Goal: Task Accomplishment & Management: Use online tool/utility

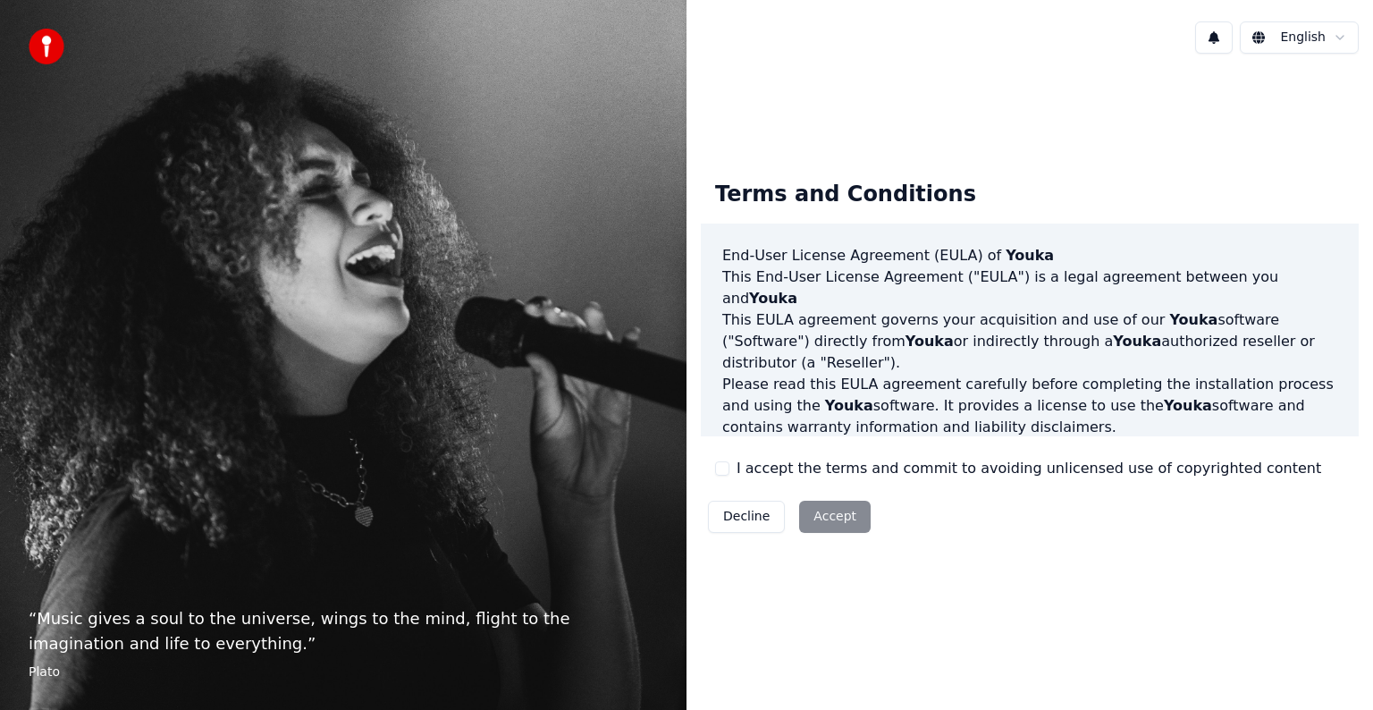
click at [723, 466] on button "I accept the terms and commit to avoiding unlicensed use of copyrighted content" at bounding box center [722, 468] width 14 height 14
click at [806, 506] on button "Accept" at bounding box center [835, 517] width 72 height 32
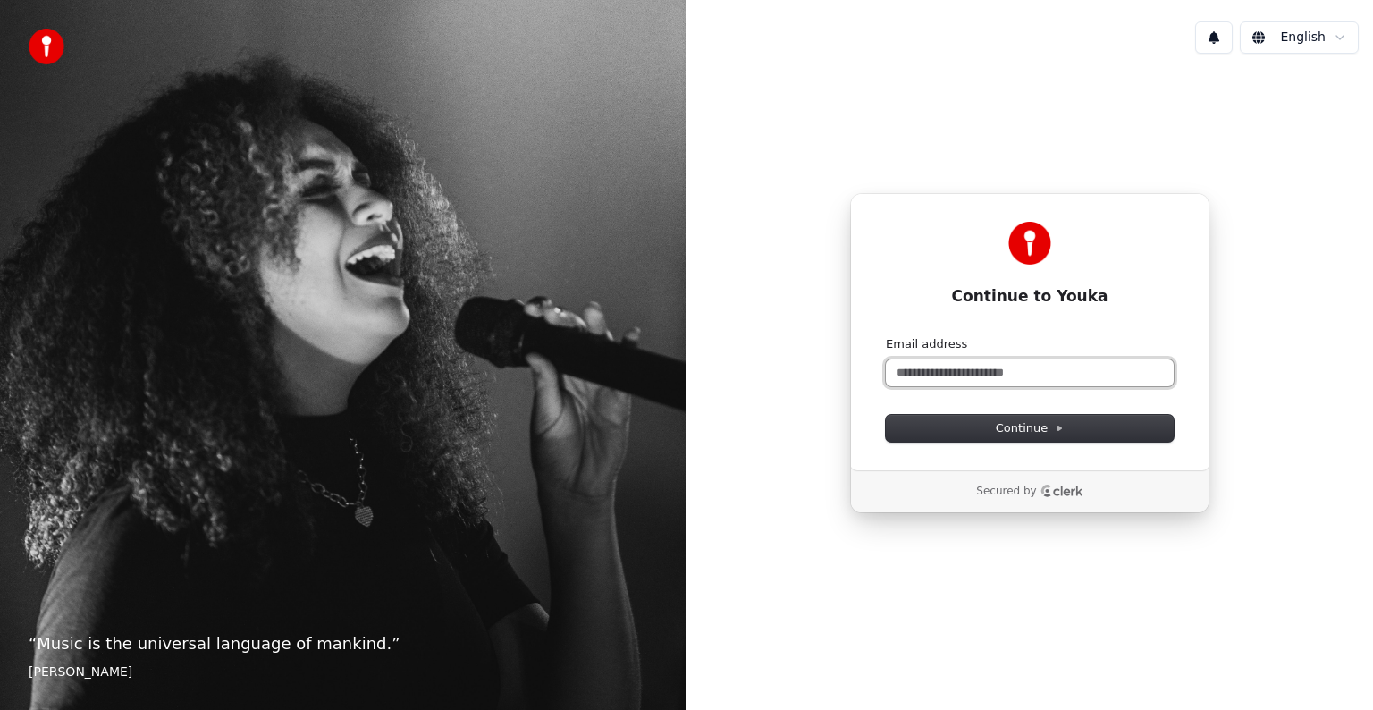
click at [1008, 383] on input "Email address" at bounding box center [1030, 372] width 288 height 27
click at [1000, 429] on span "Continue" at bounding box center [1030, 428] width 68 height 16
type input "**********"
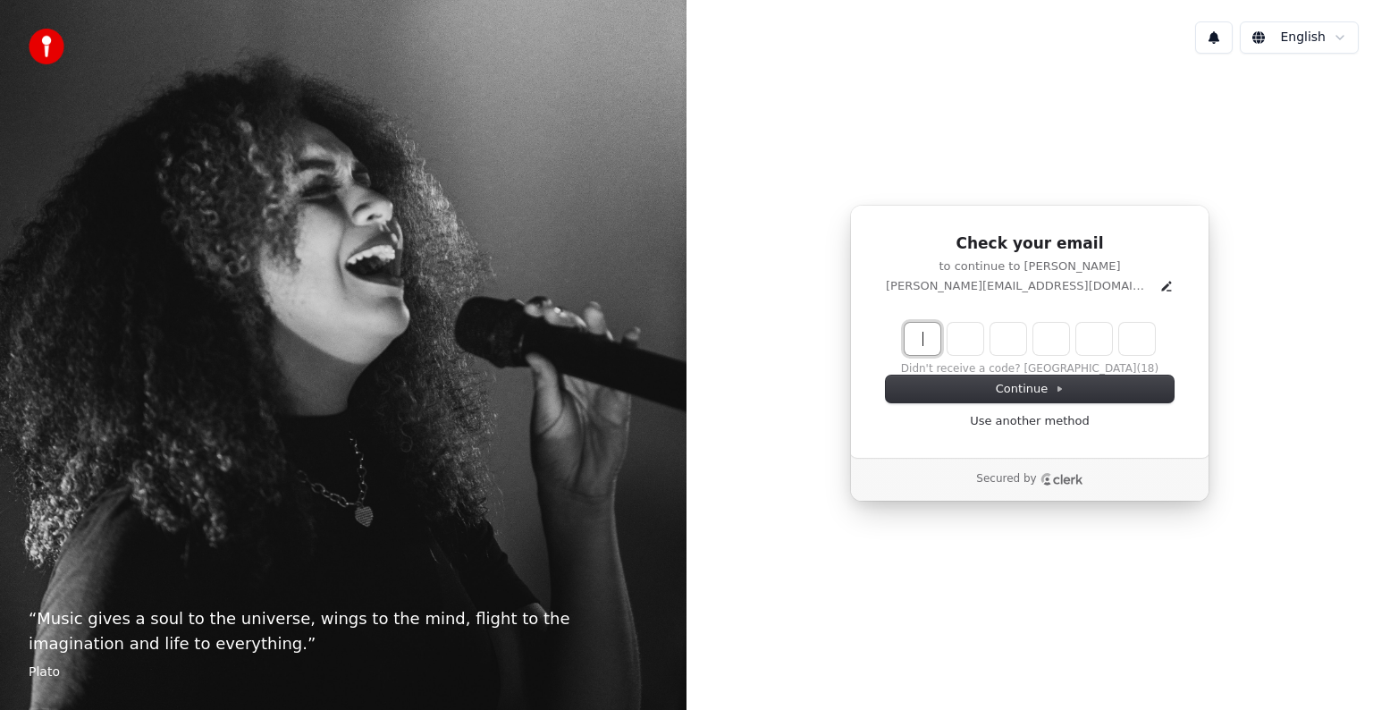
click at [922, 343] on input "Enter verification code" at bounding box center [1048, 339] width 286 height 32
type input "******"
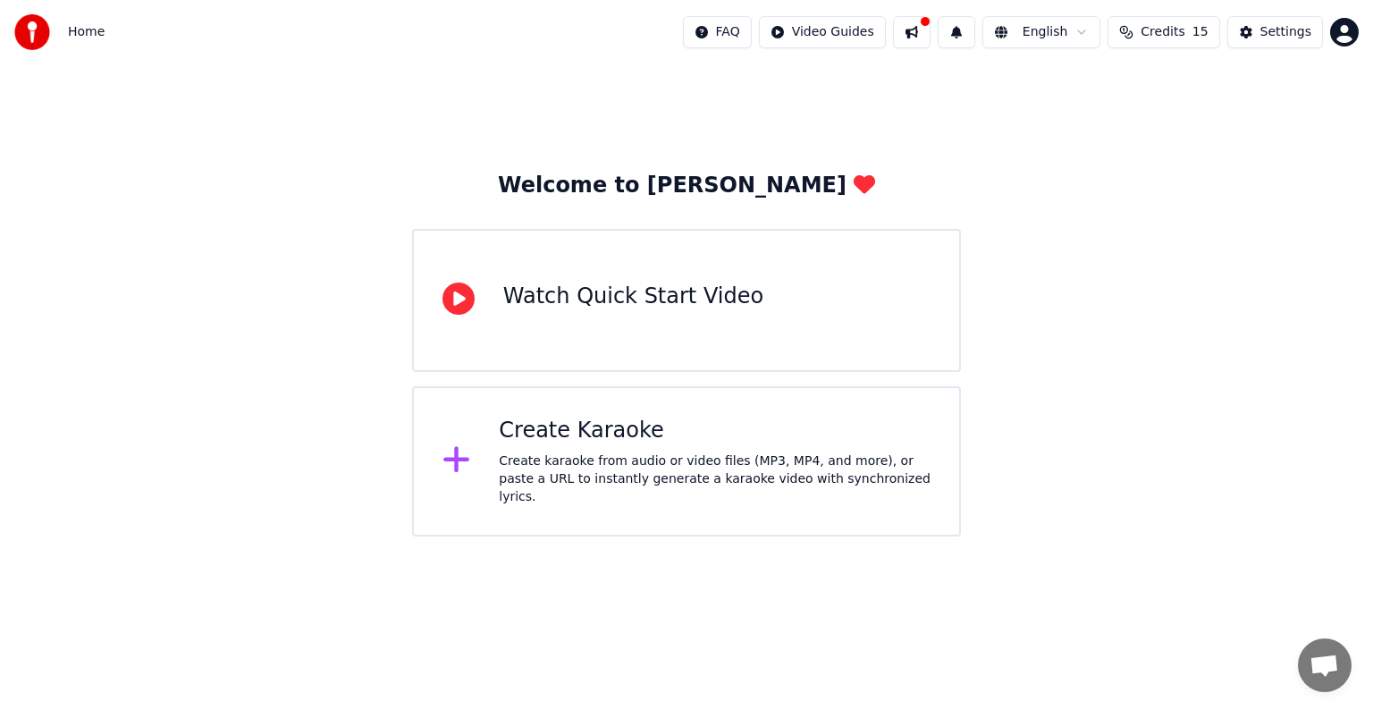
click at [682, 472] on div "Create karaoke from audio or video files (MP3, MP4, and more), or paste a URL t…" at bounding box center [715, 479] width 432 height 54
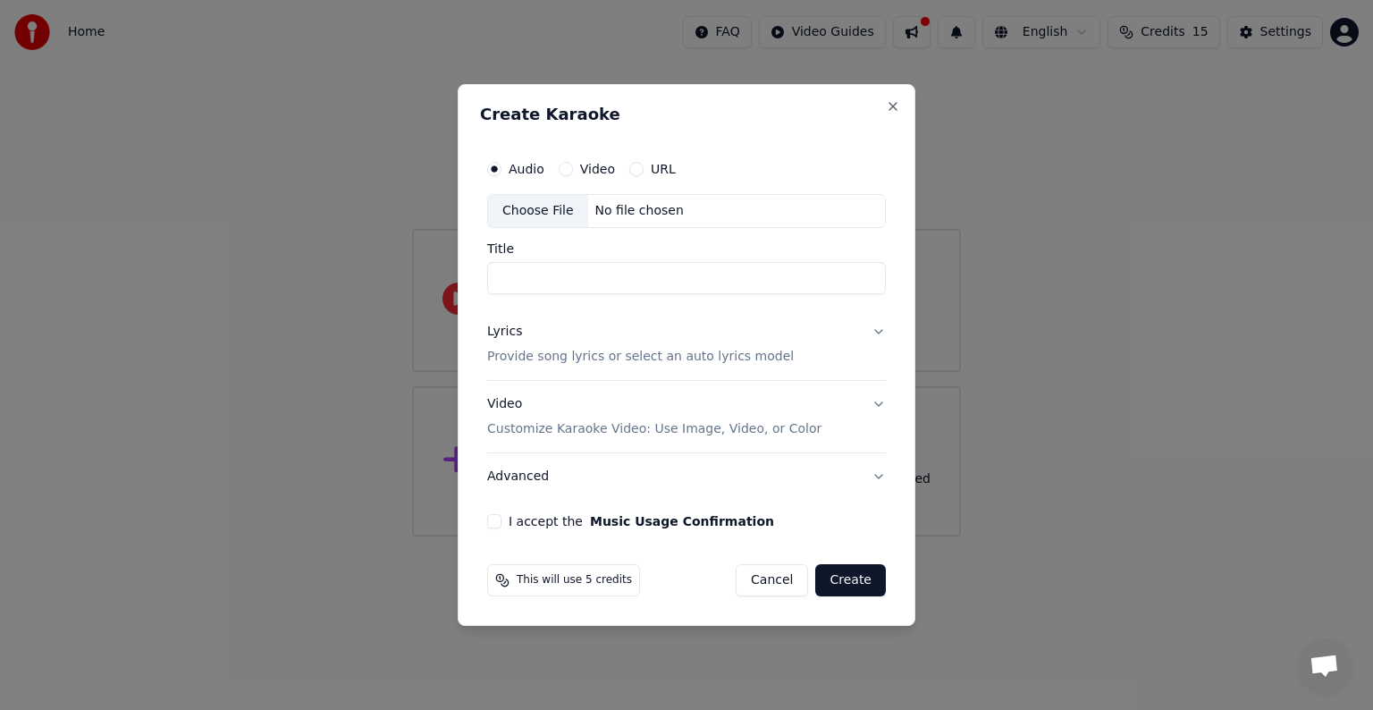
click at [511, 521] on label "I accept the Music Usage Confirmation" at bounding box center [641, 521] width 265 height 13
click at [501, 521] on button "I accept the Music Usage Confirmation" at bounding box center [494, 521] width 14 height 14
click at [568, 277] on input "Title" at bounding box center [686, 278] width 399 height 32
click at [560, 210] on div "Choose File" at bounding box center [538, 211] width 100 height 32
type input "**********"
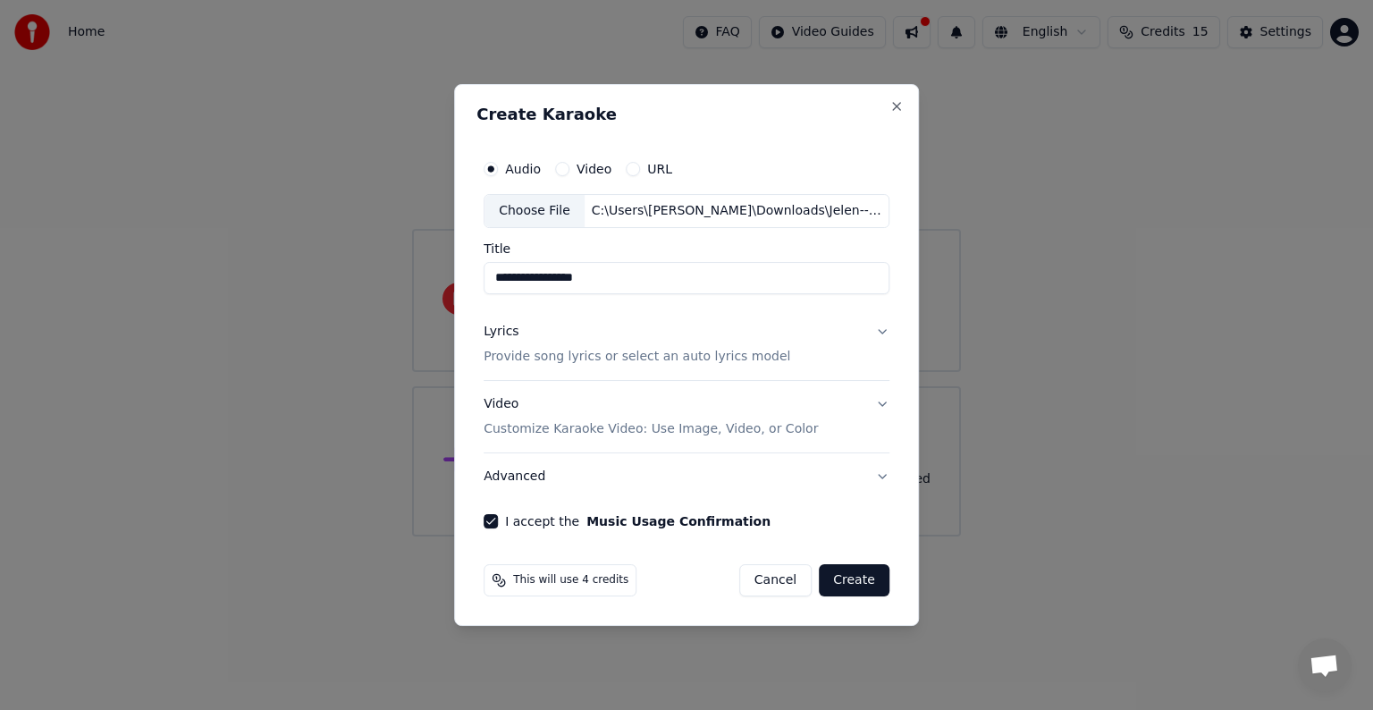
click at [862, 579] on button "Create" at bounding box center [854, 580] width 71 height 32
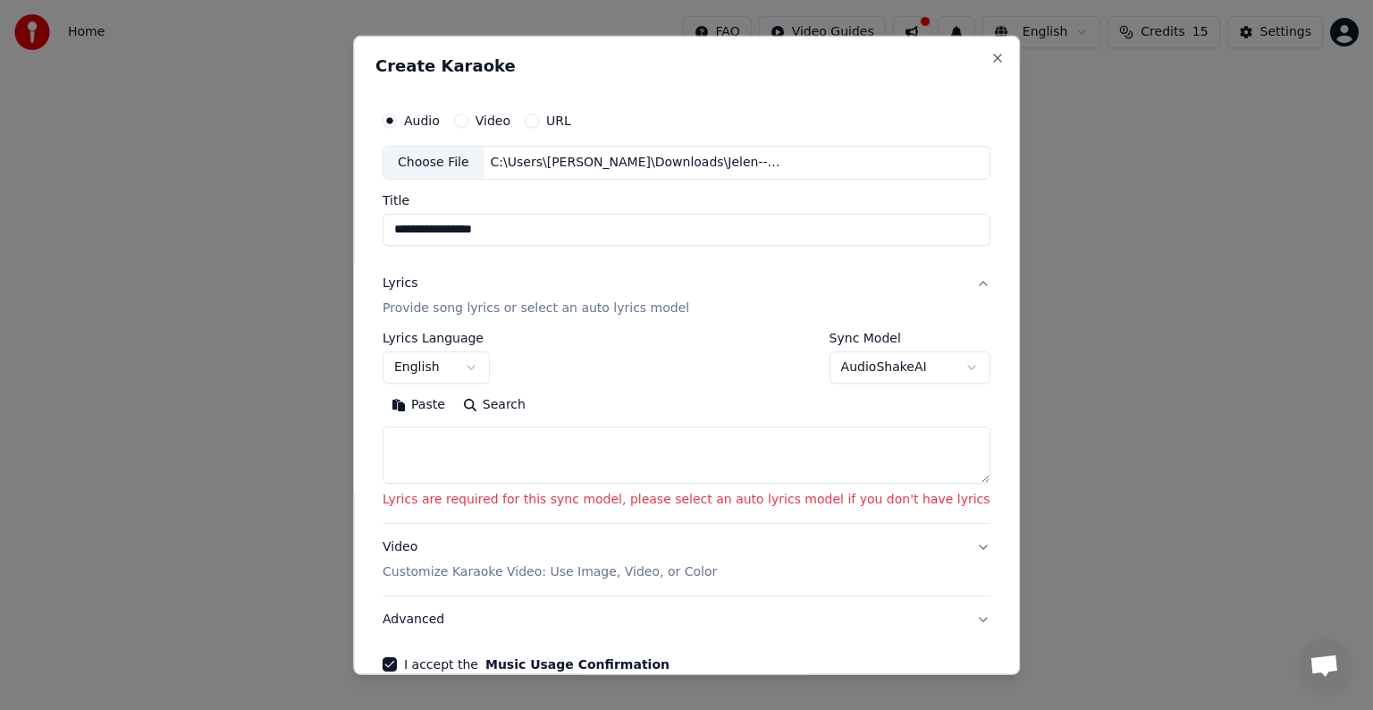
click at [497, 376] on body "**********" at bounding box center [686, 268] width 1373 height 536
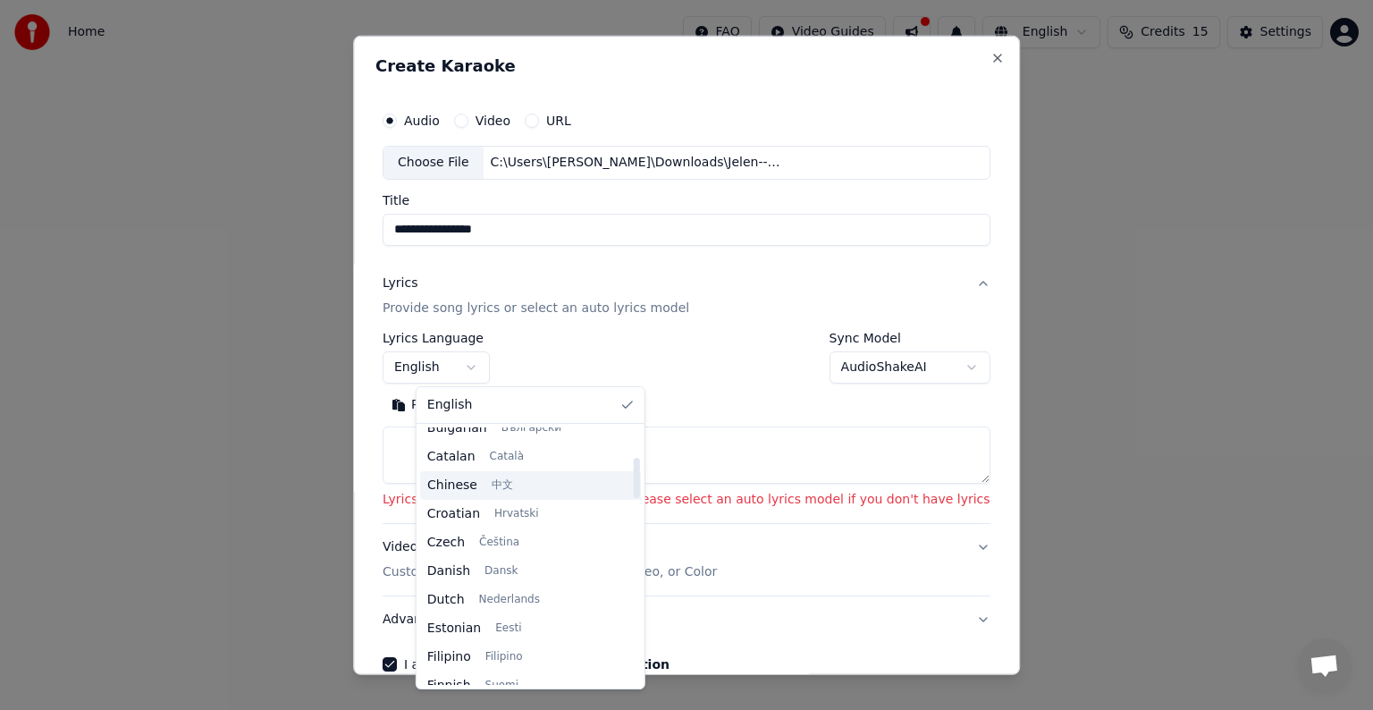
scroll to position [179, 0]
select select "**"
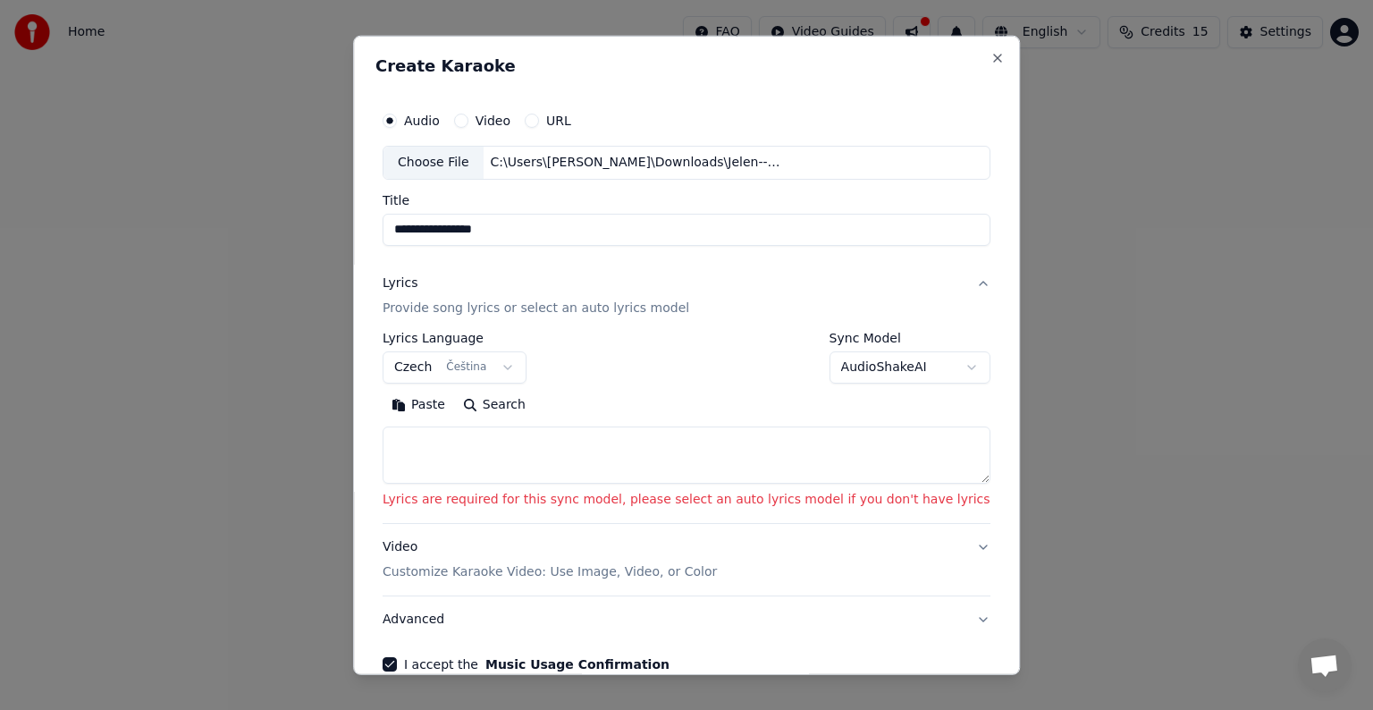
click at [657, 307] on p "Provide song lyrics or select an auto lyrics model" at bounding box center [536, 308] width 307 height 18
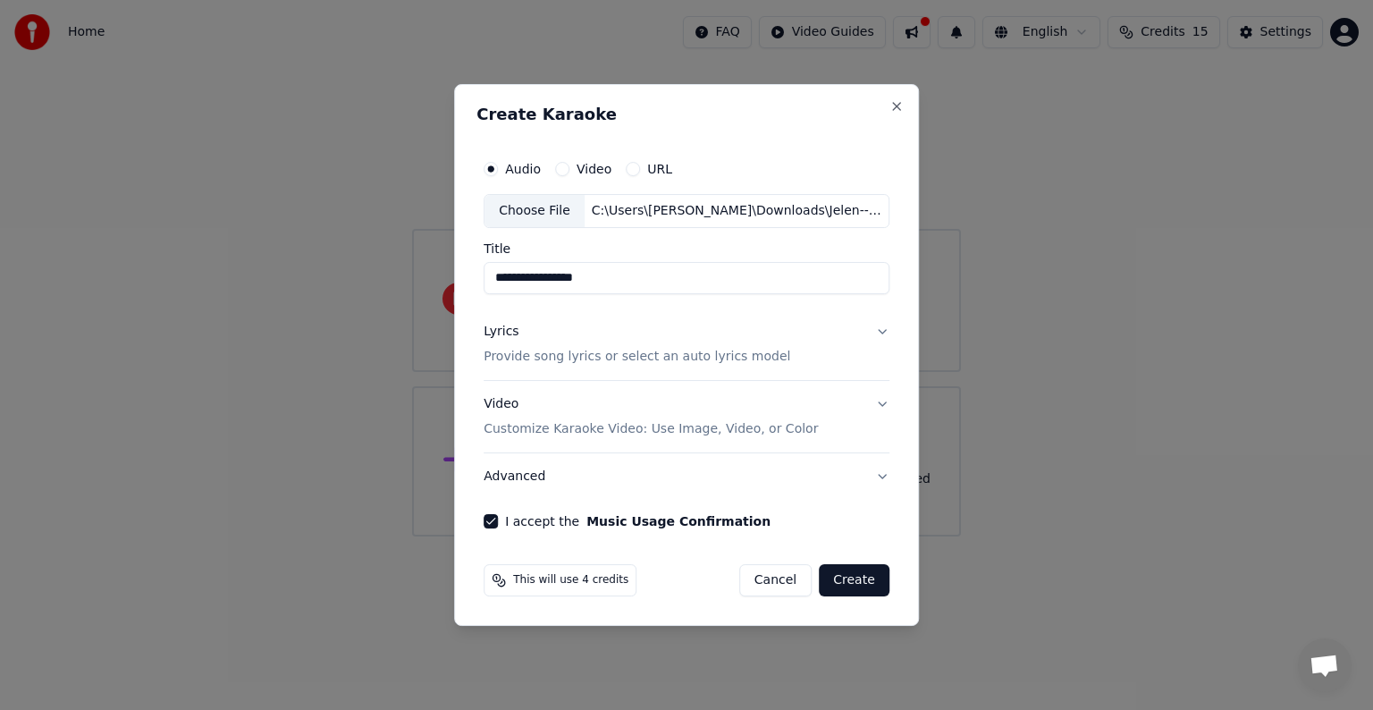
click at [666, 356] on p "Provide song lyrics or select an auto lyrics model" at bounding box center [637, 357] width 307 height 18
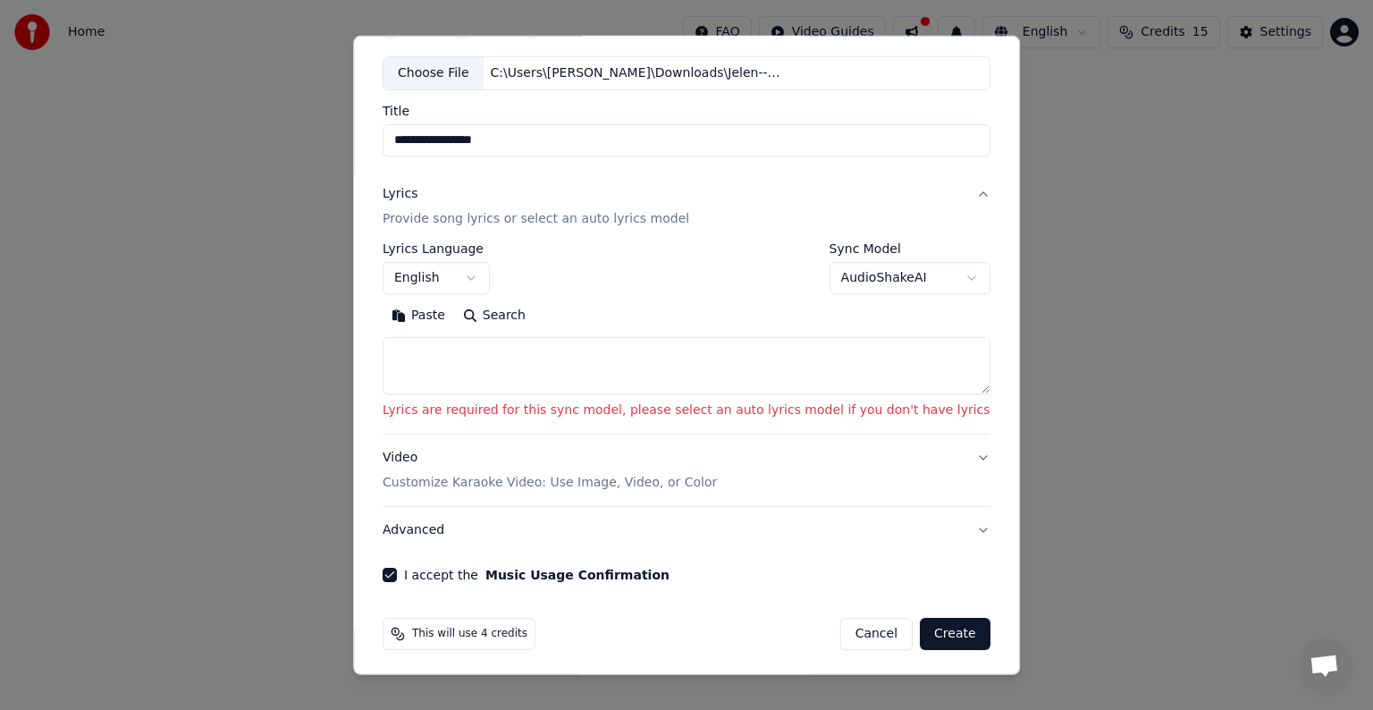
scroll to position [93, 0]
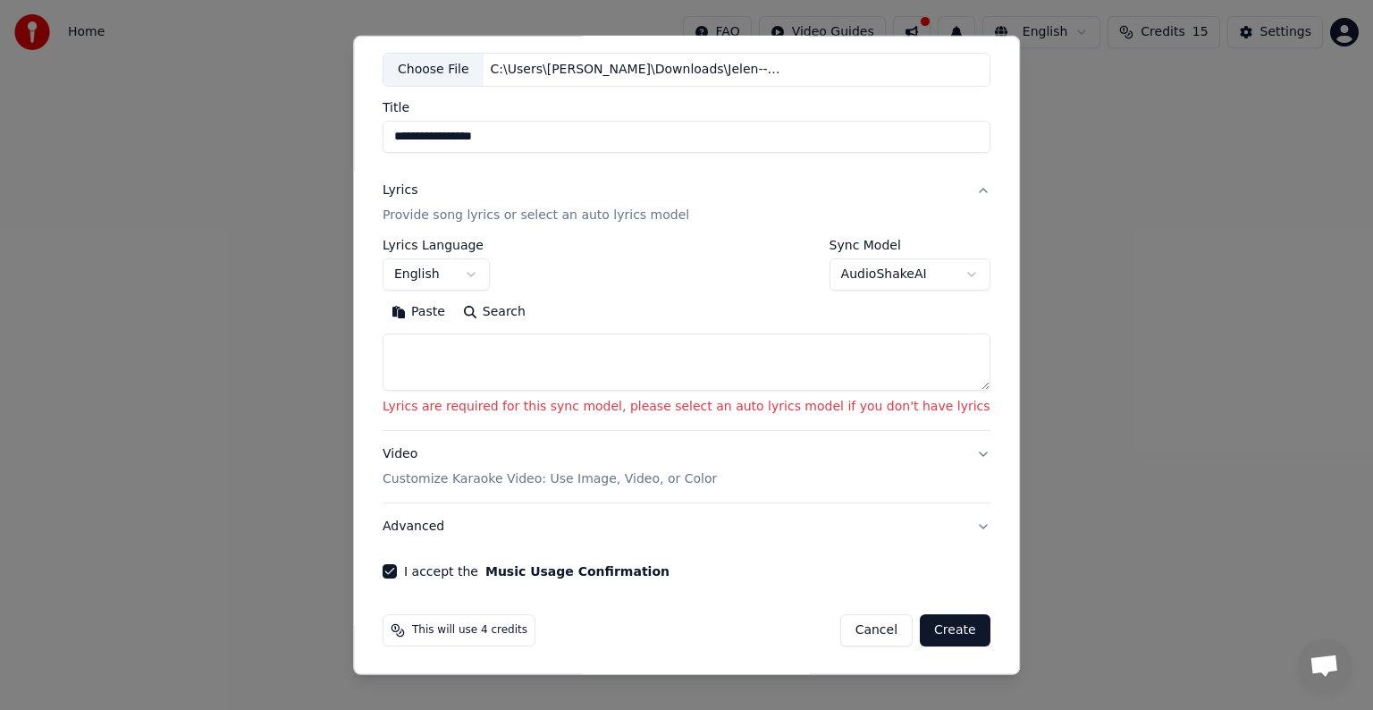
click at [840, 633] on button "Cancel" at bounding box center [876, 630] width 72 height 32
select select
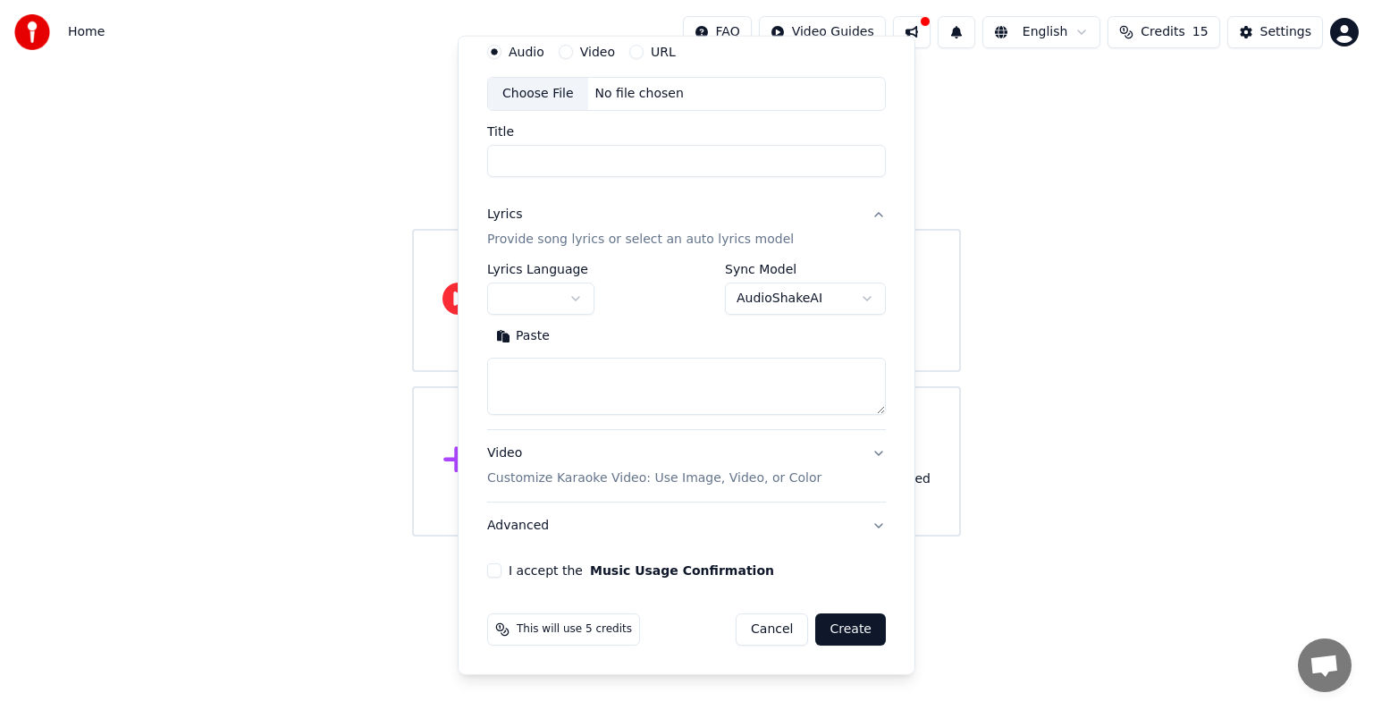
scroll to position [68, 0]
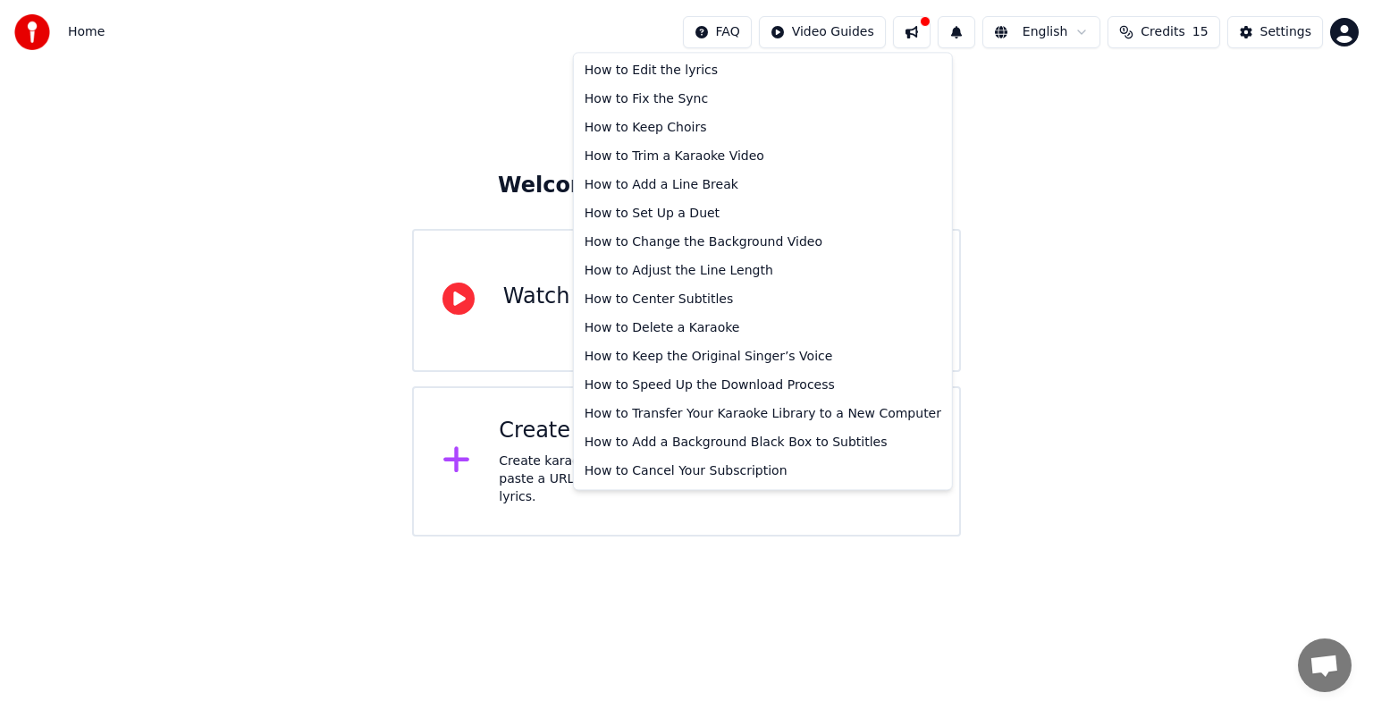
click at [750, 37] on html "Home FAQ Video Guides English Credits 15 Settings Welcome to Youka Watch Quick …" at bounding box center [686, 268] width 1373 height 536
click at [634, 536] on html "Home FAQ Video Guides English Credits 15 Settings Welcome to Youka Watch Quick …" at bounding box center [686, 268] width 1373 height 536
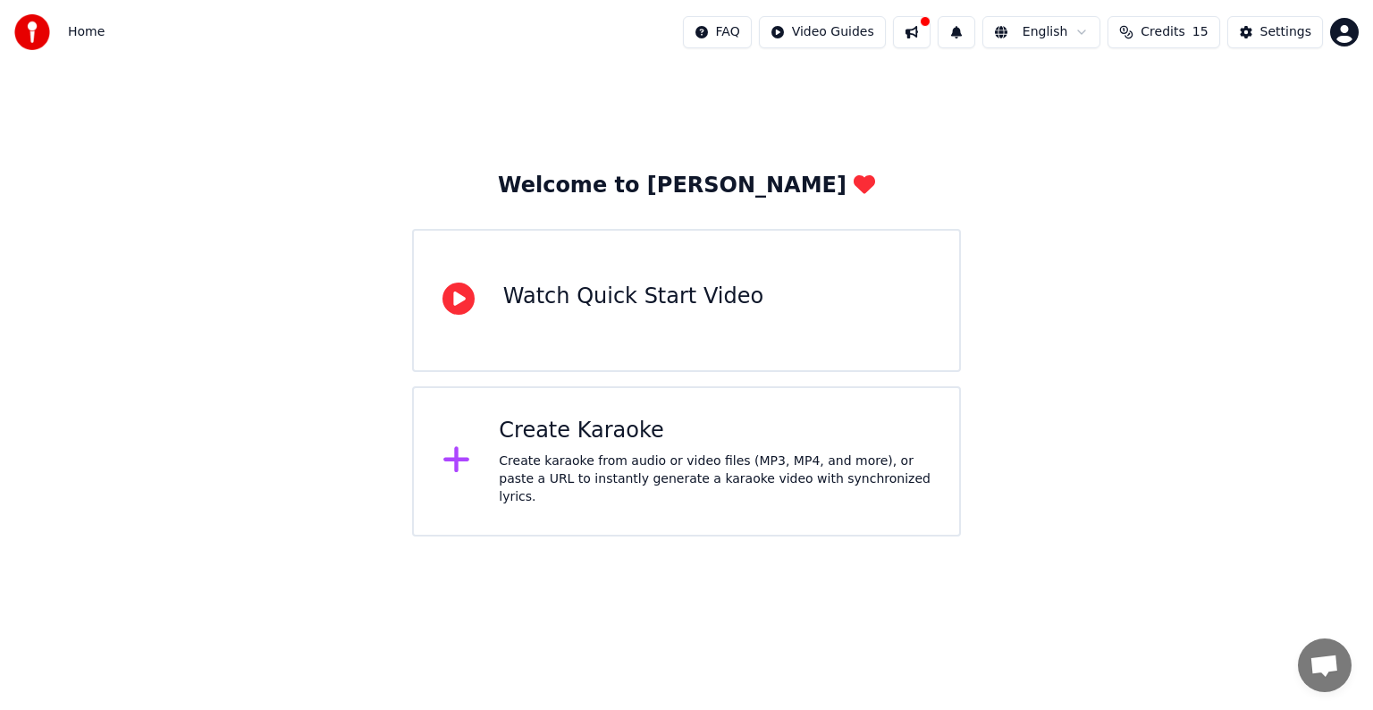
click at [485, 429] on div "Create Karaoke Create karaoke from audio or video files (MP3, MP4, and more), o…" at bounding box center [686, 461] width 549 height 150
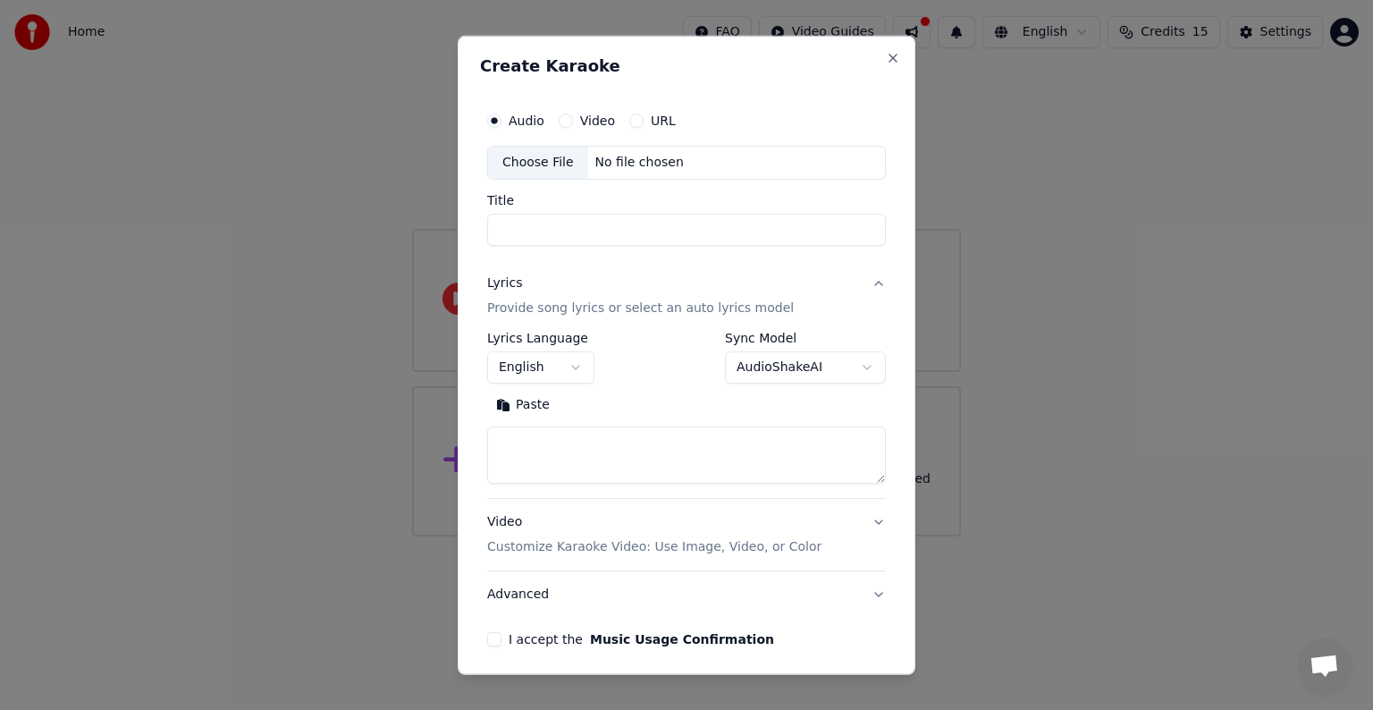
click at [589, 228] on input "Title" at bounding box center [686, 230] width 399 height 32
click at [536, 163] on div "Choose File" at bounding box center [538, 163] width 100 height 32
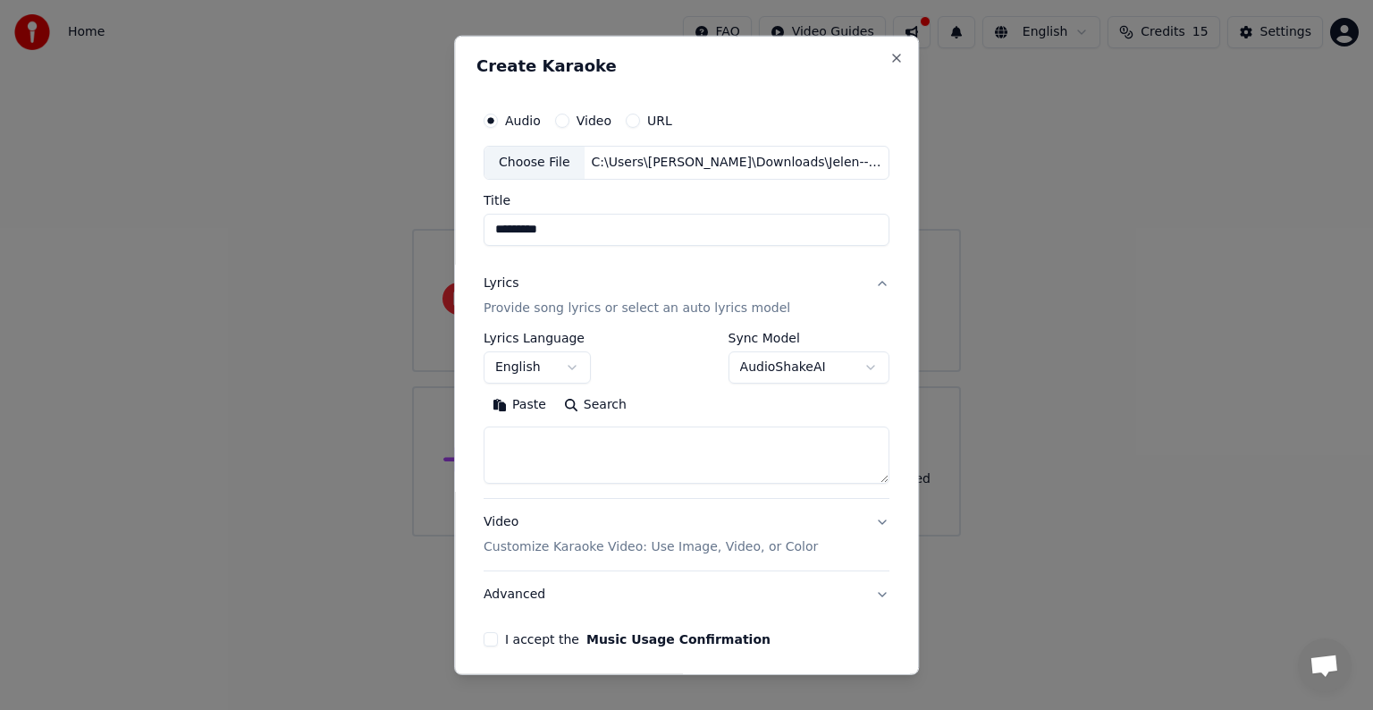
type input "**********"
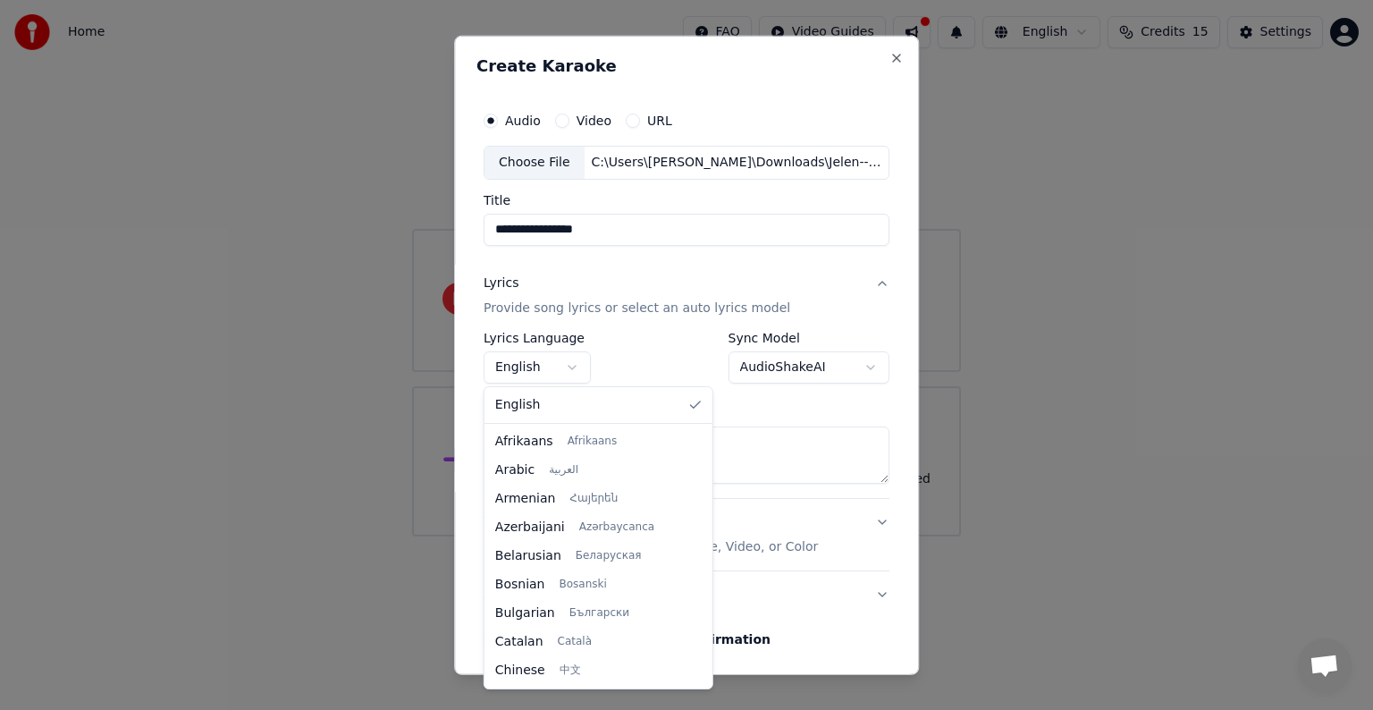
click at [554, 369] on body "**********" at bounding box center [686, 268] width 1373 height 536
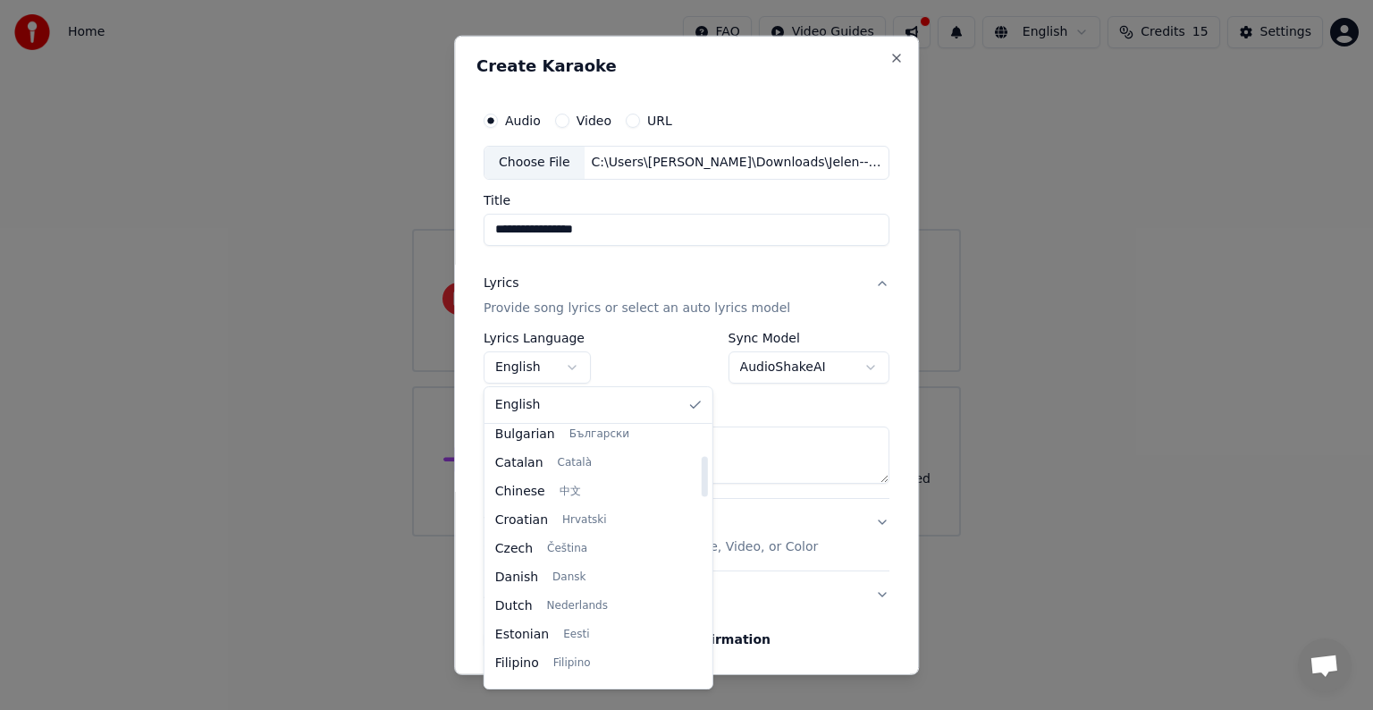
select select "**"
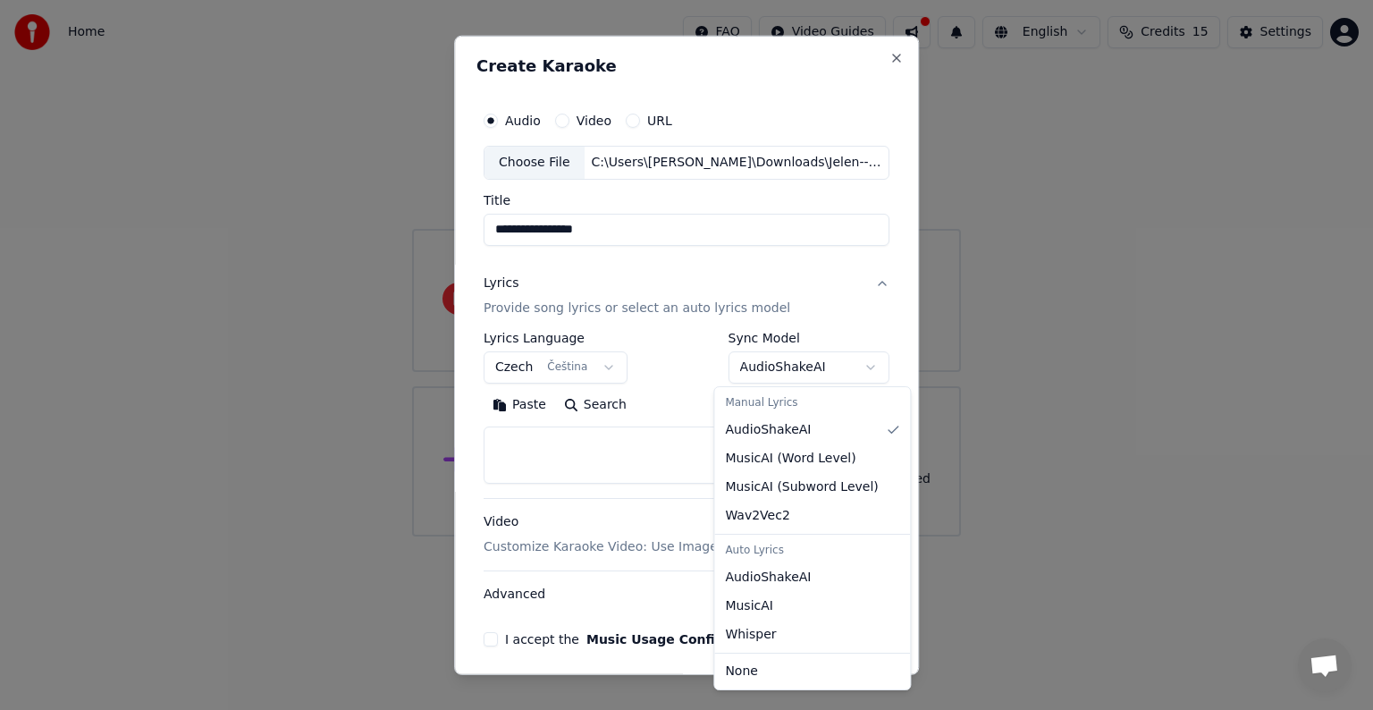
click at [787, 365] on body "**********" at bounding box center [686, 268] width 1373 height 536
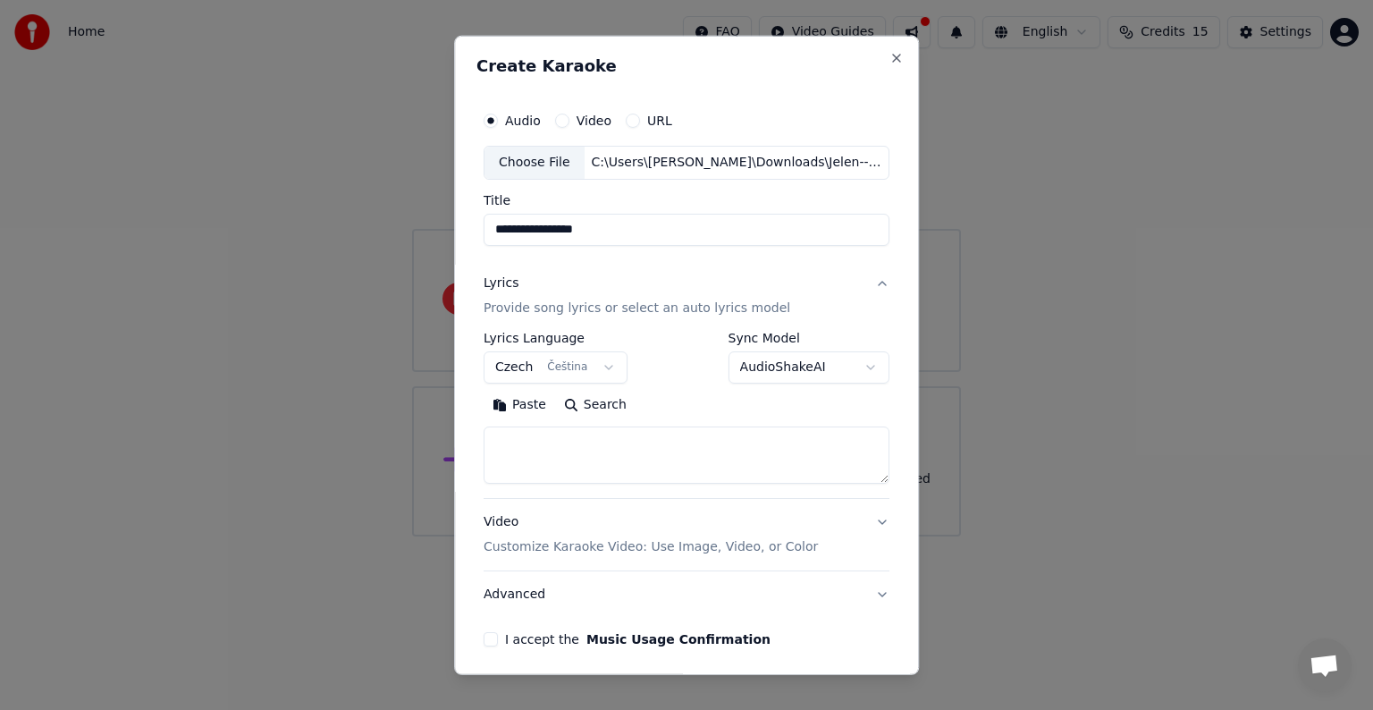
click at [576, 446] on textarea at bounding box center [687, 454] width 406 height 57
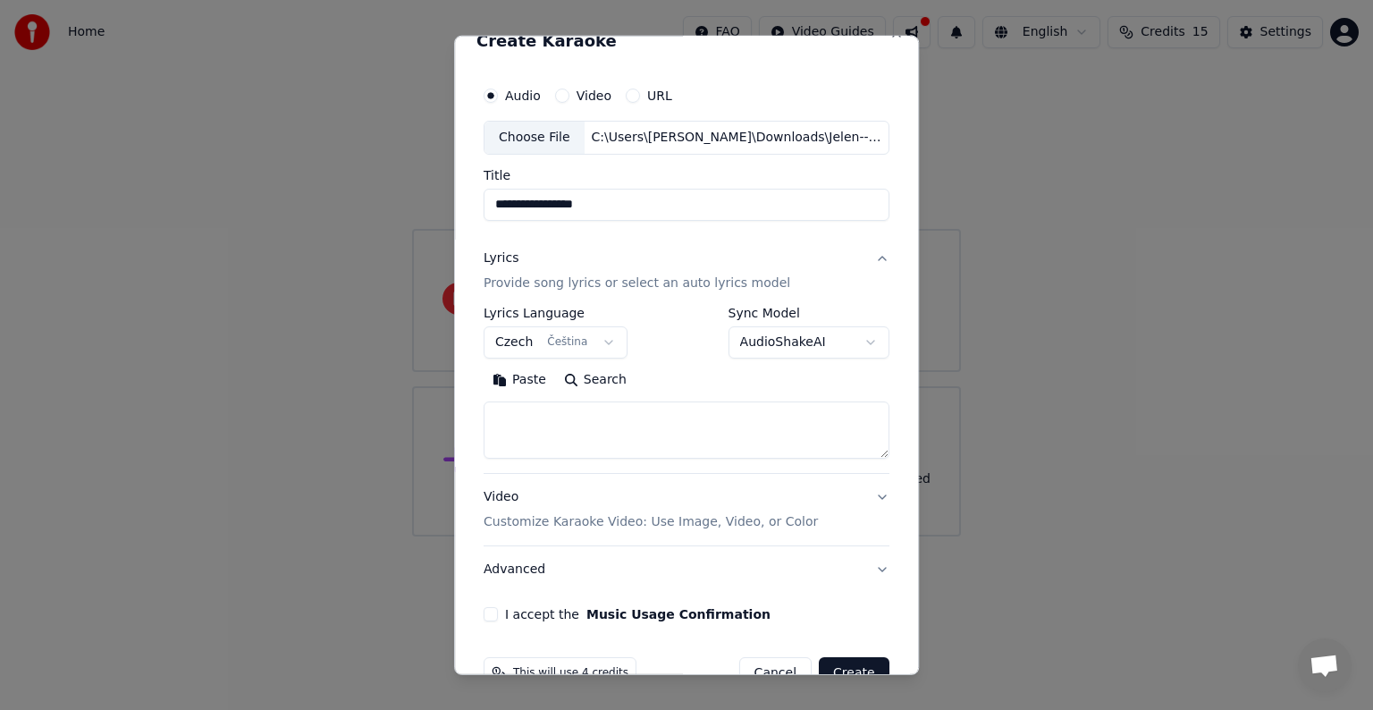
scroll to position [68, 0]
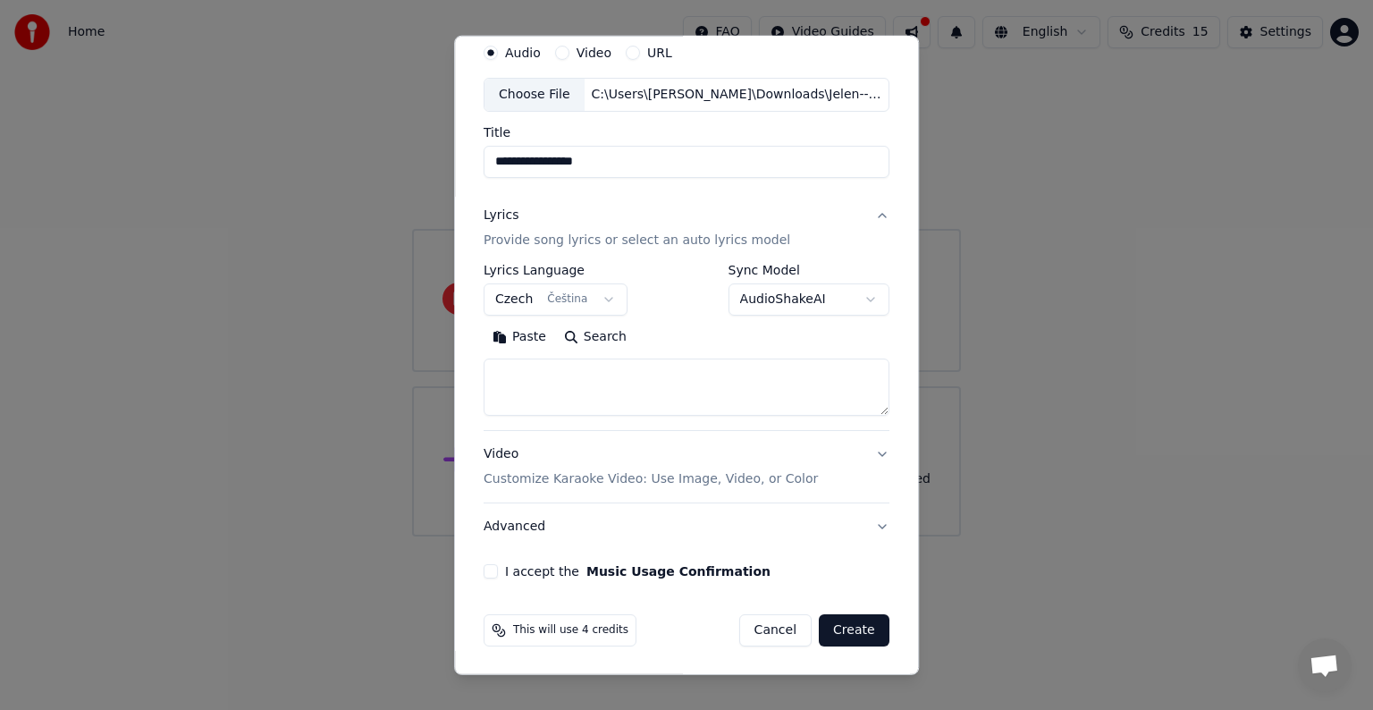
paste textarea "**********"
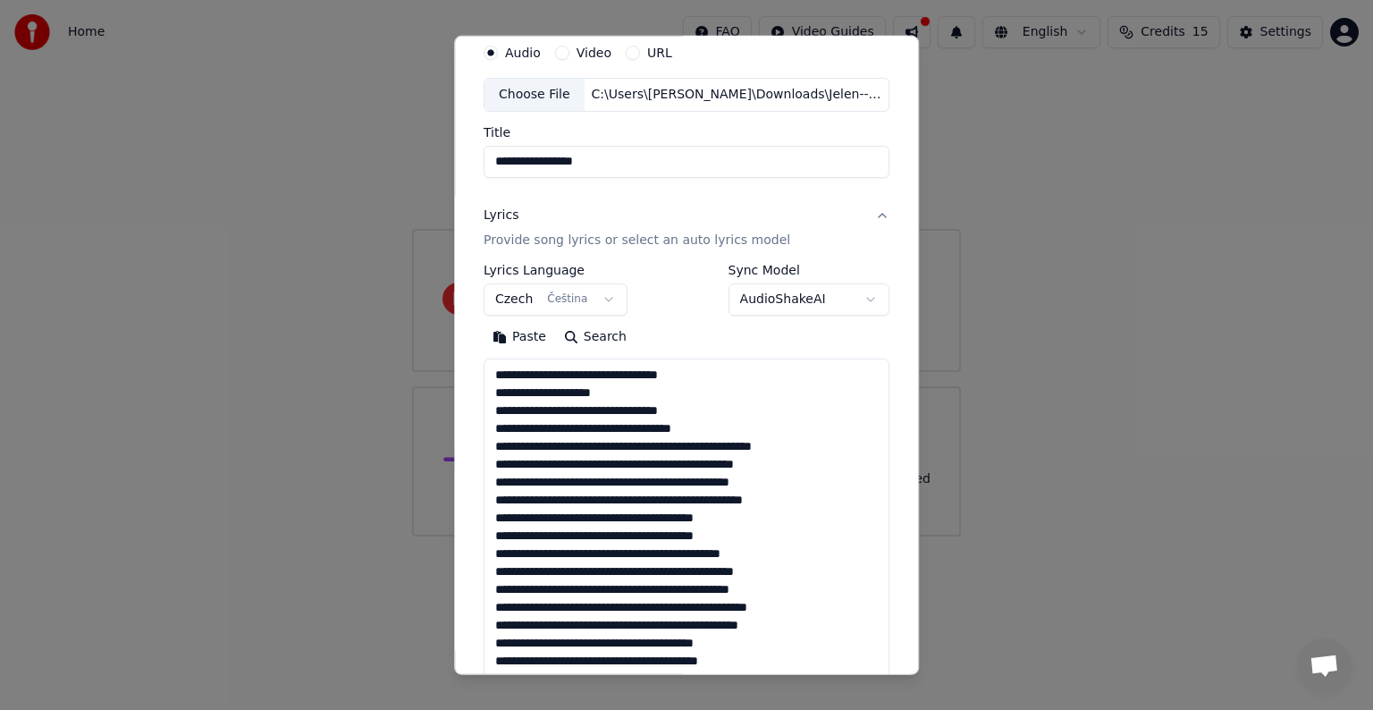
scroll to position [504, 0]
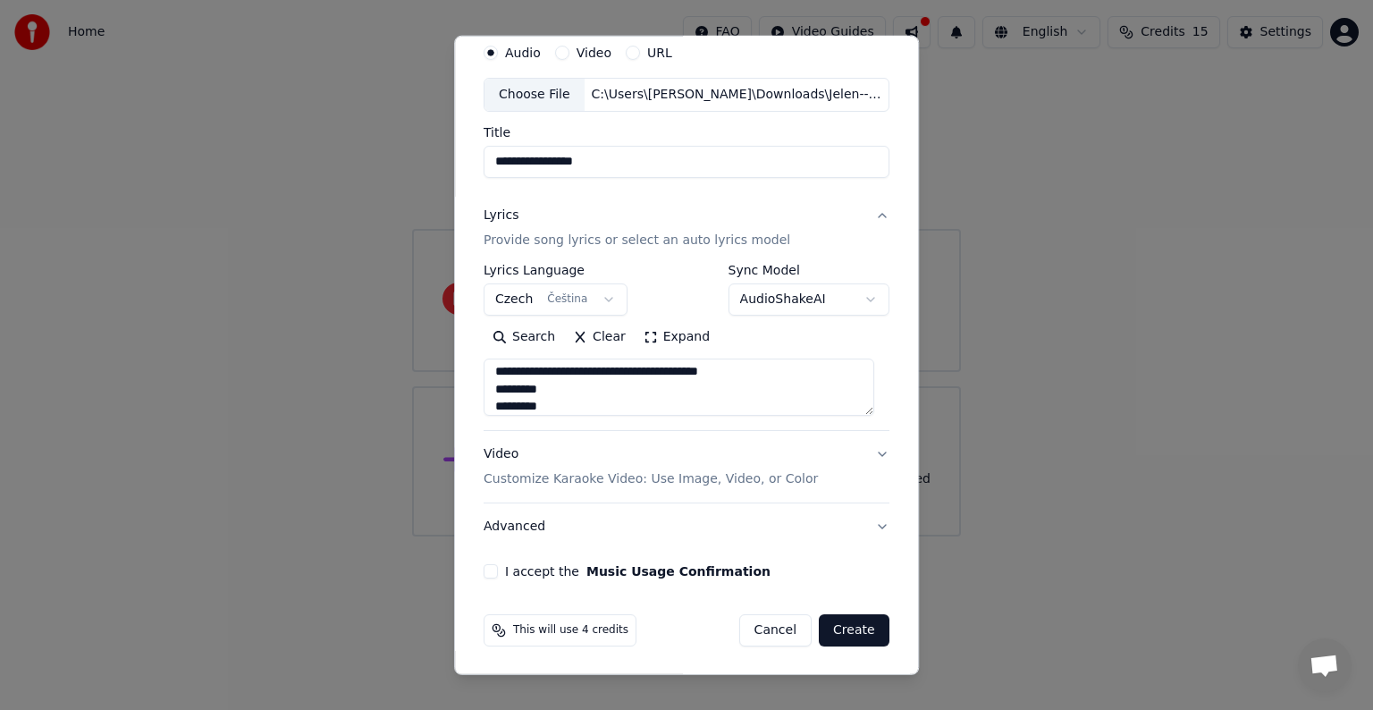
type textarea "**********"
click at [840, 629] on button "Create" at bounding box center [854, 630] width 71 height 32
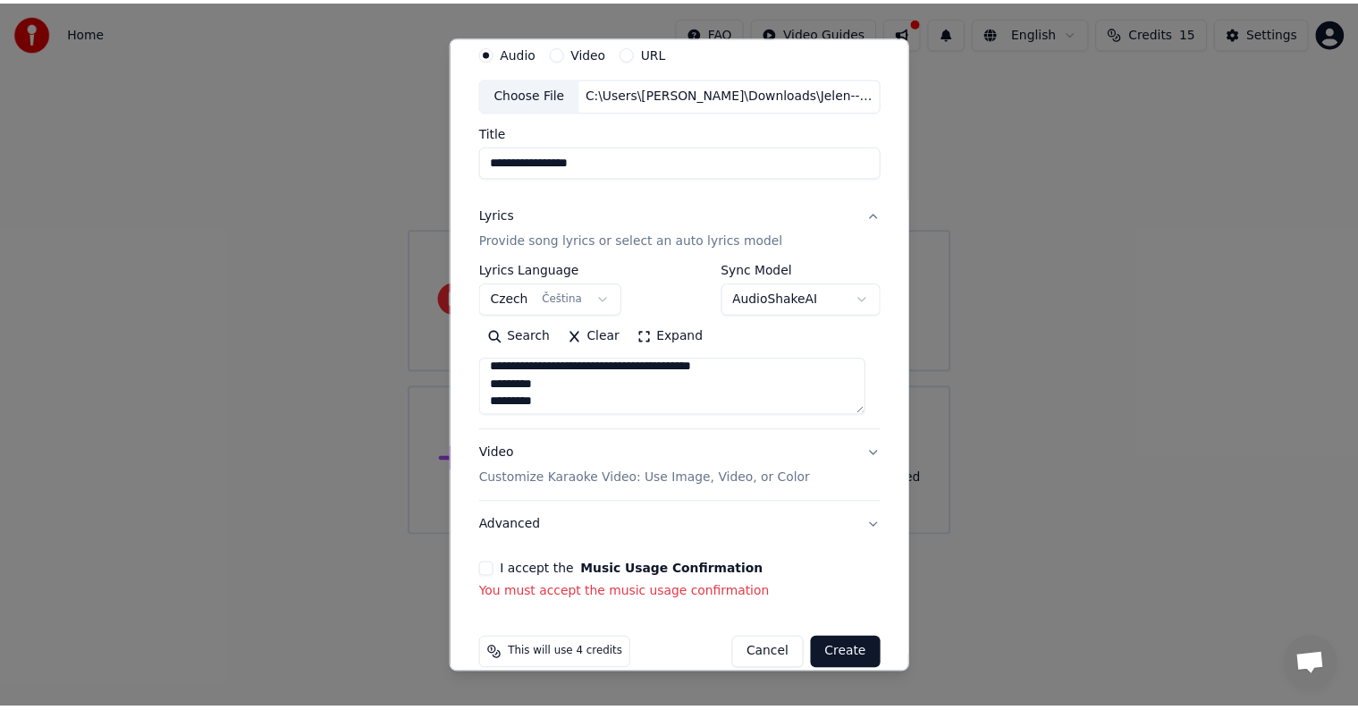
scroll to position [512, 0]
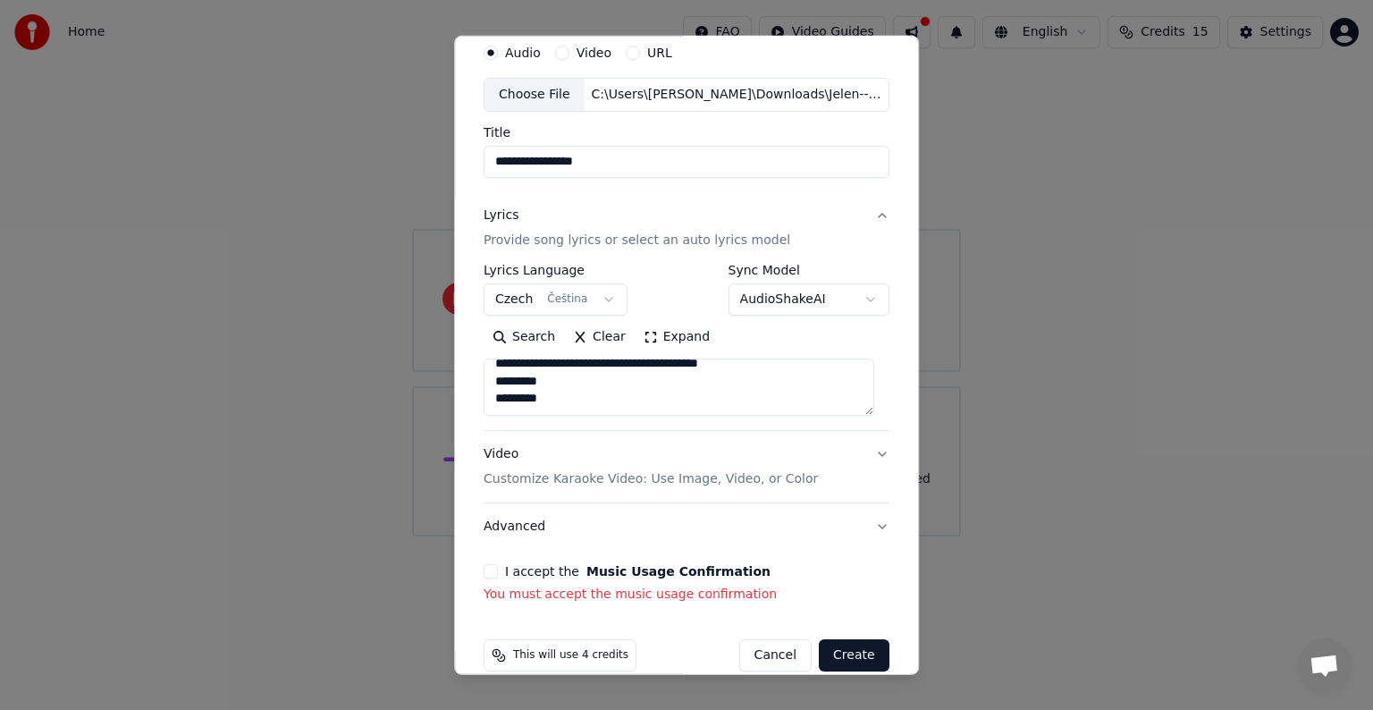
drag, startPoint x: 493, startPoint y: 576, endPoint x: 507, endPoint y: 585, distance: 16.9
click at [492, 574] on button "I accept the Music Usage Confirmation" at bounding box center [491, 571] width 14 height 14
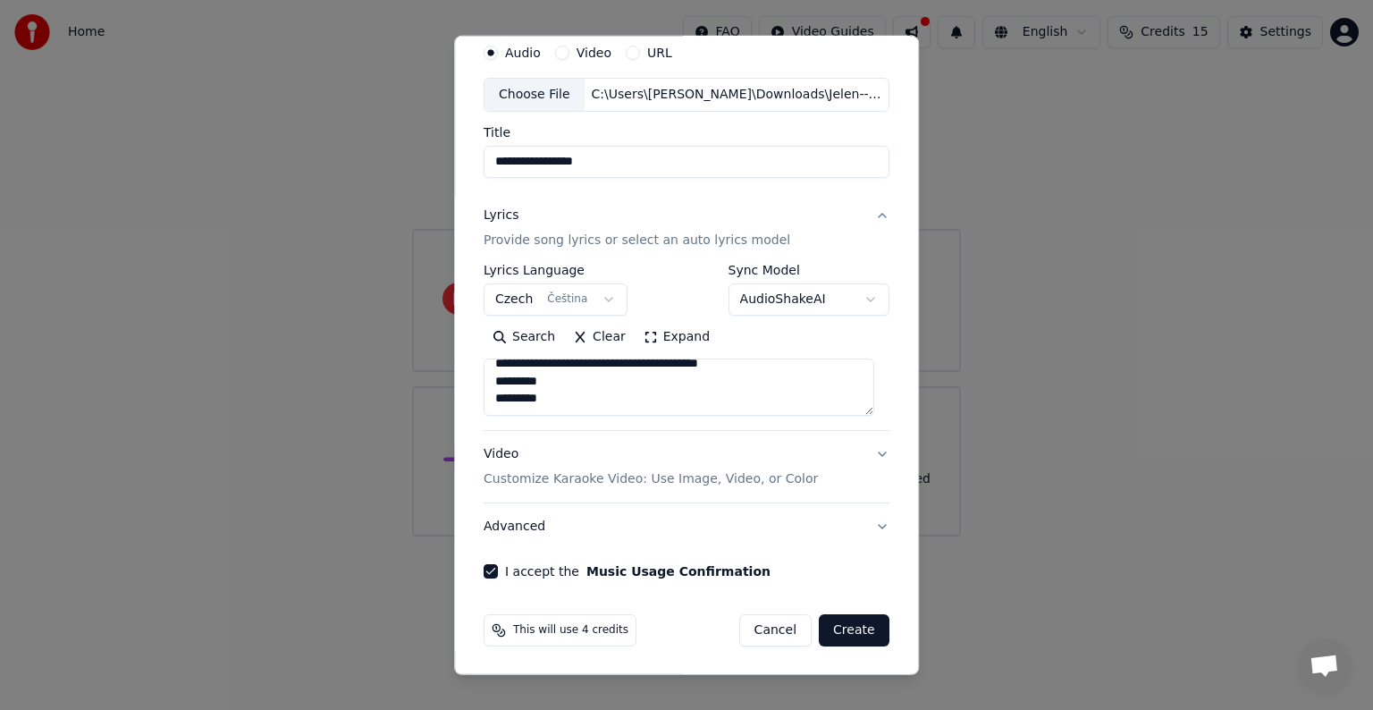
click at [838, 640] on button "Create" at bounding box center [854, 630] width 71 height 32
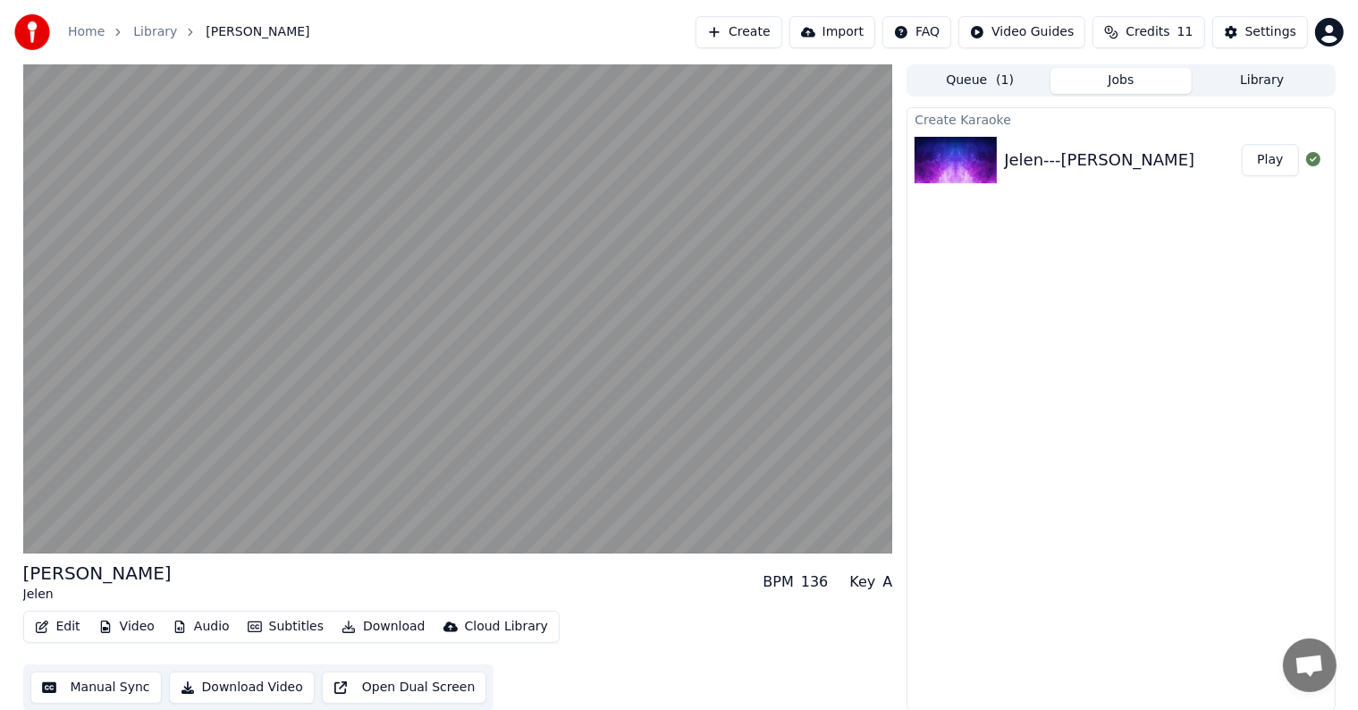
scroll to position [1, 0]
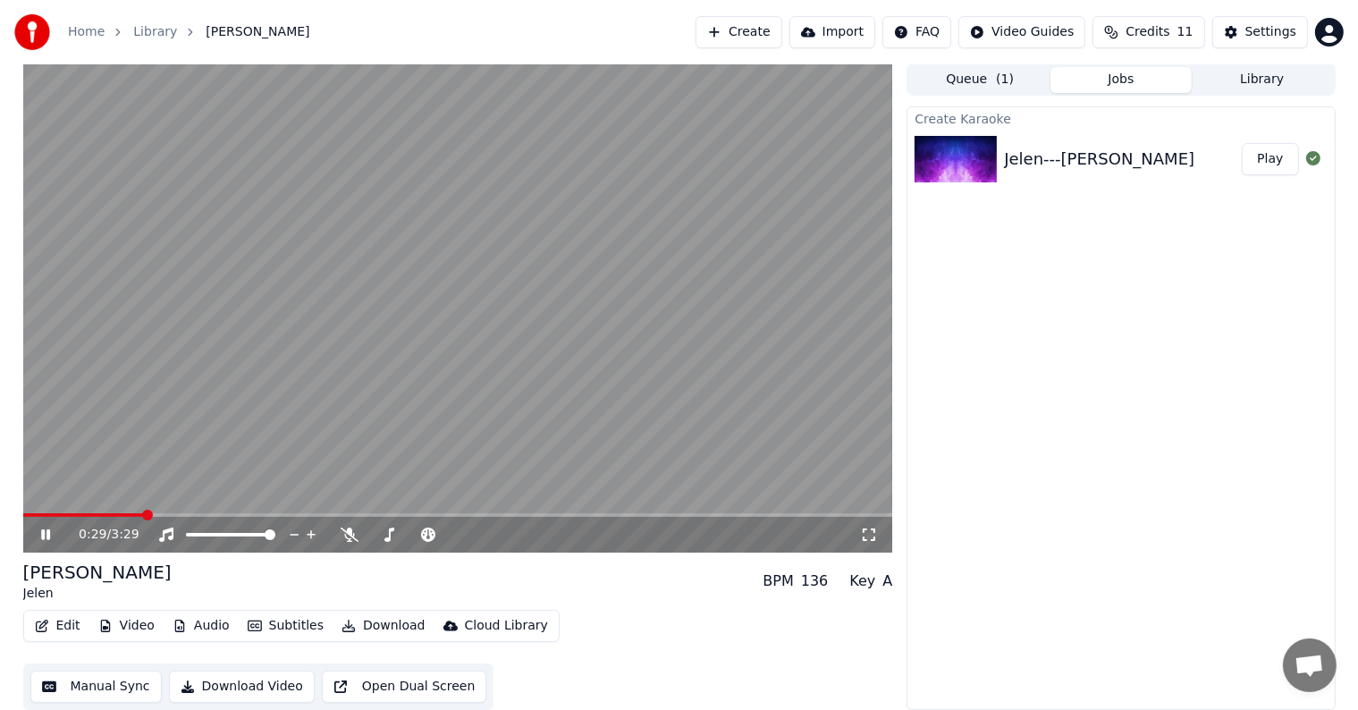
click at [142, 510] on span at bounding box center [147, 515] width 11 height 11
click at [47, 536] on icon at bounding box center [45, 534] width 9 height 11
click at [55, 535] on icon at bounding box center [59, 534] width 42 height 14
click at [46, 535] on icon at bounding box center [59, 534] width 42 height 14
click at [55, 688] on button "Manual Sync" at bounding box center [95, 686] width 131 height 32
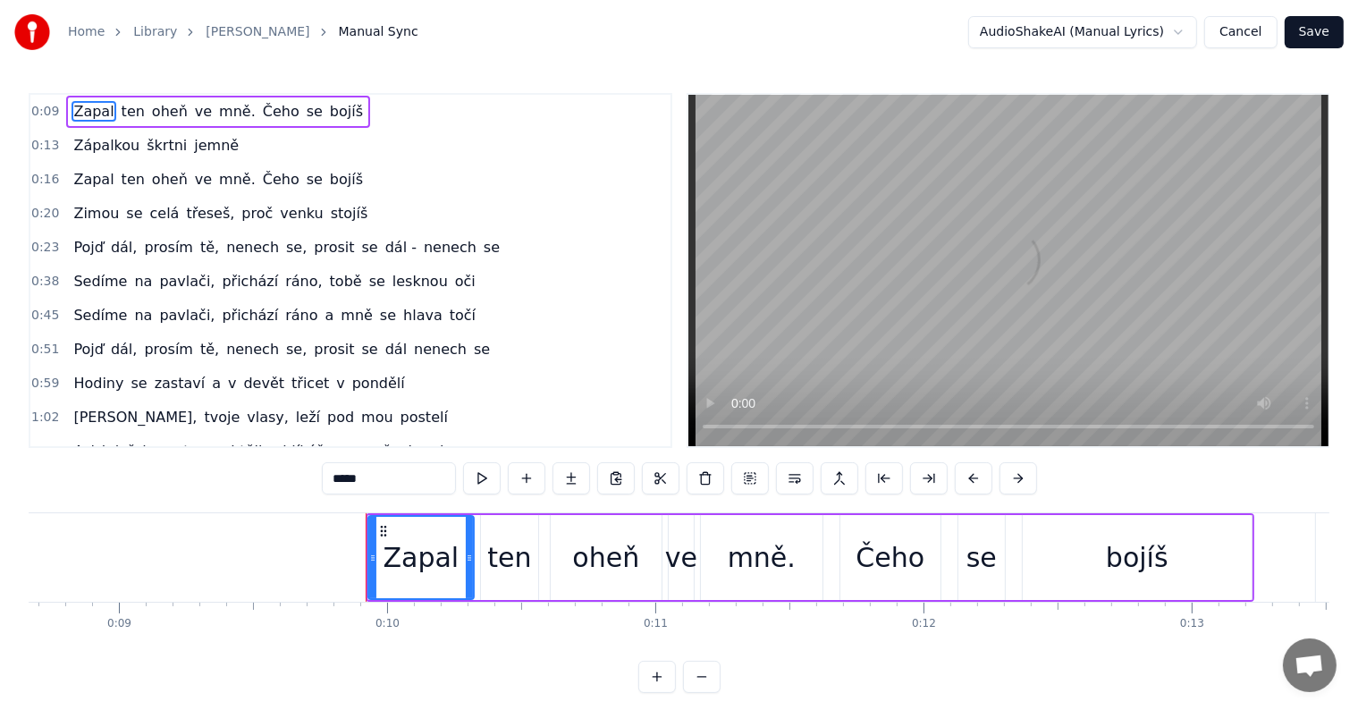
scroll to position [0, 2570]
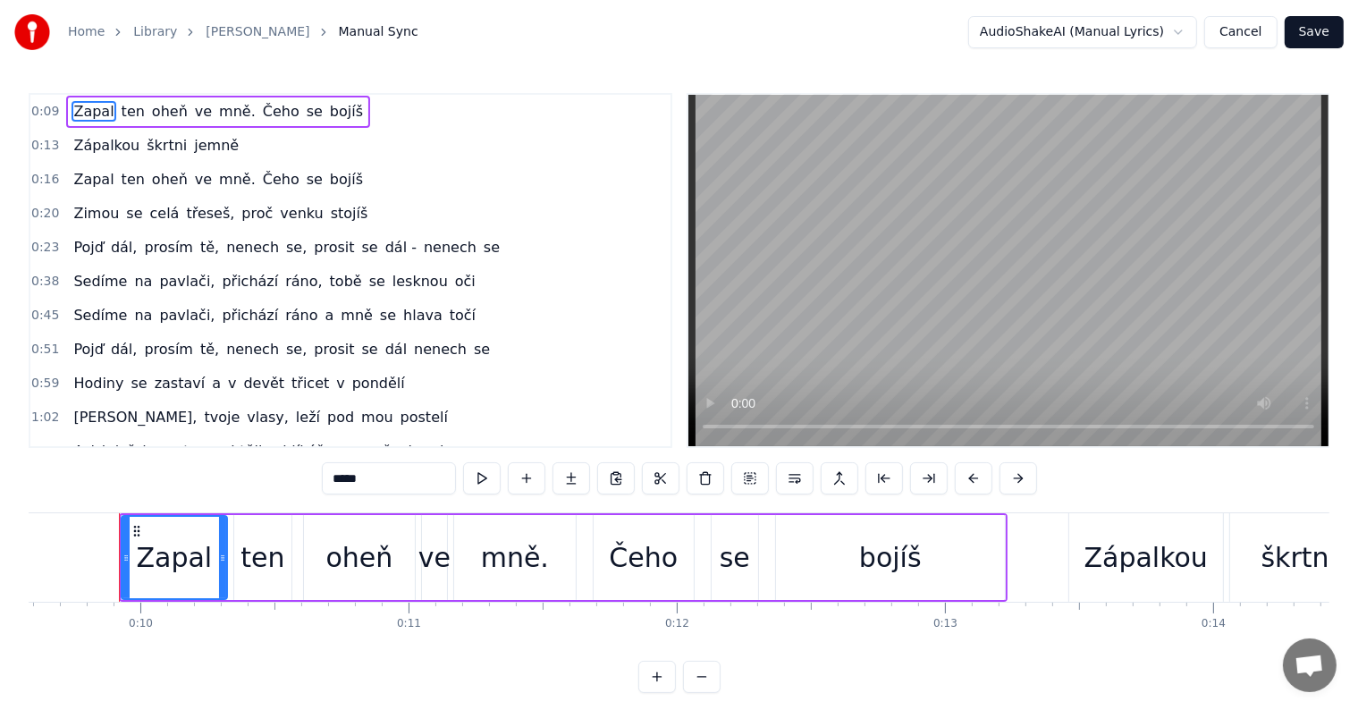
click at [422, 247] on span "nenech" at bounding box center [450, 247] width 56 height 21
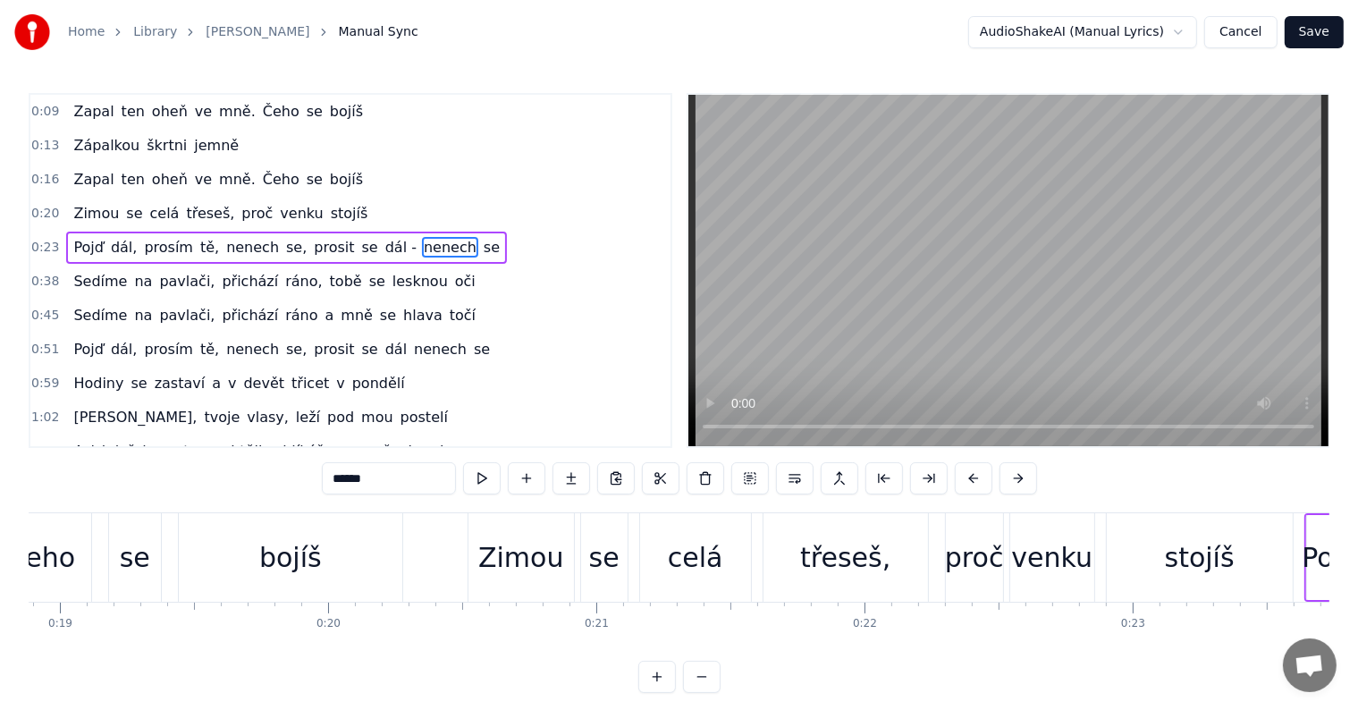
click at [482, 243] on span "se" at bounding box center [492, 247] width 20 height 21
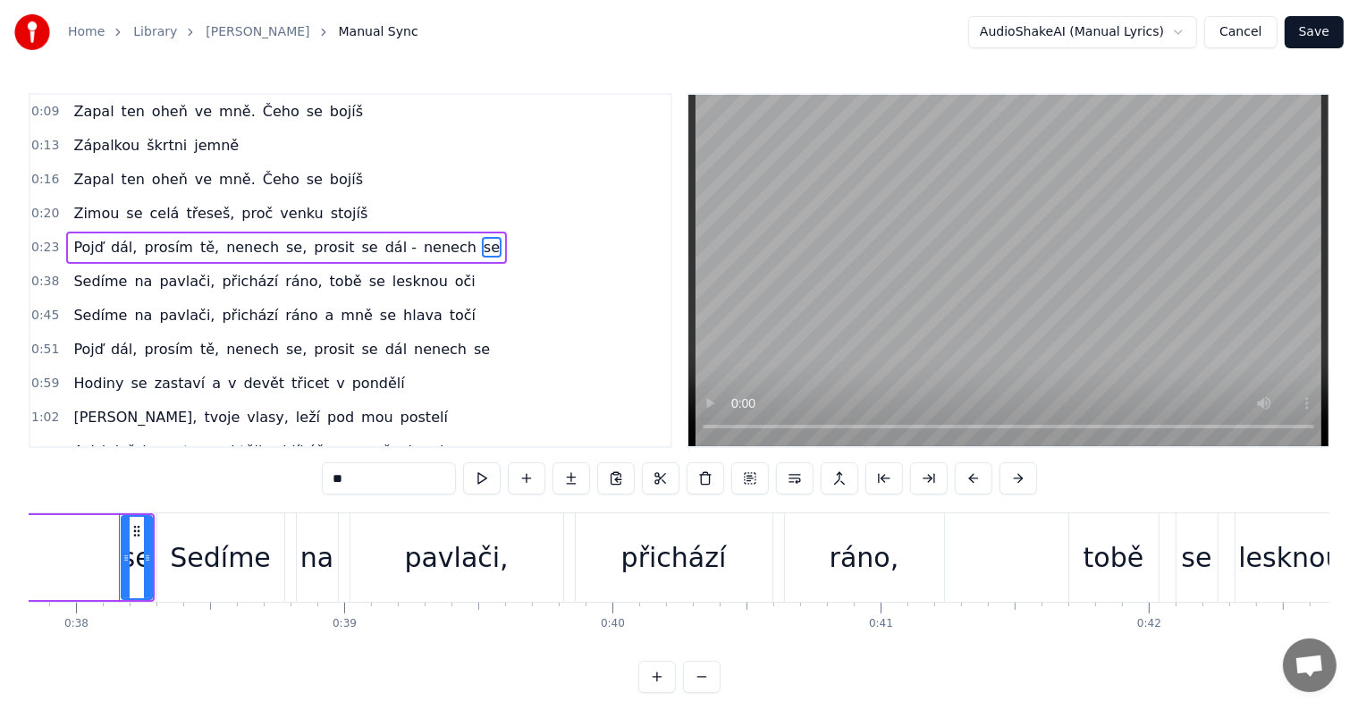
click at [422, 240] on span "nenech" at bounding box center [450, 247] width 56 height 21
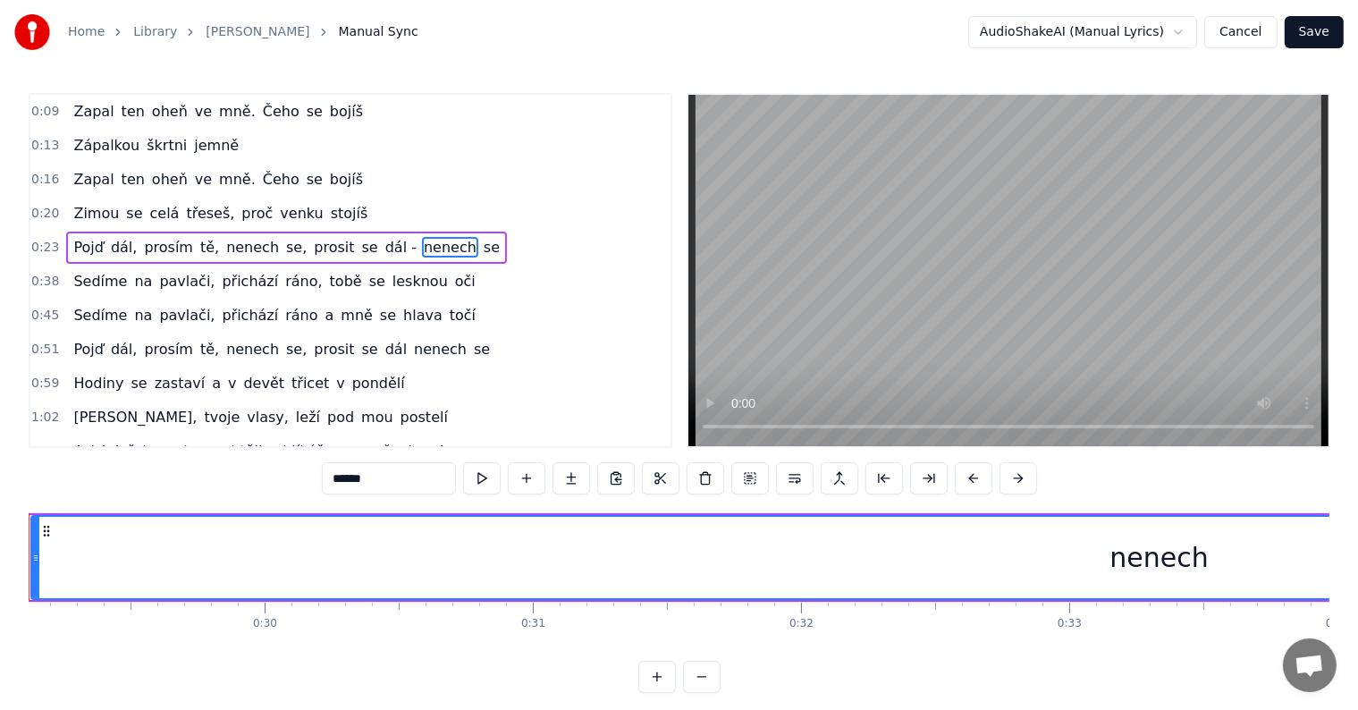
scroll to position [0, 7719]
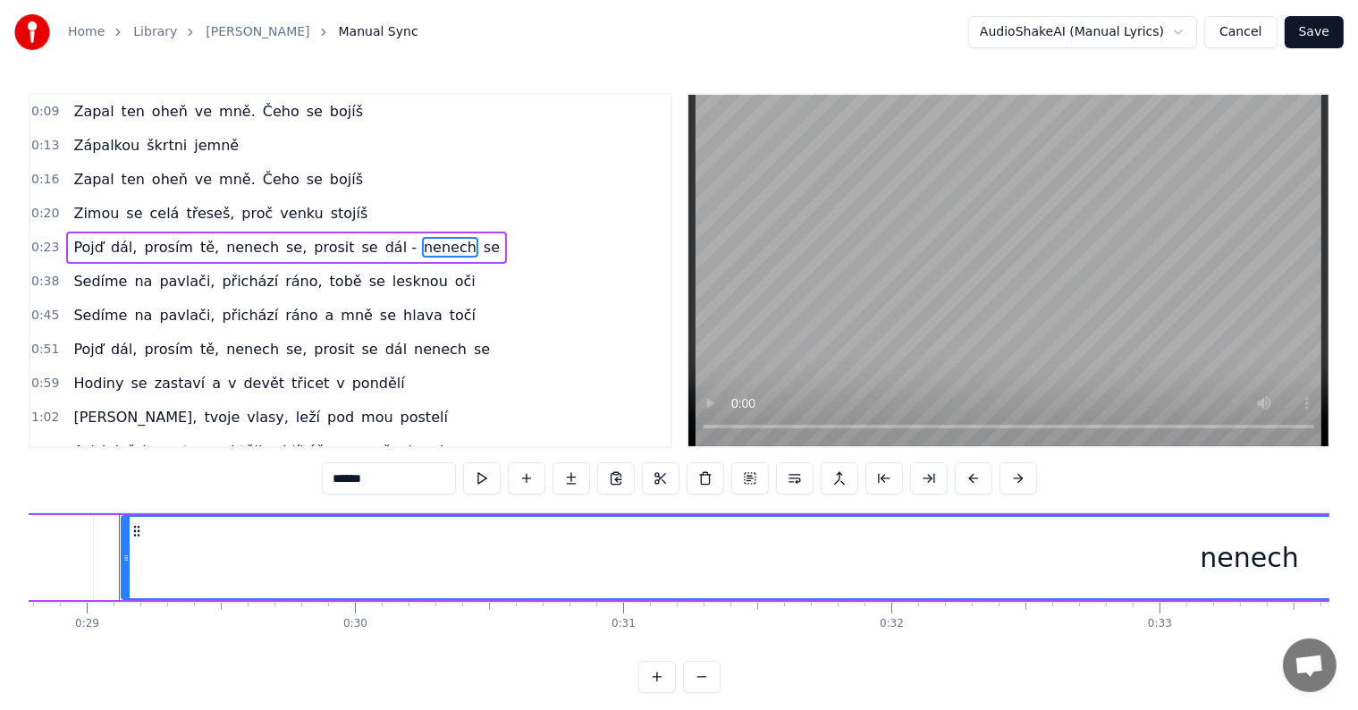
click at [360, 241] on span "se" at bounding box center [370, 247] width 20 height 21
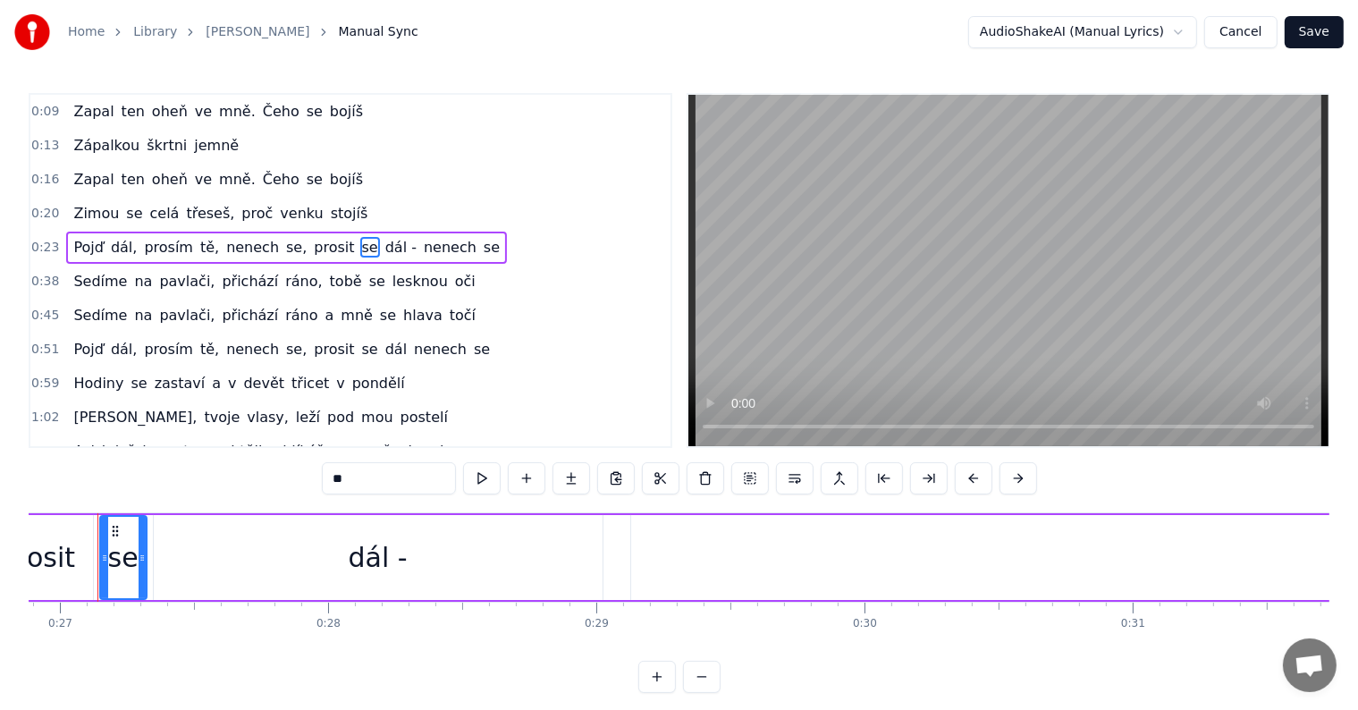
scroll to position [0, 7188]
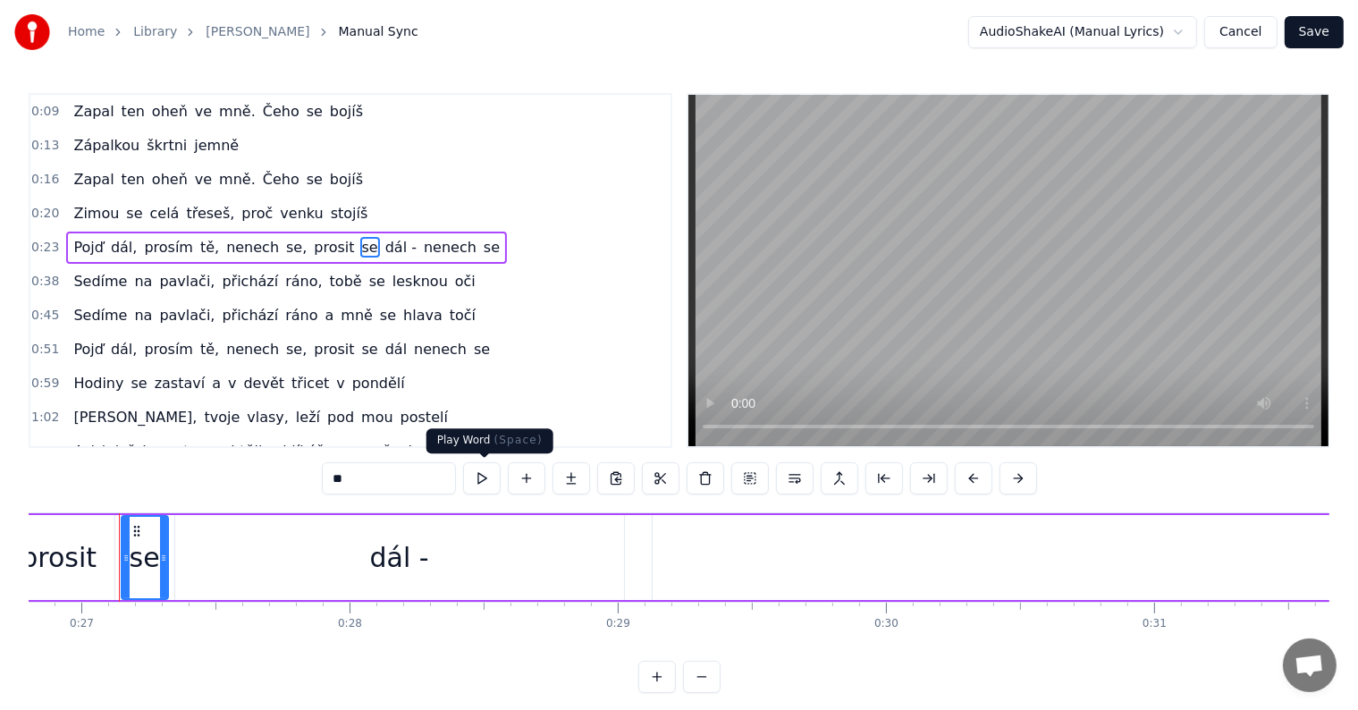
click at [483, 470] on button at bounding box center [482, 478] width 38 height 32
click at [482, 476] on button at bounding box center [482, 478] width 38 height 32
click at [383, 237] on span "dál -" at bounding box center [400, 247] width 35 height 21
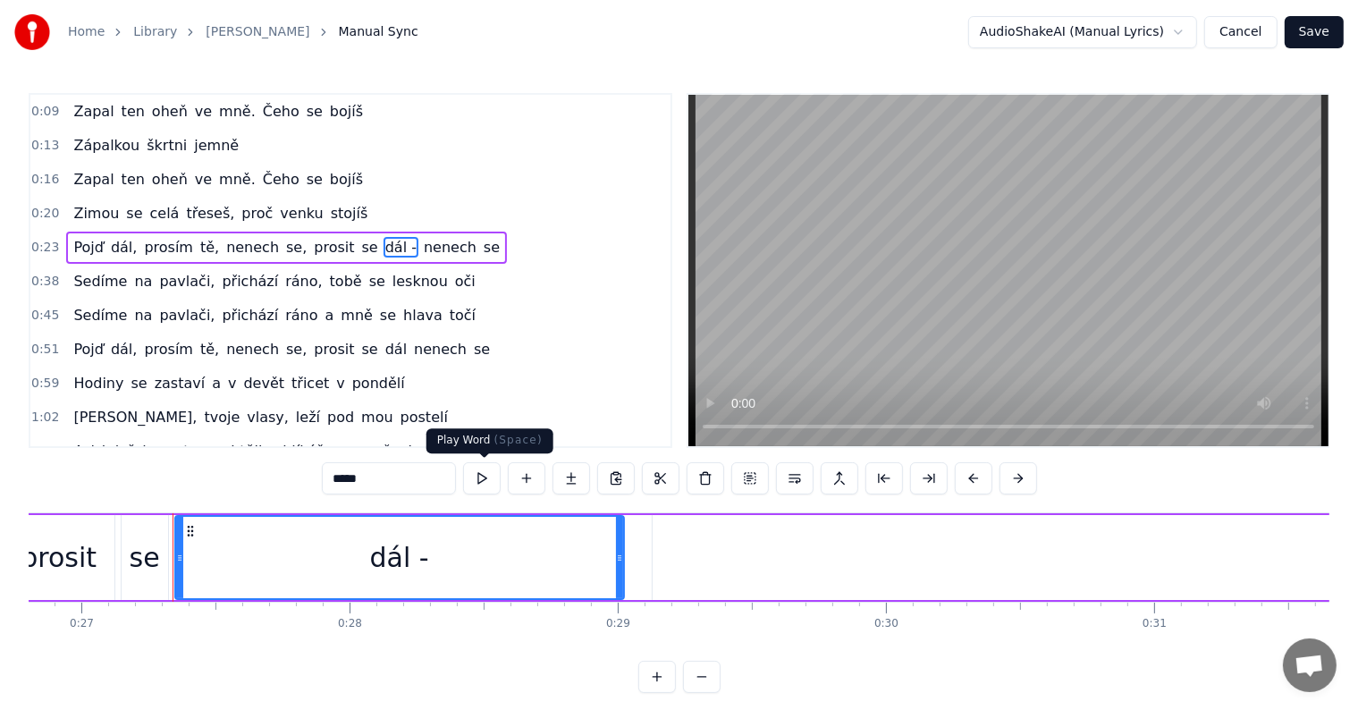
click at [484, 479] on button at bounding box center [482, 478] width 38 height 32
drag, startPoint x: 390, startPoint y: 243, endPoint x: 601, endPoint y: 561, distance: 381.8
click at [601, 561] on div "0:09 Zapal ten oheň ve mně. Čeho se bojíš 0:13 Zápalkou škrtni jemně 0:16 Zapal…" at bounding box center [679, 393] width 1301 height 600
click at [611, 563] on icon at bounding box center [614, 558] width 7 height 14
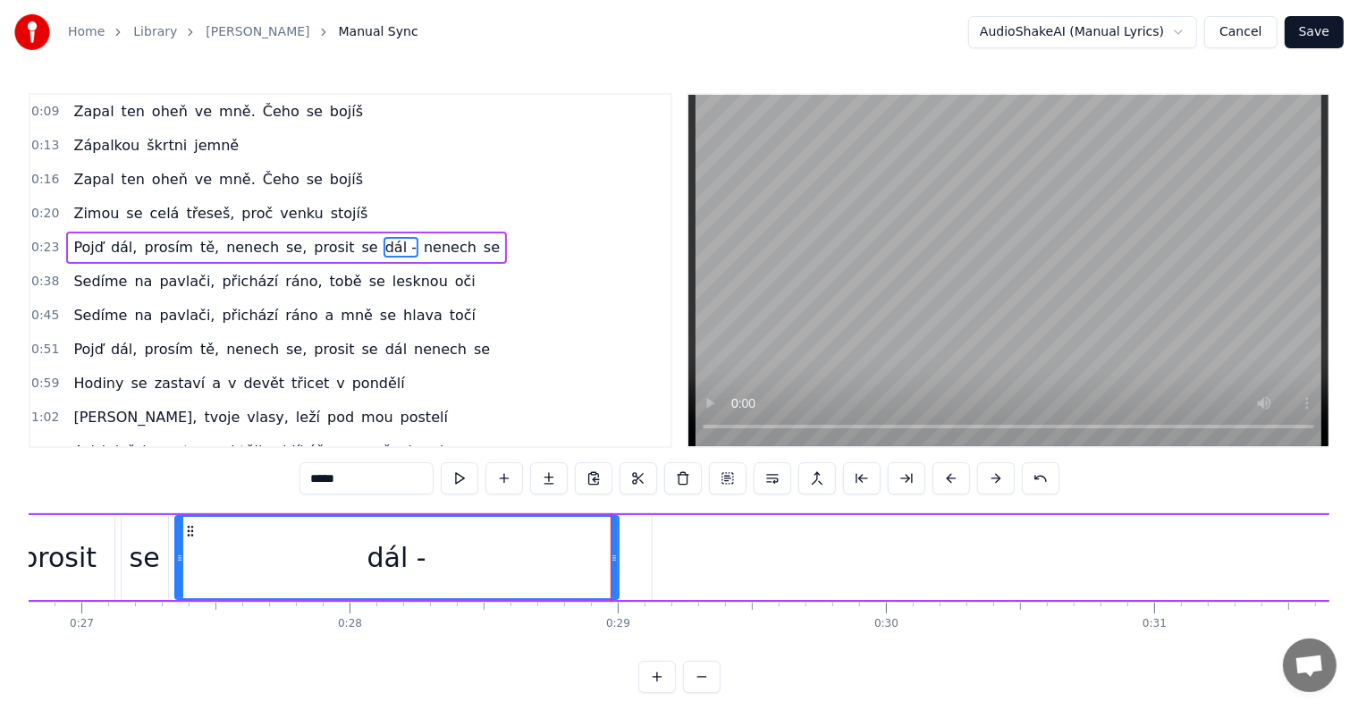
click at [551, 552] on div "dál -" at bounding box center [397, 557] width 442 height 81
click at [460, 486] on button at bounding box center [460, 478] width 38 height 32
type input "******"
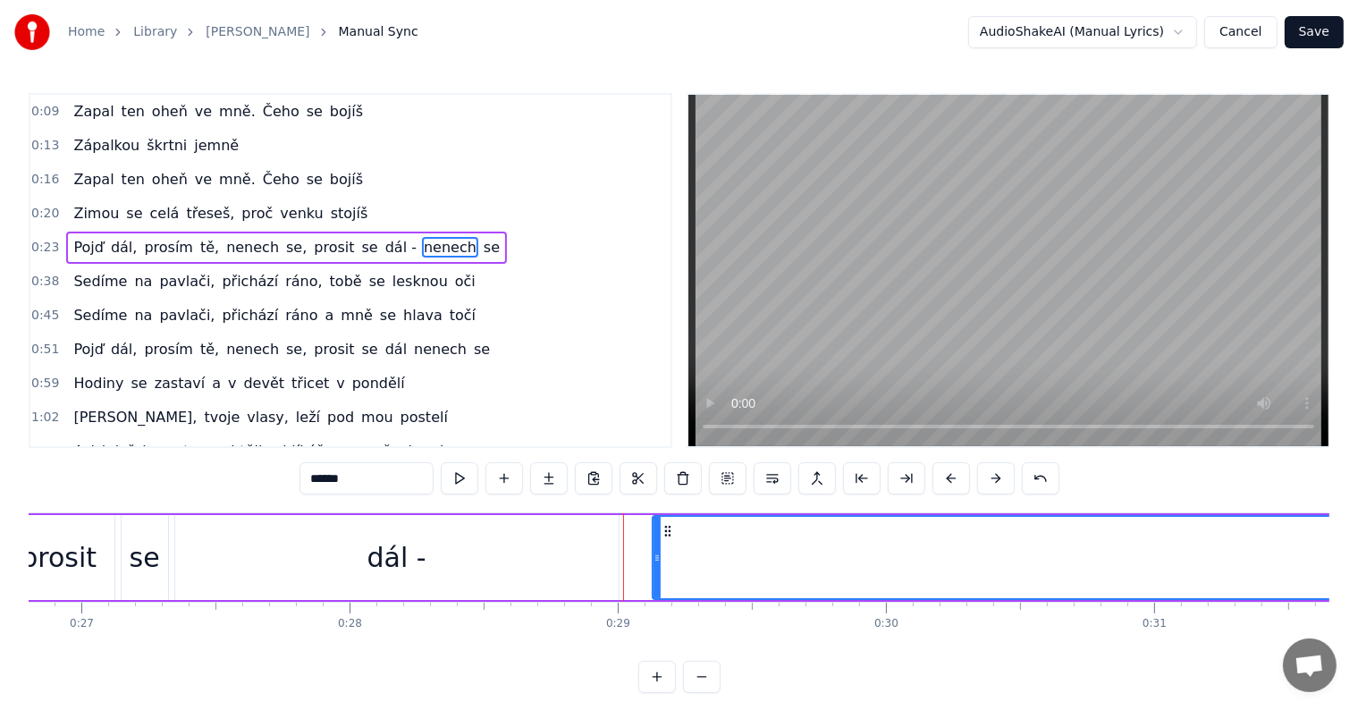
click at [210, 646] on div "Zapal ten oheň ve mně. Čeho se bojíš Zápalkou škrtni jemně Zapal ten oheň ve mn…" at bounding box center [679, 579] width 1301 height 134
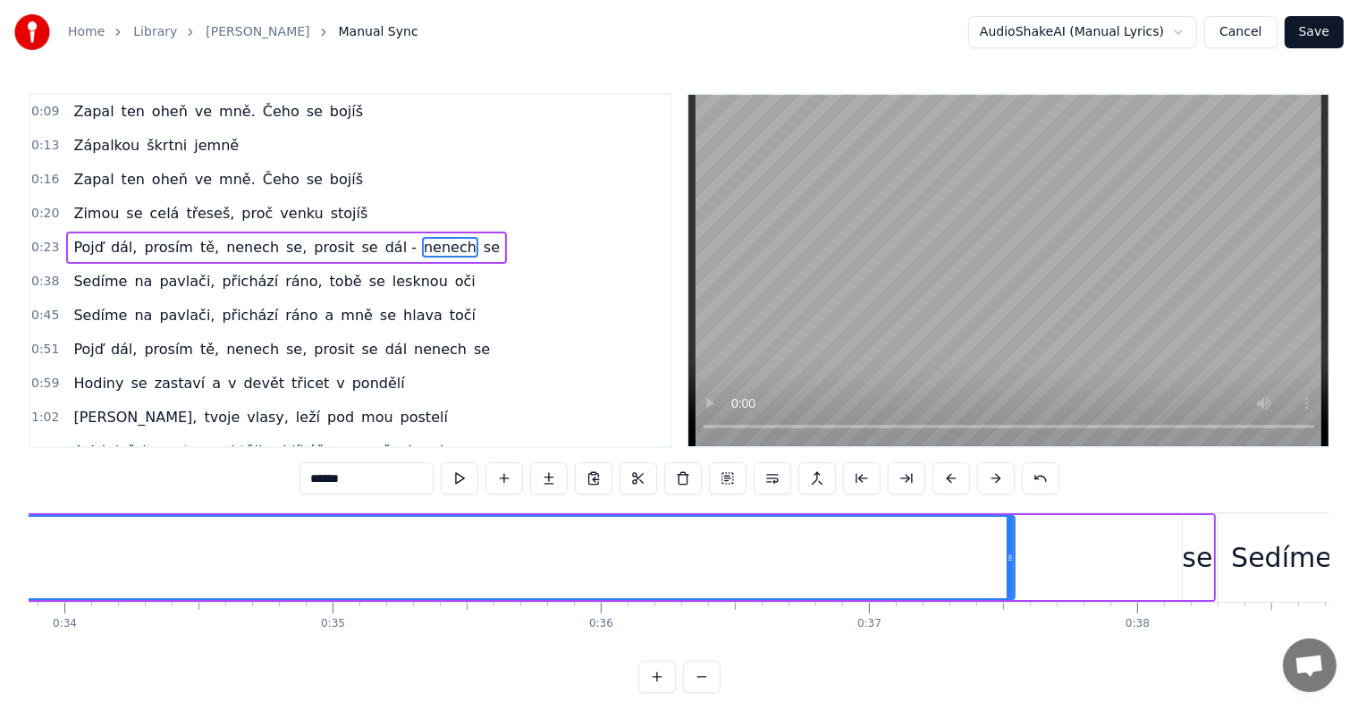
scroll to position [0, 9429]
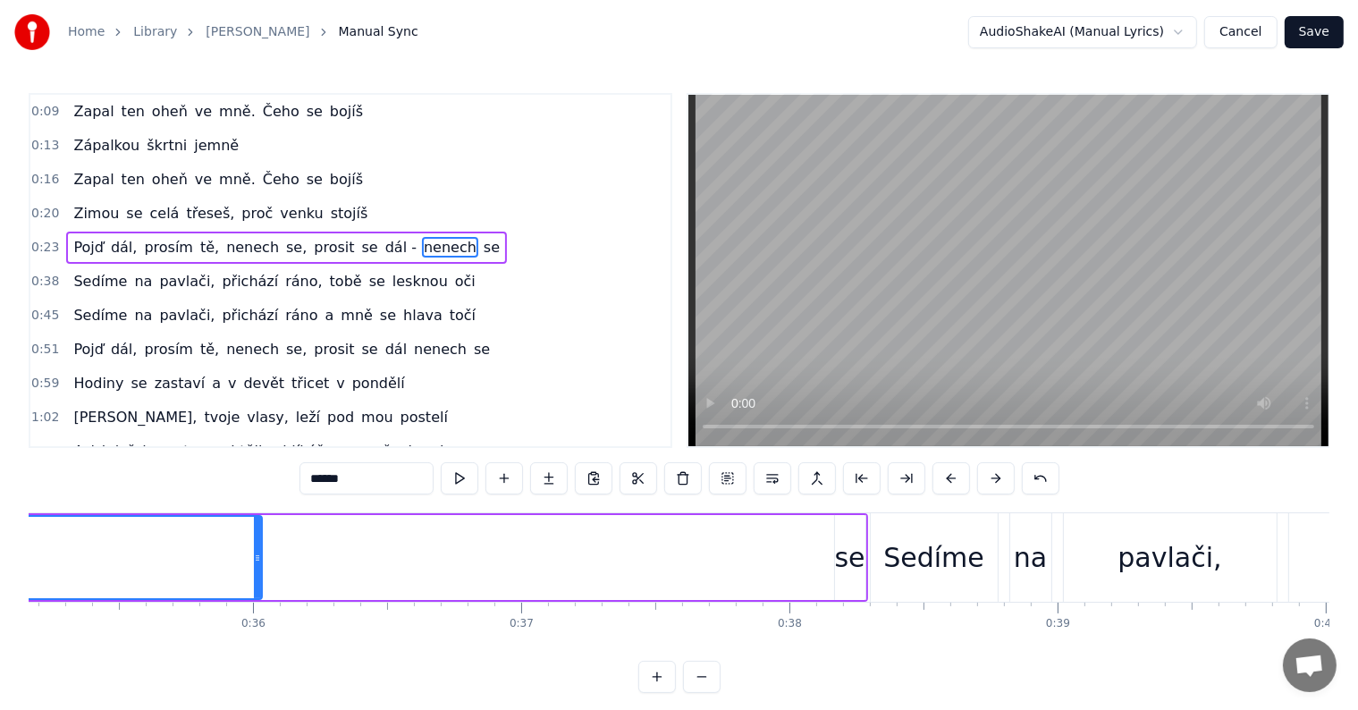
drag, startPoint x: 662, startPoint y: 565, endPoint x: 193, endPoint y: 535, distance: 470.2
click at [254, 533] on div at bounding box center [257, 557] width 7 height 81
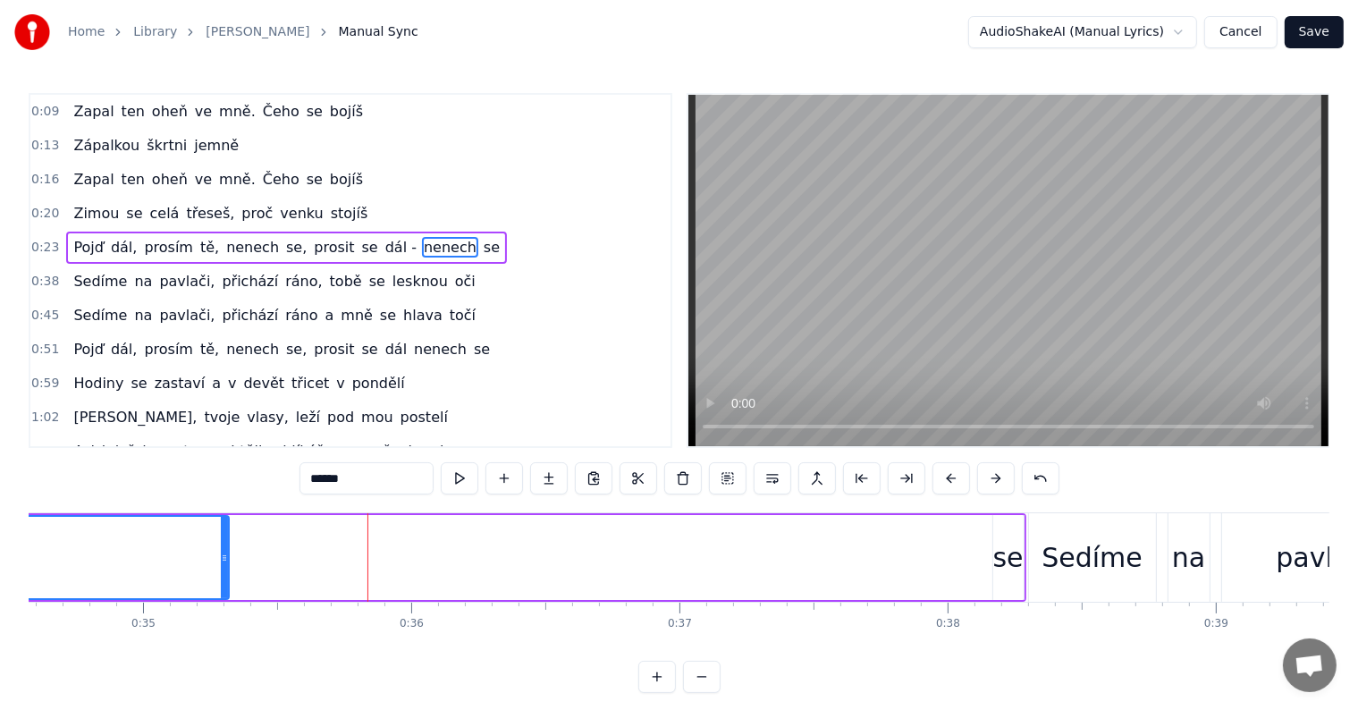
drag, startPoint x: 368, startPoint y: 565, endPoint x: 187, endPoint y: 560, distance: 181.5
click at [221, 554] on div at bounding box center [224, 557] width 7 height 81
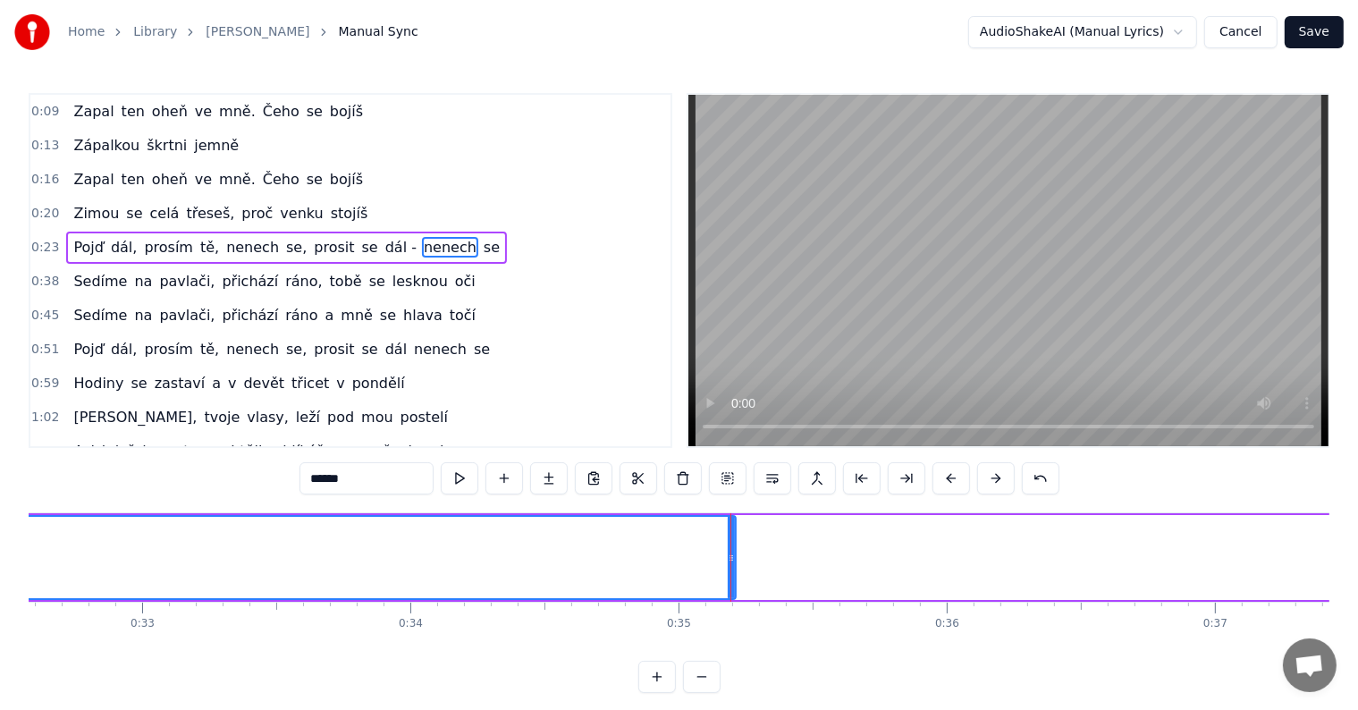
scroll to position [0, 8893]
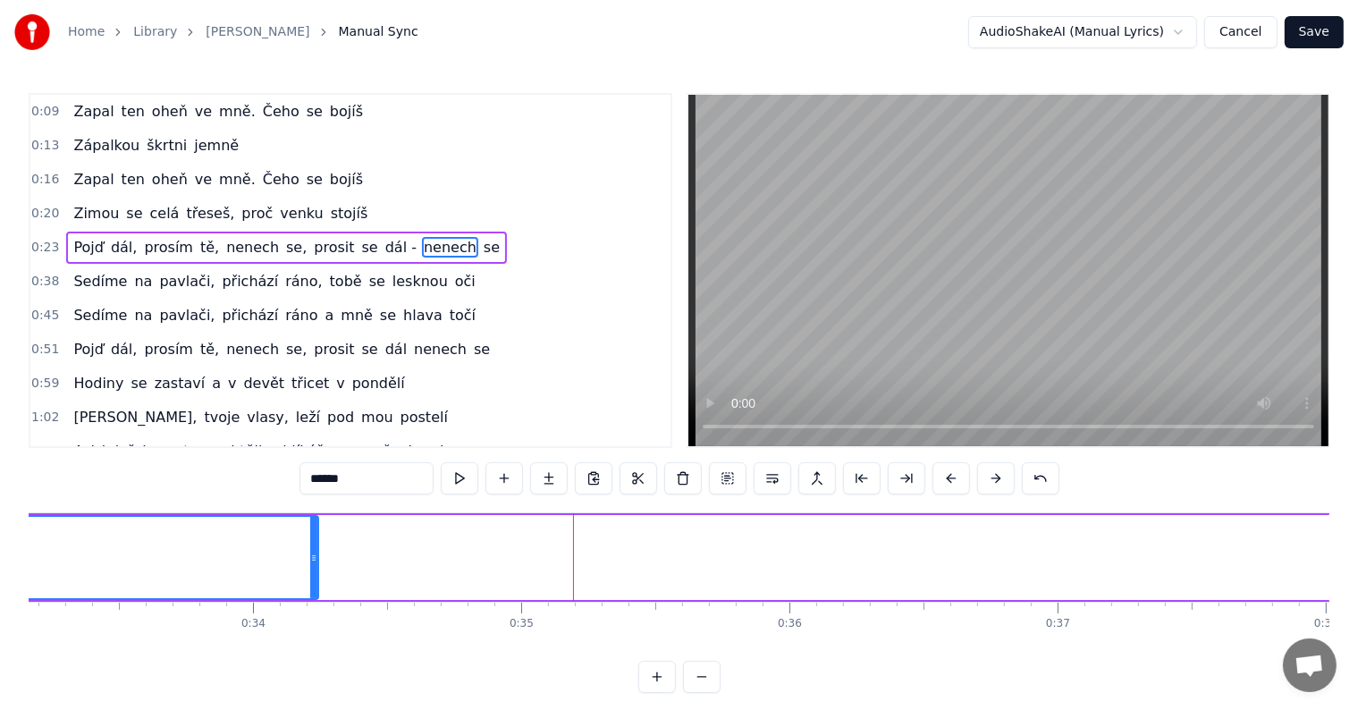
drag, startPoint x: 576, startPoint y: 560, endPoint x: 291, endPoint y: 551, distance: 285.3
click at [314, 543] on div at bounding box center [313, 557] width 7 height 81
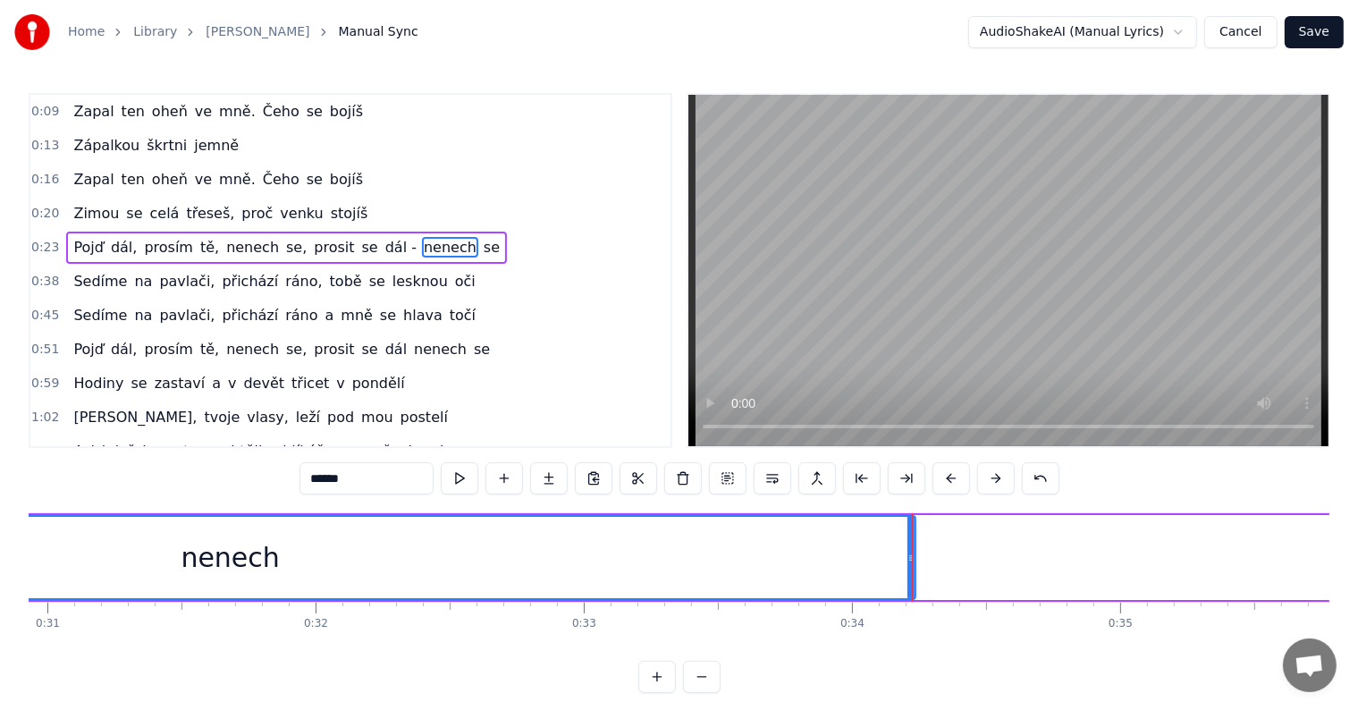
scroll to position [0, 8420]
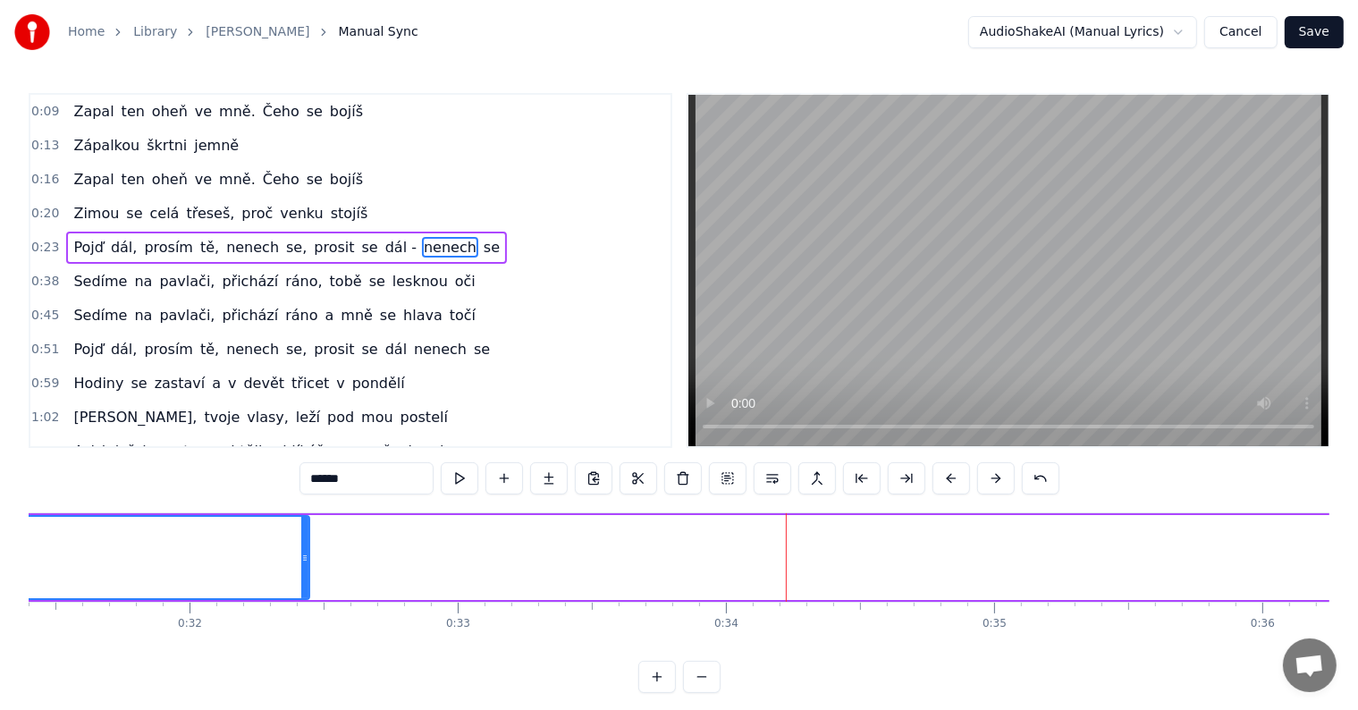
drag, startPoint x: 784, startPoint y: 559, endPoint x: 111, endPoint y: 546, distance: 673.2
click at [301, 540] on div at bounding box center [304, 557] width 7 height 81
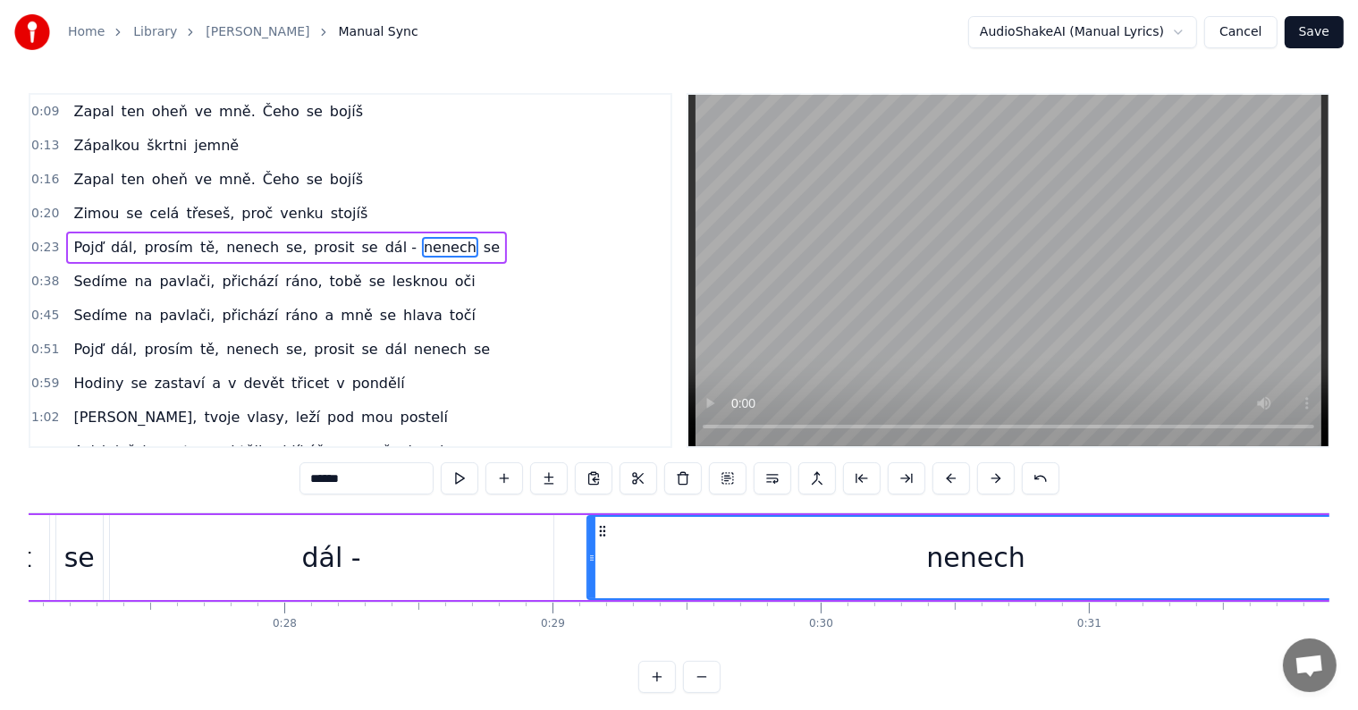
scroll to position [0, 7727]
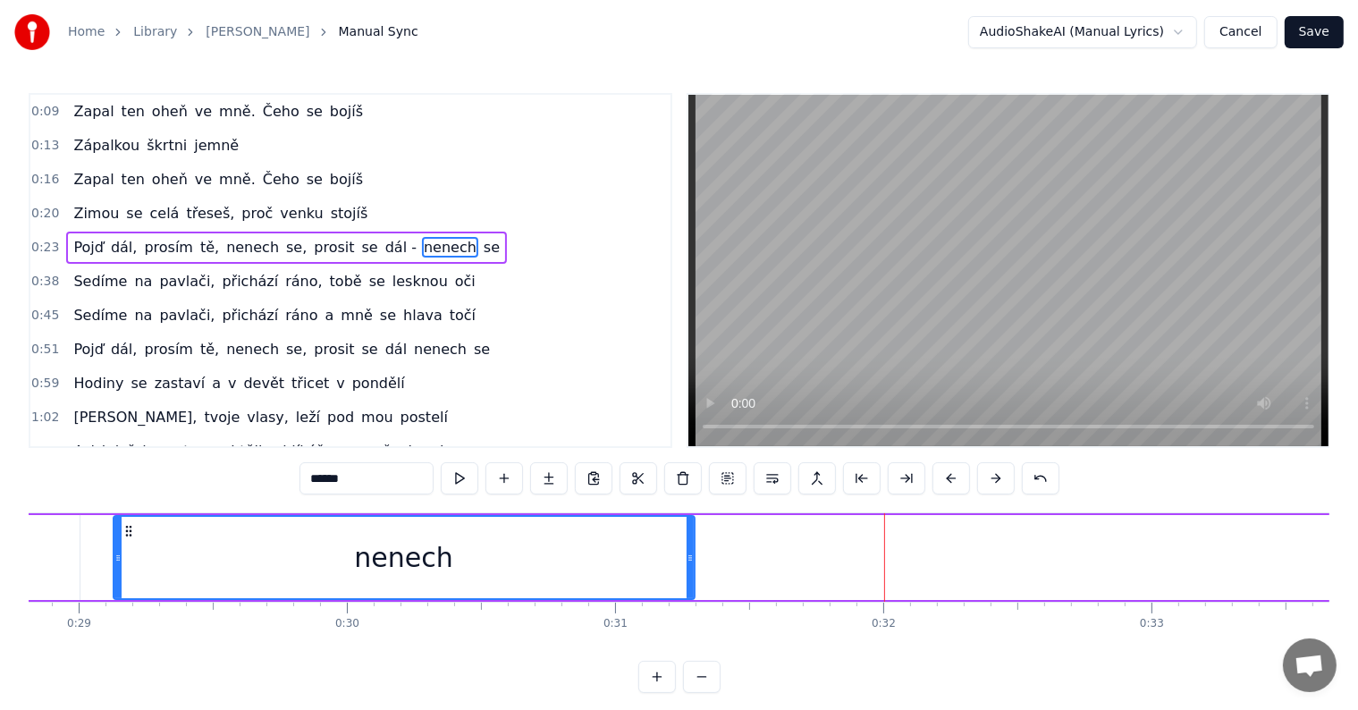
drag, startPoint x: 888, startPoint y: 560, endPoint x: 492, endPoint y: 568, distance: 396.1
click at [575, 546] on div "nenech" at bounding box center [403, 557] width 579 height 81
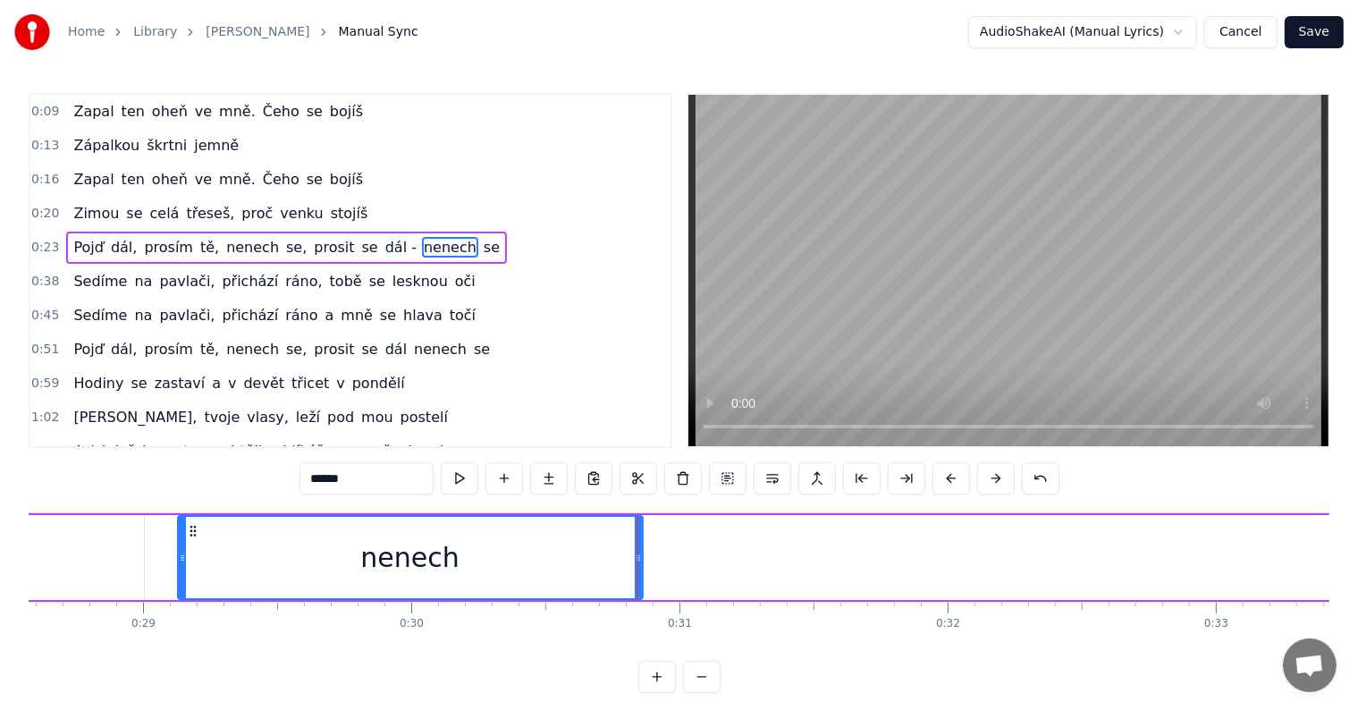
scroll to position [0, 7315]
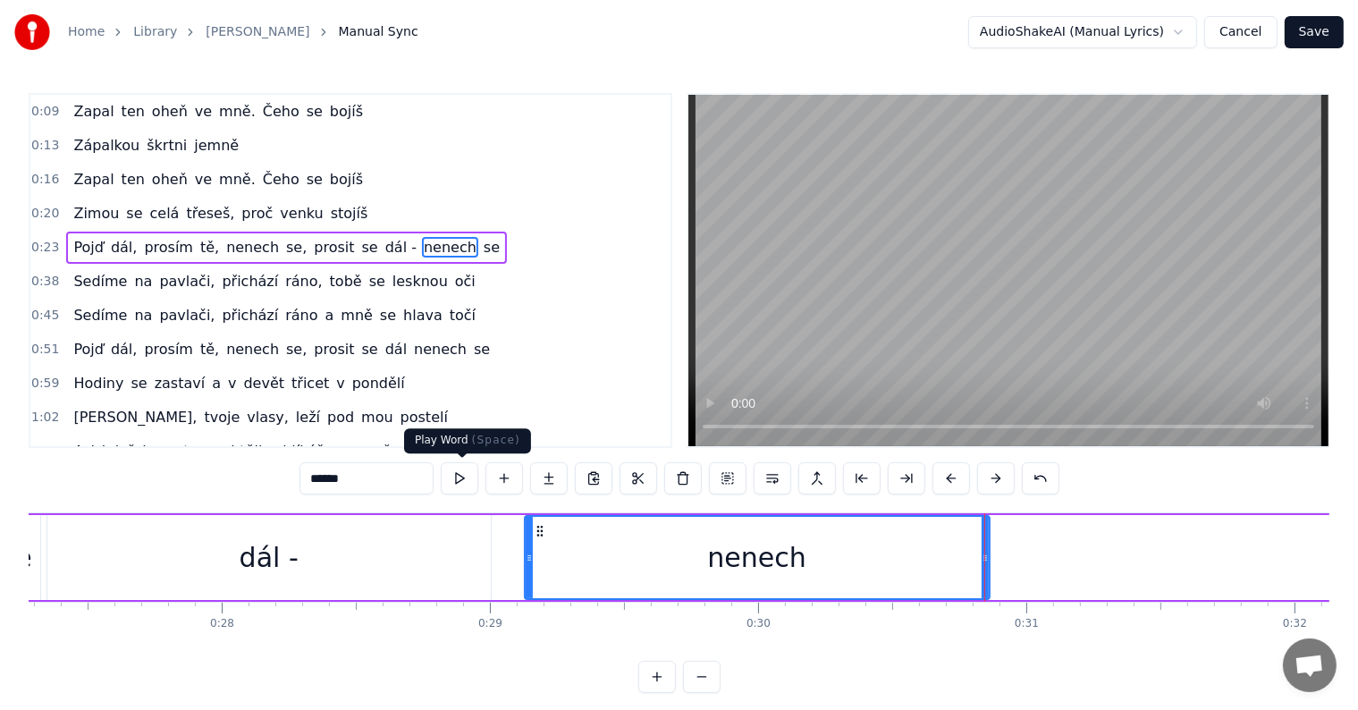
click at [464, 483] on button at bounding box center [460, 478] width 38 height 32
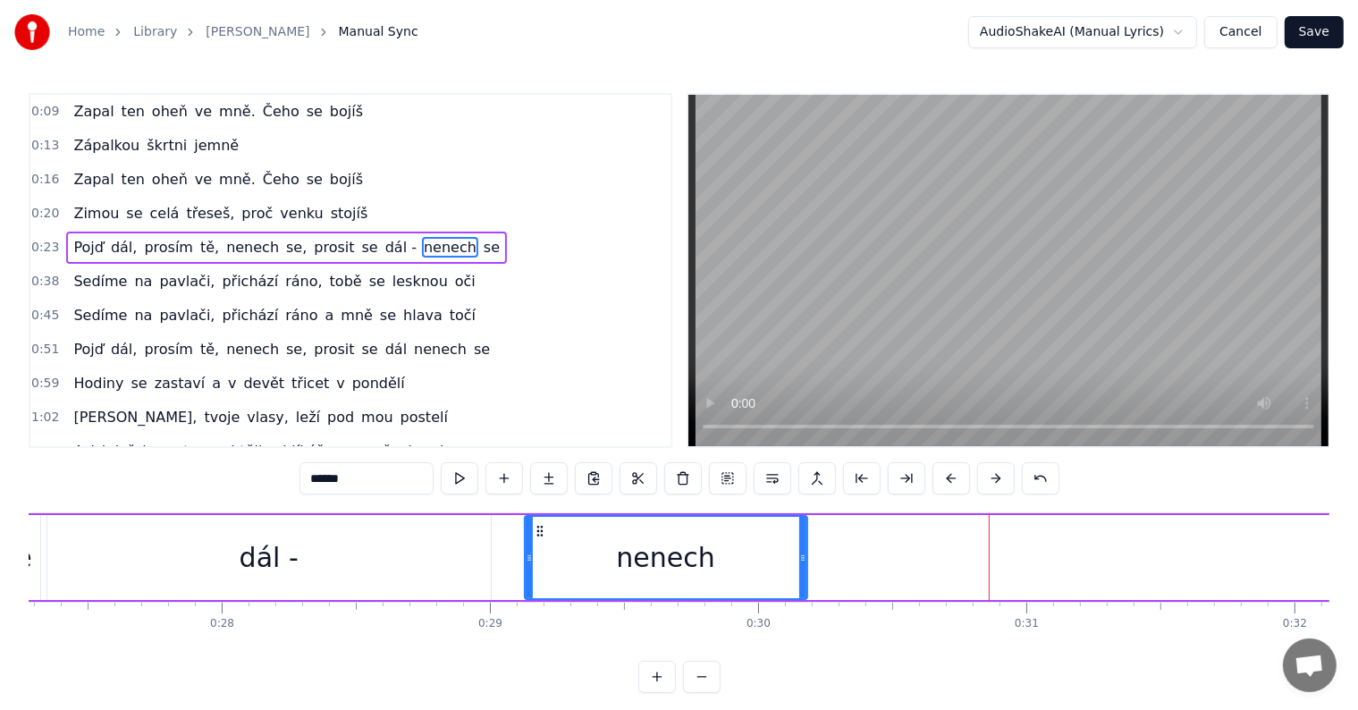
drag, startPoint x: 982, startPoint y: 555, endPoint x: 714, endPoint y: 543, distance: 268.4
click at [747, 545] on div "nenech" at bounding box center [666, 557] width 281 height 81
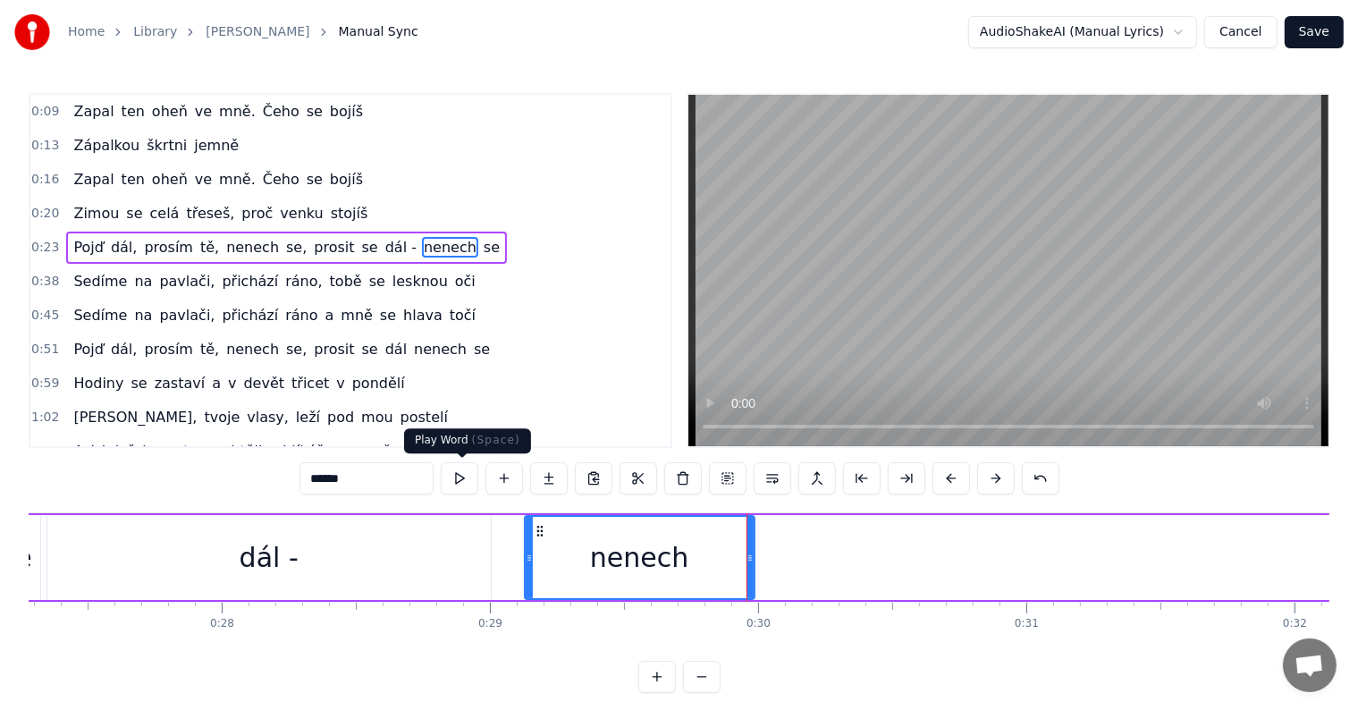
click at [462, 479] on button at bounding box center [460, 478] width 38 height 32
drag, startPoint x: 746, startPoint y: 562, endPoint x: 691, endPoint y: 572, distance: 56.3
click at [731, 572] on div at bounding box center [734, 557] width 7 height 81
click at [458, 472] on button at bounding box center [460, 478] width 38 height 32
click at [729, 561] on icon at bounding box center [725, 558] width 7 height 14
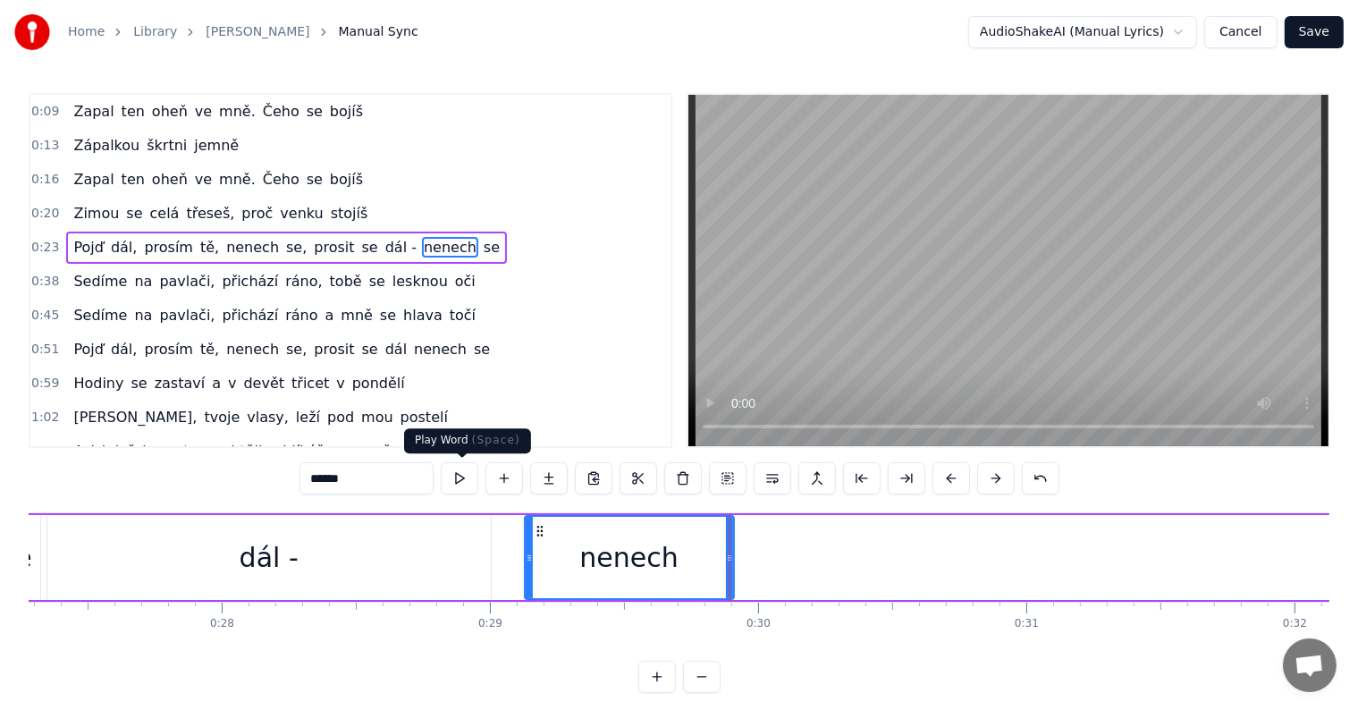
click at [459, 476] on button at bounding box center [460, 478] width 38 height 32
click at [1136, 576] on div "Pojď dál, prosím tě, nenech se, prosit se dál - nenech se" at bounding box center [1017, 557] width 3929 height 88
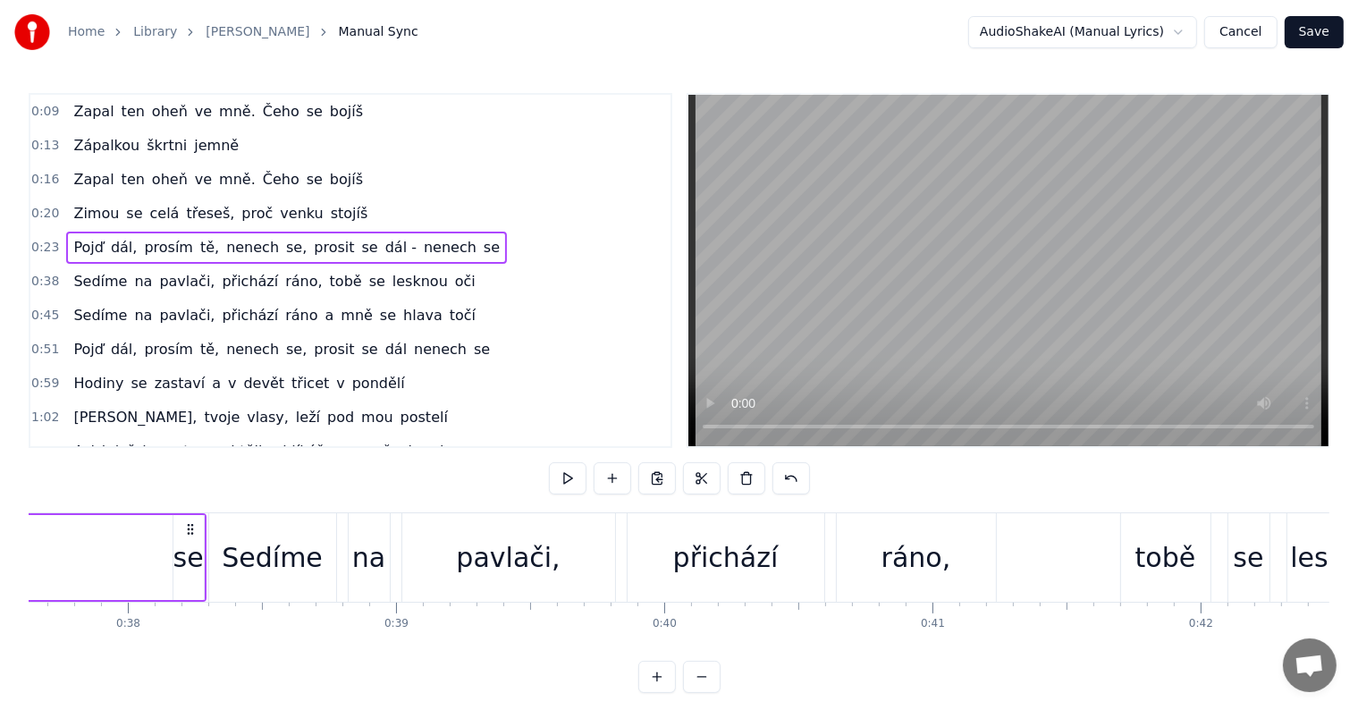
scroll to position [0, 9997]
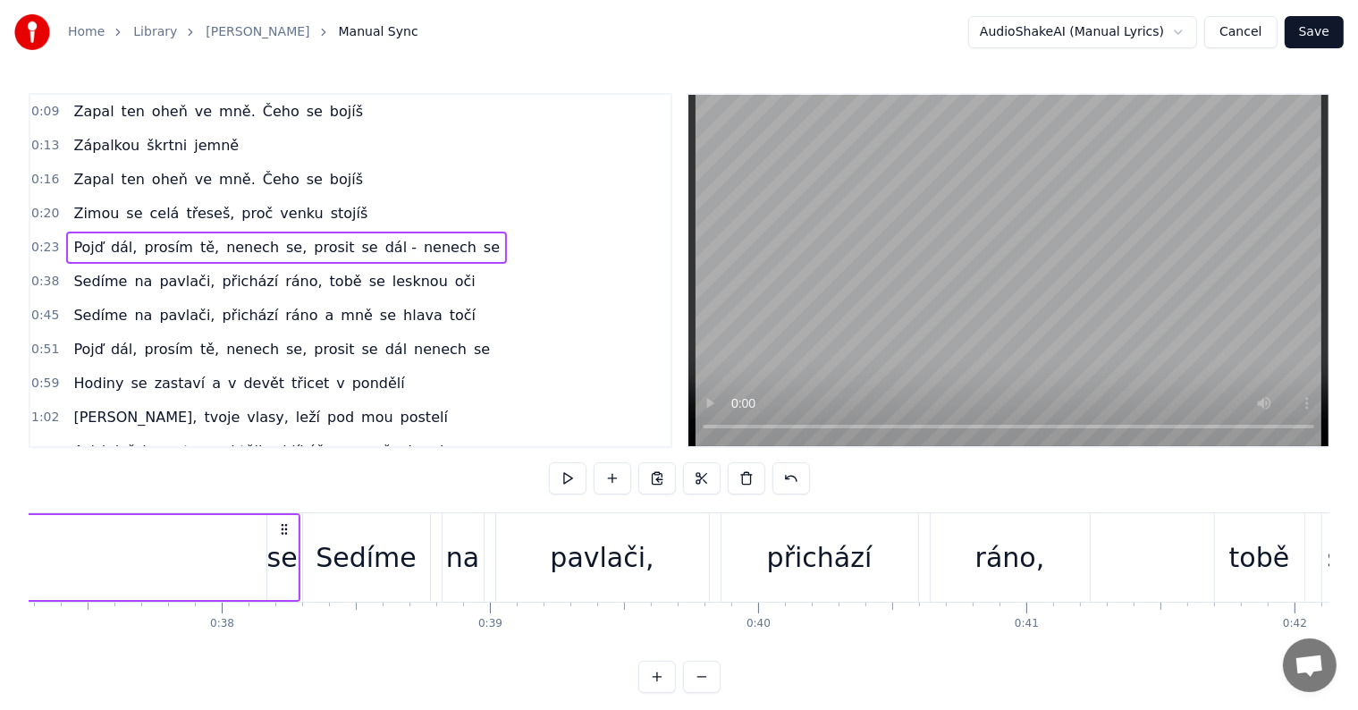
click at [296, 552] on div "se" at bounding box center [282, 557] width 30 height 85
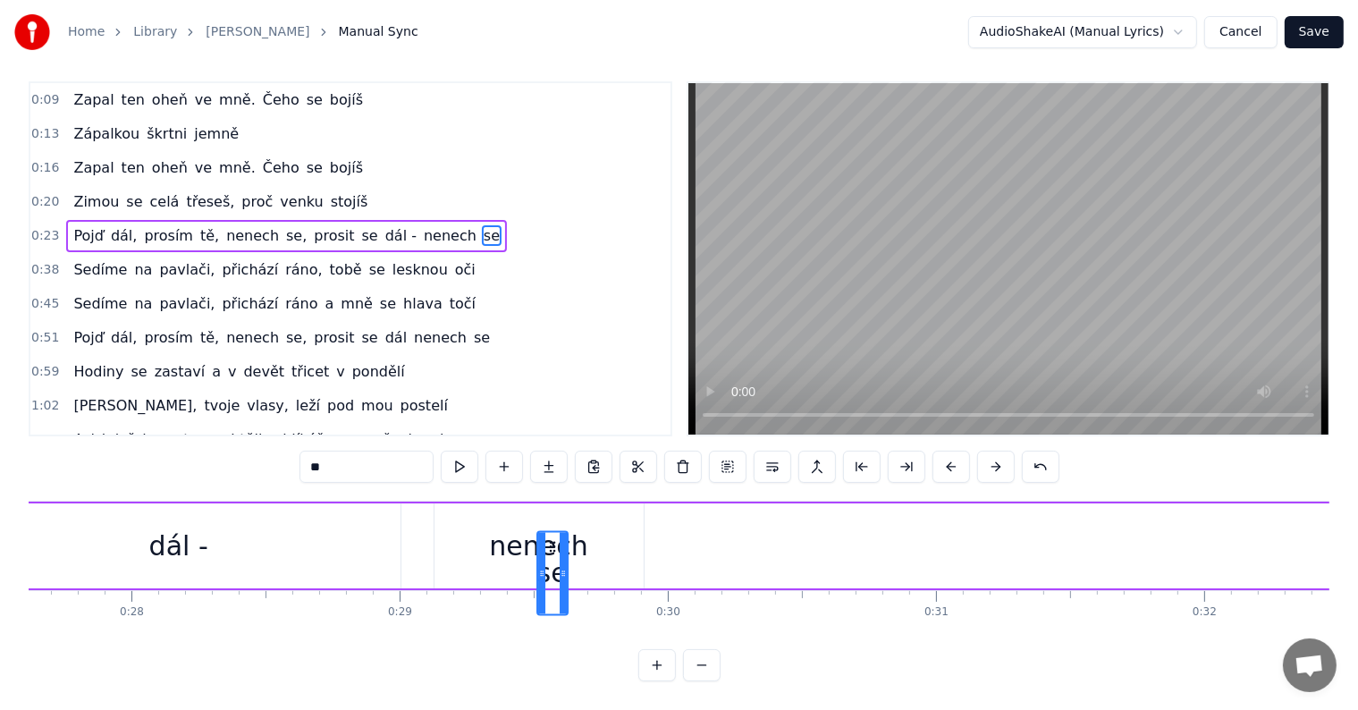
scroll to position [27, 0]
drag, startPoint x: 282, startPoint y: 529, endPoint x: 779, endPoint y: 518, distance: 496.2
click at [779, 513] on div "Pojď dál, prosím tě, nenech se, prosit se dál - nenech se" at bounding box center [926, 545] width 3929 height 88
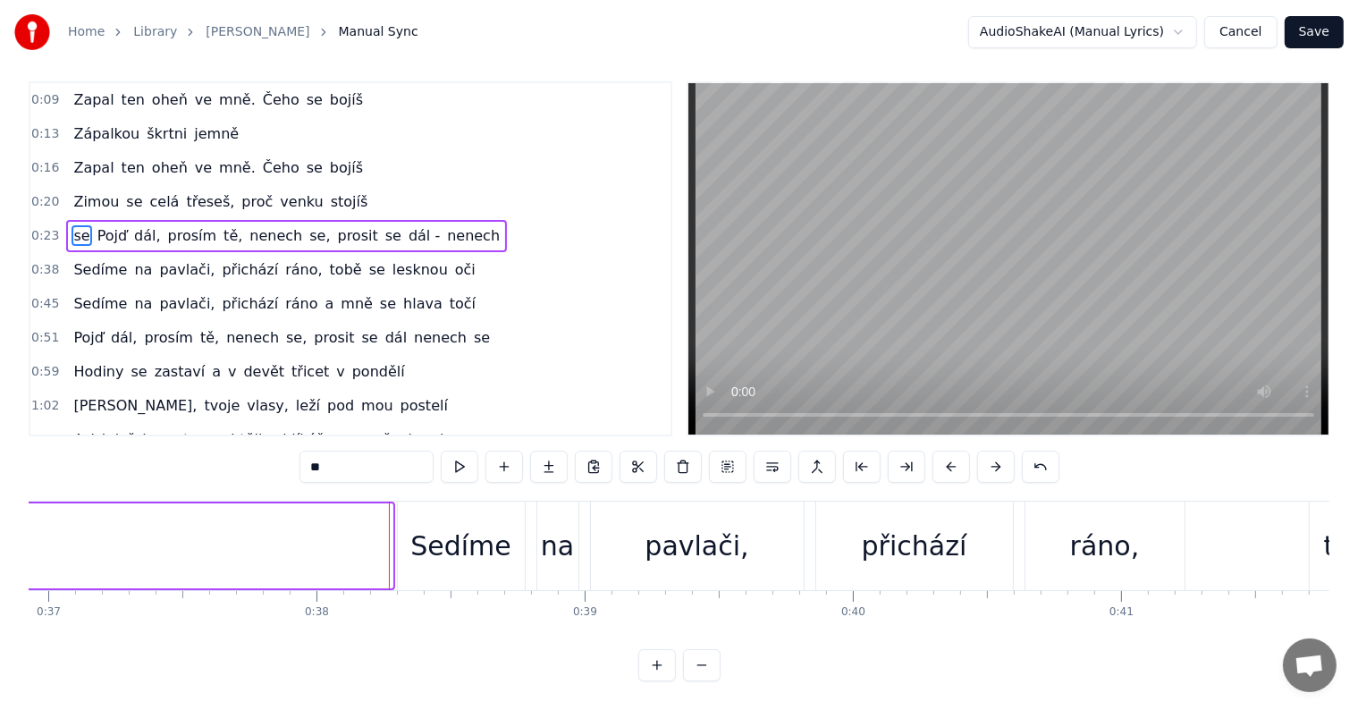
scroll to position [0, 10060]
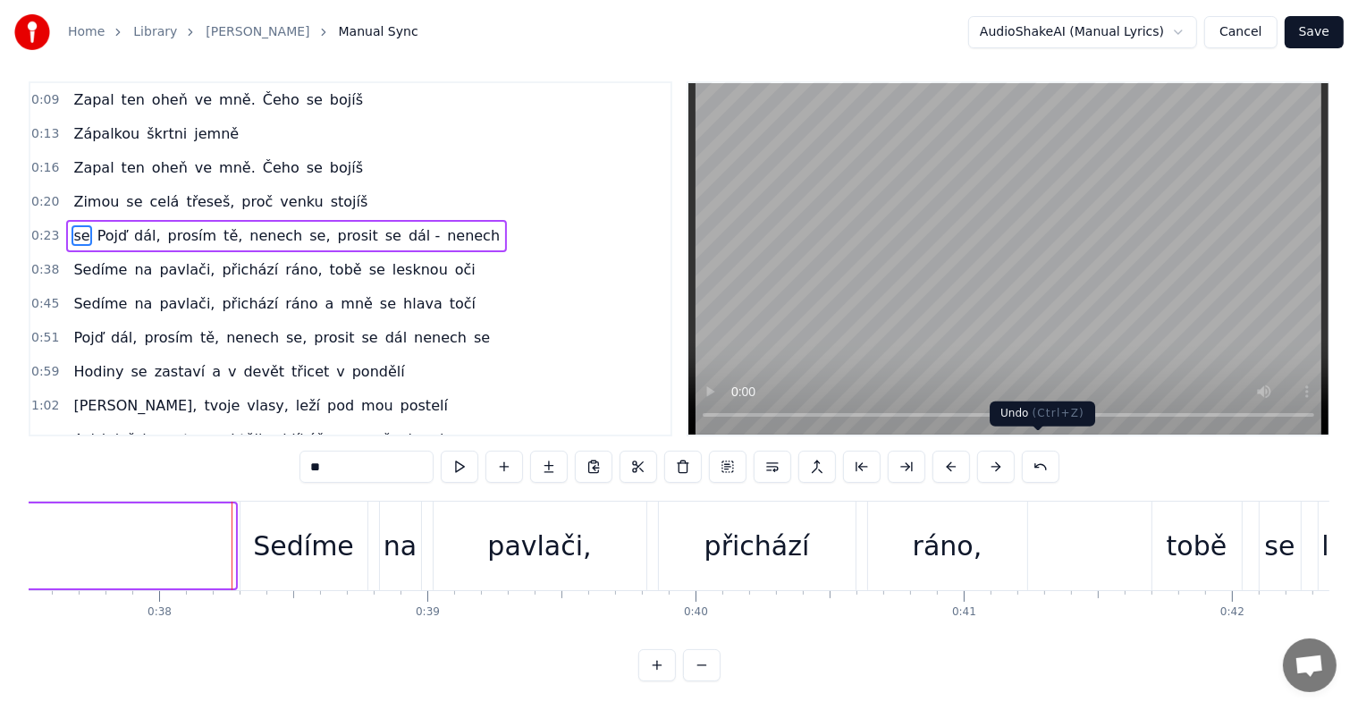
click at [1036, 454] on button at bounding box center [1041, 467] width 38 height 32
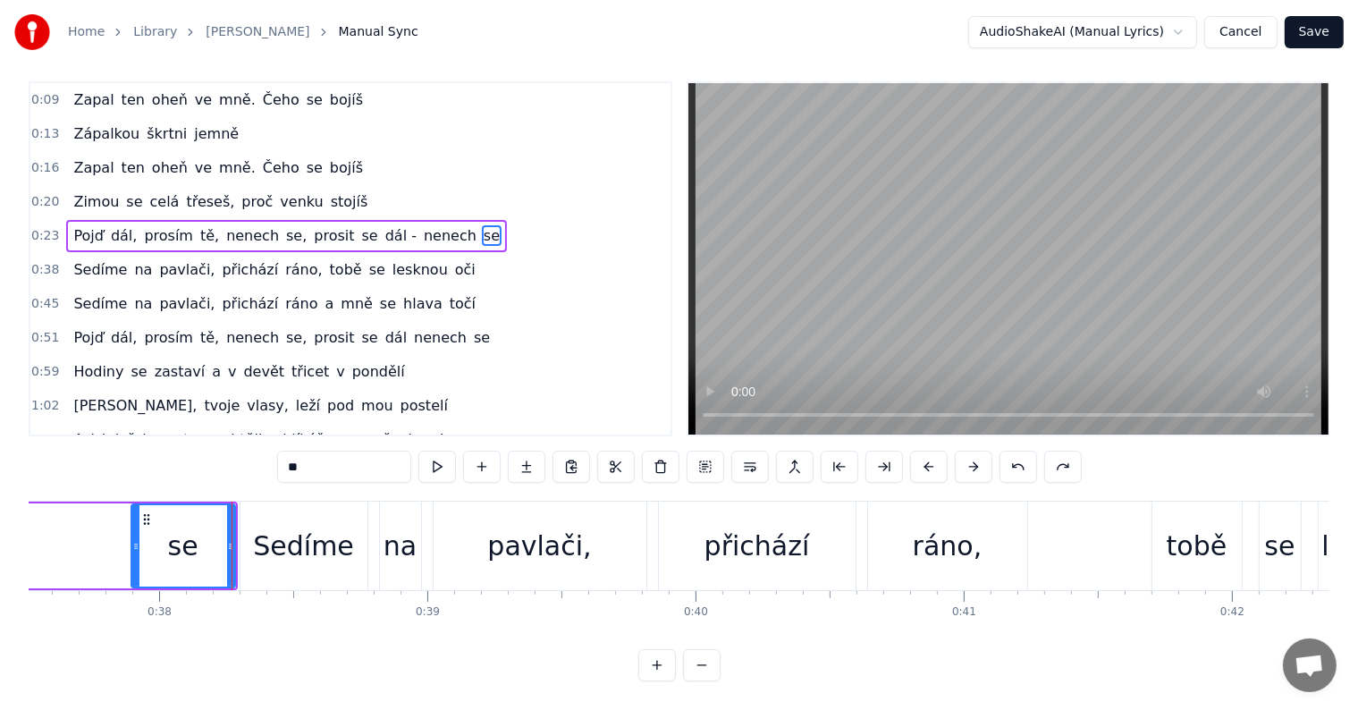
drag, startPoint x: 206, startPoint y: 531, endPoint x: 77, endPoint y: 525, distance: 128.9
click at [132, 539] on icon at bounding box center [135, 546] width 7 height 14
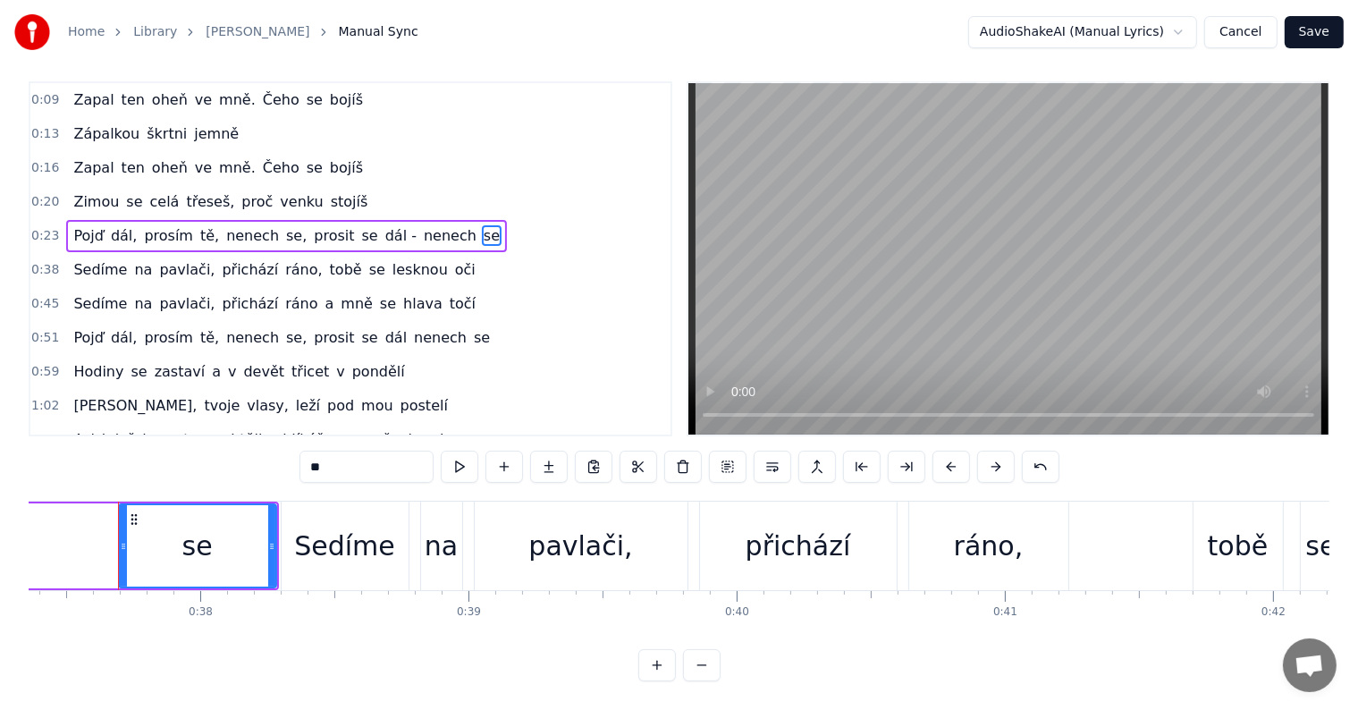
scroll to position [0, 10018]
drag, startPoint x: 122, startPoint y: 543, endPoint x: 54, endPoint y: 516, distance: 73.4
click at [2, 516] on div "Home Library [PERSON_NAME] • Jelen Manual Sync AudioShakeAI (Manual Lyrics) Can…" at bounding box center [679, 334] width 1358 height 693
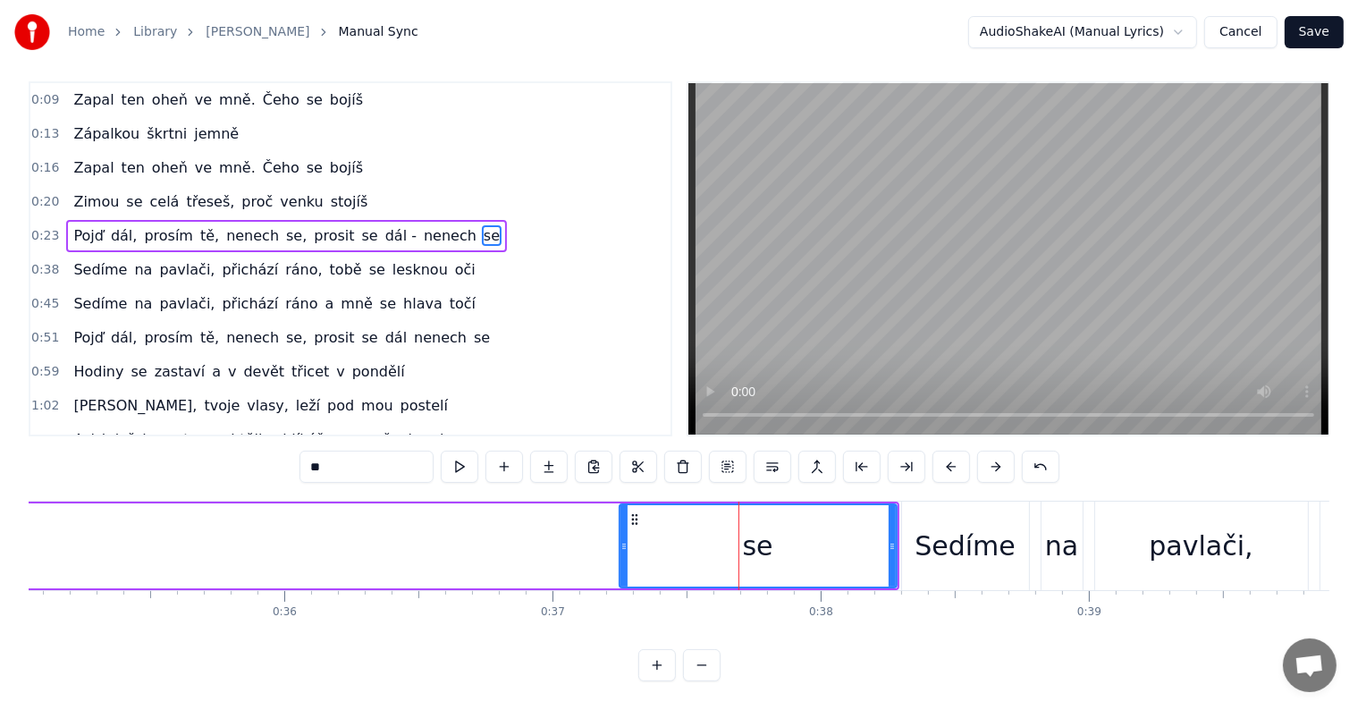
scroll to position [0, 9807]
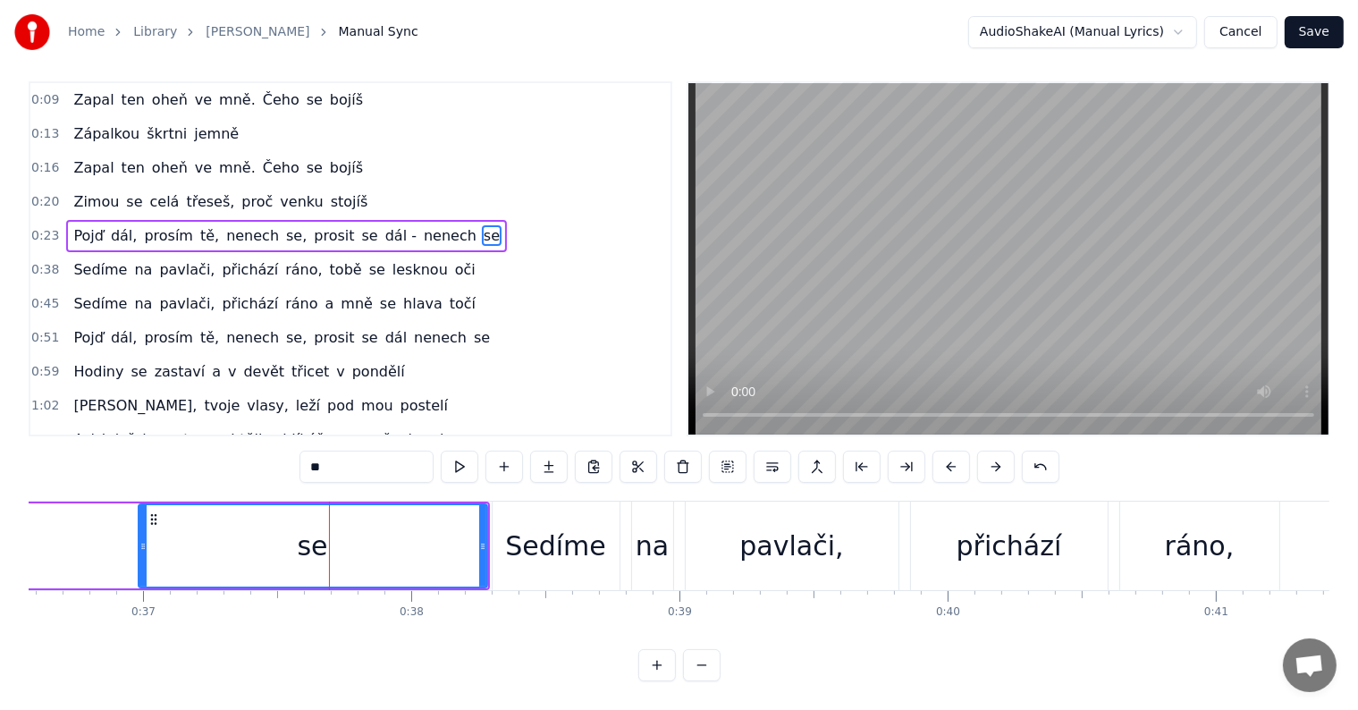
drag, startPoint x: 213, startPoint y: 539, endPoint x: 104, endPoint y: 531, distance: 109.3
click at [139, 531] on div at bounding box center [142, 545] width 7 height 81
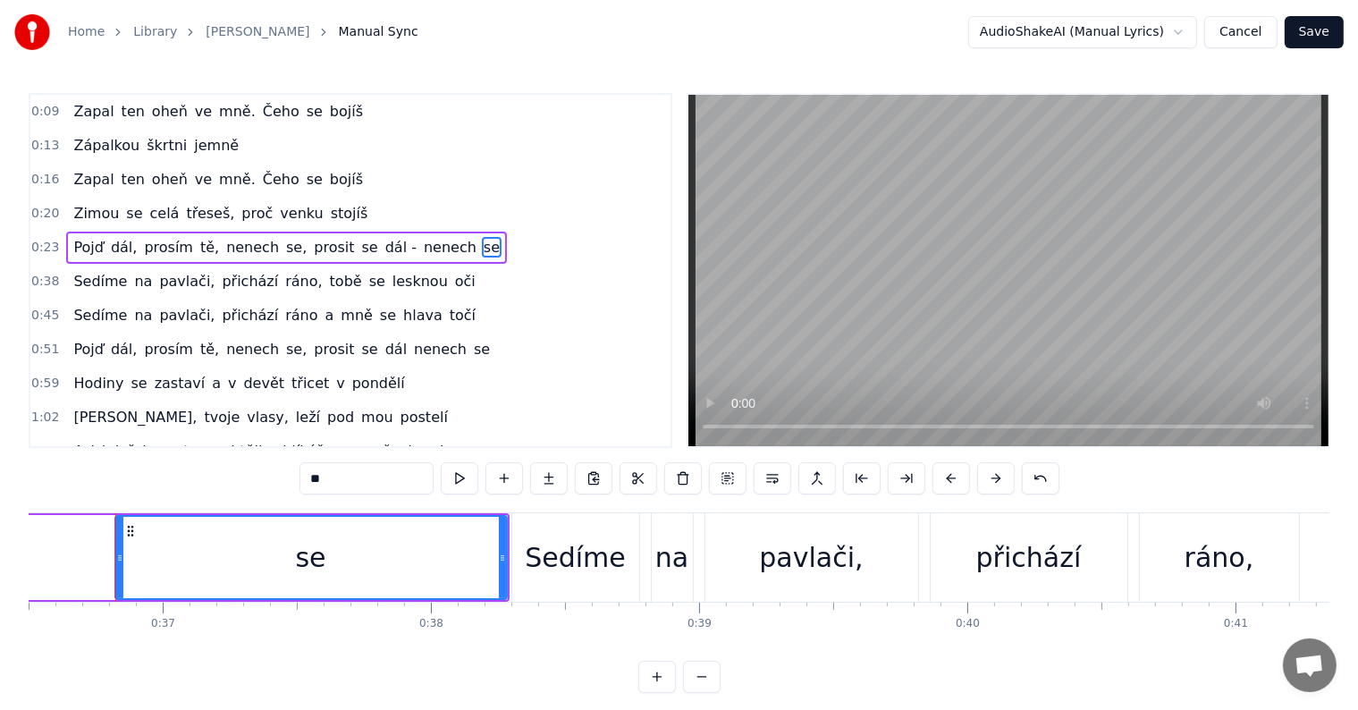
scroll to position [0, 9785]
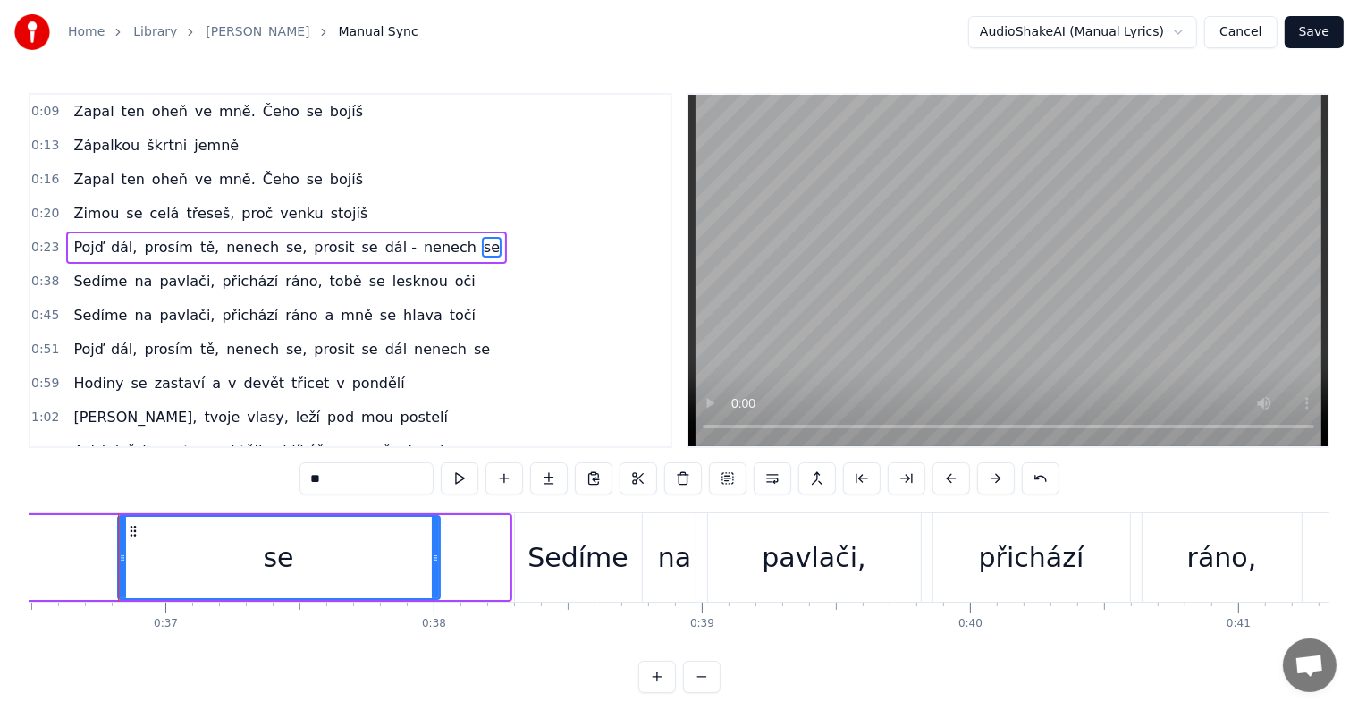
drag, startPoint x: 506, startPoint y: 556, endPoint x: 231, endPoint y: 543, distance: 275.6
click at [288, 545] on div "se" at bounding box center [279, 557] width 320 height 81
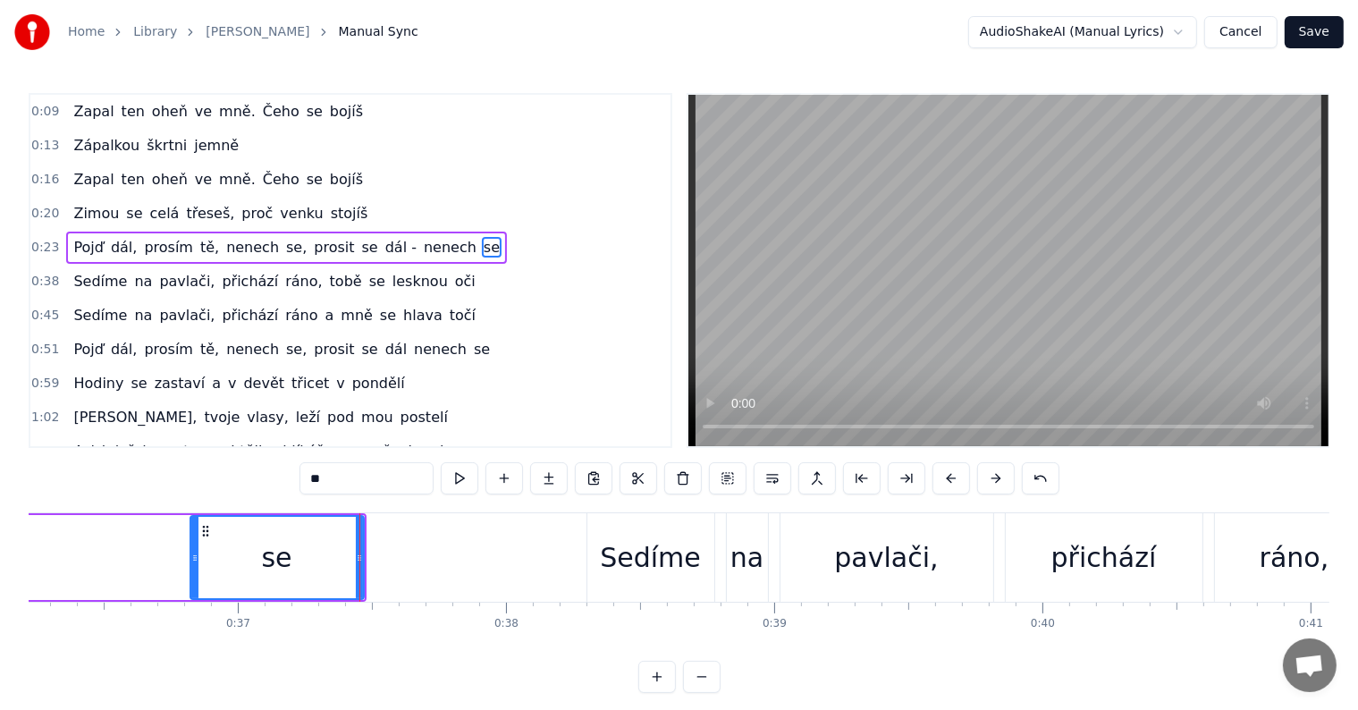
scroll to position [0, 9681]
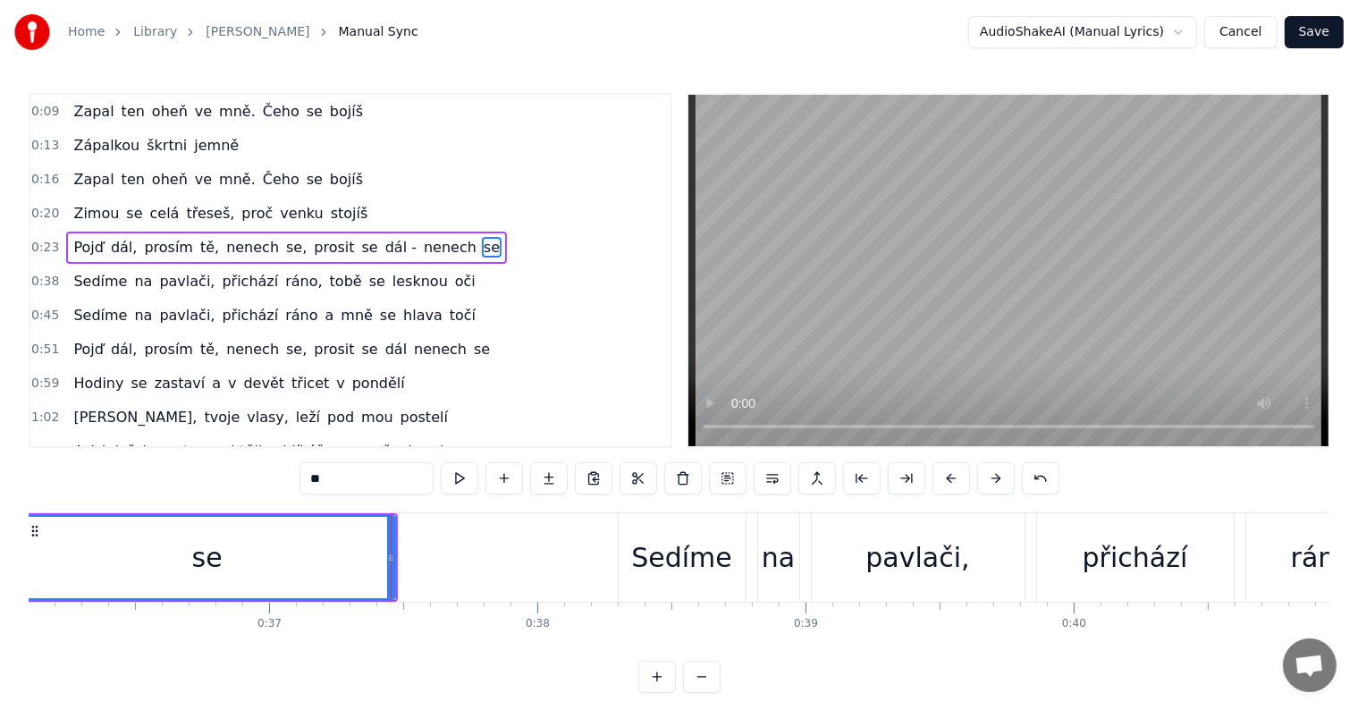
drag, startPoint x: 223, startPoint y: 560, endPoint x: 0, endPoint y: 539, distance: 223.5
click at [7, 540] on div "Home Library [PERSON_NAME] • Jelen Manual Sync AudioShakeAI (Manual Lyrics) Can…" at bounding box center [679, 346] width 1358 height 693
drag, startPoint x: 395, startPoint y: 552, endPoint x: 292, endPoint y: 549, distance: 102.8
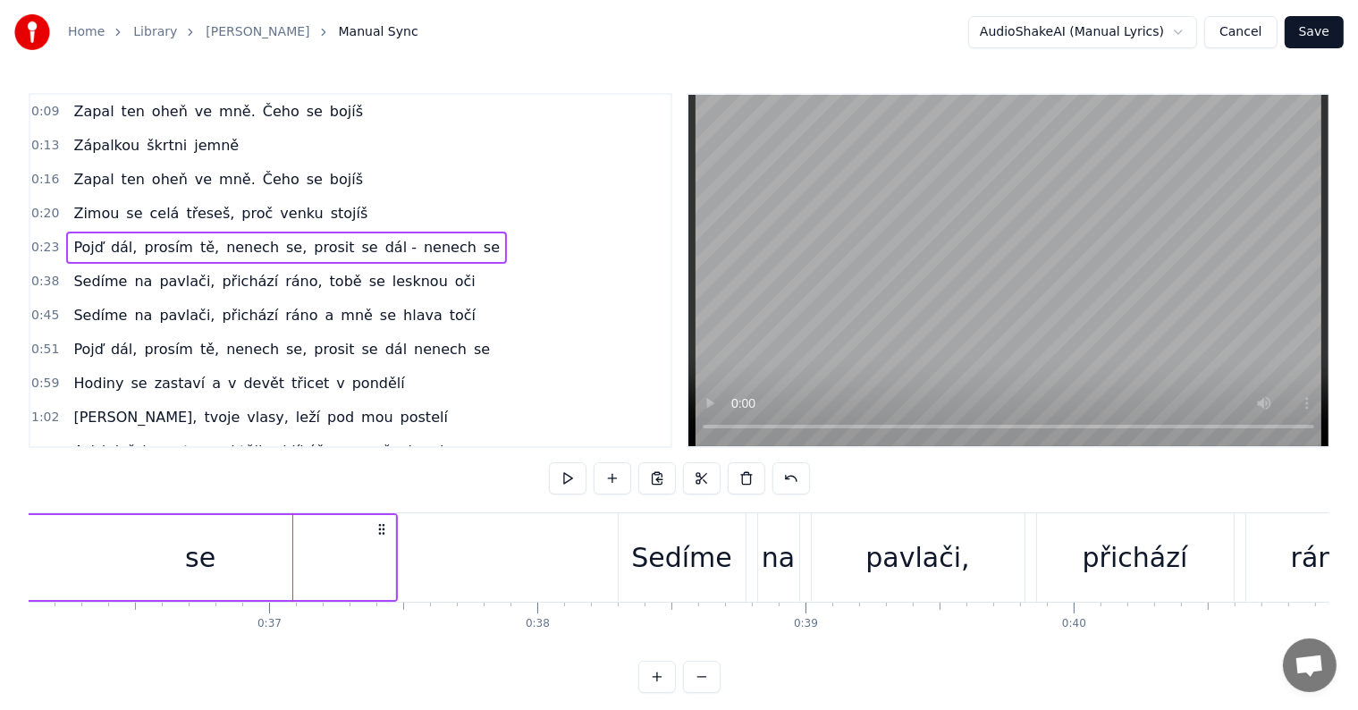
click at [292, 555] on div at bounding box center [292, 557] width 1 height 88
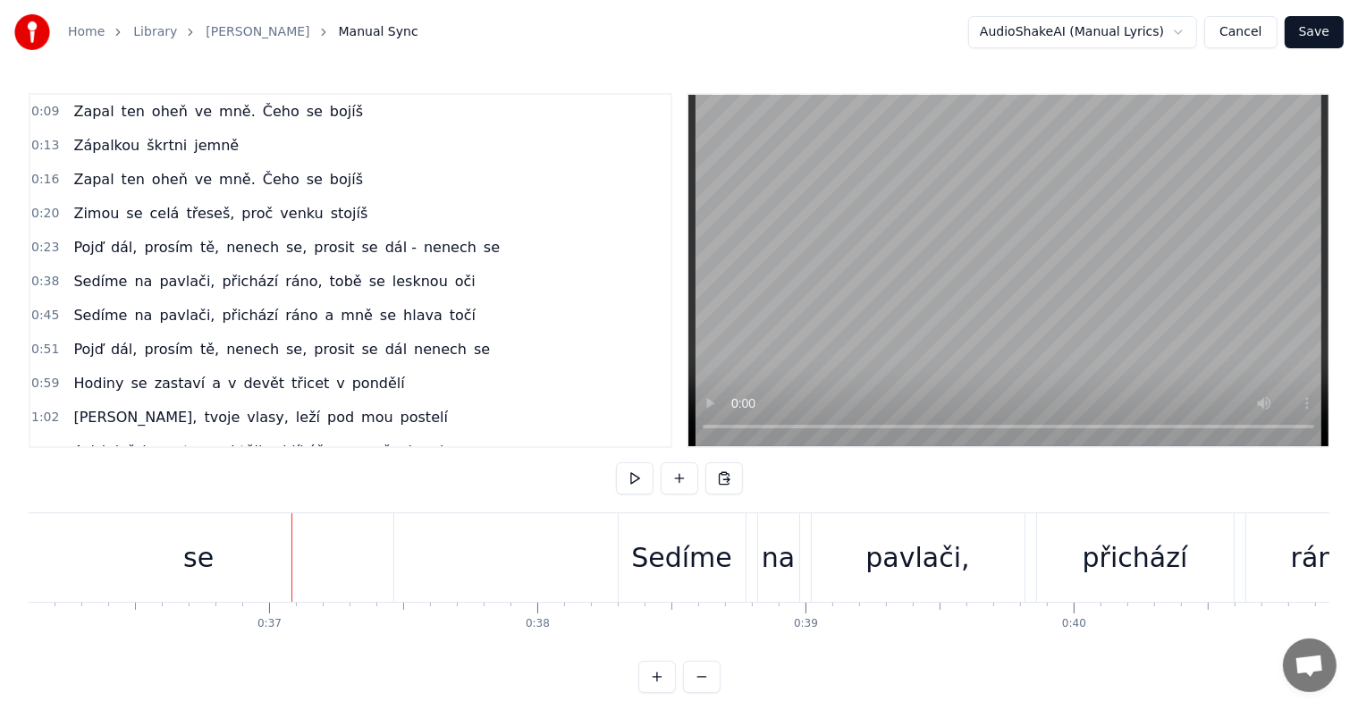
click at [252, 561] on div "se" at bounding box center [198, 557] width 389 height 88
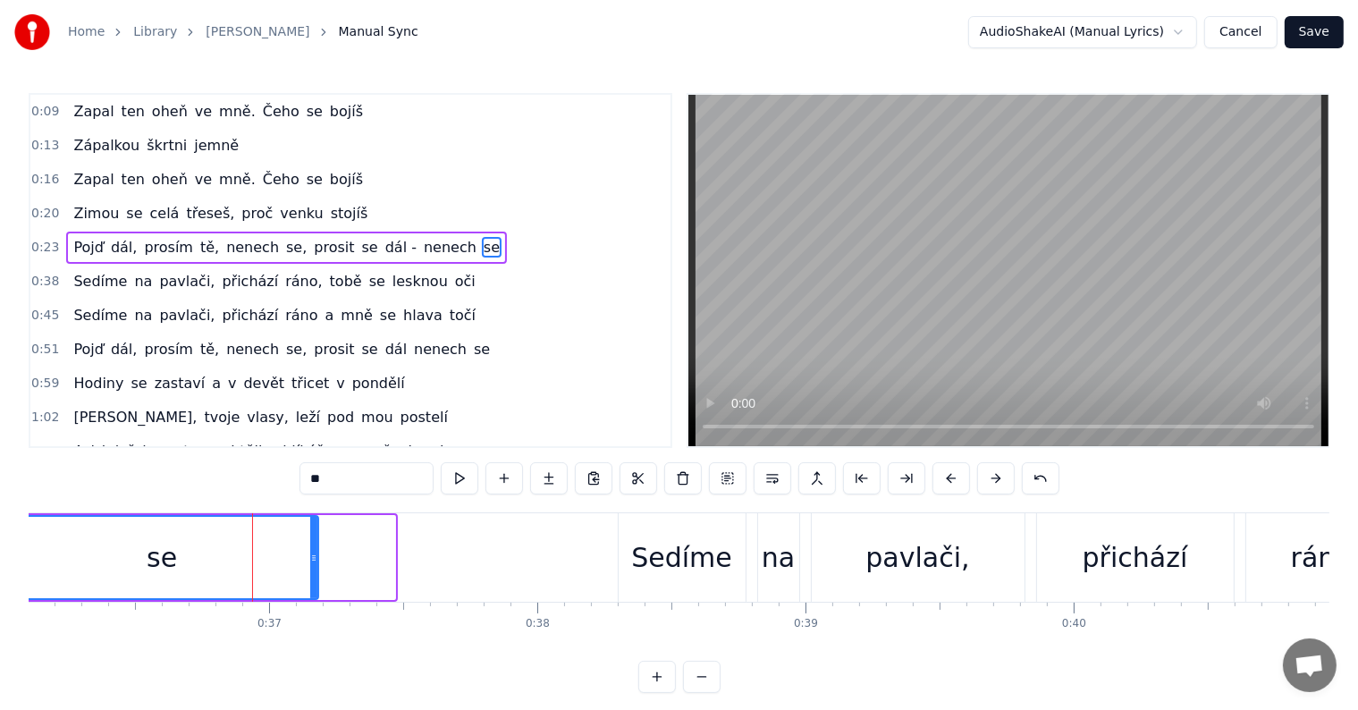
drag, startPoint x: 392, startPoint y: 562, endPoint x: 138, endPoint y: 555, distance: 254.0
click at [181, 556] on div "se" at bounding box center [162, 557] width 310 height 81
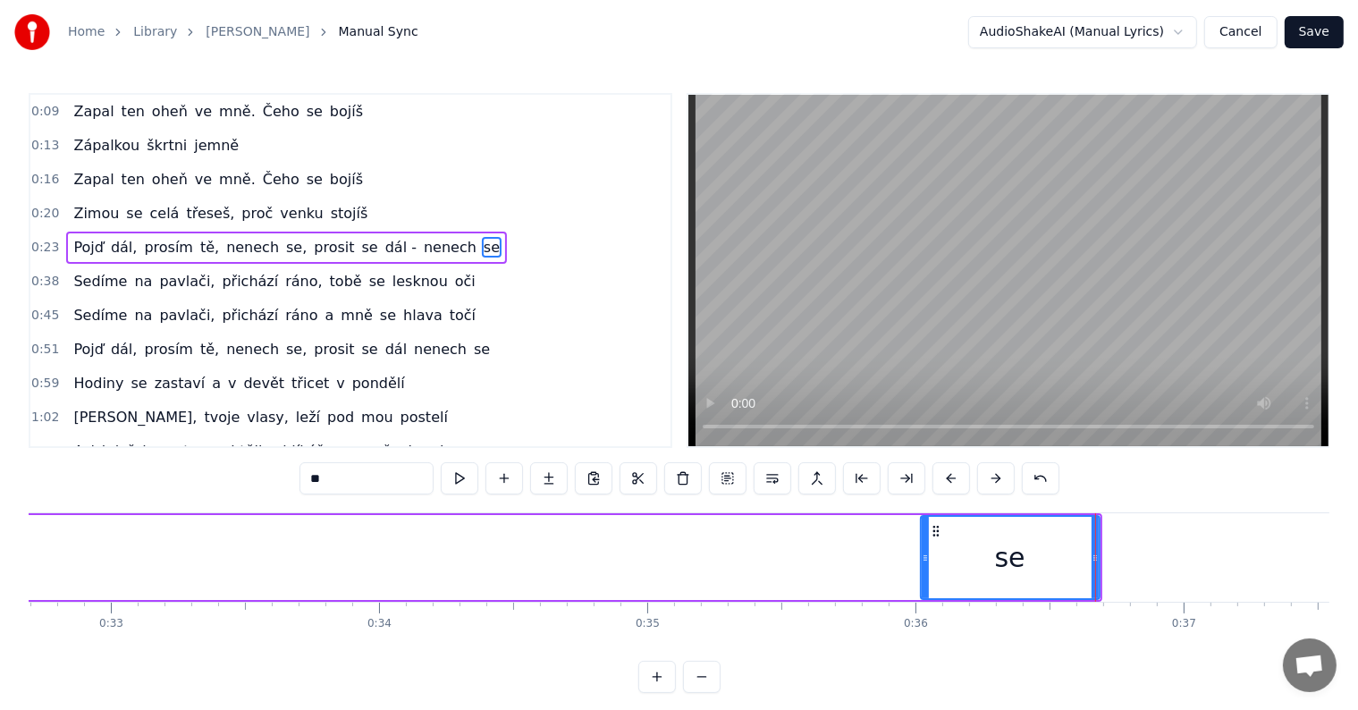
scroll to position [0, 8767]
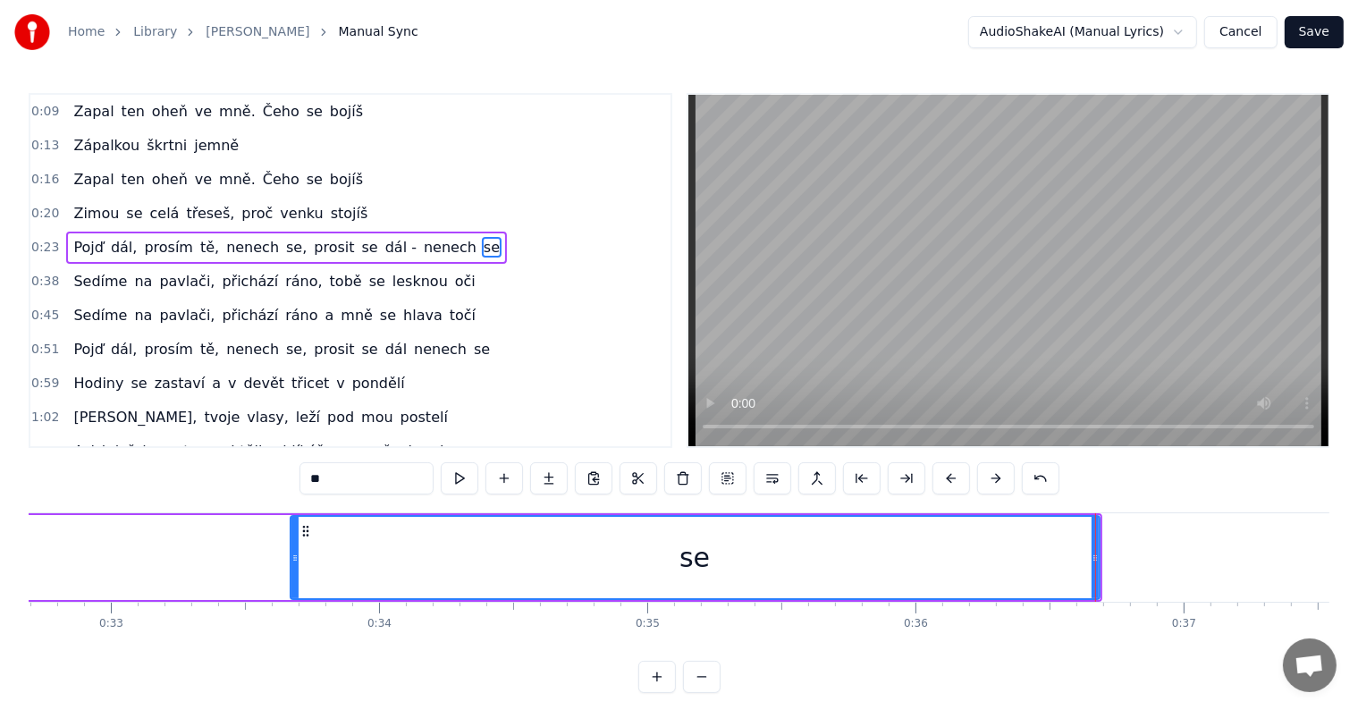
drag, startPoint x: 899, startPoint y: 561, endPoint x: 267, endPoint y: 528, distance: 632.8
click at [291, 519] on div at bounding box center [294, 557] width 7 height 81
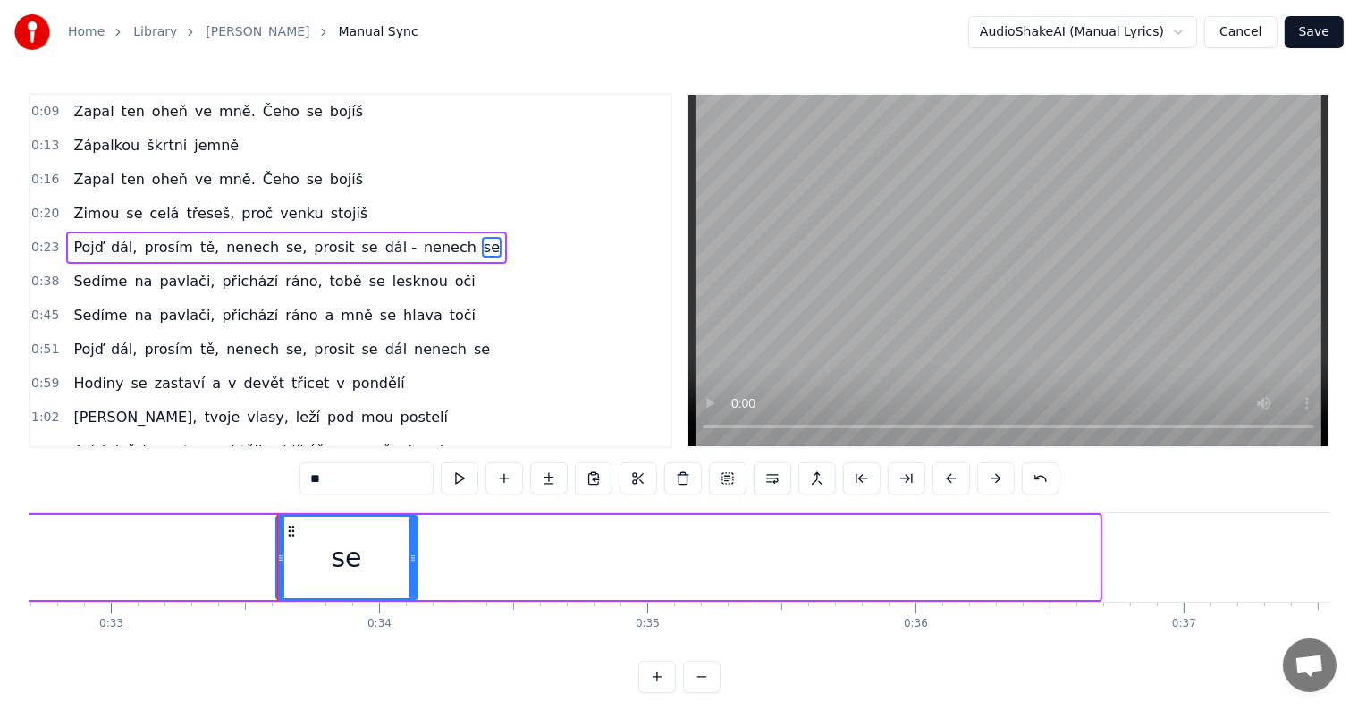
drag, startPoint x: 1097, startPoint y: 555, endPoint x: 352, endPoint y: 528, distance: 745.1
click at [409, 523] on div at bounding box center [412, 557] width 7 height 81
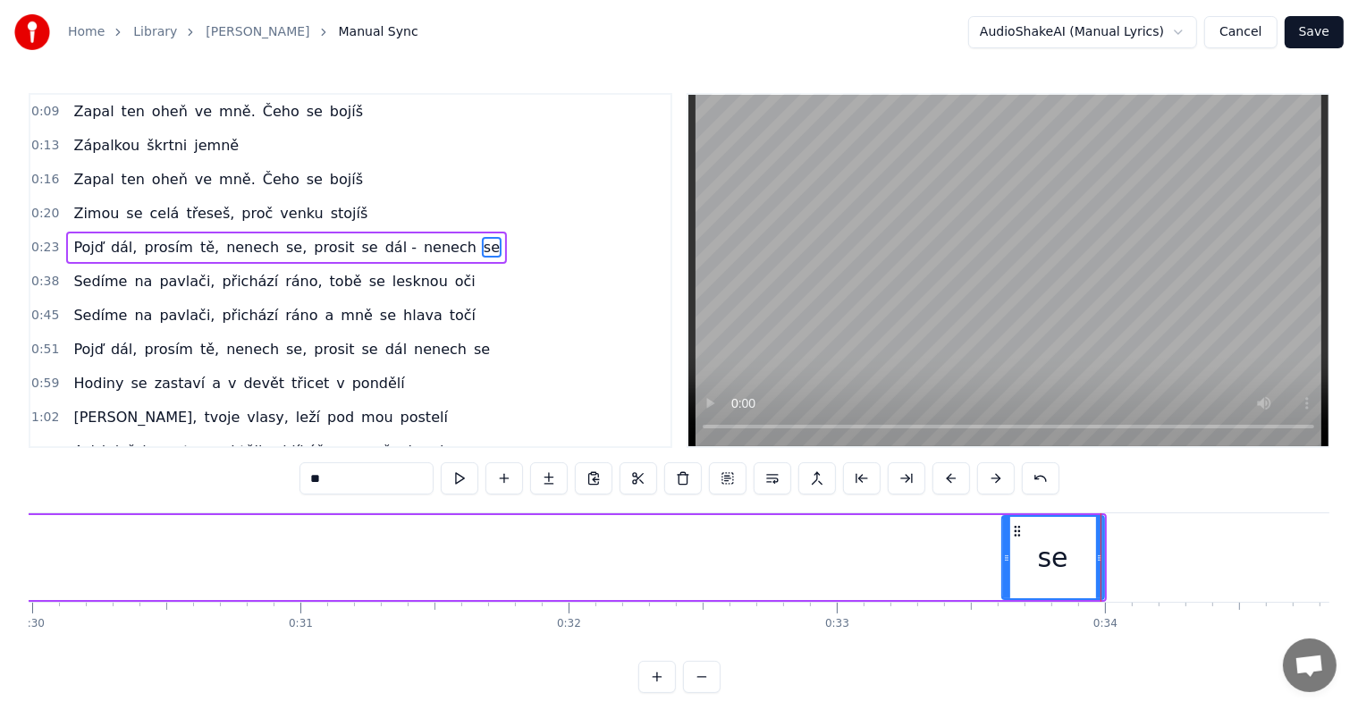
scroll to position [0, 7979]
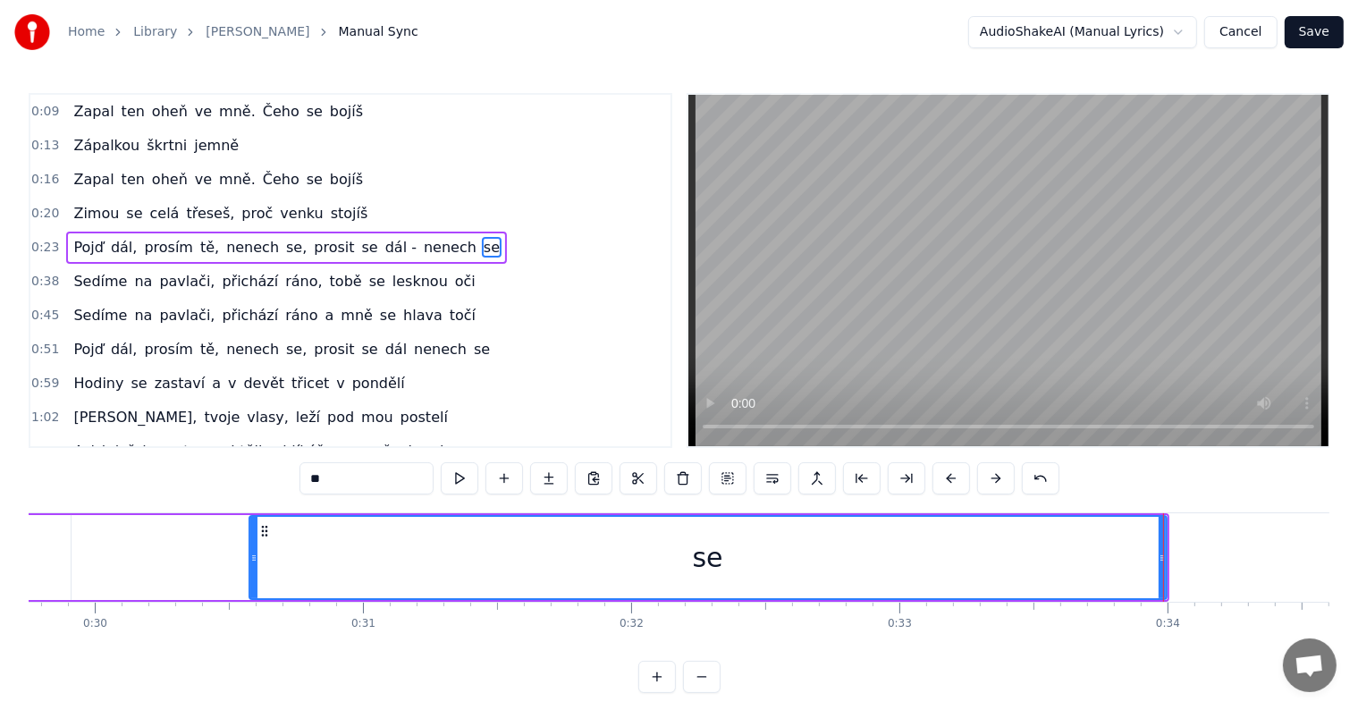
drag, startPoint x: 1069, startPoint y: 559, endPoint x: 162, endPoint y: 547, distance: 907.3
click at [250, 547] on div at bounding box center [253, 557] width 7 height 81
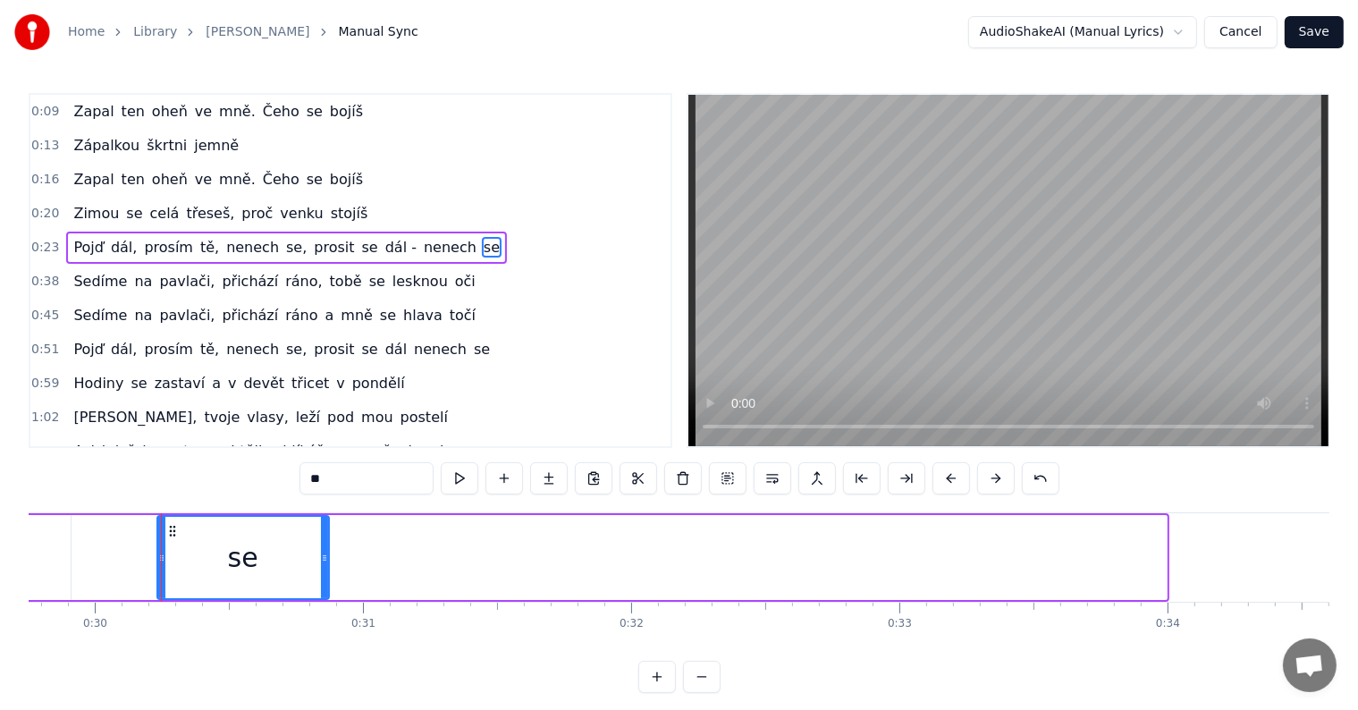
drag, startPoint x: 1159, startPoint y: 555, endPoint x: 268, endPoint y: 540, distance: 891.3
click at [321, 540] on div at bounding box center [324, 557] width 7 height 81
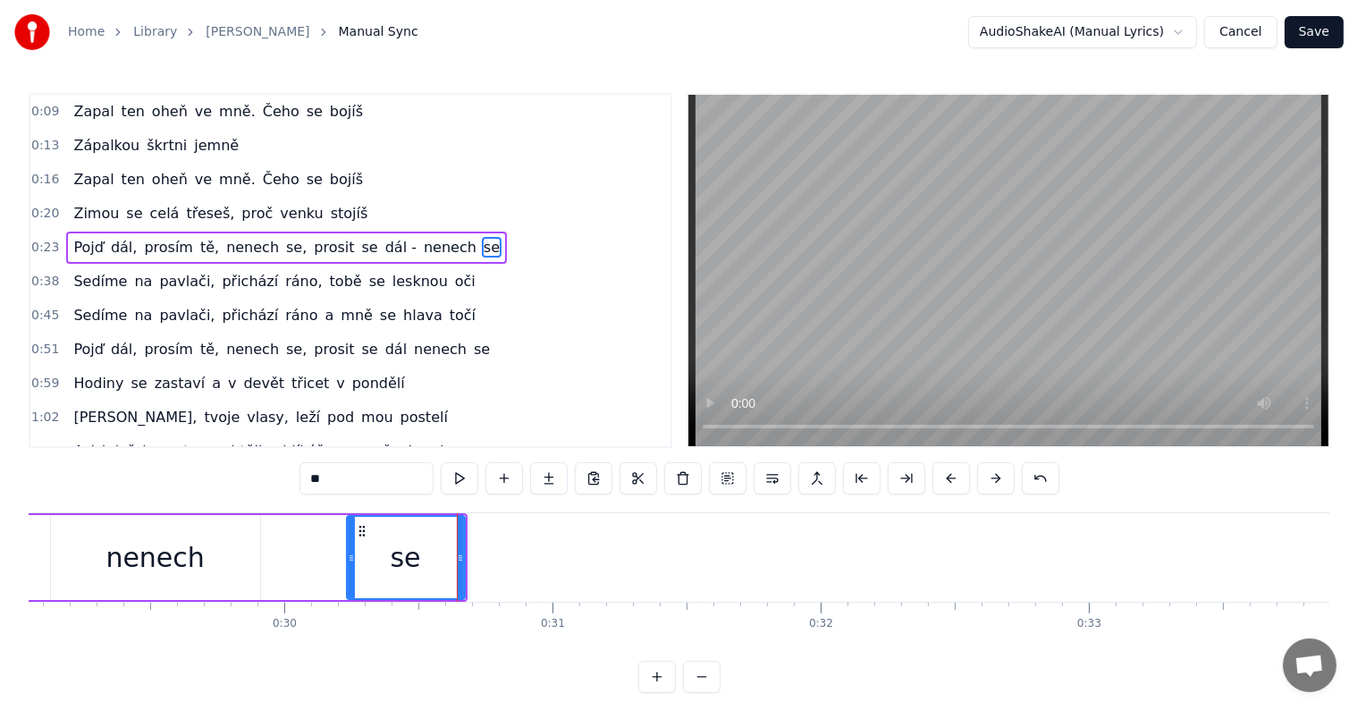
scroll to position [0, 7727]
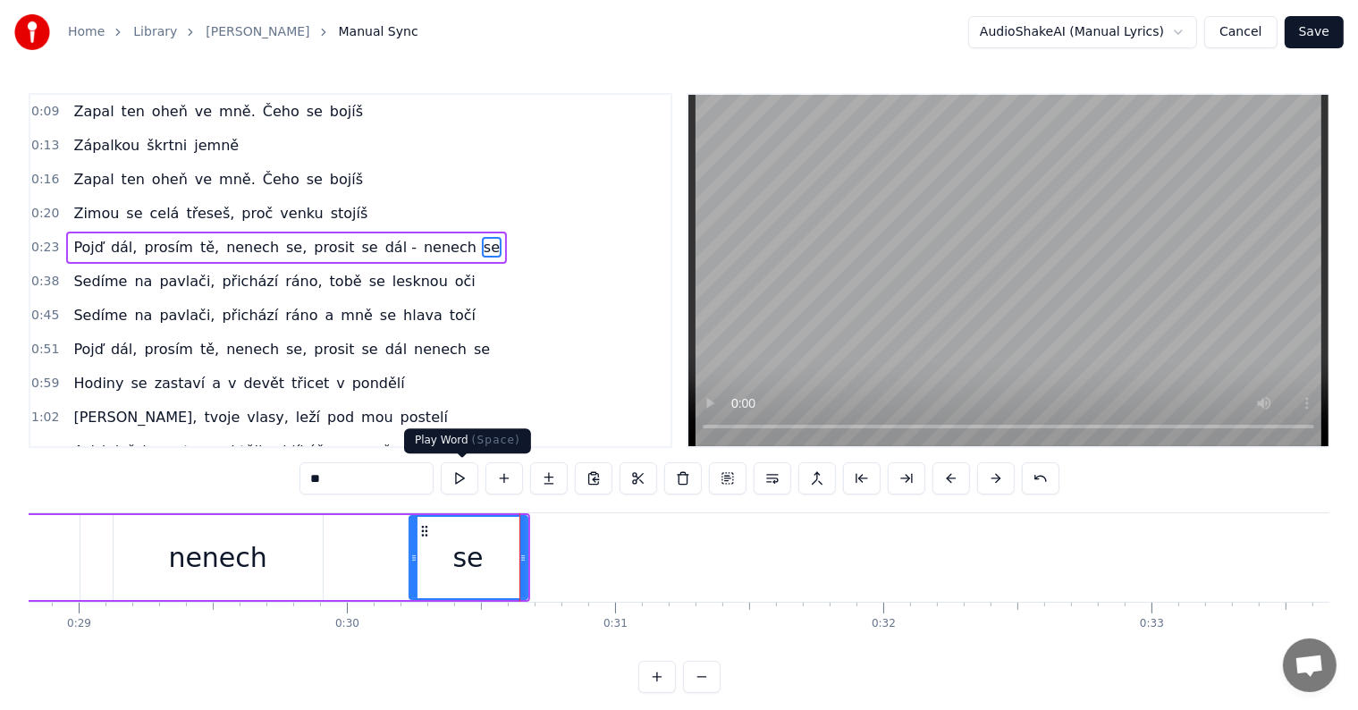
click at [459, 474] on button at bounding box center [460, 478] width 38 height 32
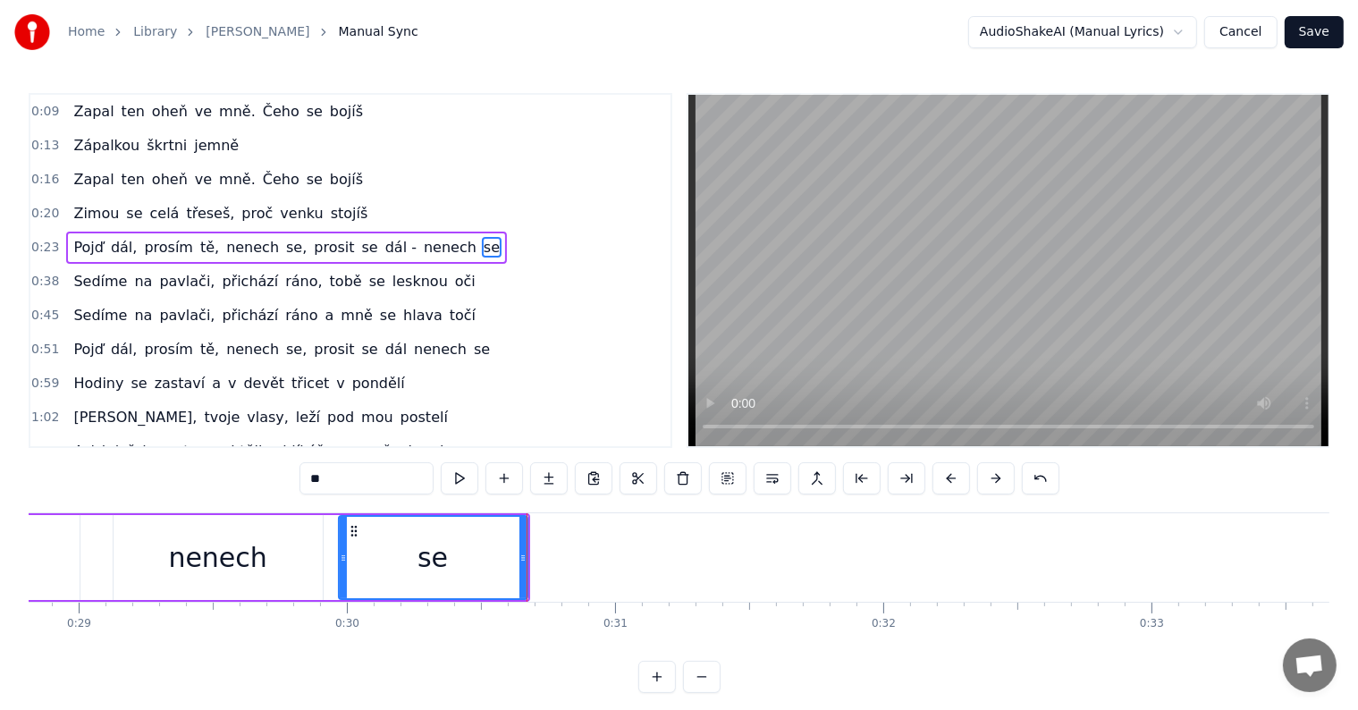
drag, startPoint x: 411, startPoint y: 561, endPoint x: 327, endPoint y: 563, distance: 84.0
click at [340, 563] on icon at bounding box center [343, 558] width 7 height 14
click at [464, 480] on button at bounding box center [460, 478] width 38 height 32
drag, startPoint x: 328, startPoint y: 553, endPoint x: 311, endPoint y: 558, distance: 17.6
click at [320, 557] on icon at bounding box center [323, 558] width 7 height 14
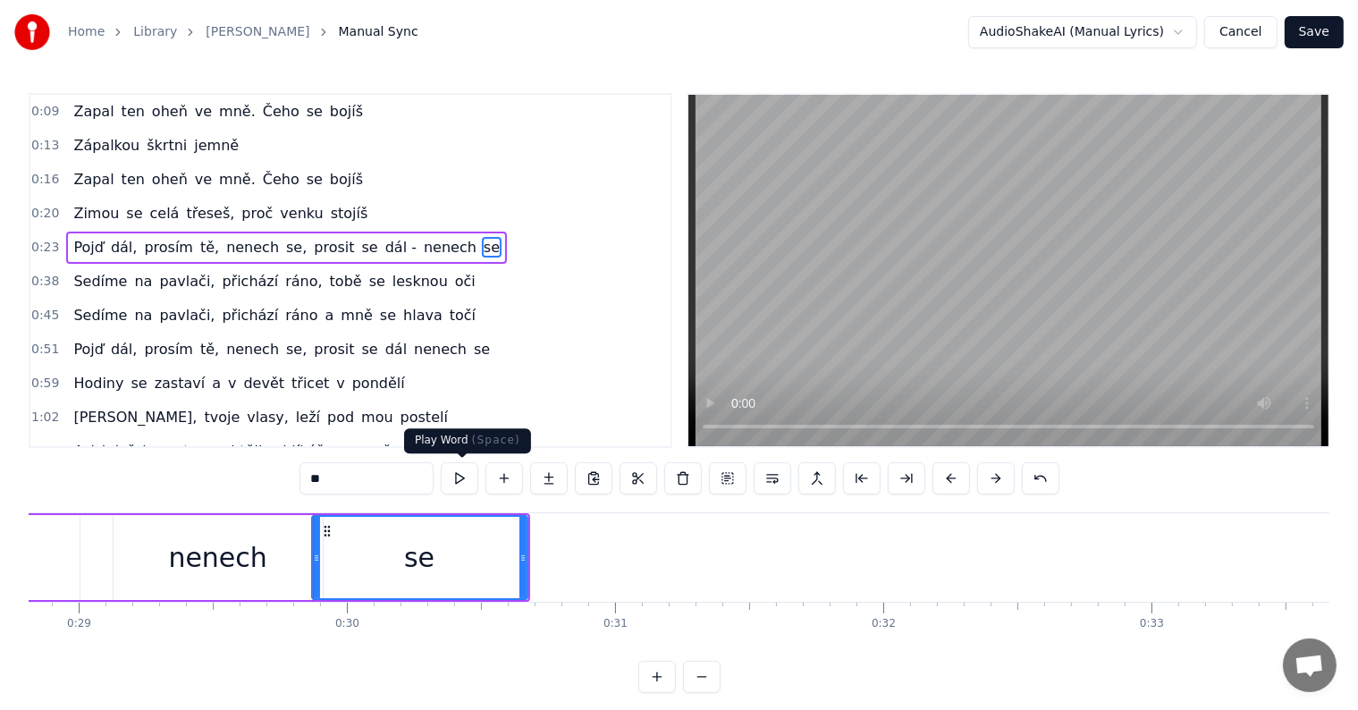
click at [463, 484] on button at bounding box center [460, 478] width 38 height 32
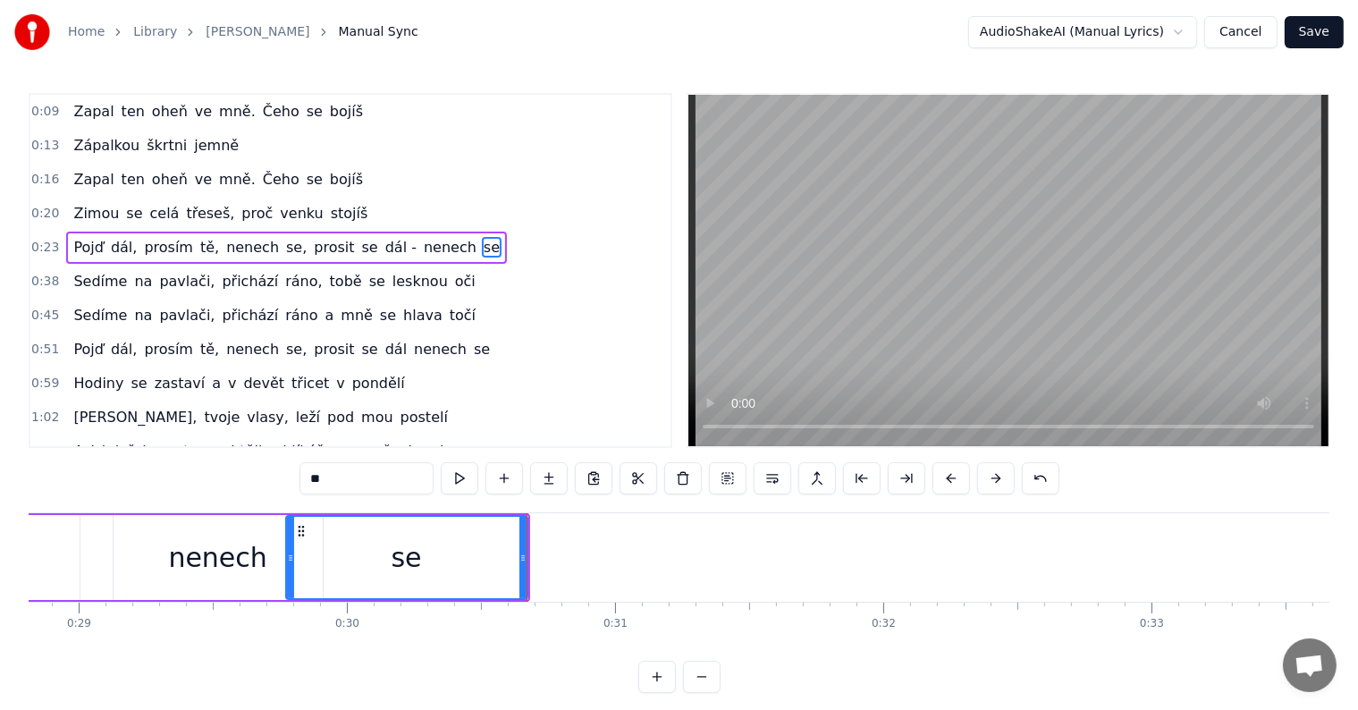
drag, startPoint x: 313, startPoint y: 554, endPoint x: 286, endPoint y: 558, distance: 27.1
click at [287, 558] on icon at bounding box center [290, 558] width 7 height 14
click at [464, 478] on button at bounding box center [460, 478] width 38 height 32
drag, startPoint x: 524, startPoint y: 556, endPoint x: 393, endPoint y: 551, distance: 130.6
click at [393, 551] on icon at bounding box center [392, 558] width 7 height 14
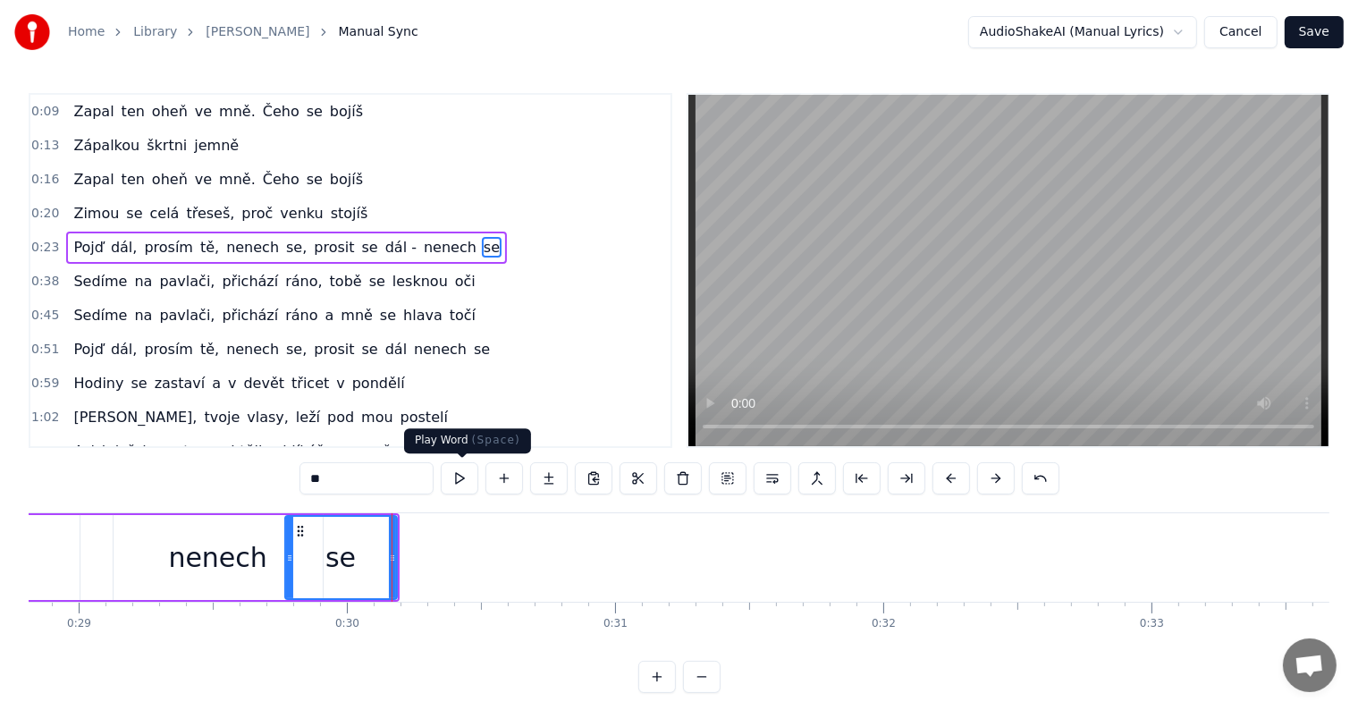
click at [463, 476] on button at bounding box center [460, 478] width 38 height 32
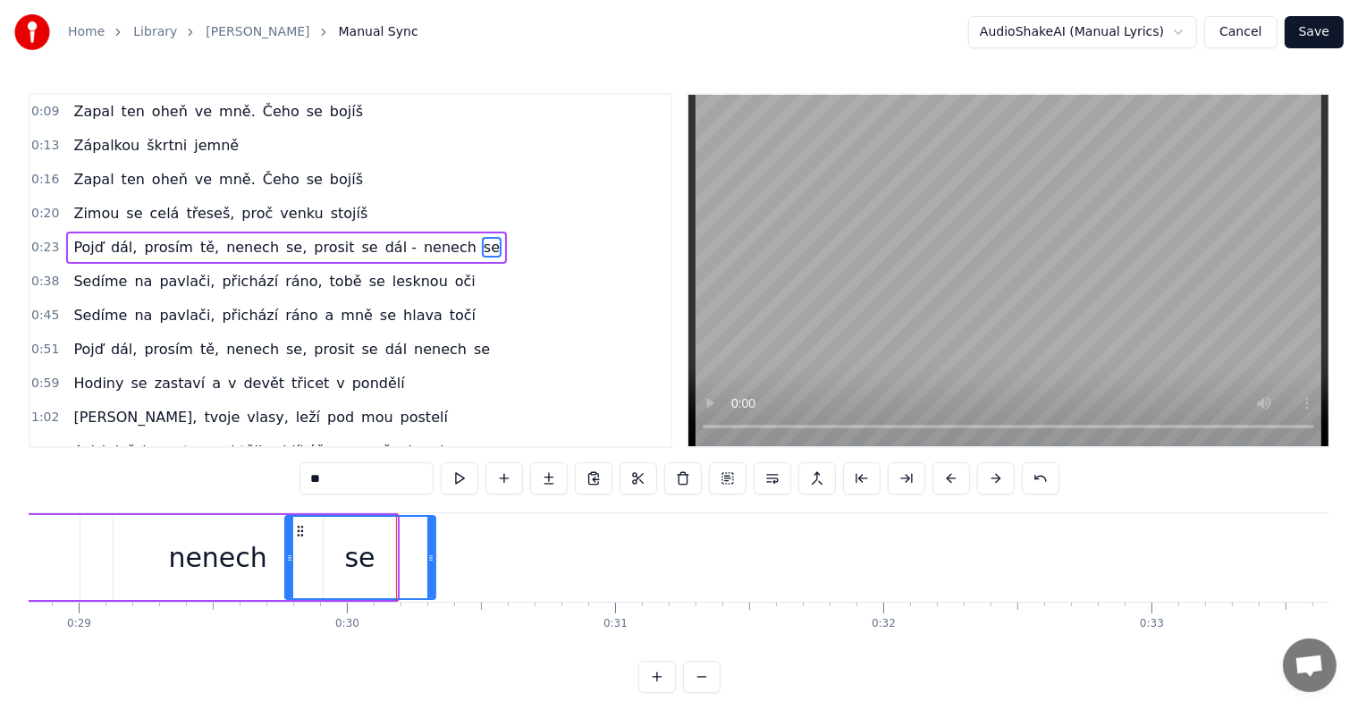
drag, startPoint x: 398, startPoint y: 556, endPoint x: 436, endPoint y: 554, distance: 38.5
click at [432, 560] on icon at bounding box center [430, 558] width 7 height 14
click at [464, 482] on button at bounding box center [460, 478] width 38 height 32
drag, startPoint x: 444, startPoint y: 560, endPoint x: 490, endPoint y: 565, distance: 45.8
click at [484, 568] on div at bounding box center [480, 557] width 7 height 81
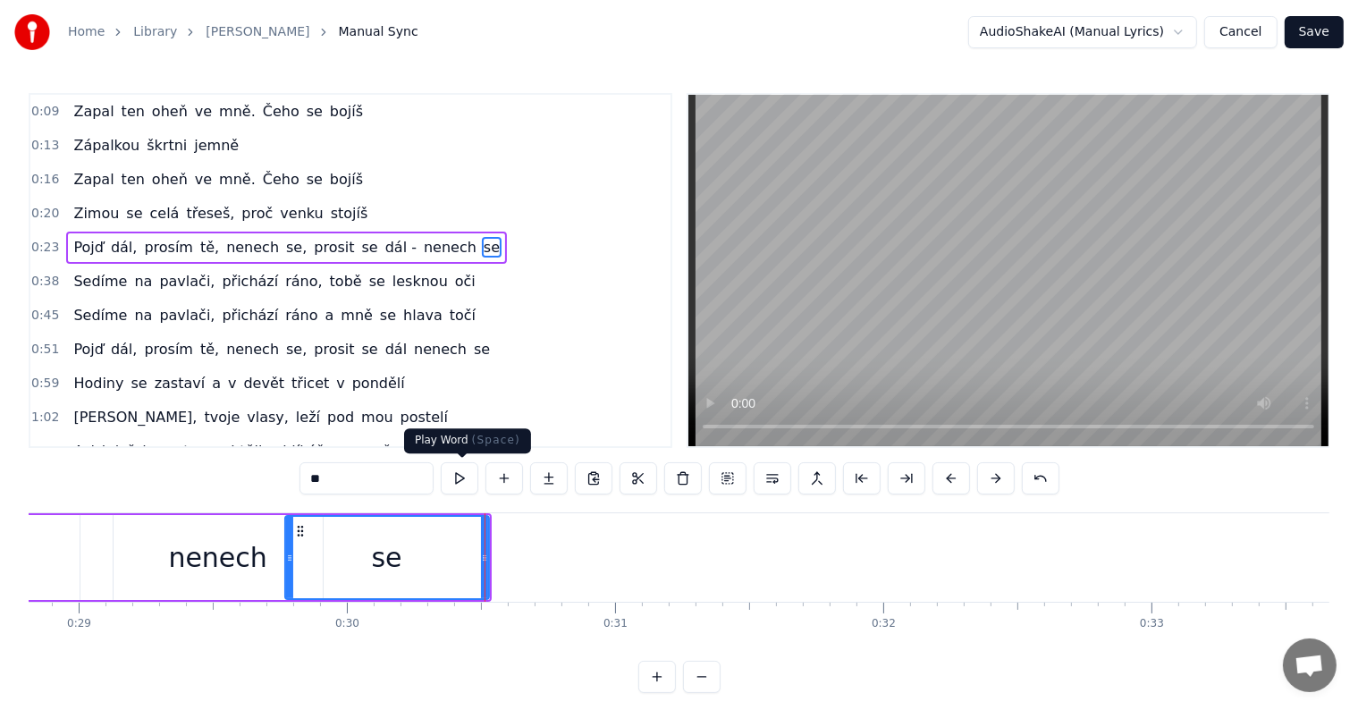
click at [472, 488] on button at bounding box center [460, 478] width 38 height 32
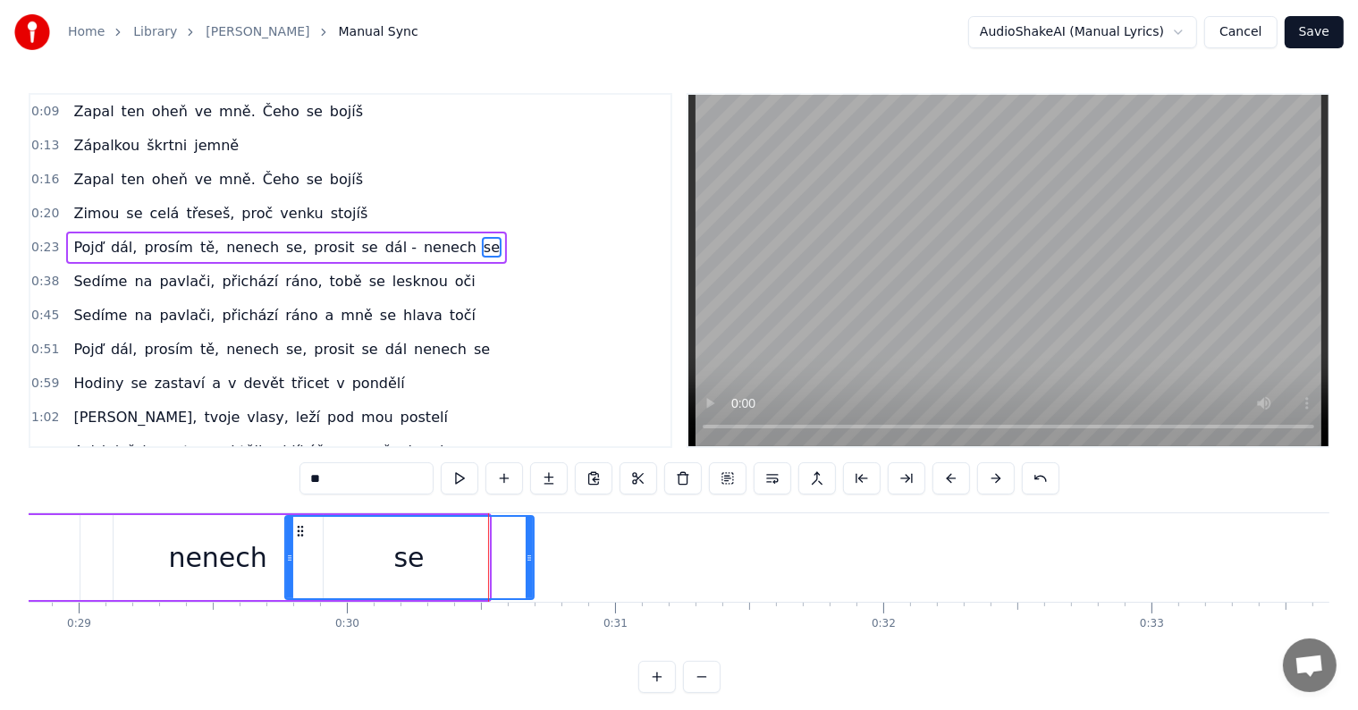
drag, startPoint x: 486, startPoint y: 555, endPoint x: 531, endPoint y: 561, distance: 45.1
click at [531, 561] on icon at bounding box center [529, 558] width 7 height 14
click at [468, 480] on button at bounding box center [460, 478] width 38 height 32
drag, startPoint x: 536, startPoint y: 561, endPoint x: 565, endPoint y: 566, distance: 29.0
click at [543, 566] on div at bounding box center [538, 557] width 7 height 81
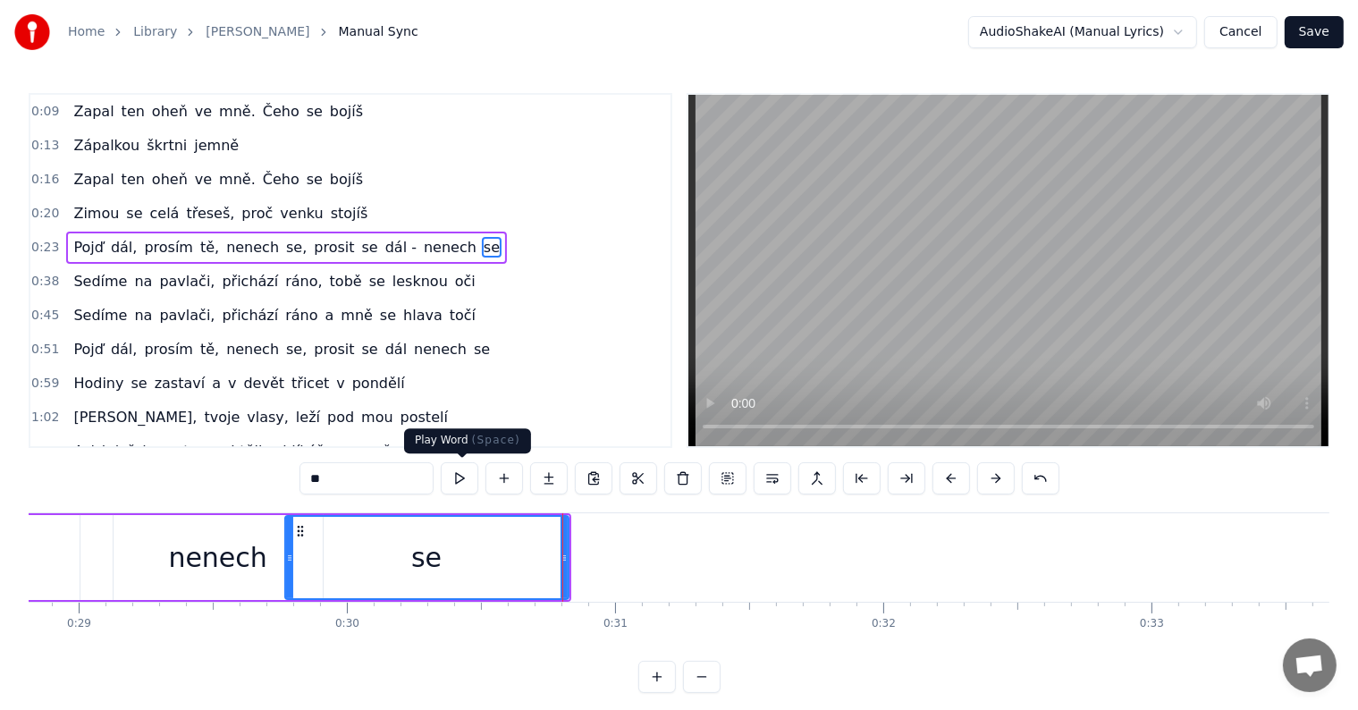
click at [467, 482] on button at bounding box center [460, 478] width 38 height 32
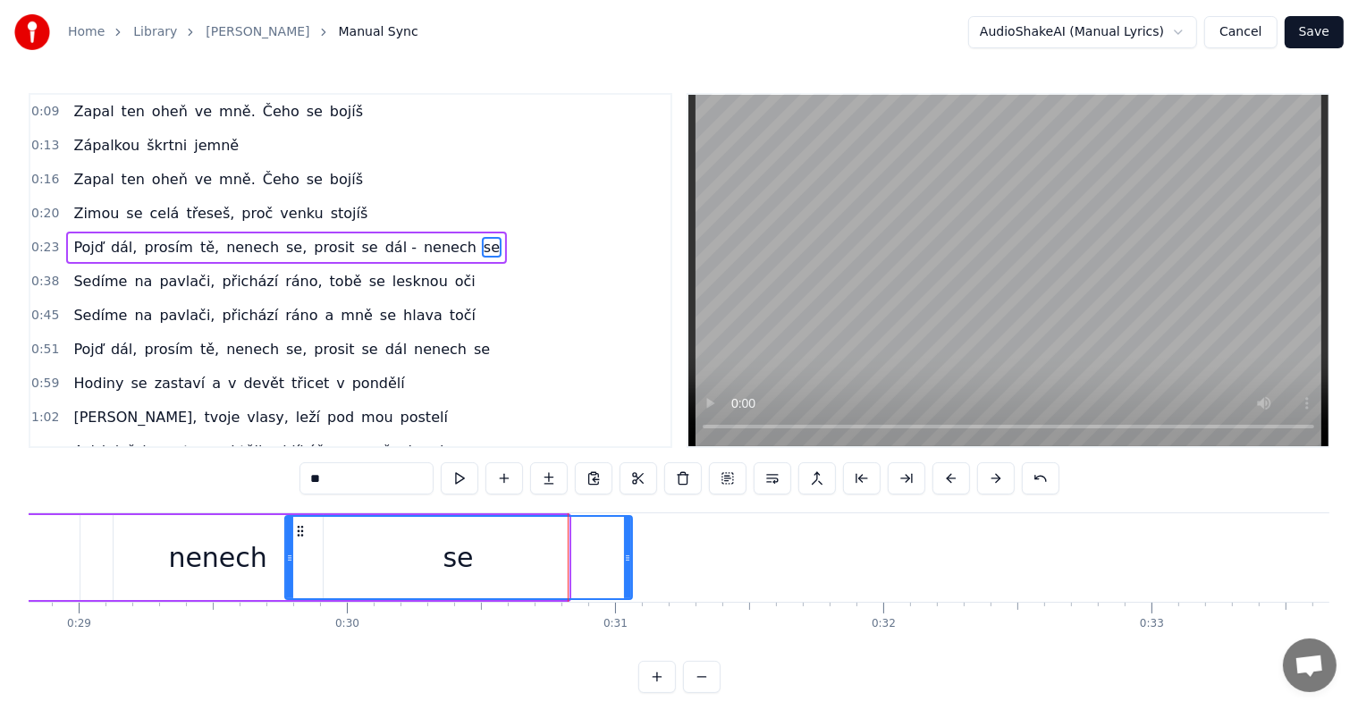
drag, startPoint x: 563, startPoint y: 554, endPoint x: 629, endPoint y: 561, distance: 66.5
click at [628, 561] on icon at bounding box center [627, 558] width 7 height 14
click at [465, 479] on button at bounding box center [460, 478] width 38 height 32
click at [1306, 36] on button "Save" at bounding box center [1313, 32] width 59 height 32
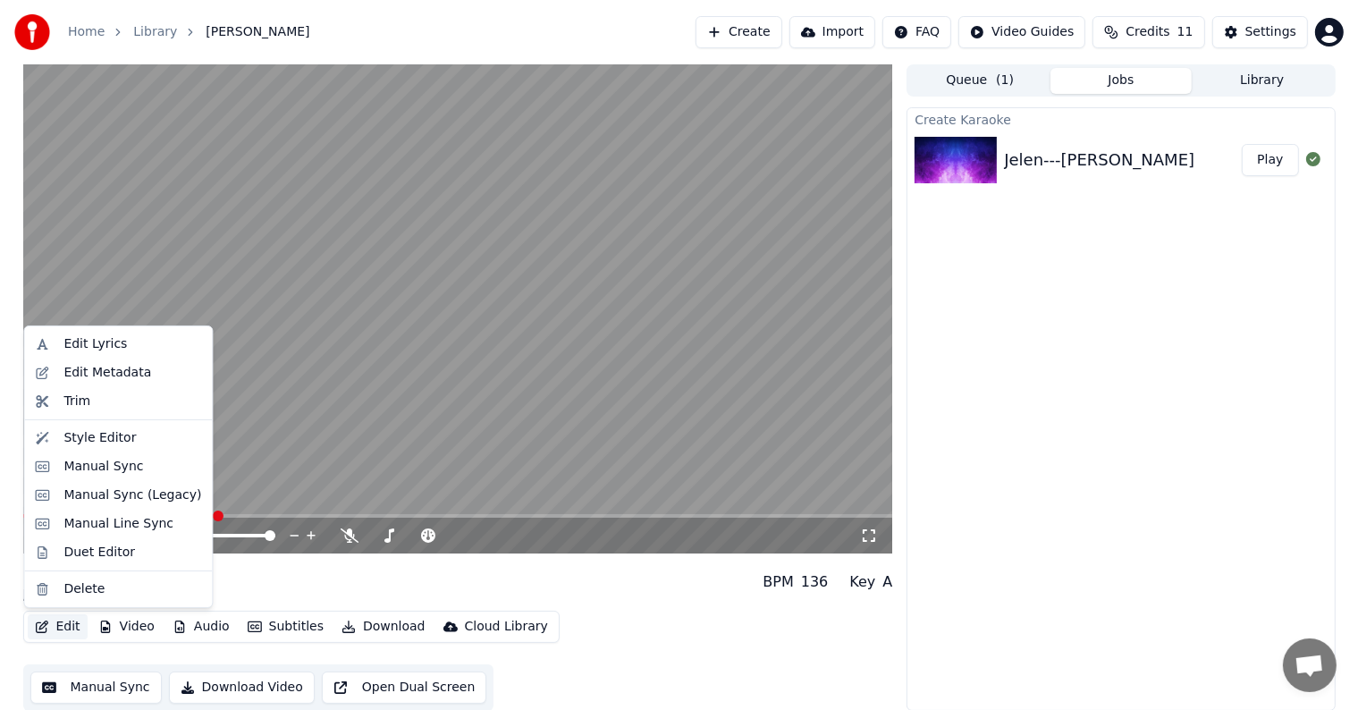
click at [60, 627] on button "Edit" at bounding box center [58, 626] width 60 height 25
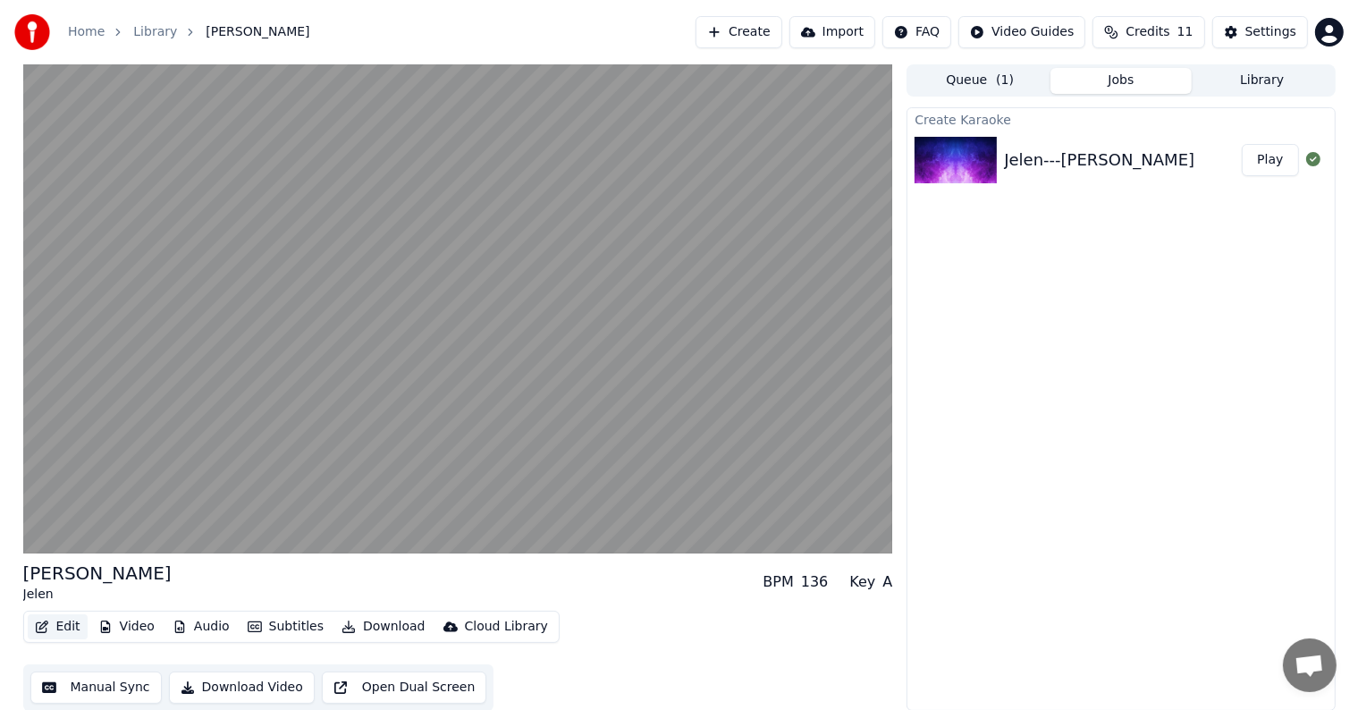
click at [46, 629] on icon "button" at bounding box center [42, 626] width 13 height 13
click at [100, 687] on button "Manual Sync" at bounding box center [95, 687] width 131 height 32
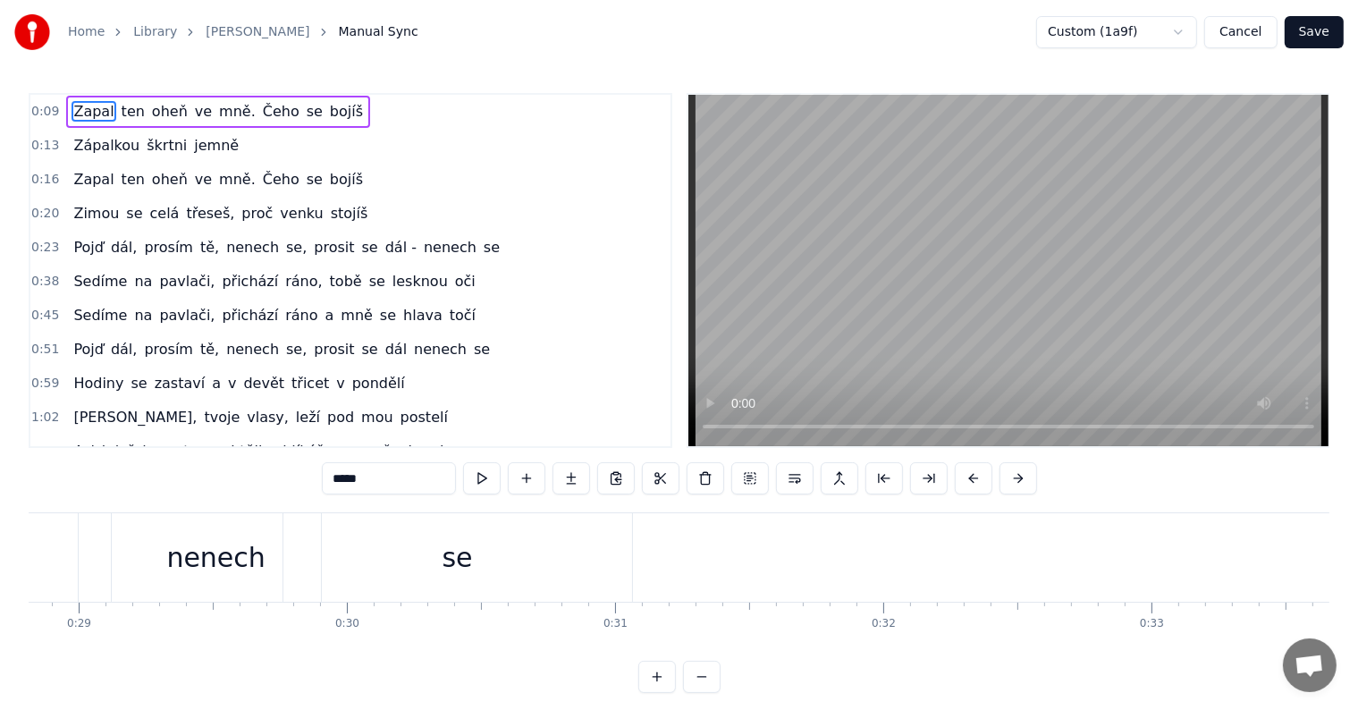
scroll to position [0, 7916]
click at [286, 550] on div "se" at bounding box center [268, 557] width 349 height 88
type input "**"
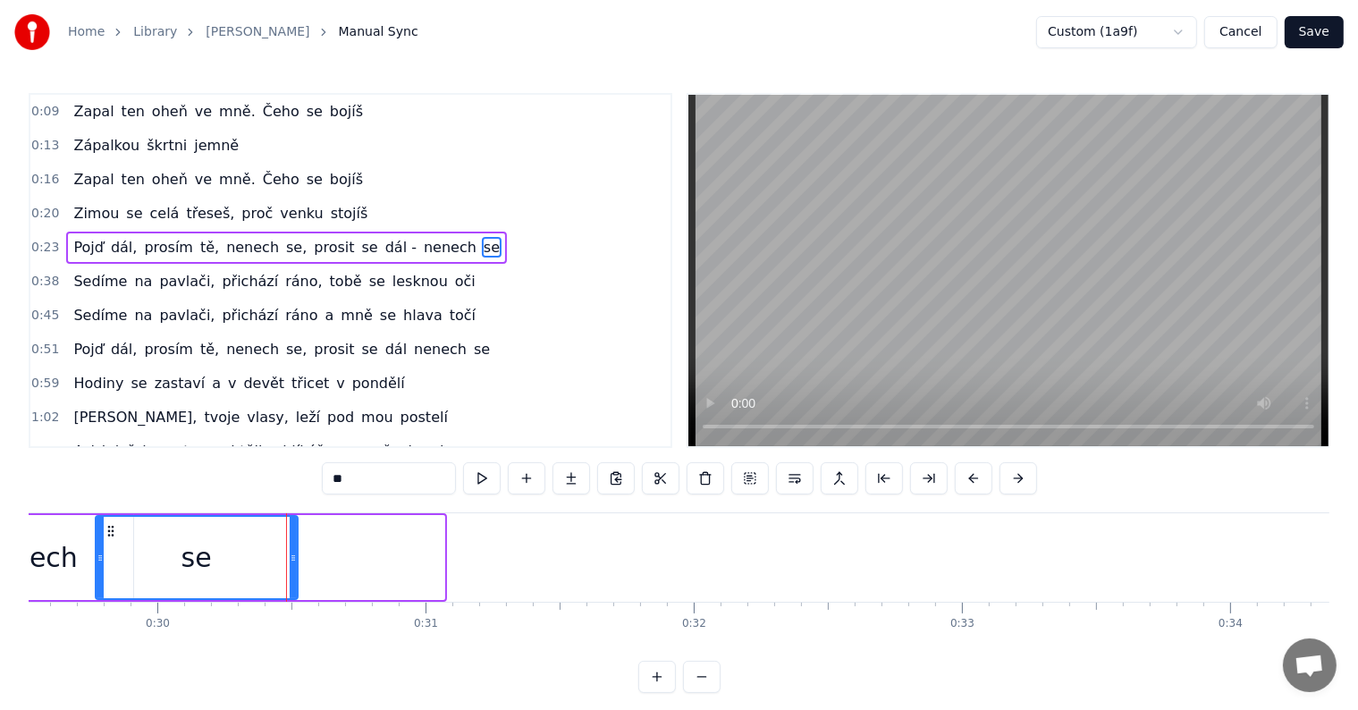
drag, startPoint x: 441, startPoint y: 553, endPoint x: 229, endPoint y: 557, distance: 211.9
click at [290, 551] on icon at bounding box center [293, 558] width 7 height 14
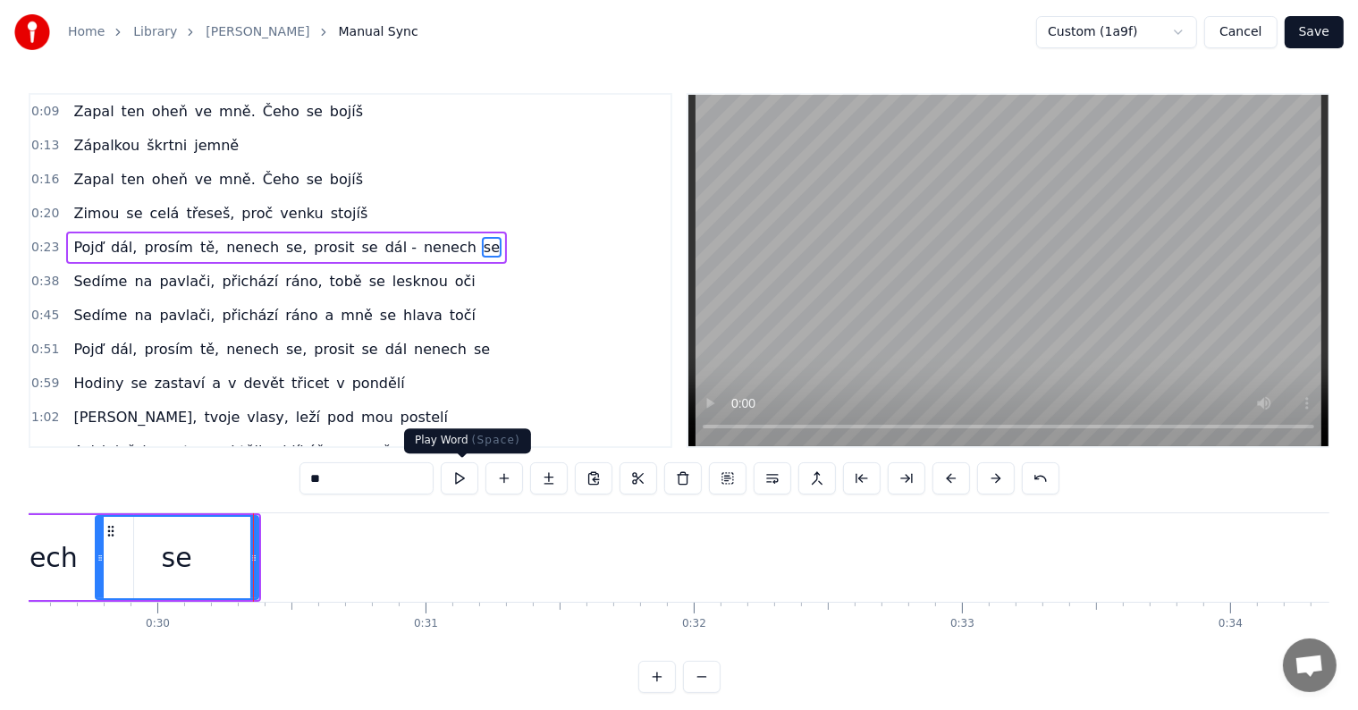
click at [465, 484] on button at bounding box center [460, 478] width 38 height 32
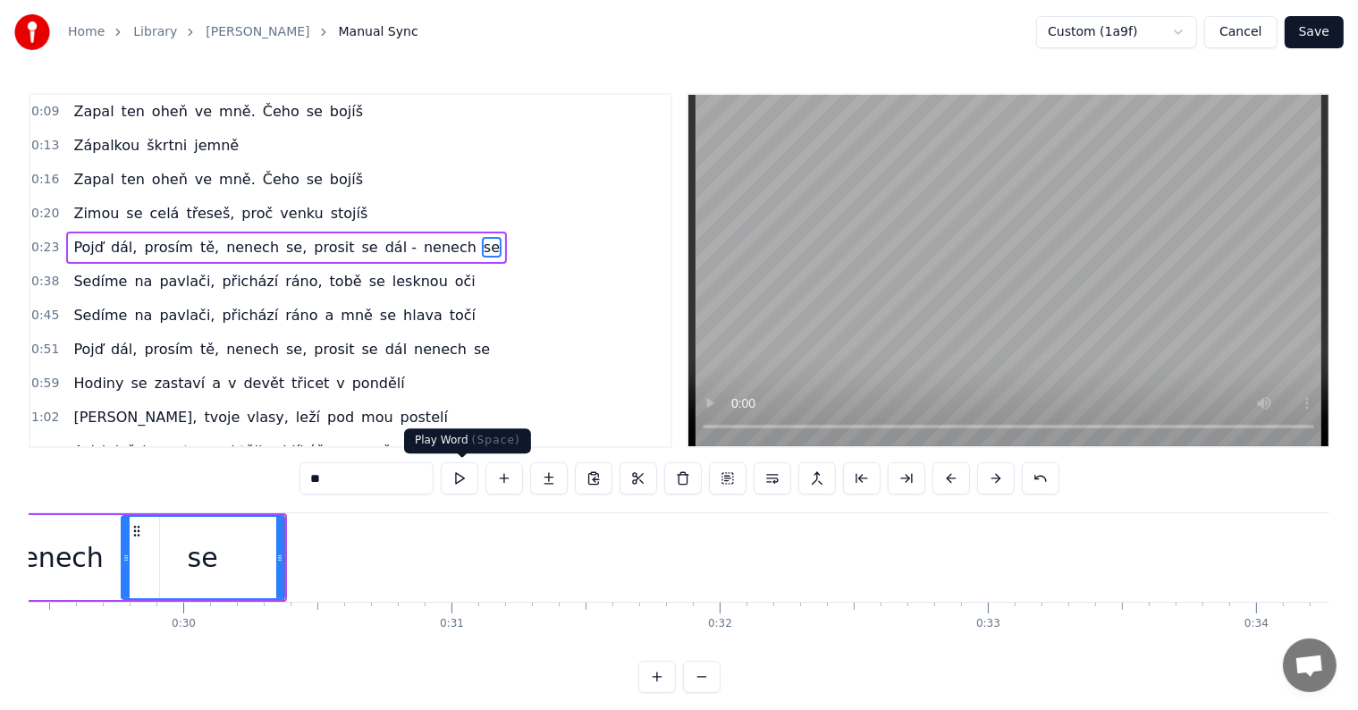
click at [468, 479] on button at bounding box center [460, 478] width 38 height 32
click at [274, 554] on icon at bounding box center [277, 558] width 7 height 14
click at [465, 482] on button at bounding box center [460, 478] width 38 height 32
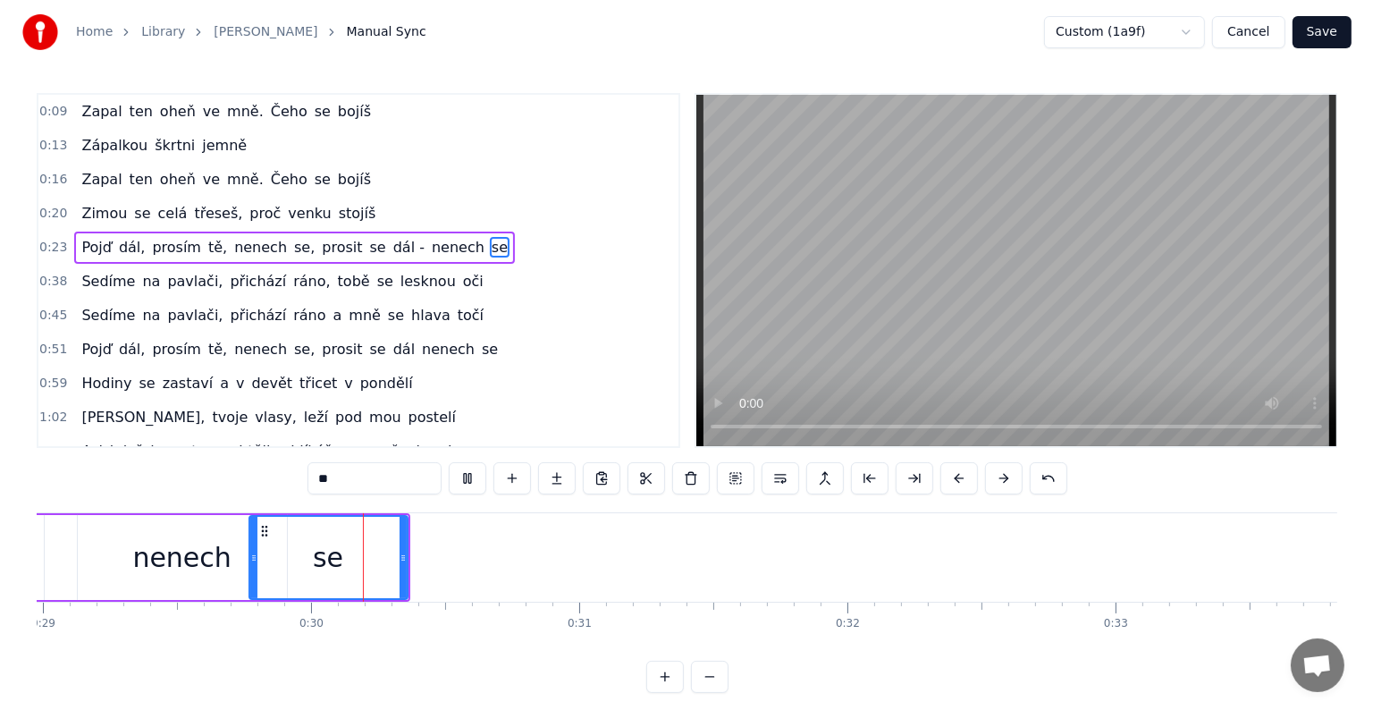
scroll to position [0, 7842]
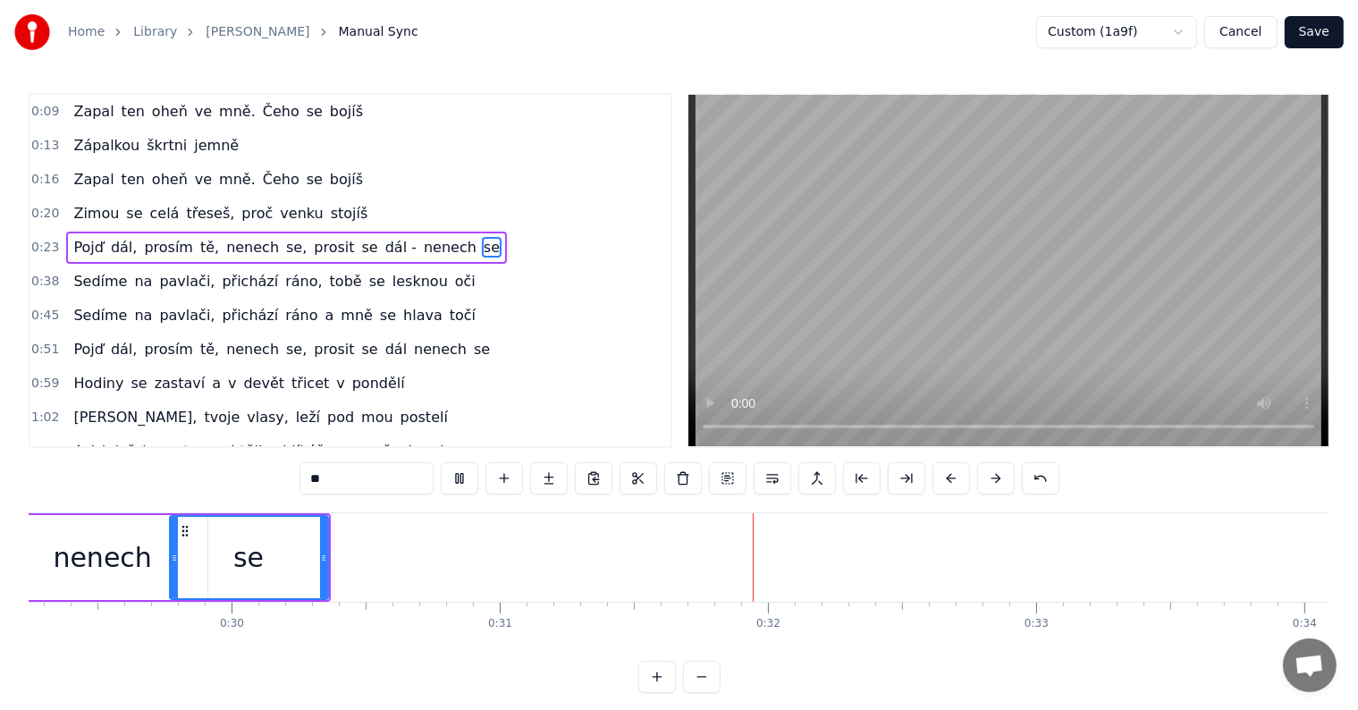
click at [1317, 35] on button "Save" at bounding box center [1313, 32] width 59 height 32
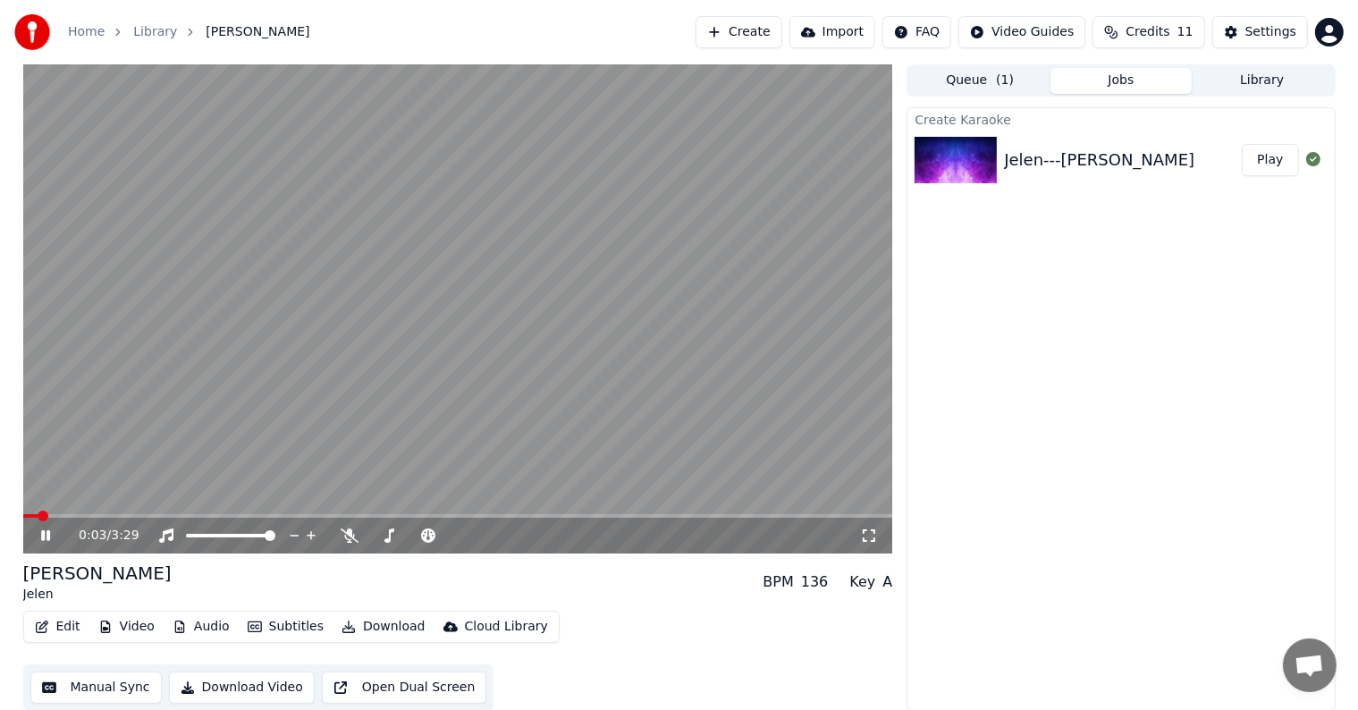
click at [57, 519] on div "0:03 / 3:29" at bounding box center [458, 536] width 870 height 36
click at [82, 518] on span at bounding box center [458, 516] width 870 height 4
click at [122, 516] on span at bounding box center [458, 516] width 870 height 4
click at [504, 350] on video at bounding box center [458, 308] width 870 height 489
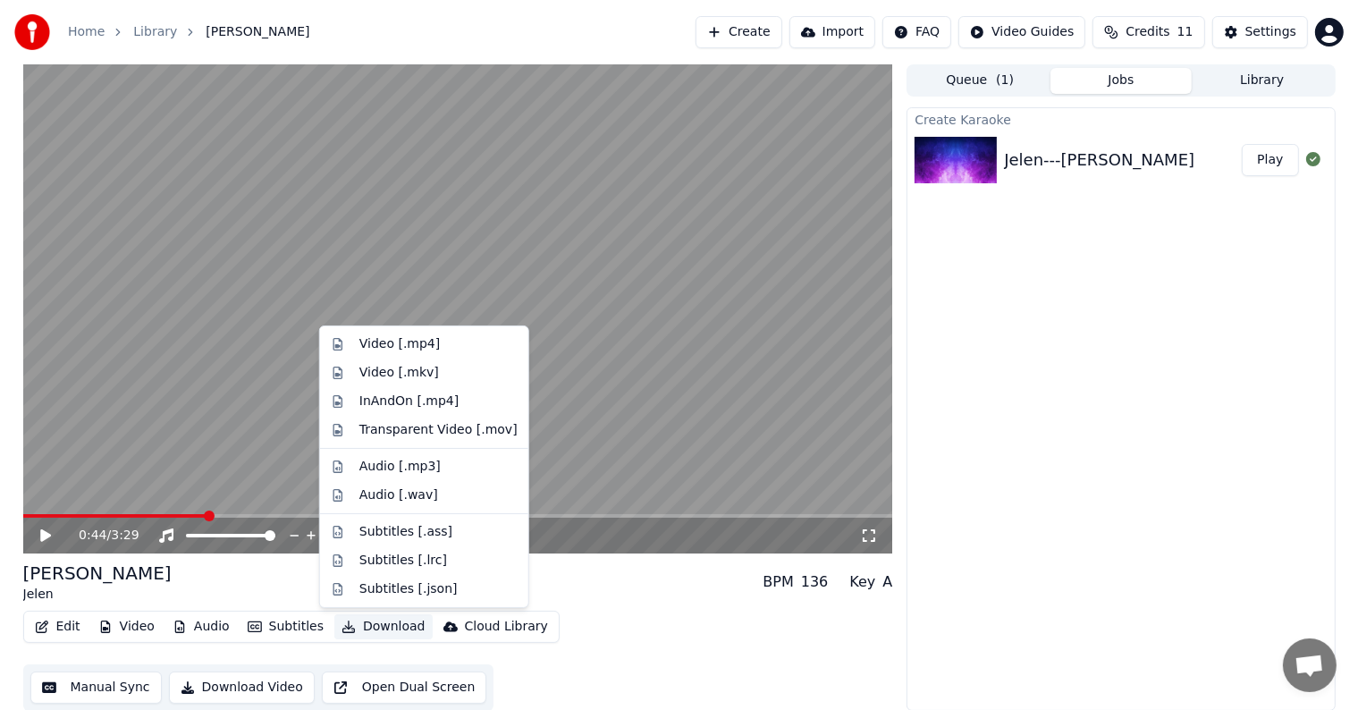
click at [383, 622] on button "Download" at bounding box center [383, 626] width 98 height 25
click at [367, 341] on div "Video [.mp4]" at bounding box center [399, 344] width 80 height 18
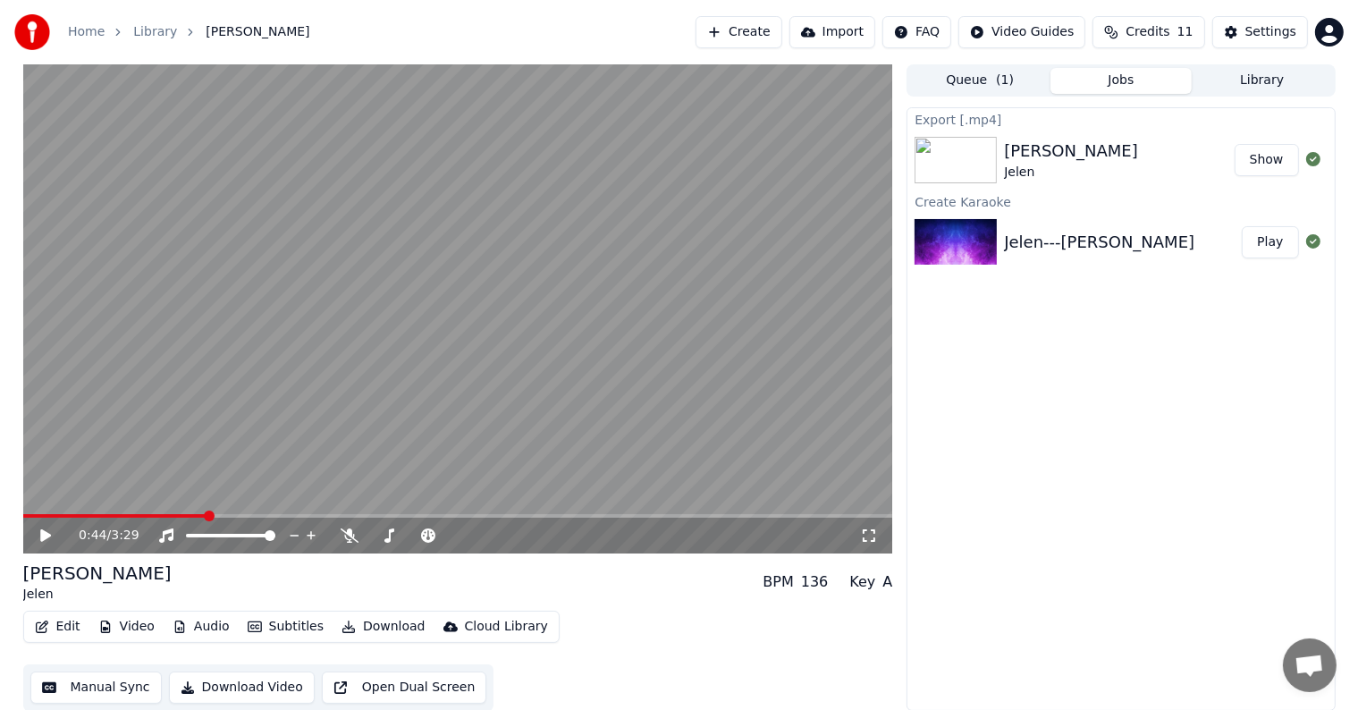
click at [1262, 162] on button "Show" at bounding box center [1266, 160] width 64 height 32
click at [1278, 164] on button "Show" at bounding box center [1266, 160] width 64 height 32
click at [1131, 31] on button "Credits 11" at bounding box center [1148, 32] width 112 height 32
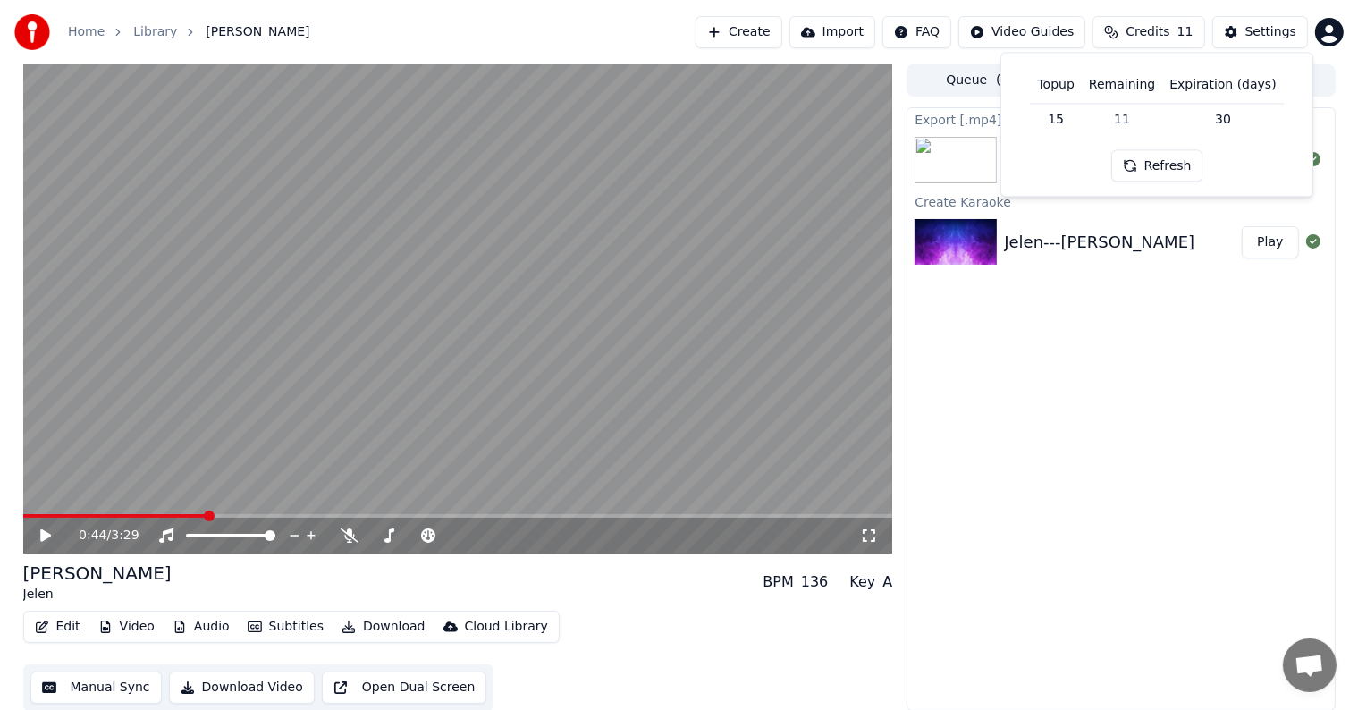
click at [1117, 368] on div "Export [.mp4] [PERSON_NAME] Show Create Karaoke Jelen---[PERSON_NAME] Play" at bounding box center [1120, 408] width 428 height 603
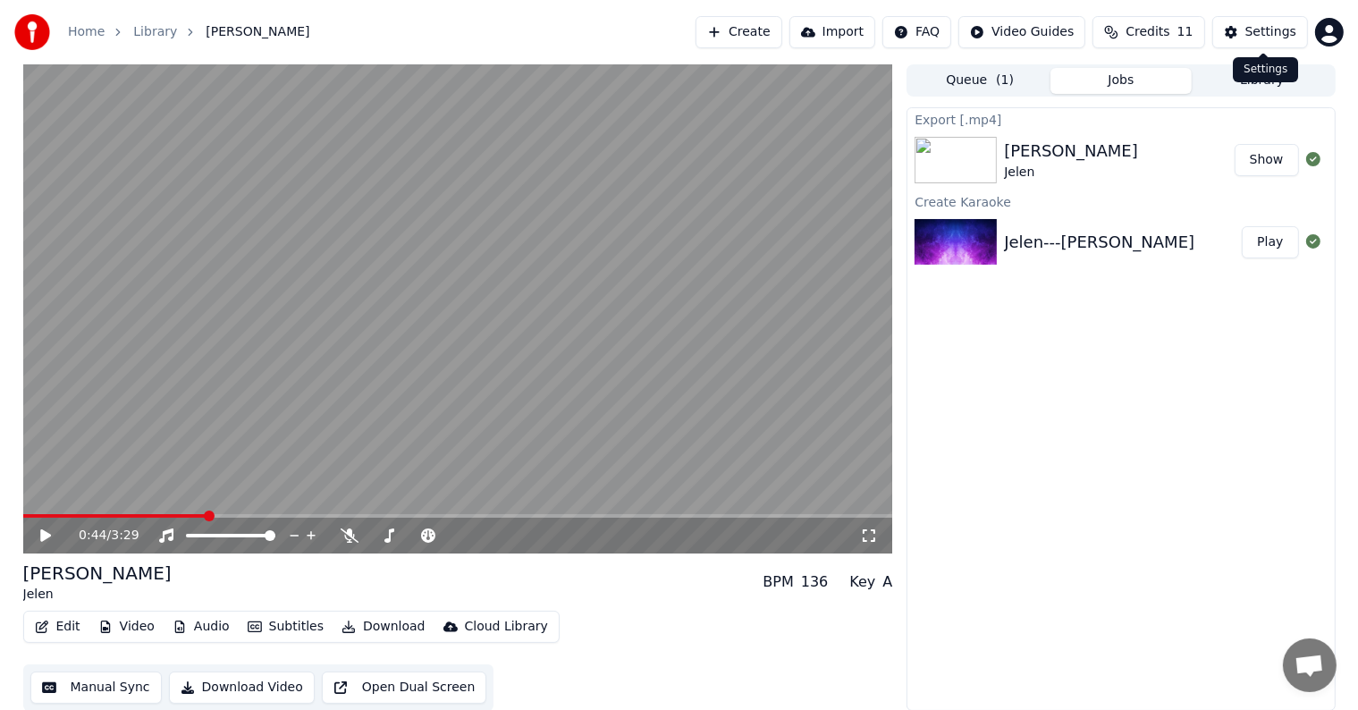
click at [1242, 26] on button "Settings" at bounding box center [1260, 32] width 96 height 32
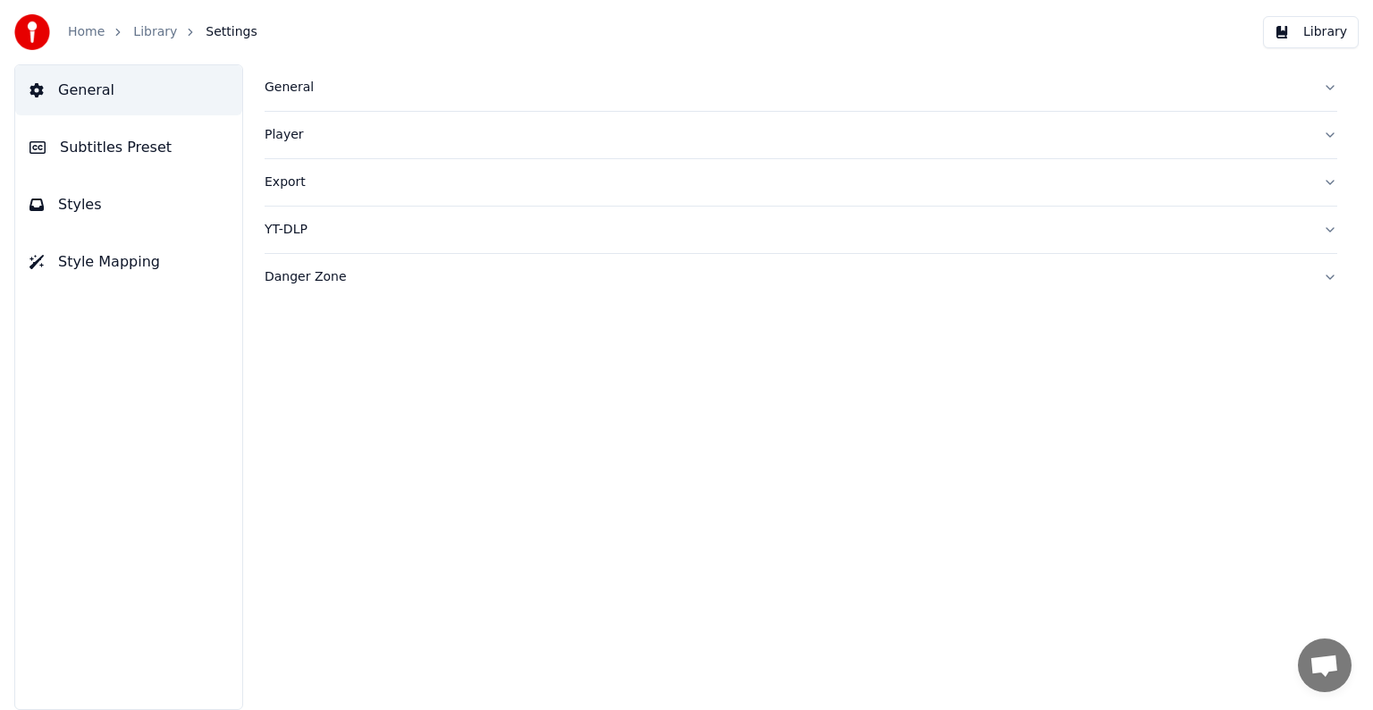
click at [72, 36] on link "Home" at bounding box center [86, 32] width 37 height 18
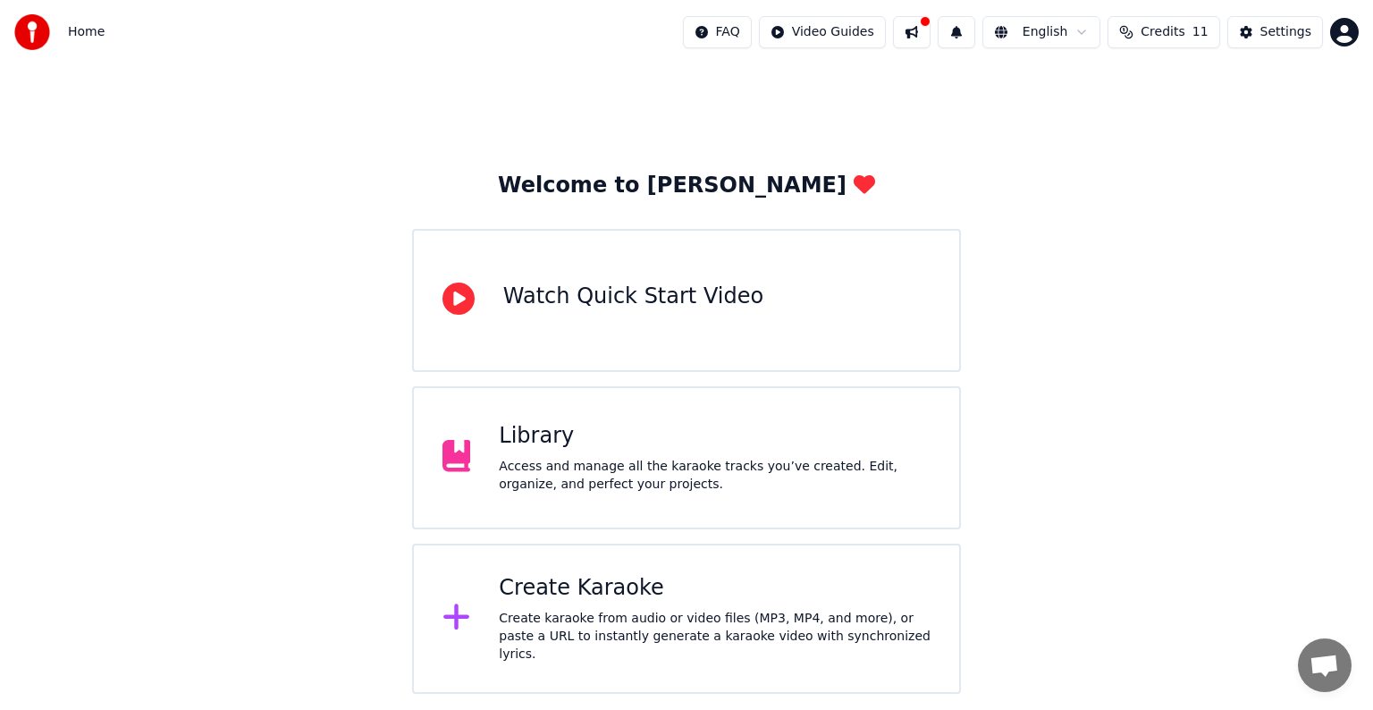
click at [617, 595] on div "Create Karaoke" at bounding box center [715, 588] width 432 height 29
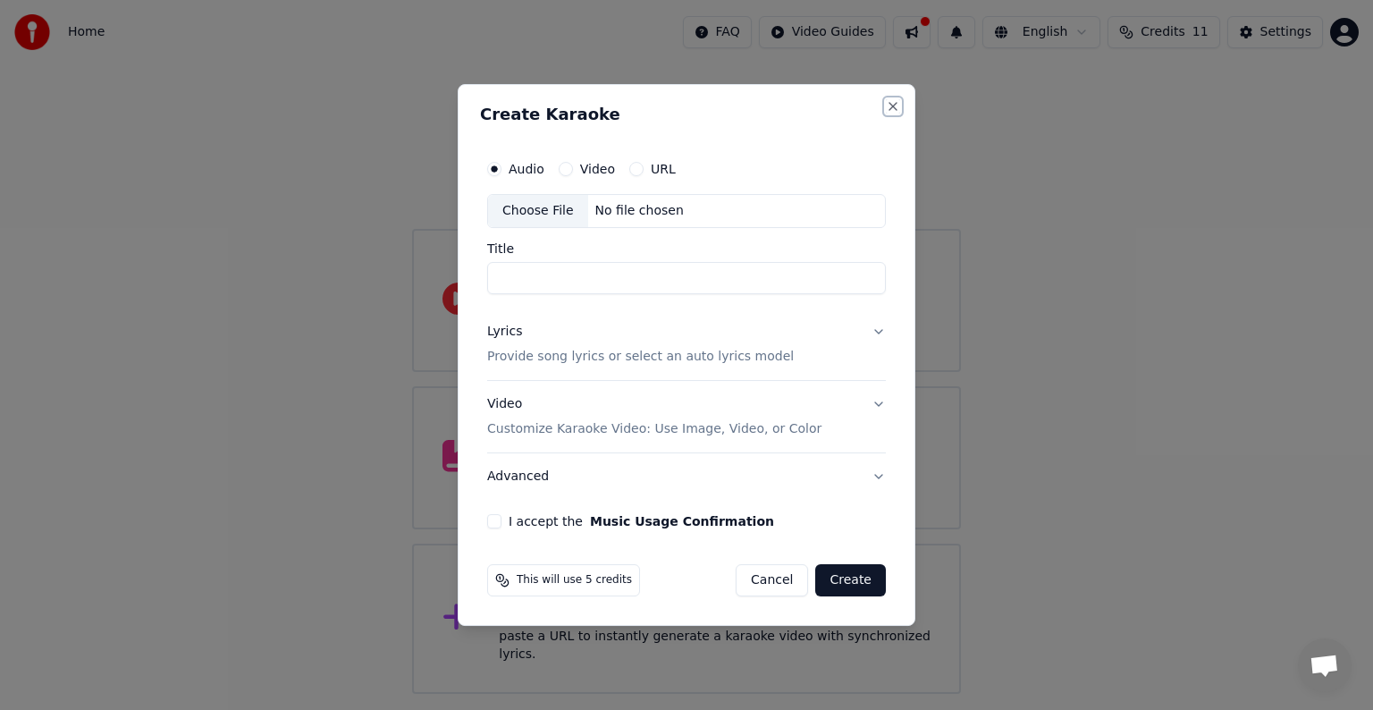
drag, startPoint x: 892, startPoint y: 103, endPoint x: 980, endPoint y: 88, distance: 88.8
click at [892, 104] on button "Close" at bounding box center [893, 106] width 14 height 14
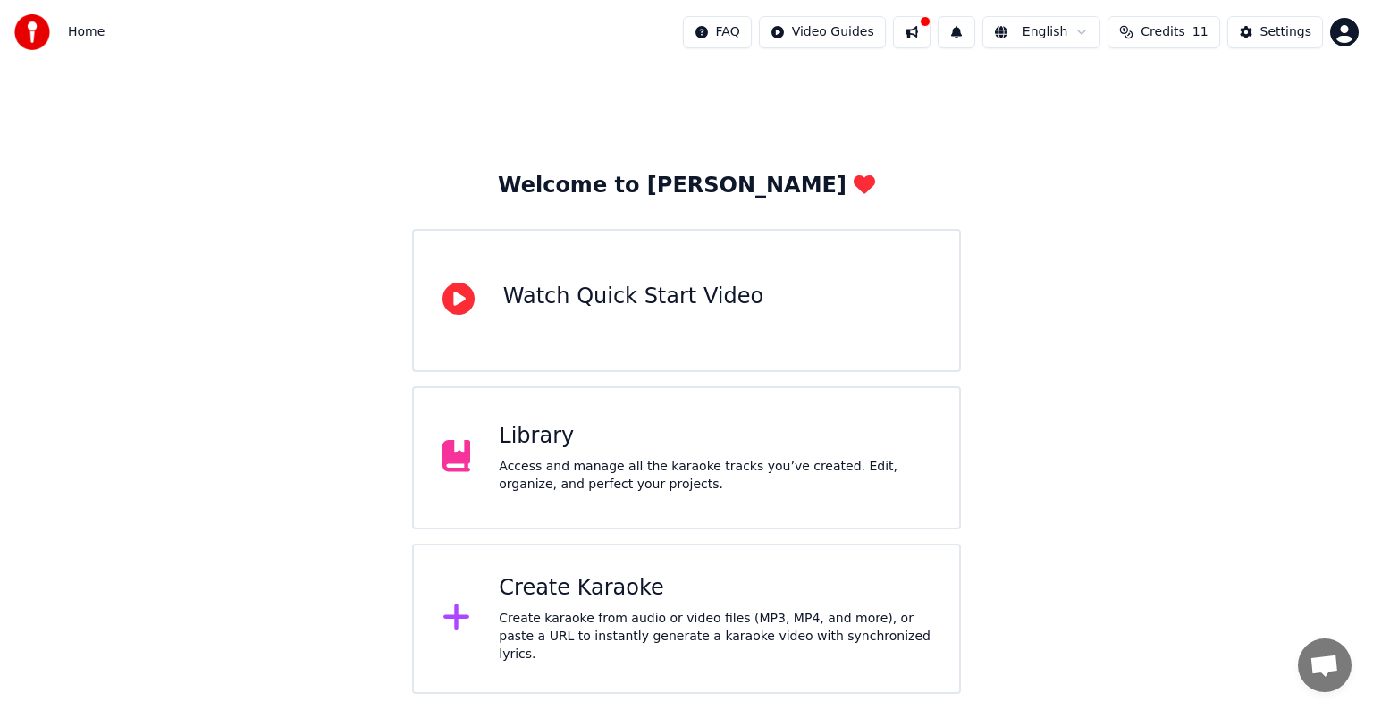
click at [655, 585] on div "Create Karaoke" at bounding box center [715, 588] width 432 height 29
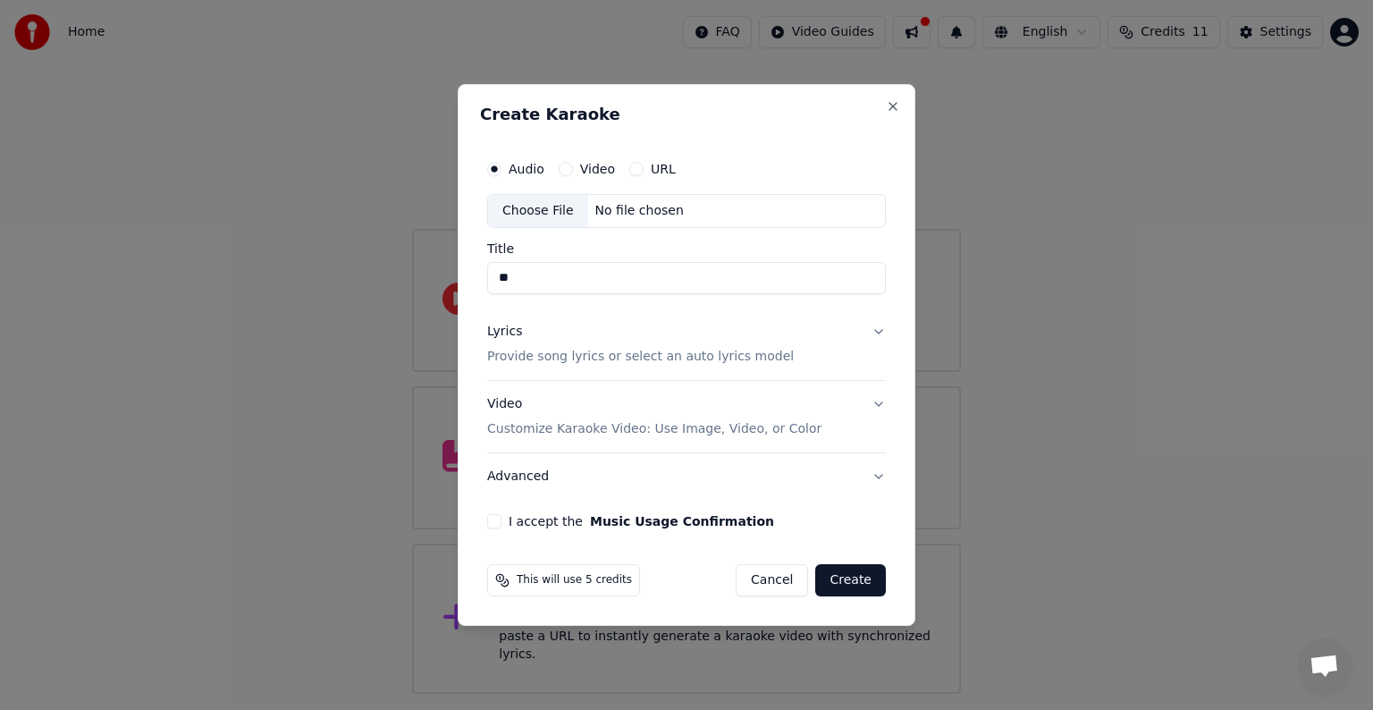
type input "*"
type input "********"
click at [812, 153] on div "Audio Video URL" at bounding box center [686, 169] width 399 height 36
click at [876, 334] on button "Lyrics Provide song lyrics or select an auto lyrics model" at bounding box center [686, 344] width 399 height 72
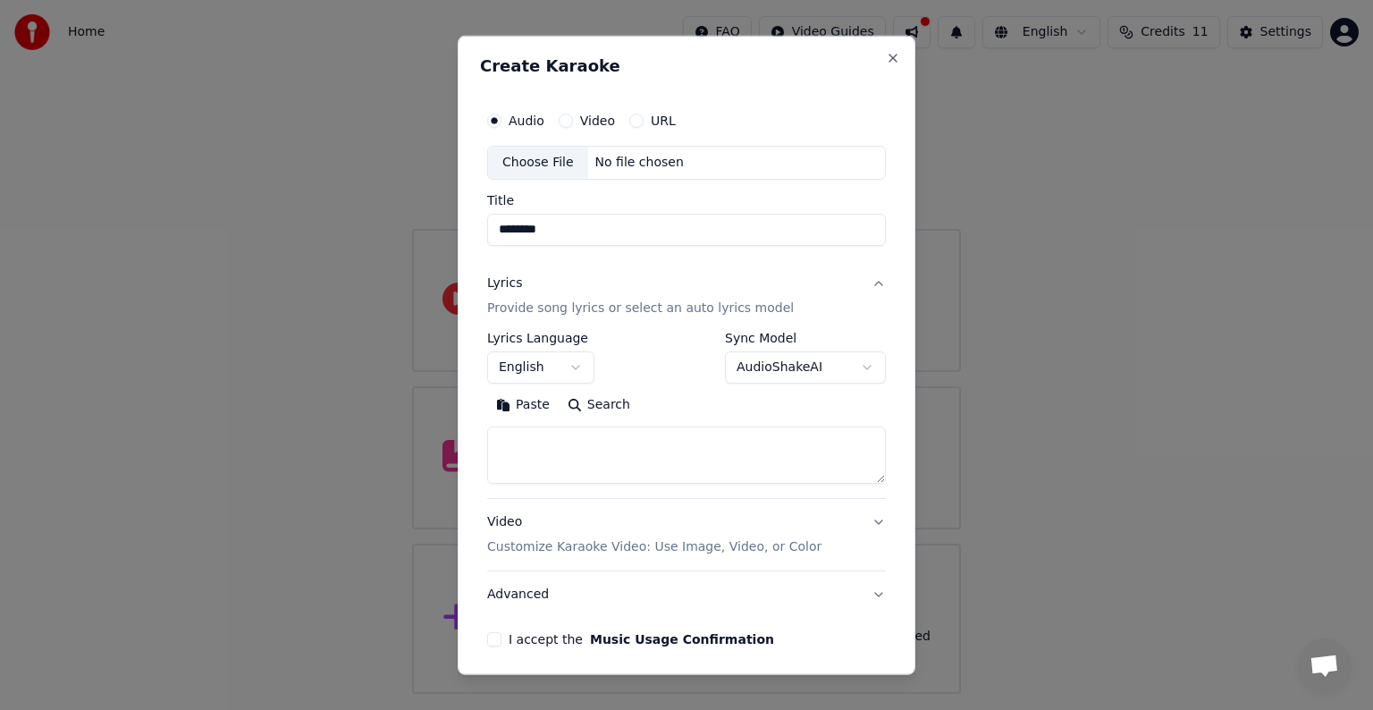
click at [535, 365] on body "**********" at bounding box center [686, 347] width 1373 height 694
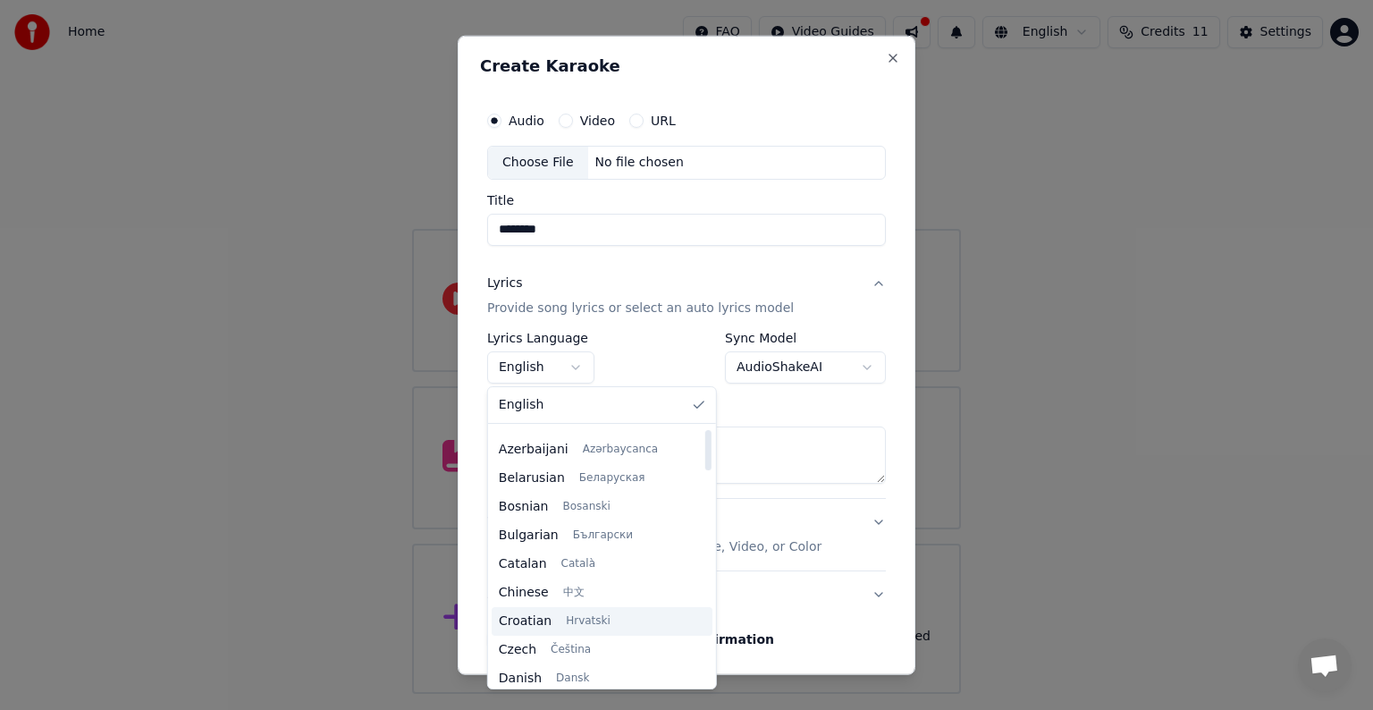
scroll to position [89, 0]
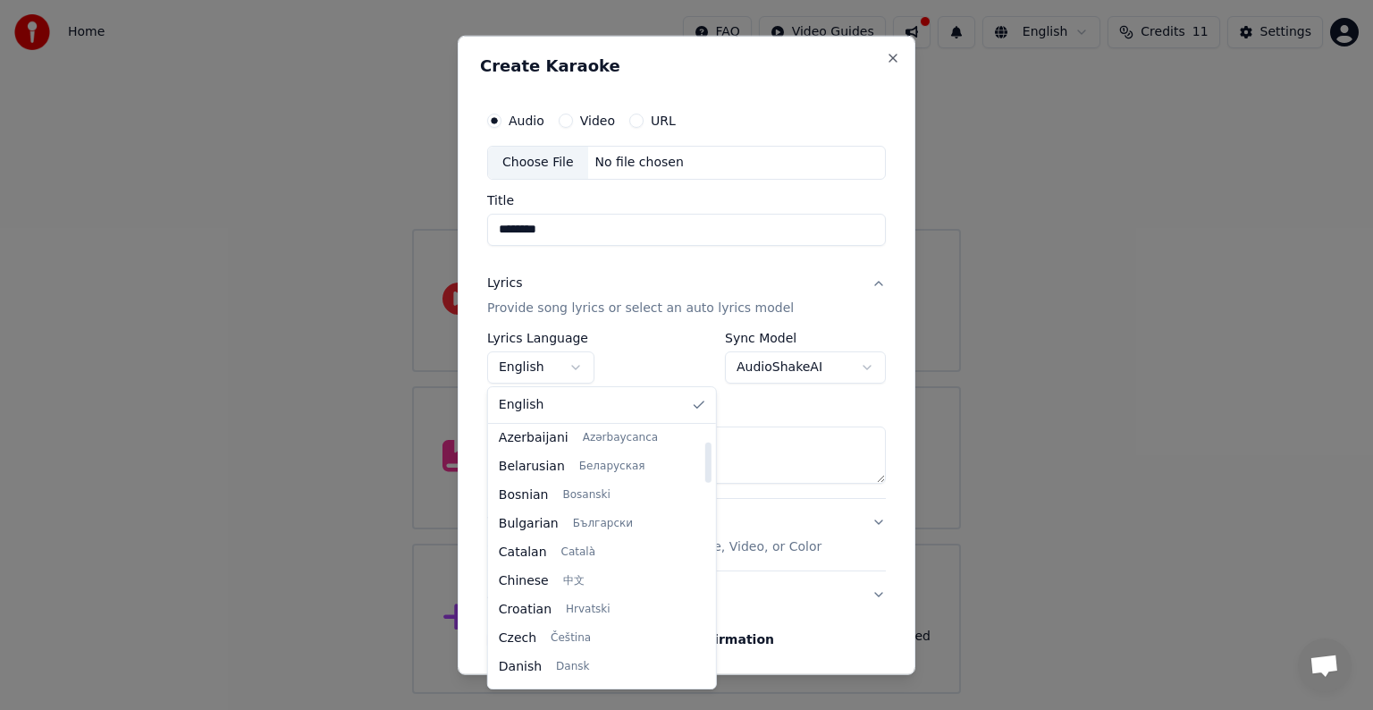
select select "**"
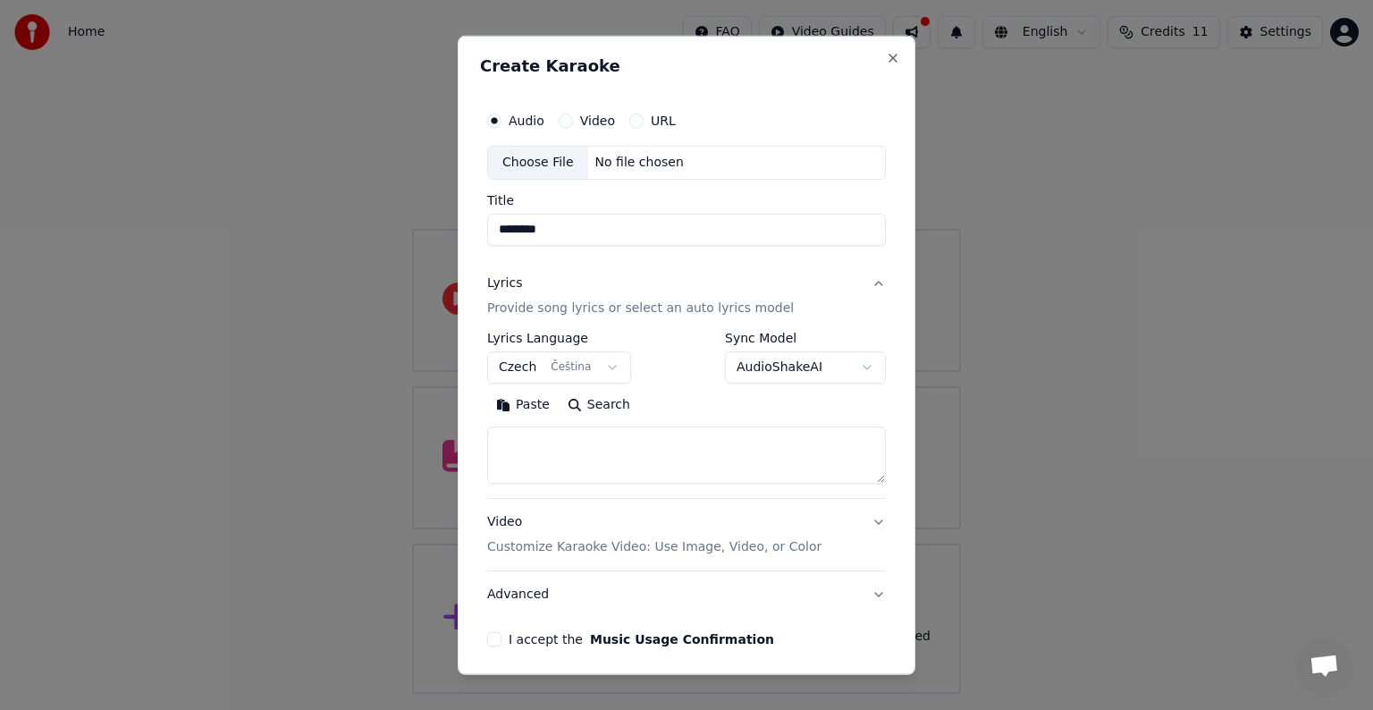
click at [808, 442] on textarea at bounding box center [686, 454] width 399 height 57
paste textarea "**********"
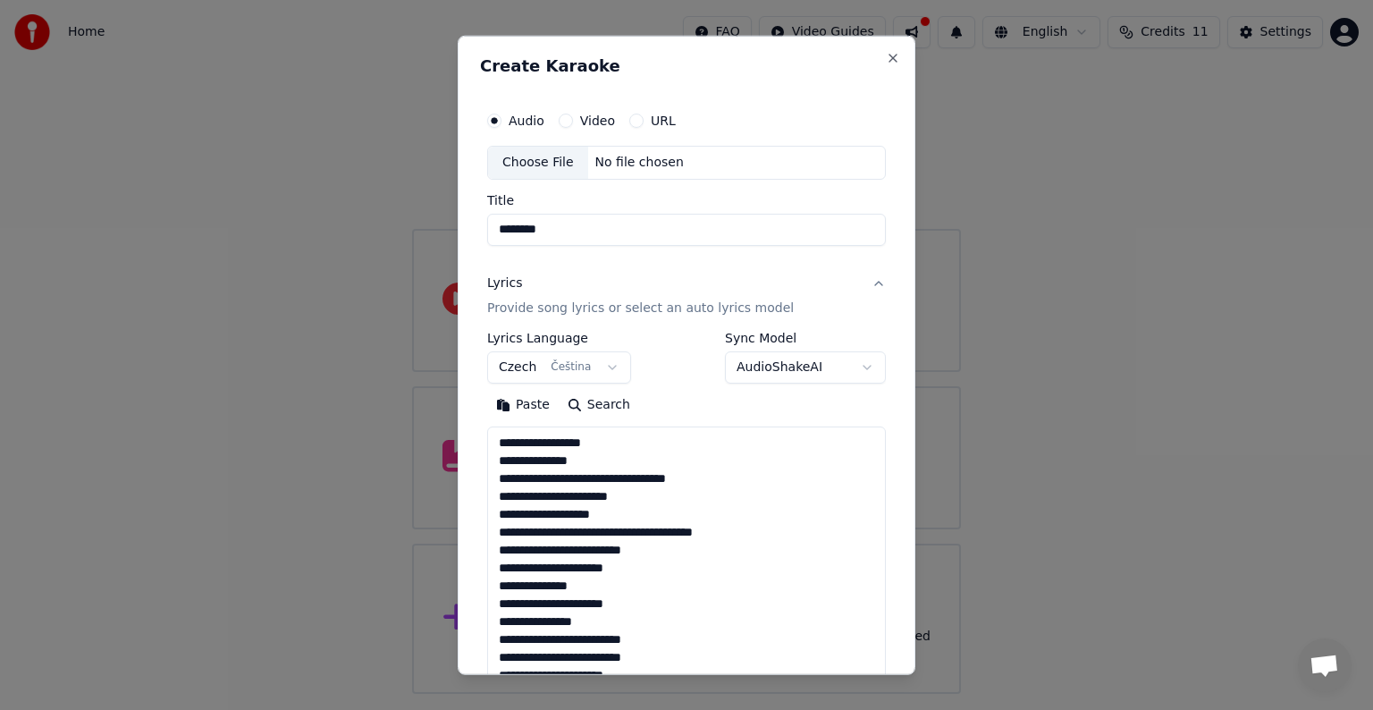
scroll to position [468, 0]
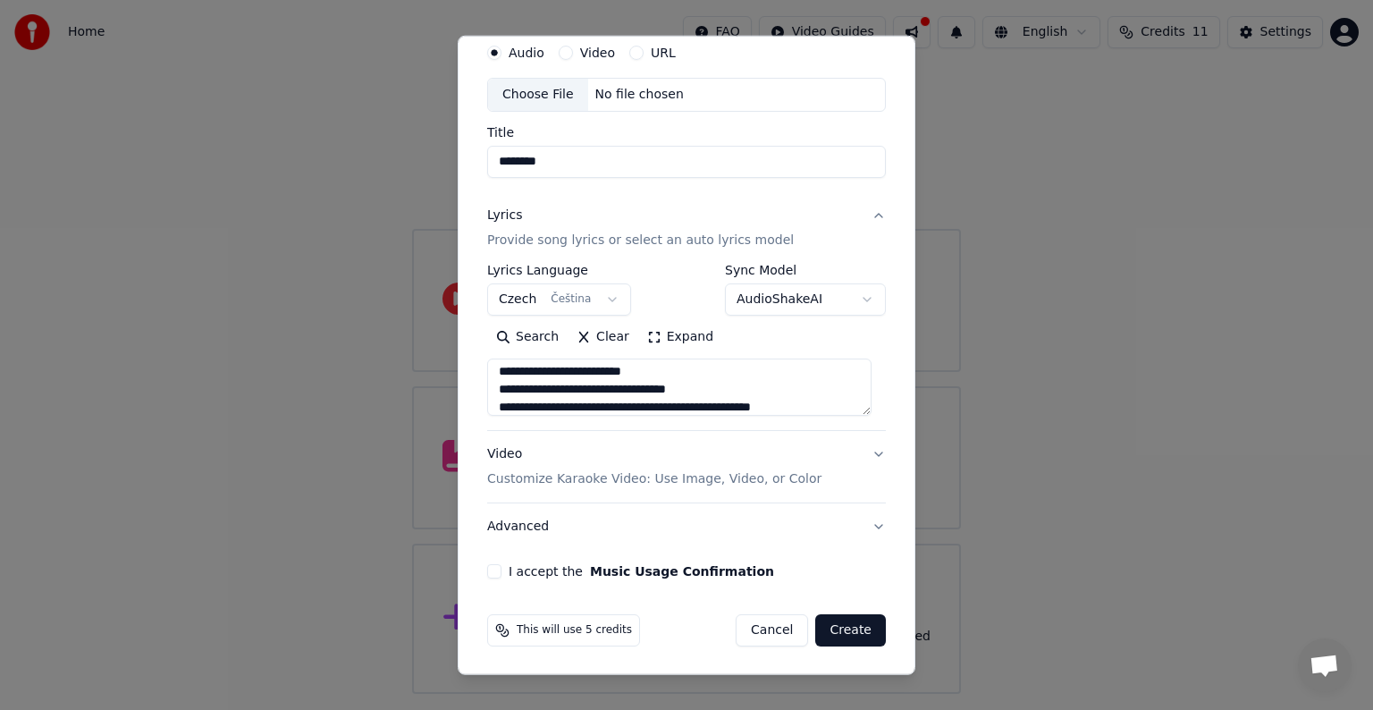
type textarea "**********"
click at [869, 453] on button "Video Customize Karaoke Video: Use Image, Video, or Color" at bounding box center [686, 467] width 399 height 72
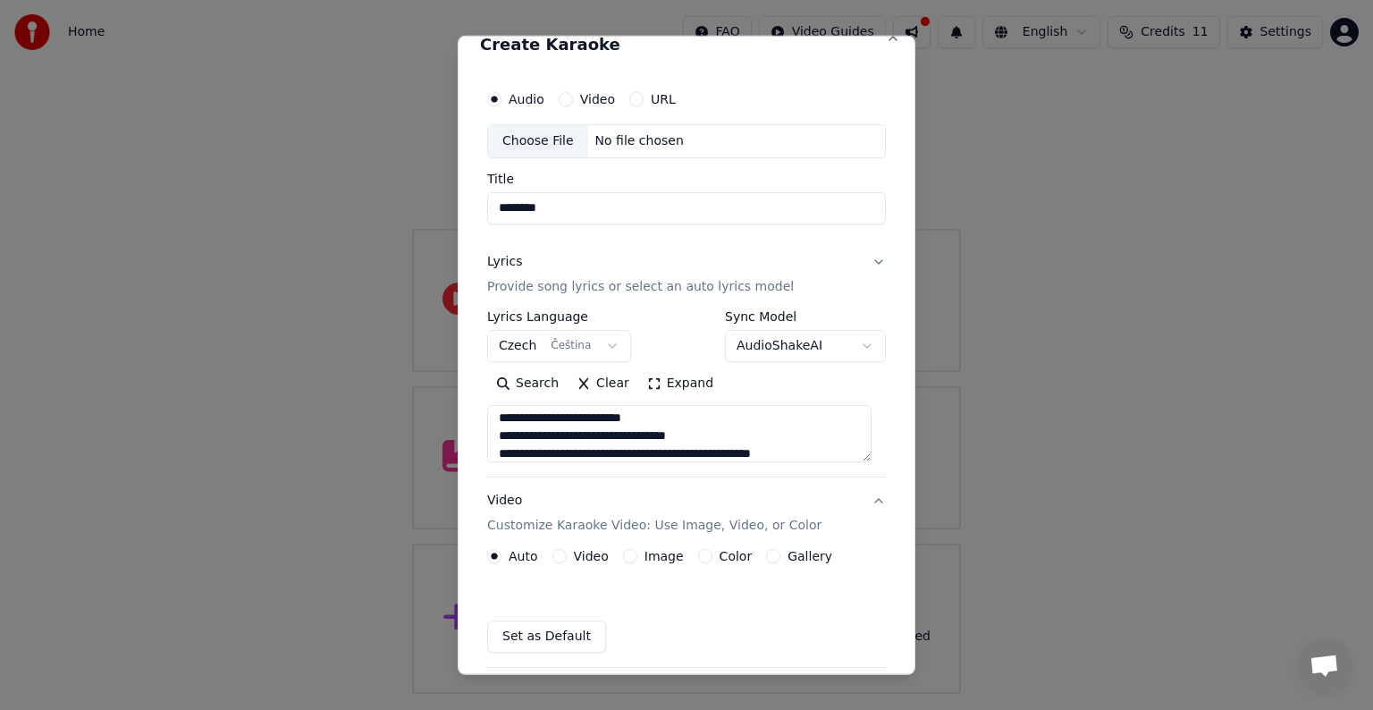
scroll to position [20, 0]
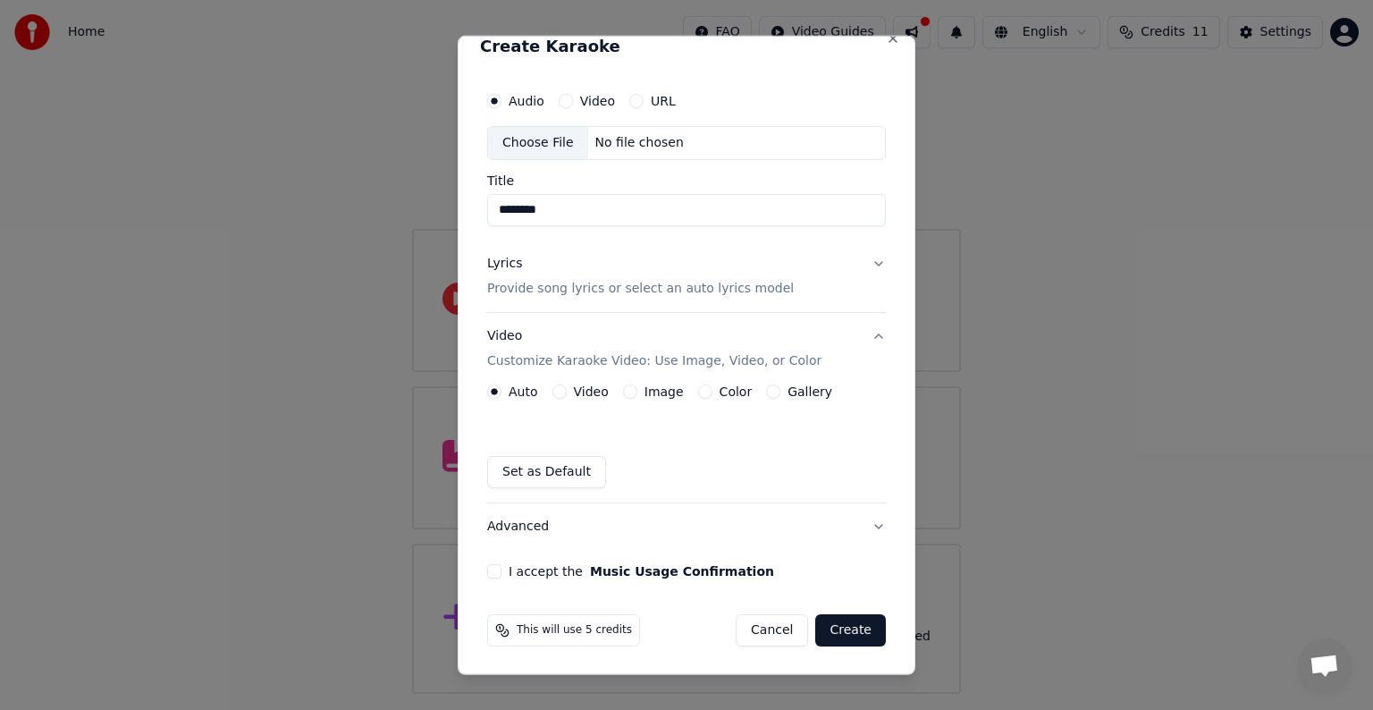
click at [502, 575] on div "I accept the Music Usage Confirmation" at bounding box center [686, 571] width 399 height 14
click at [494, 572] on button "I accept the Music Usage Confirmation" at bounding box center [494, 571] width 14 height 14
click at [850, 627] on button "Create" at bounding box center [850, 630] width 71 height 32
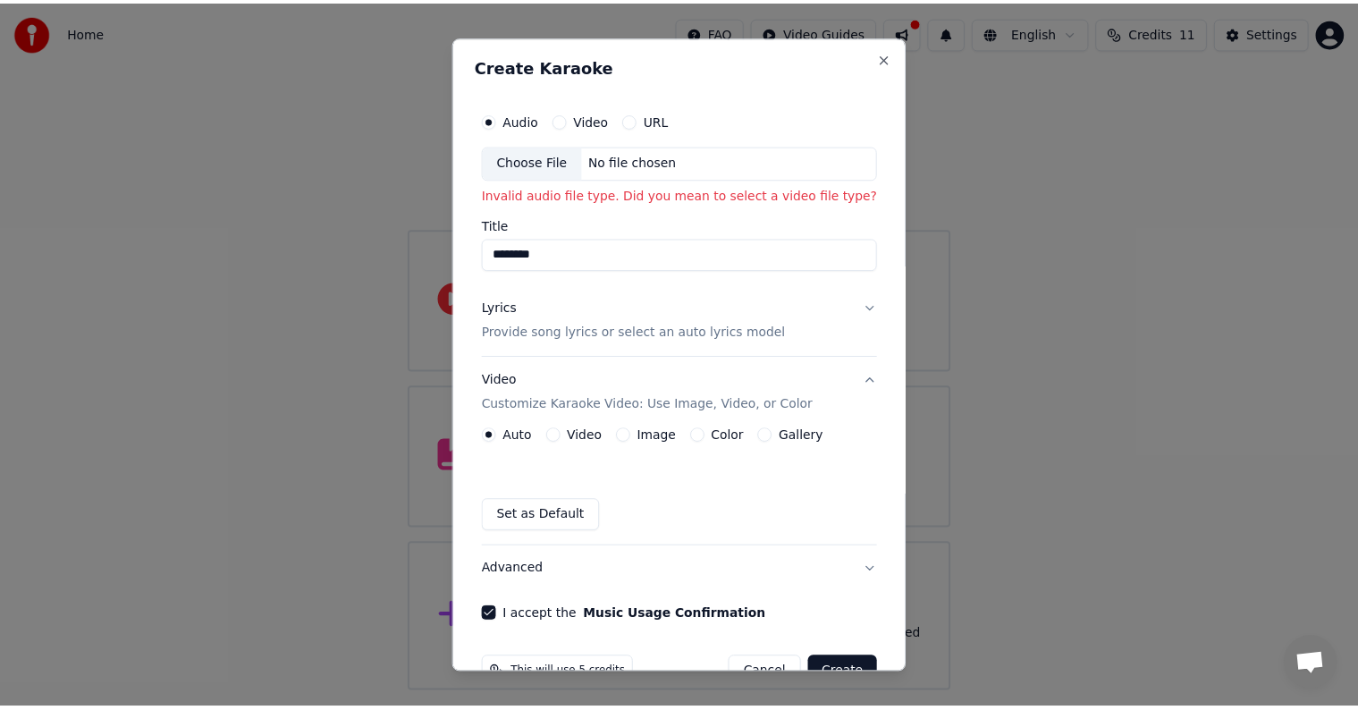
scroll to position [0, 0]
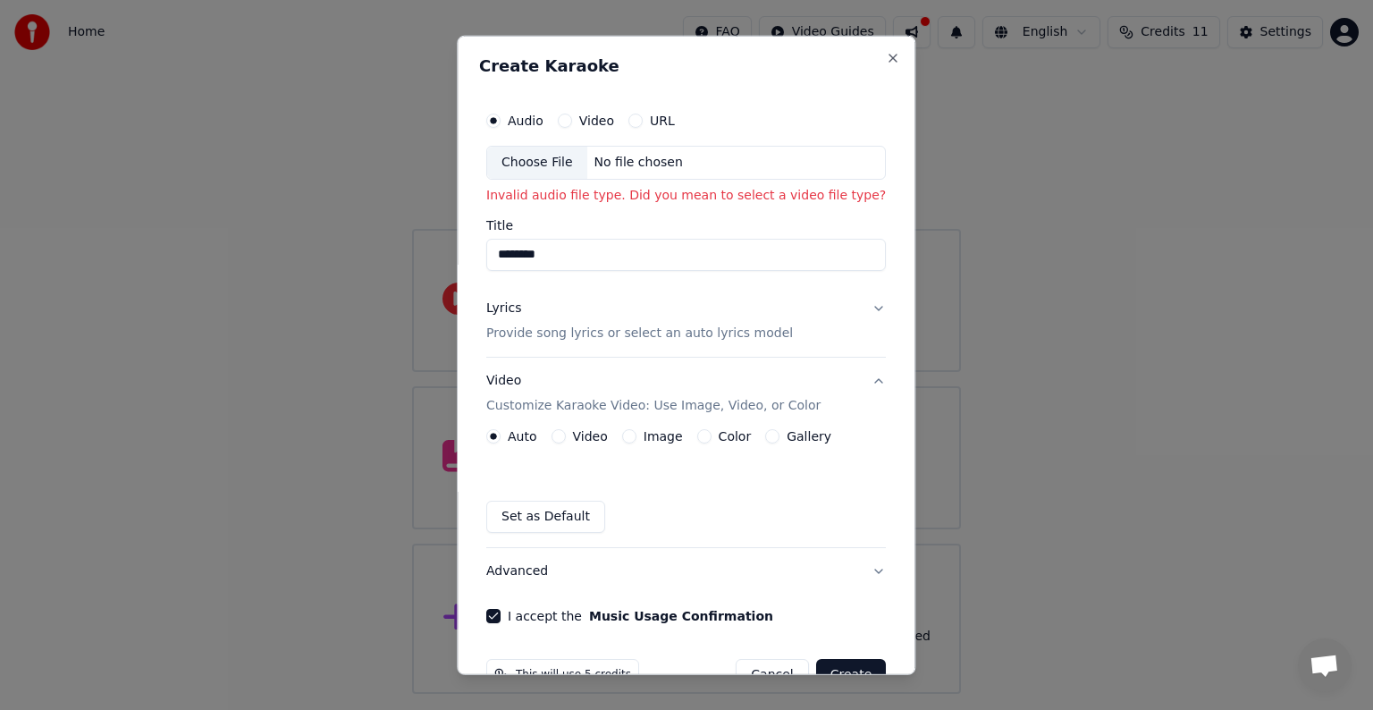
click at [533, 164] on div "Choose File" at bounding box center [537, 163] width 100 height 32
type input "**********"
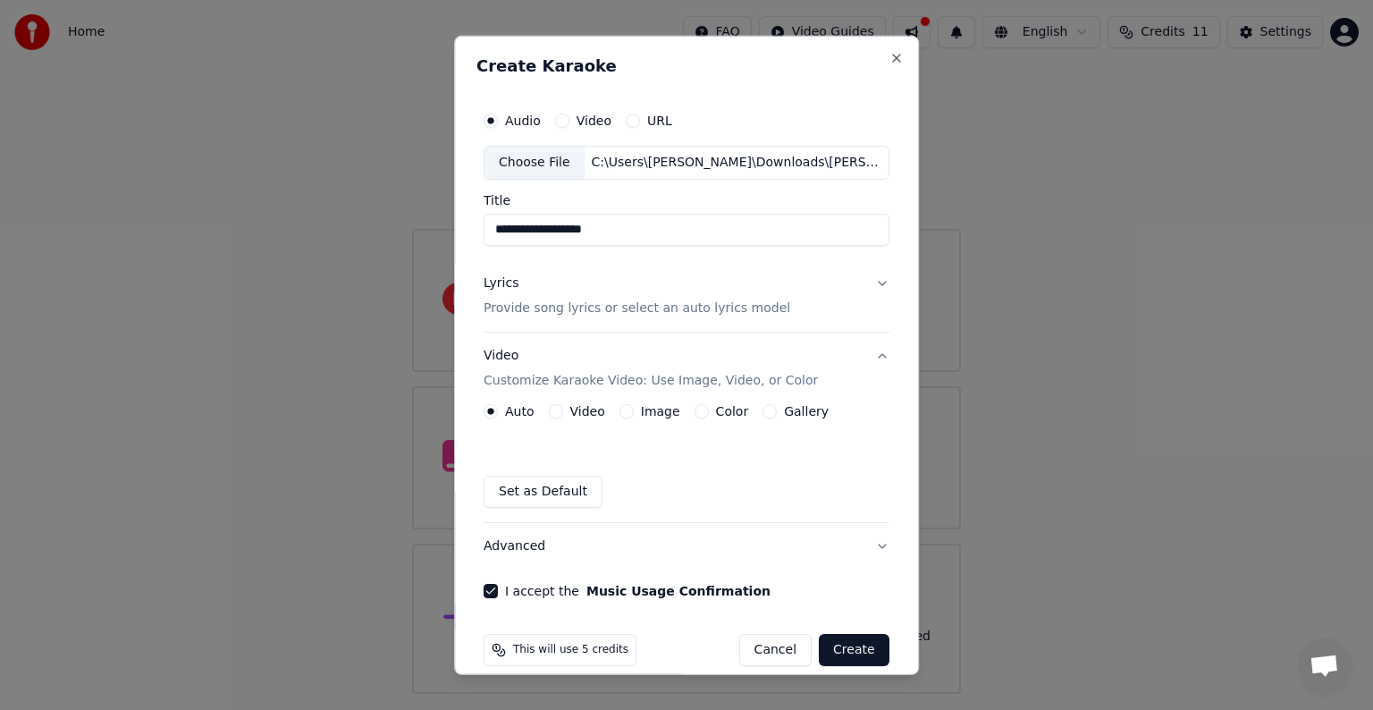
click at [837, 655] on button "Create" at bounding box center [854, 650] width 71 height 32
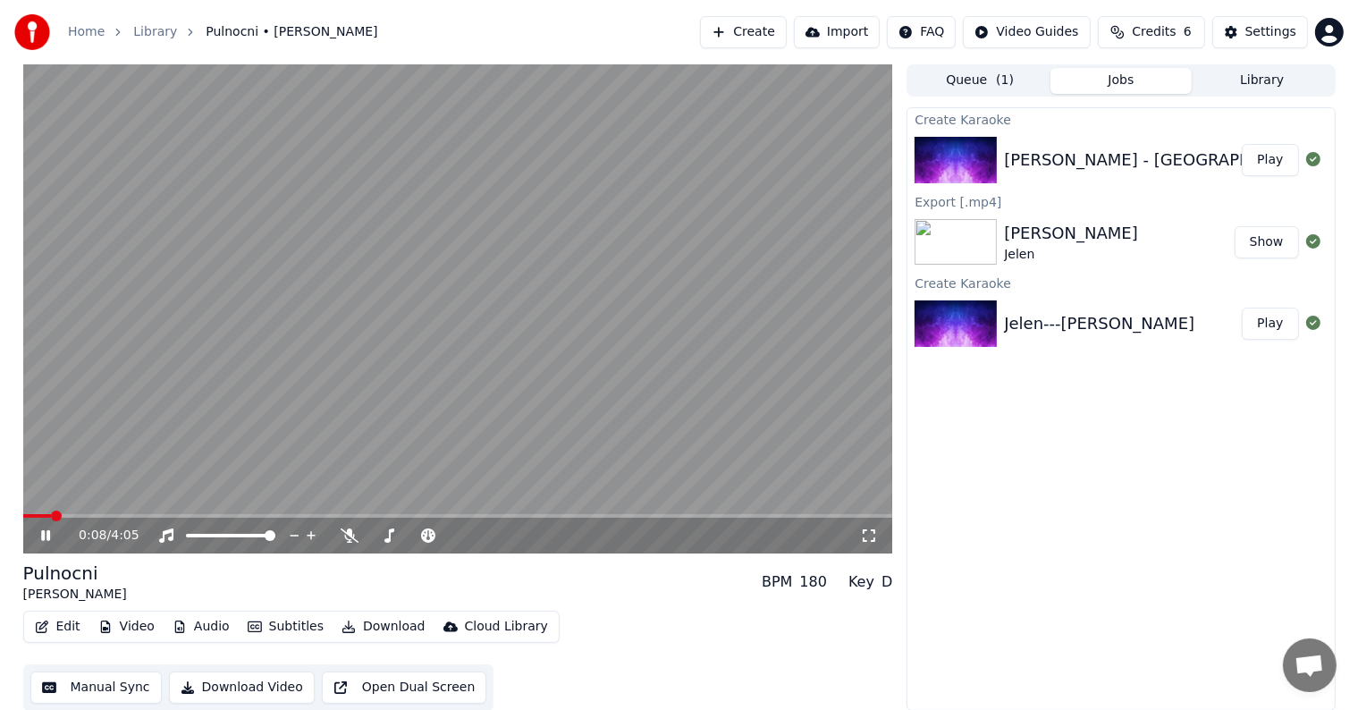
click at [51, 510] on span at bounding box center [56, 515] width 11 height 11
click at [23, 510] on span at bounding box center [28, 515] width 11 height 11
click at [46, 538] on icon at bounding box center [45, 535] width 9 height 11
click at [43, 537] on icon at bounding box center [45, 535] width 11 height 13
click at [49, 537] on icon at bounding box center [45, 535] width 9 height 11
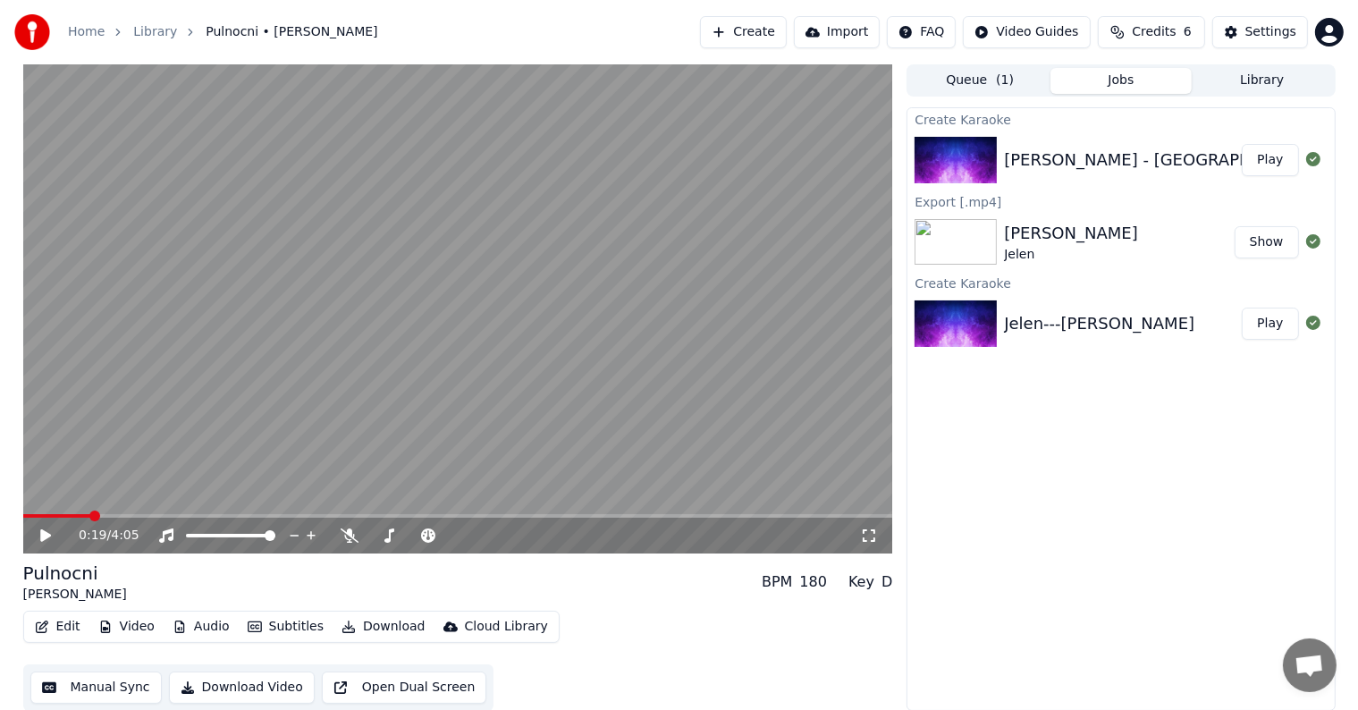
click at [89, 517] on span at bounding box center [94, 515] width 11 height 11
click at [46, 539] on icon at bounding box center [59, 535] width 42 height 14
click at [89, 518] on div "0:25 / 4:05" at bounding box center [458, 536] width 870 height 36
click at [93, 513] on video at bounding box center [458, 308] width 870 height 489
drag, startPoint x: 86, startPoint y: 519, endPoint x: 99, endPoint y: 519, distance: 13.4
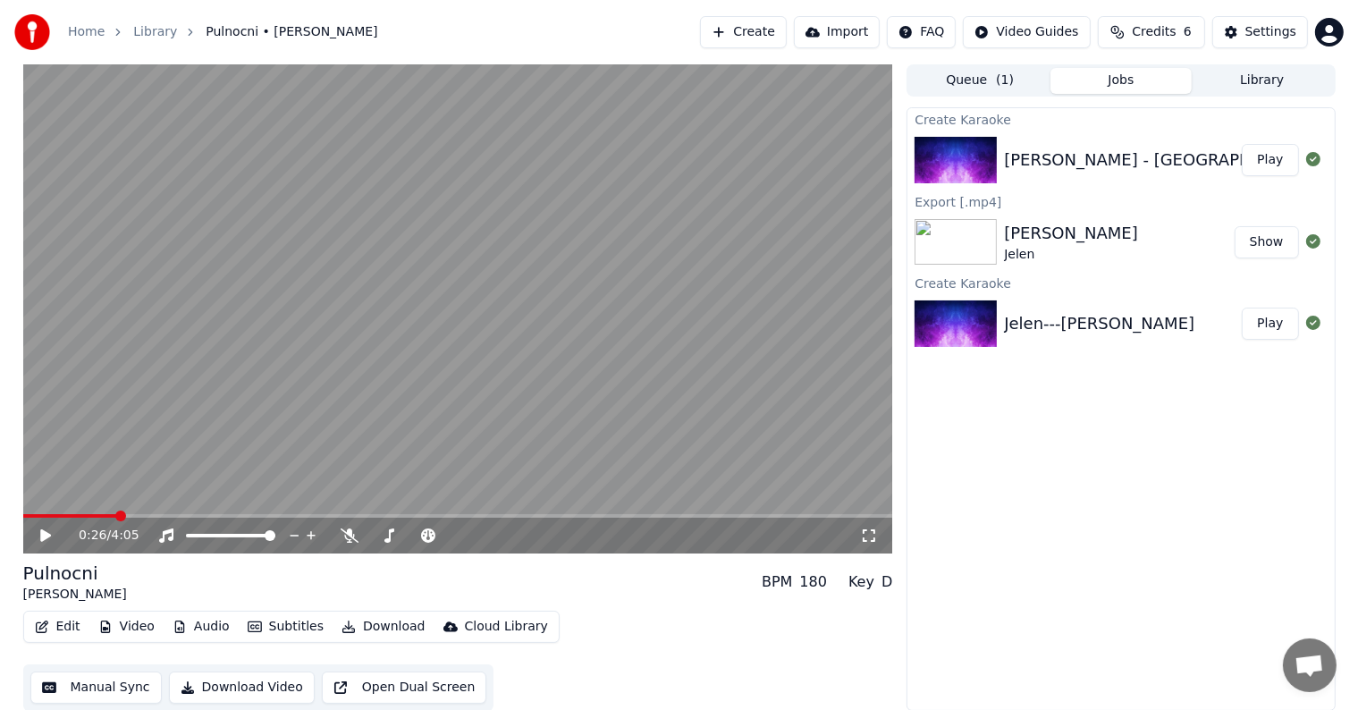
click at [87, 519] on div "0:26 / 4:05" at bounding box center [458, 536] width 870 height 36
click at [105, 518] on span at bounding box center [70, 516] width 94 height 4
click at [94, 515] on span at bounding box center [63, 516] width 81 height 4
click at [80, 512] on video at bounding box center [458, 308] width 870 height 489
click at [73, 518] on div "0:20 / 4:05" at bounding box center [458, 536] width 870 height 36
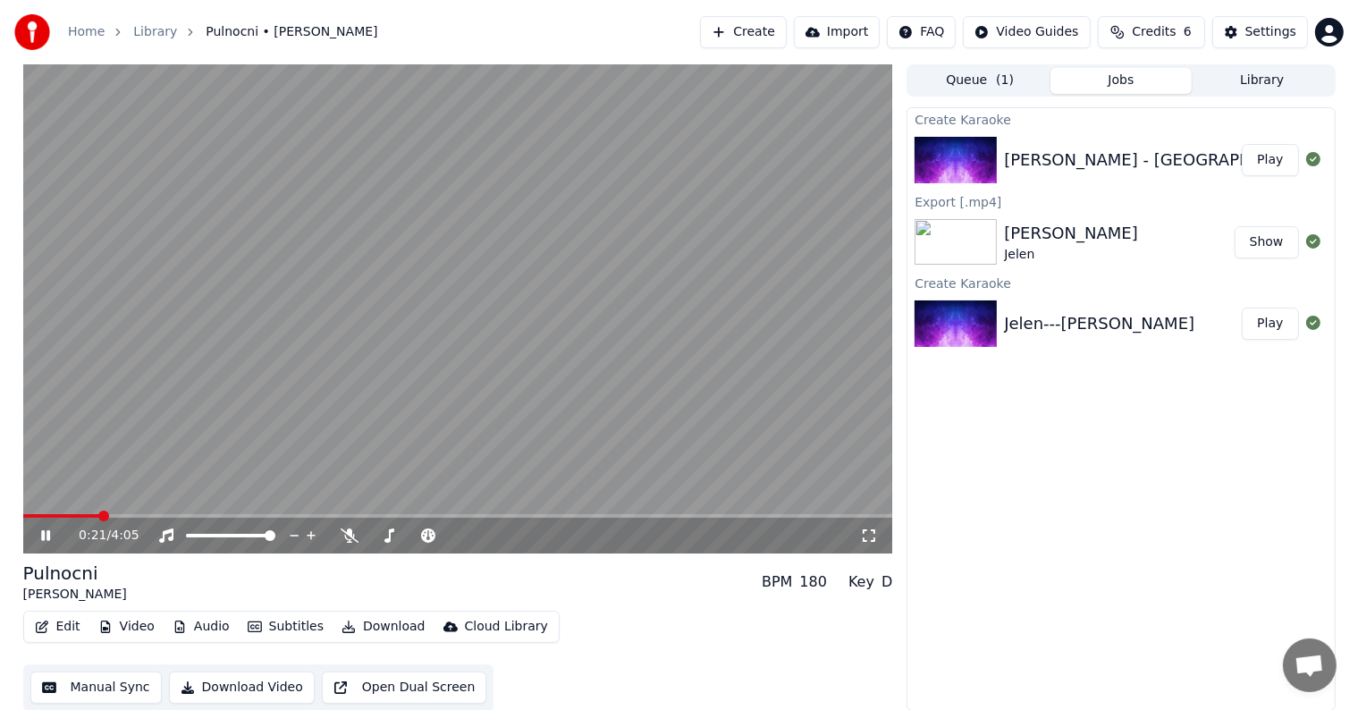
click at [75, 515] on span at bounding box center [61, 516] width 76 height 4
click at [64, 518] on span at bounding box center [44, 516] width 43 height 4
click at [54, 518] on span at bounding box center [44, 516] width 43 height 4
click at [52, 529] on icon at bounding box center [59, 535] width 42 height 14
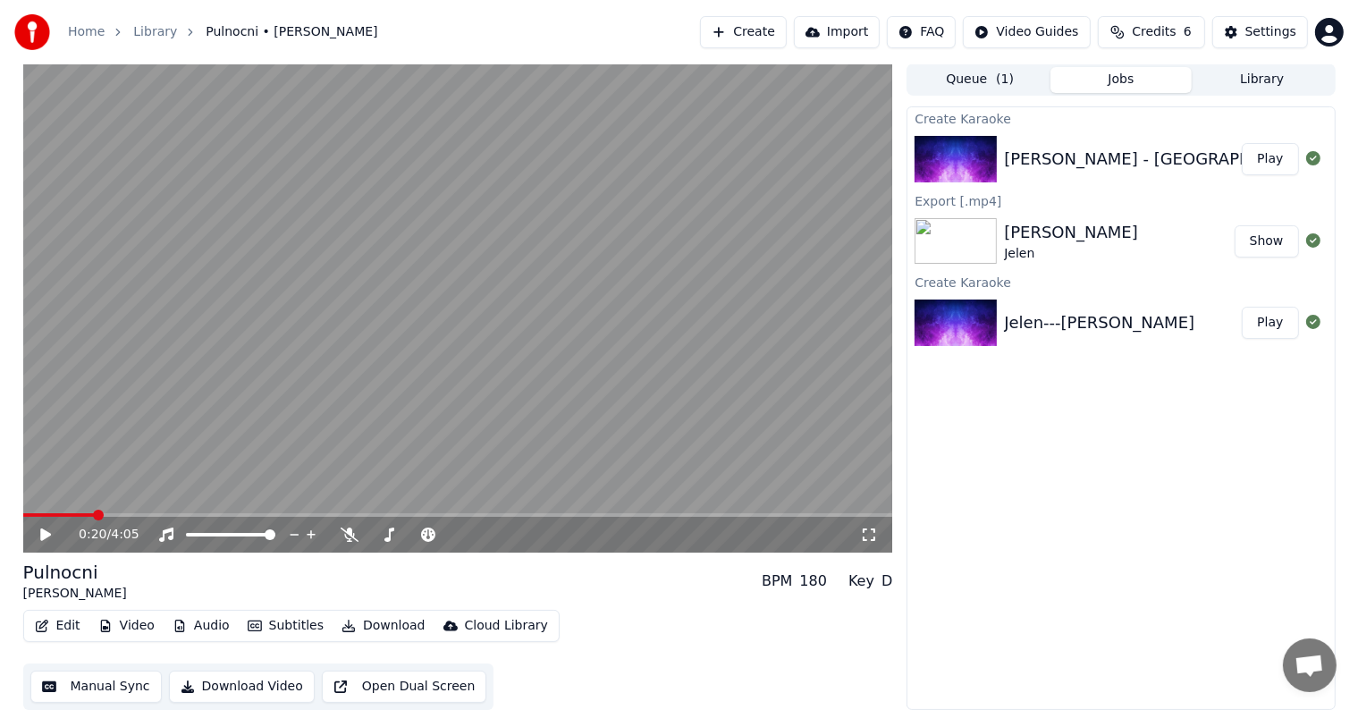
click at [93, 516] on span at bounding box center [458, 515] width 870 height 4
click at [111, 513] on span at bounding box center [458, 515] width 870 height 4
click at [131, 513] on span at bounding box center [458, 515] width 870 height 4
click at [139, 515] on span at bounding box center [144, 515] width 11 height 11
click at [138, 515] on span at bounding box center [140, 515] width 11 height 11
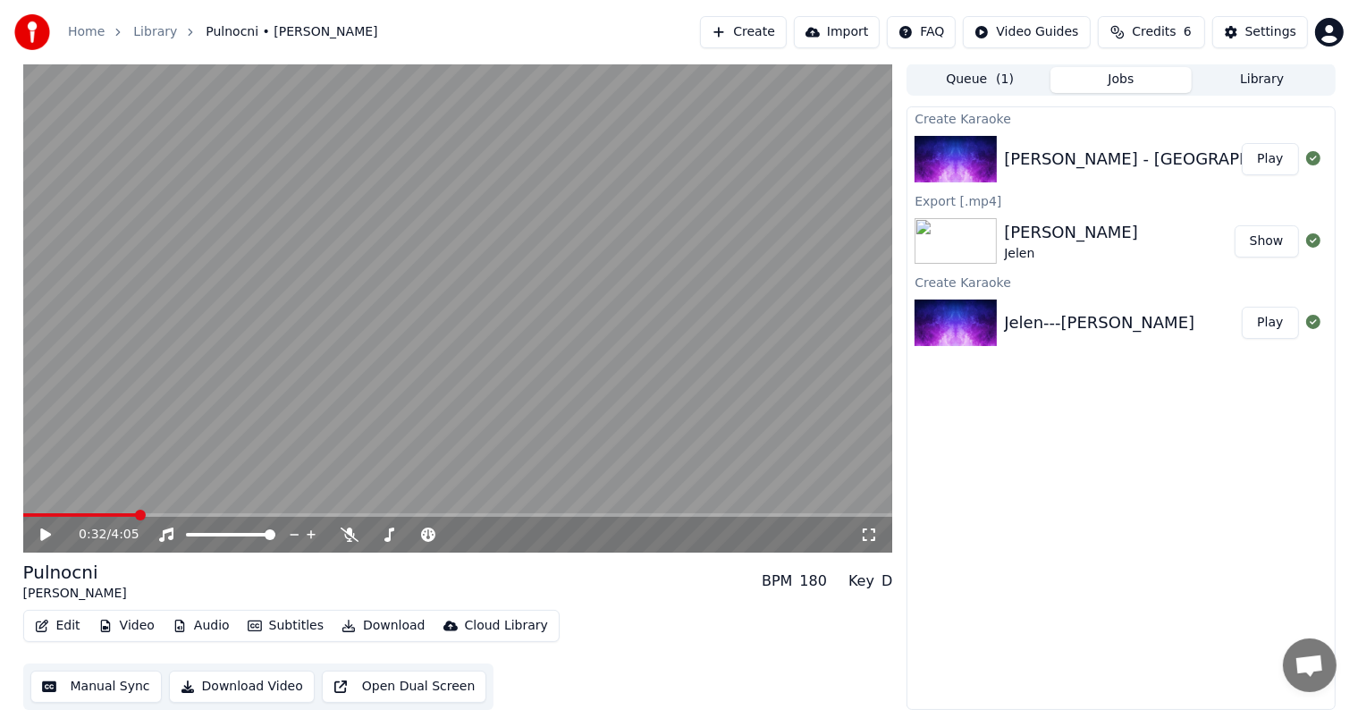
click at [50, 540] on icon at bounding box center [59, 534] width 42 height 14
click at [55, 510] on span at bounding box center [60, 515] width 11 height 11
click at [40, 535] on icon at bounding box center [59, 534] width 42 height 14
drag, startPoint x: 172, startPoint y: 526, endPoint x: 163, endPoint y: 533, distance: 10.9
click at [163, 533] on icon at bounding box center [166, 534] width 14 height 14
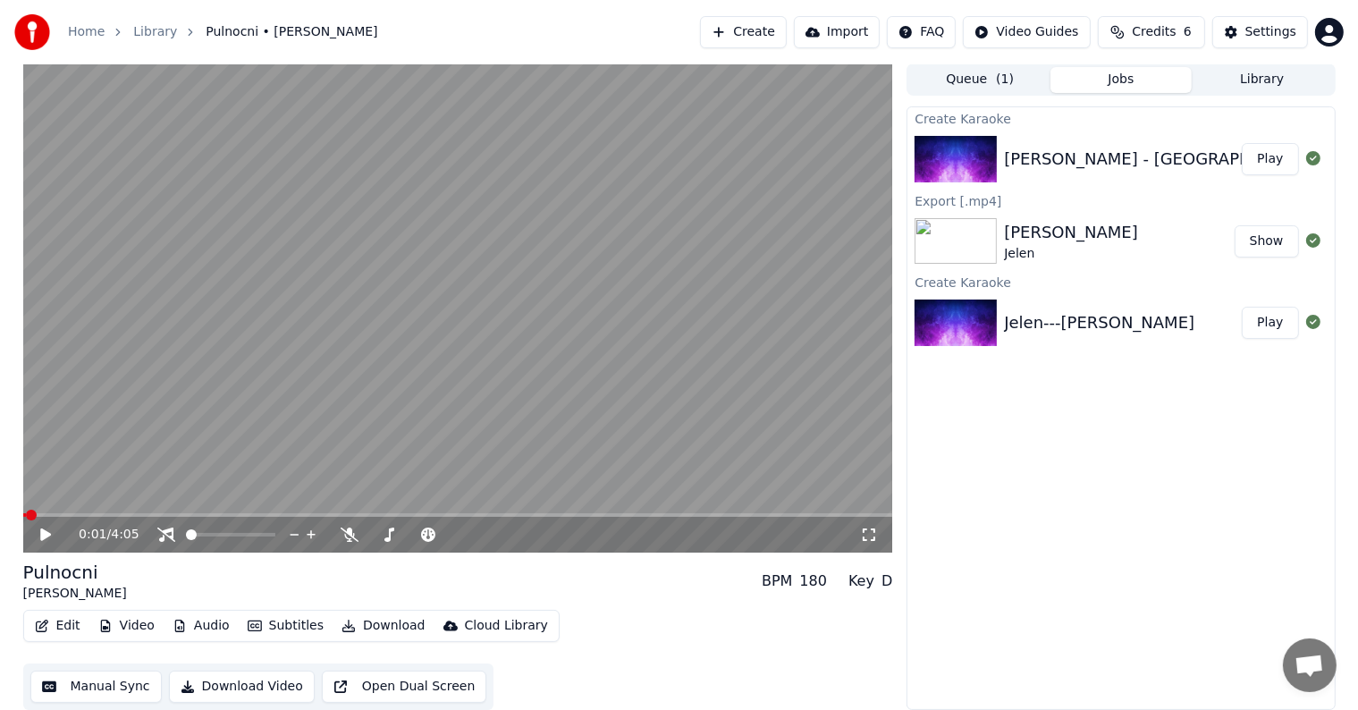
click at [26, 514] on span at bounding box center [31, 515] width 11 height 11
click at [46, 526] on div "0:00 / 4:05" at bounding box center [457, 535] width 855 height 18
click at [45, 538] on icon at bounding box center [45, 534] width 11 height 13
click at [36, 515] on span at bounding box center [38, 515] width 11 height 11
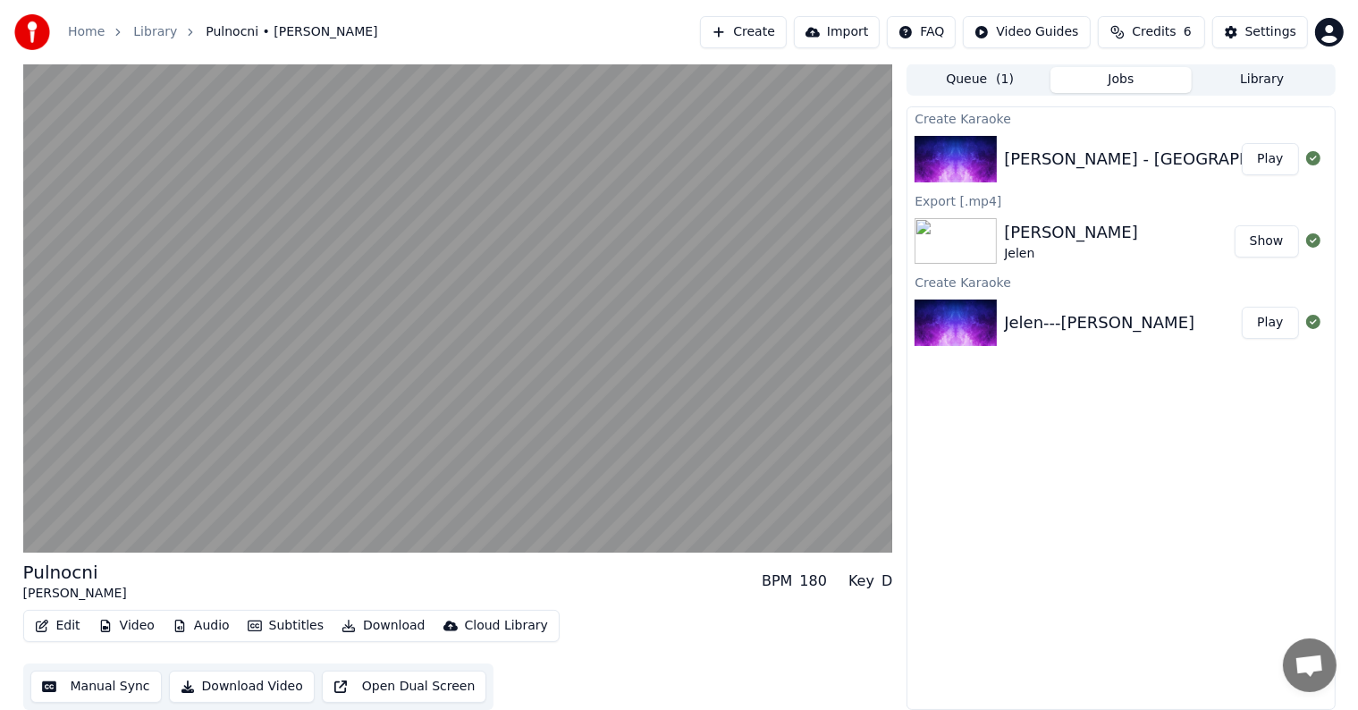
click at [1105, 500] on div "Create Karaoke [PERSON_NAME] - Pulnocni Play Export [.mp4] [PERSON_NAME] Show C…" at bounding box center [1120, 407] width 428 height 603
click at [1015, 565] on div "Create Karaoke [PERSON_NAME] - Pulnocni Play Export [.mp4] [PERSON_NAME] Show C…" at bounding box center [1120, 407] width 428 height 603
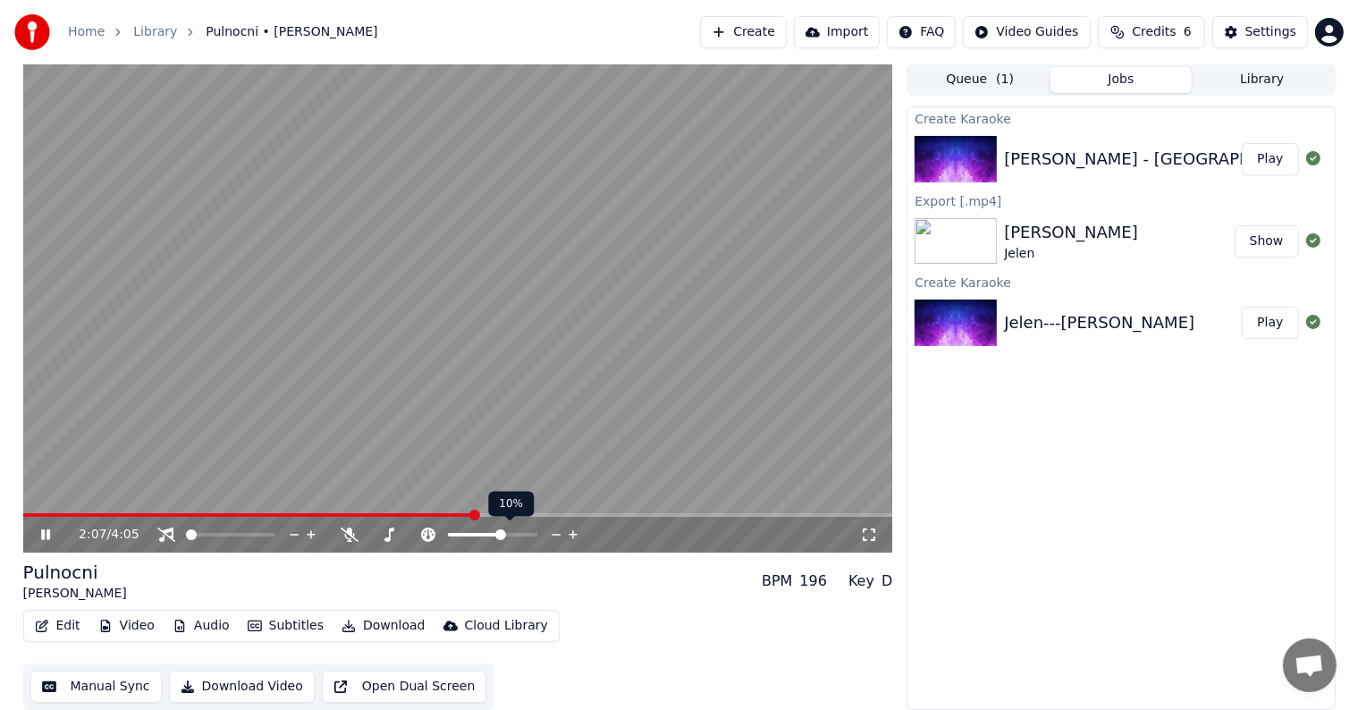
click at [504, 535] on span at bounding box center [500, 534] width 11 height 11
click at [515, 535] on span at bounding box center [513, 534] width 11 height 11
click at [484, 529] on span at bounding box center [485, 534] width 11 height 11
click at [493, 530] on span at bounding box center [492, 534] width 11 height 11
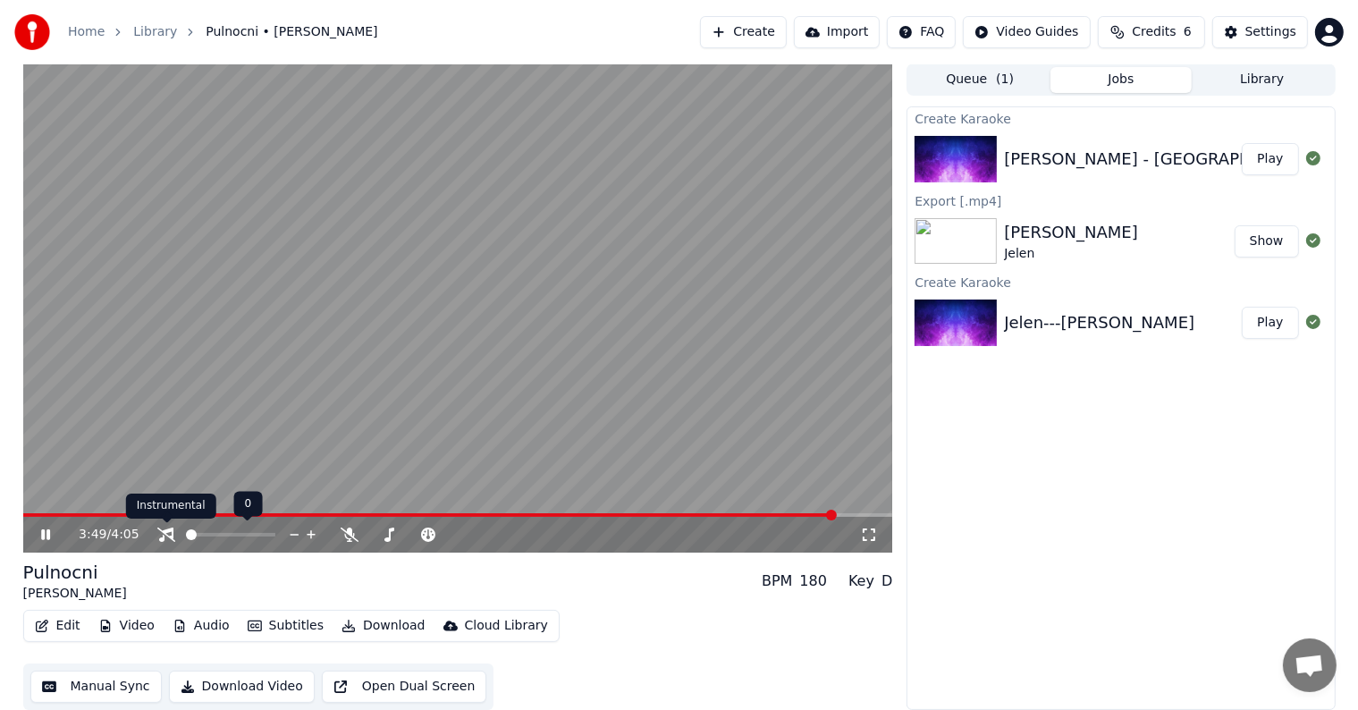
click at [166, 535] on icon at bounding box center [166, 534] width 18 height 14
click at [846, 510] on span at bounding box center [851, 515] width 11 height 11
click at [166, 424] on video at bounding box center [458, 307] width 870 height 489
click at [369, 624] on button "Download" at bounding box center [383, 625] width 98 height 25
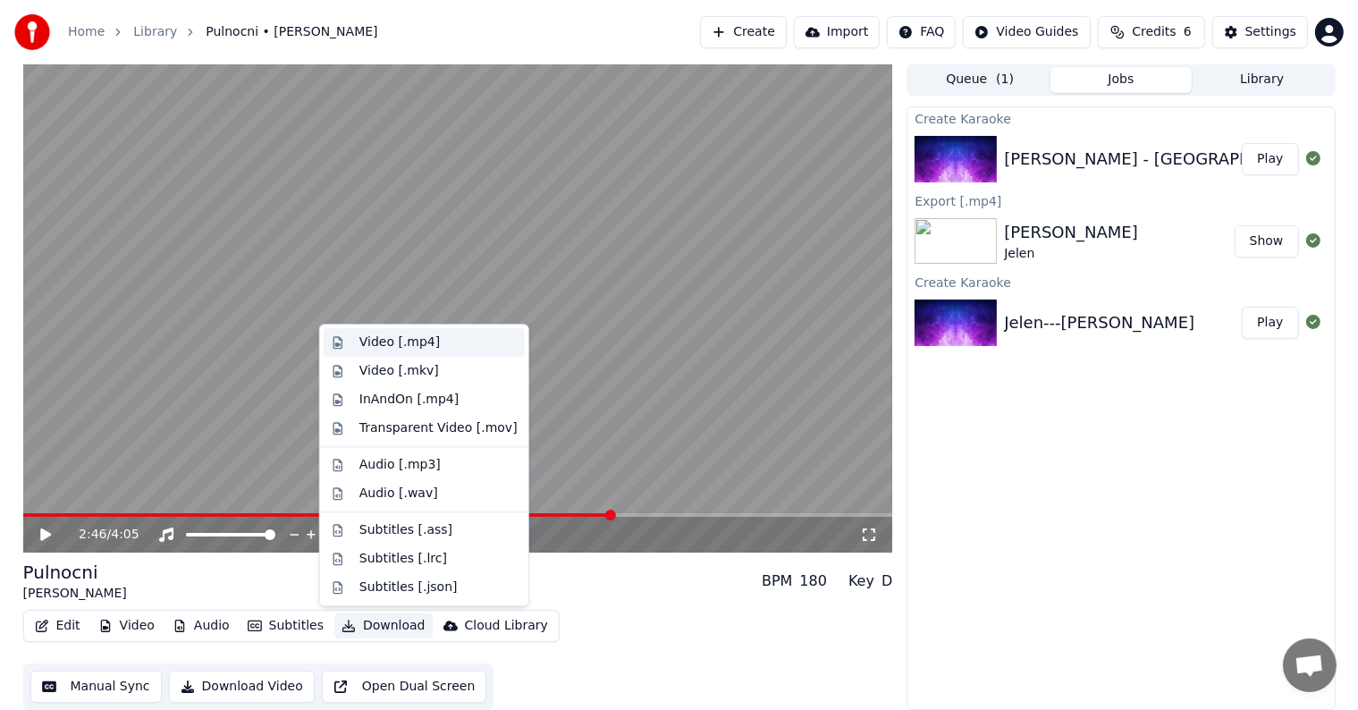
click at [386, 340] on div "Video [.mp4]" at bounding box center [399, 342] width 80 height 18
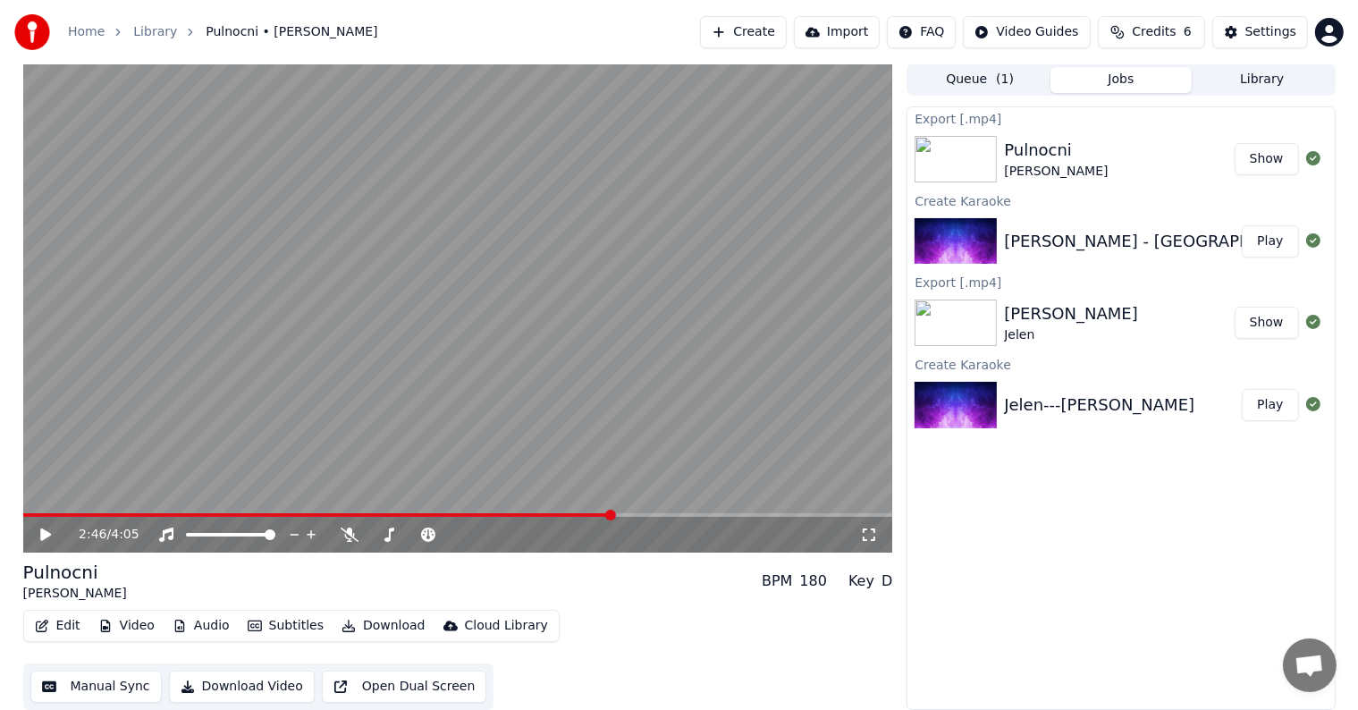
click at [758, 29] on button "Create" at bounding box center [743, 32] width 87 height 32
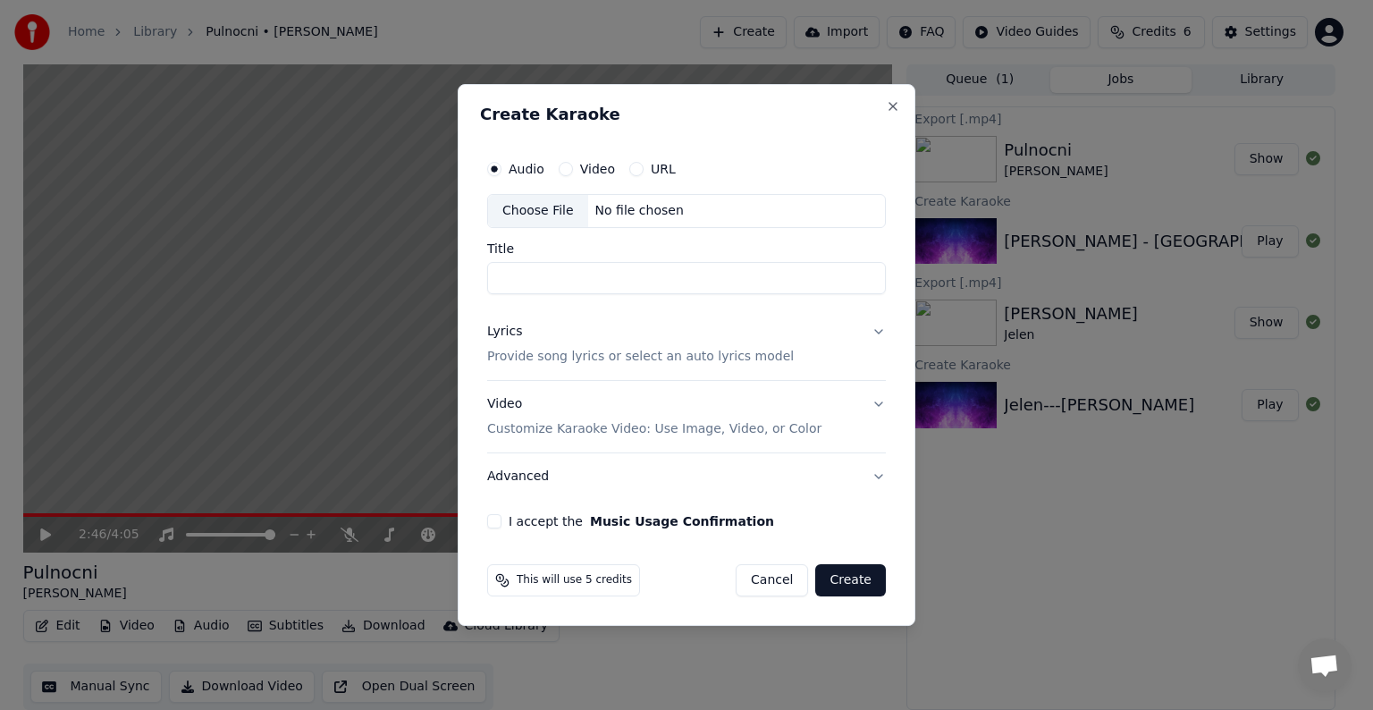
click at [638, 167] on button "URL" at bounding box center [636, 169] width 14 height 14
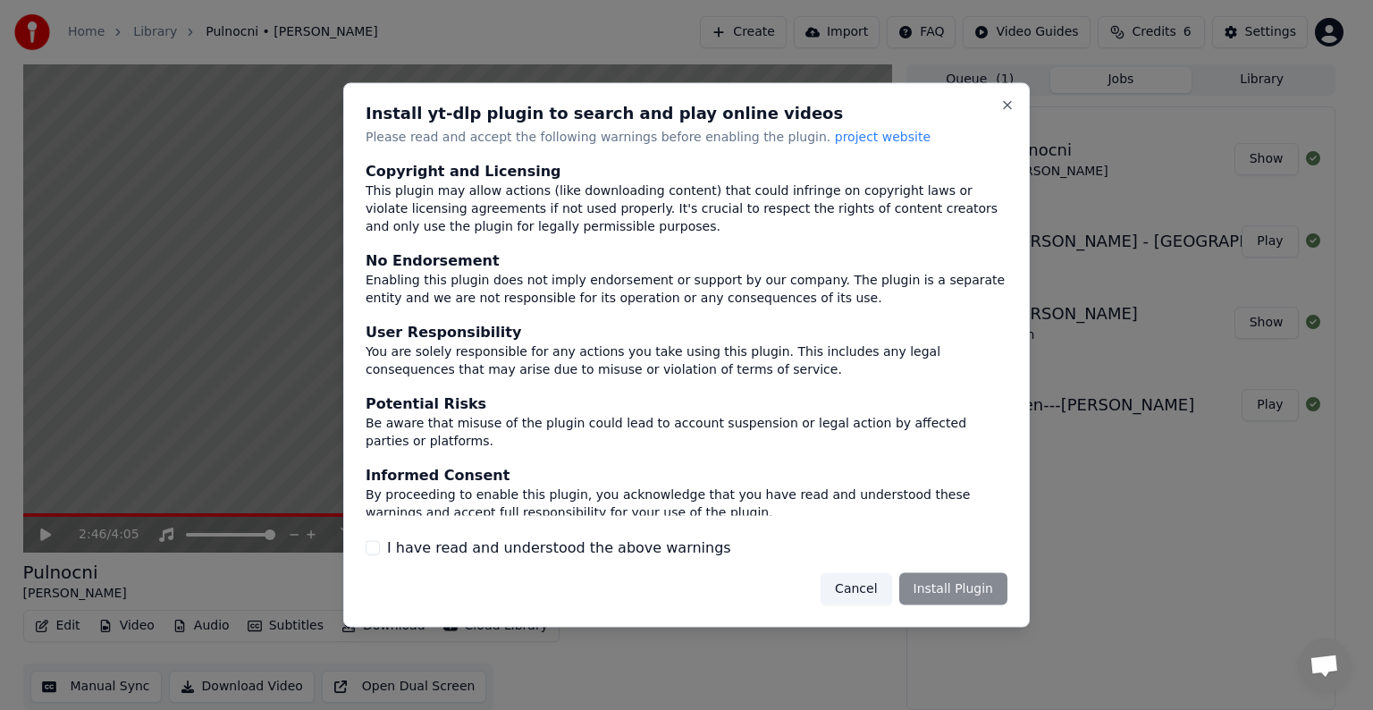
scroll to position [78, 0]
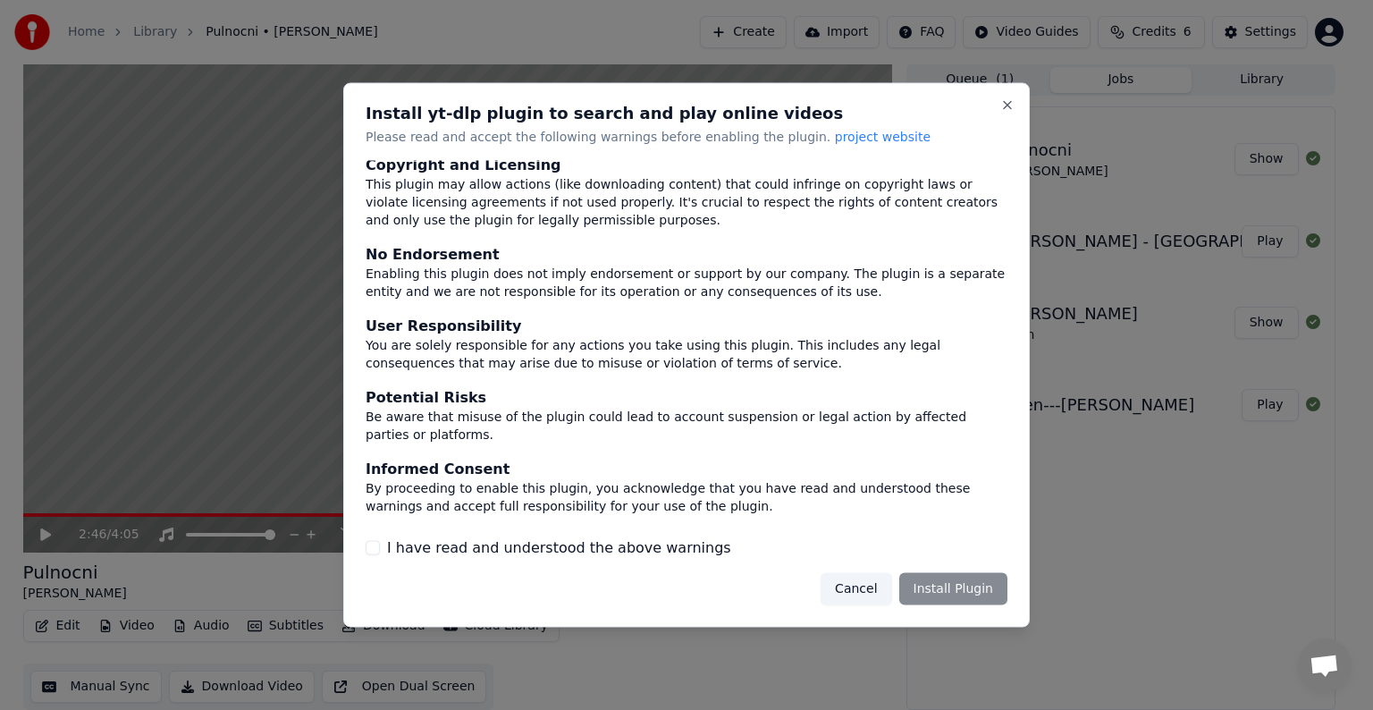
click at [375, 544] on button "I have read and understood the above warnings" at bounding box center [373, 547] width 14 height 14
click at [984, 593] on button "Install Plugin" at bounding box center [953, 588] width 108 height 32
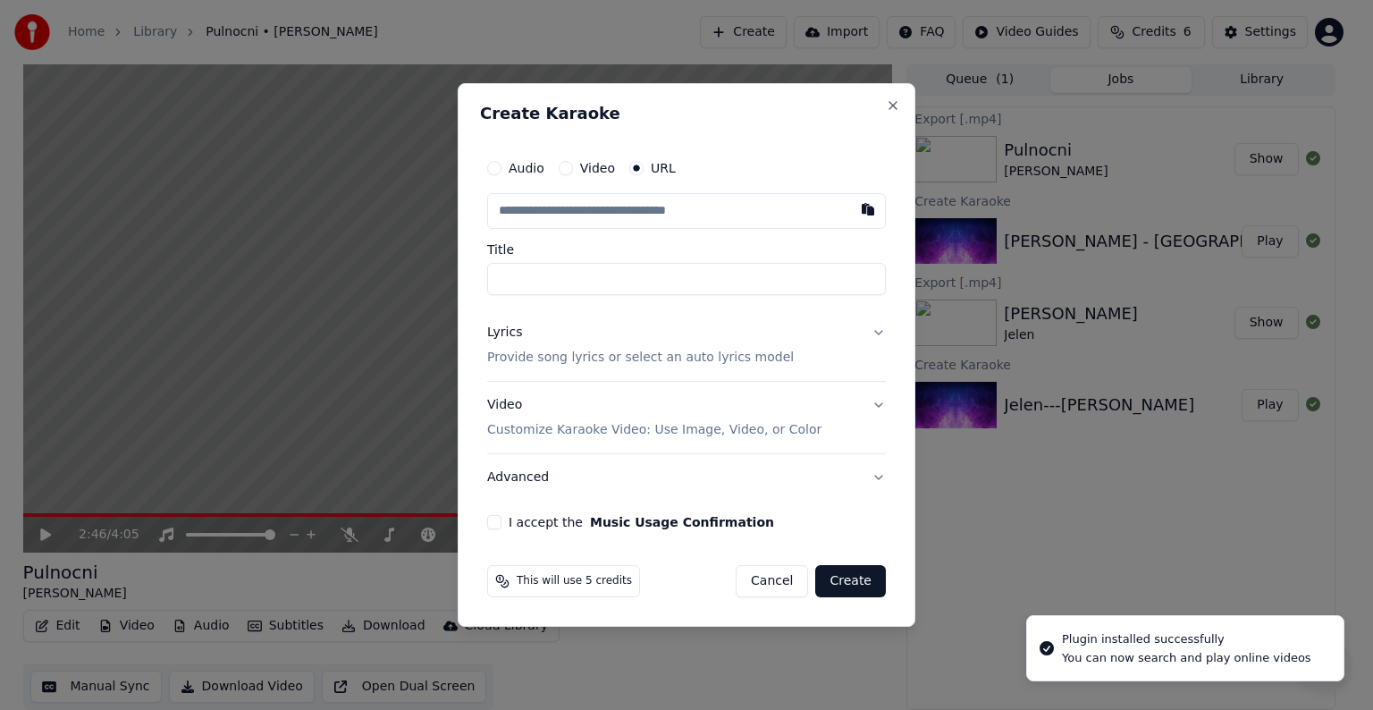
type input "**********"
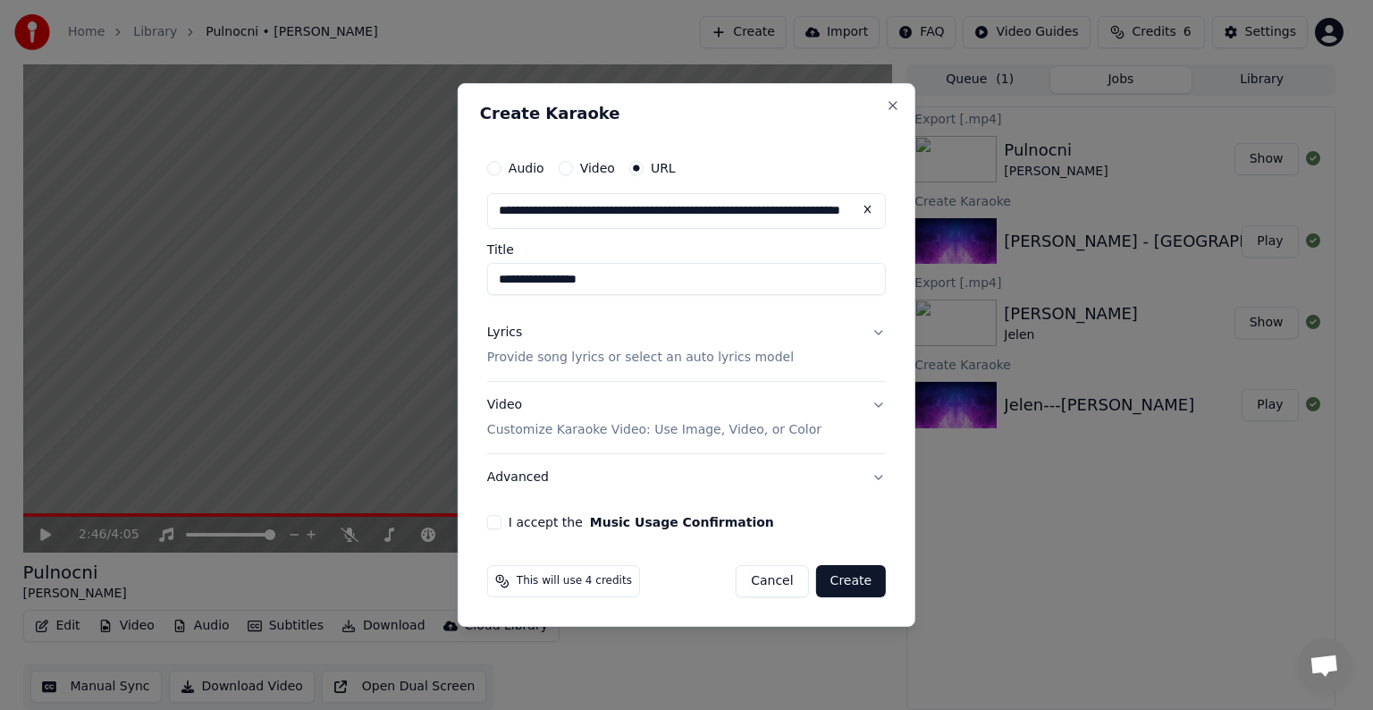
type input "**********"
click at [880, 333] on button "Lyrics Provide song lyrics or select an auto lyrics model" at bounding box center [686, 345] width 399 height 72
type input "**********"
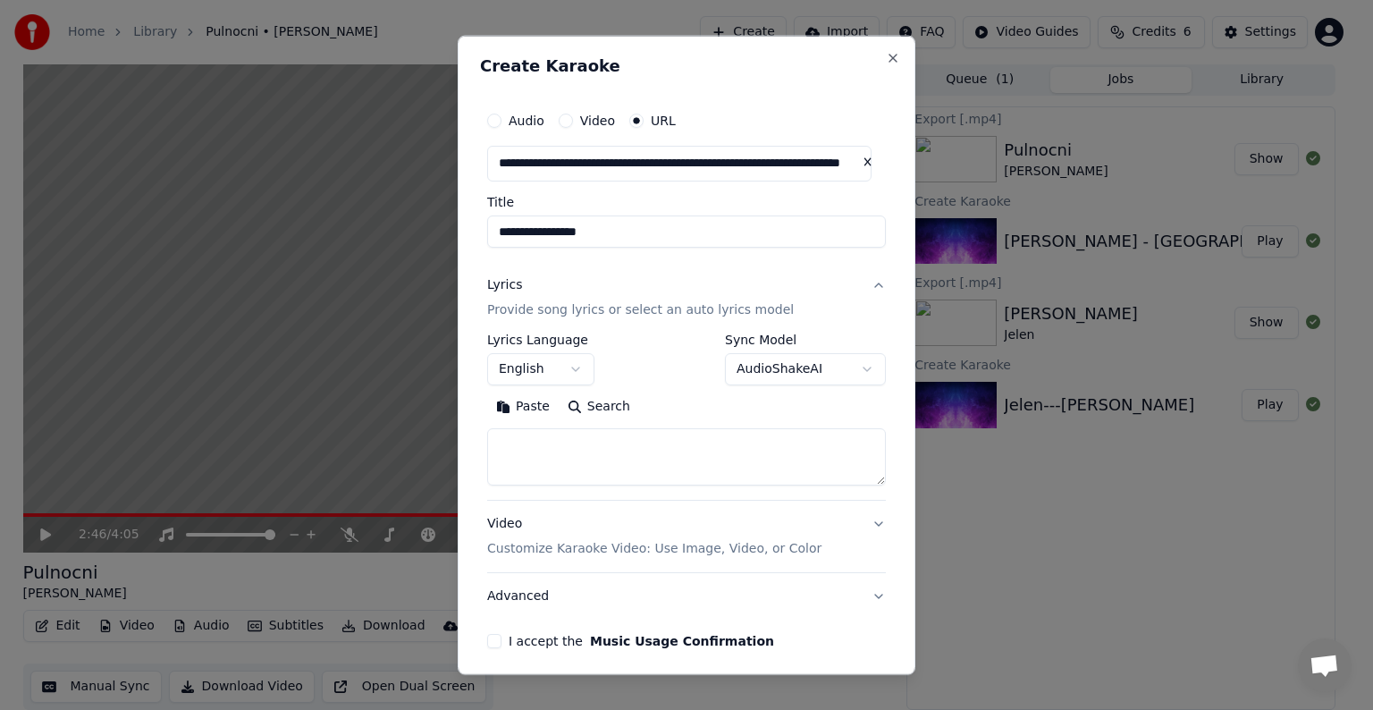
click at [557, 452] on textarea at bounding box center [686, 456] width 399 height 57
paste textarea "**********"
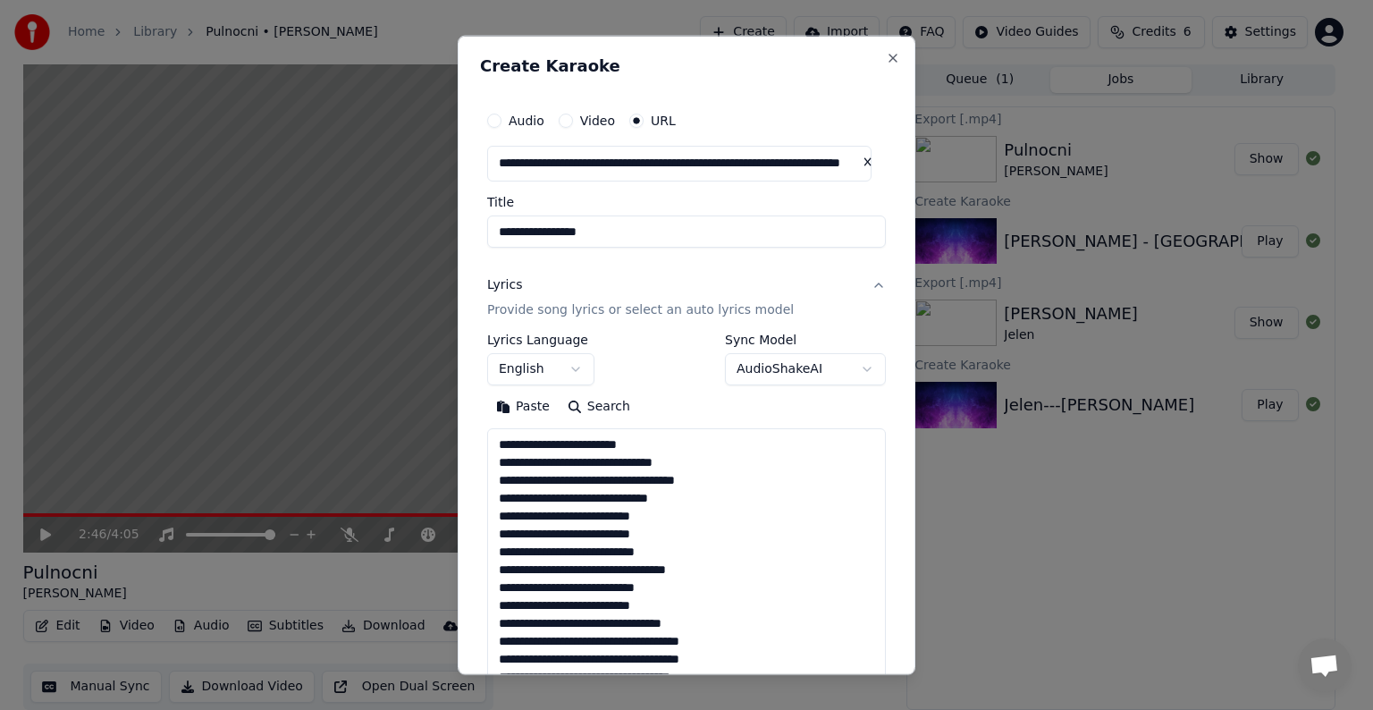
scroll to position [397, 0]
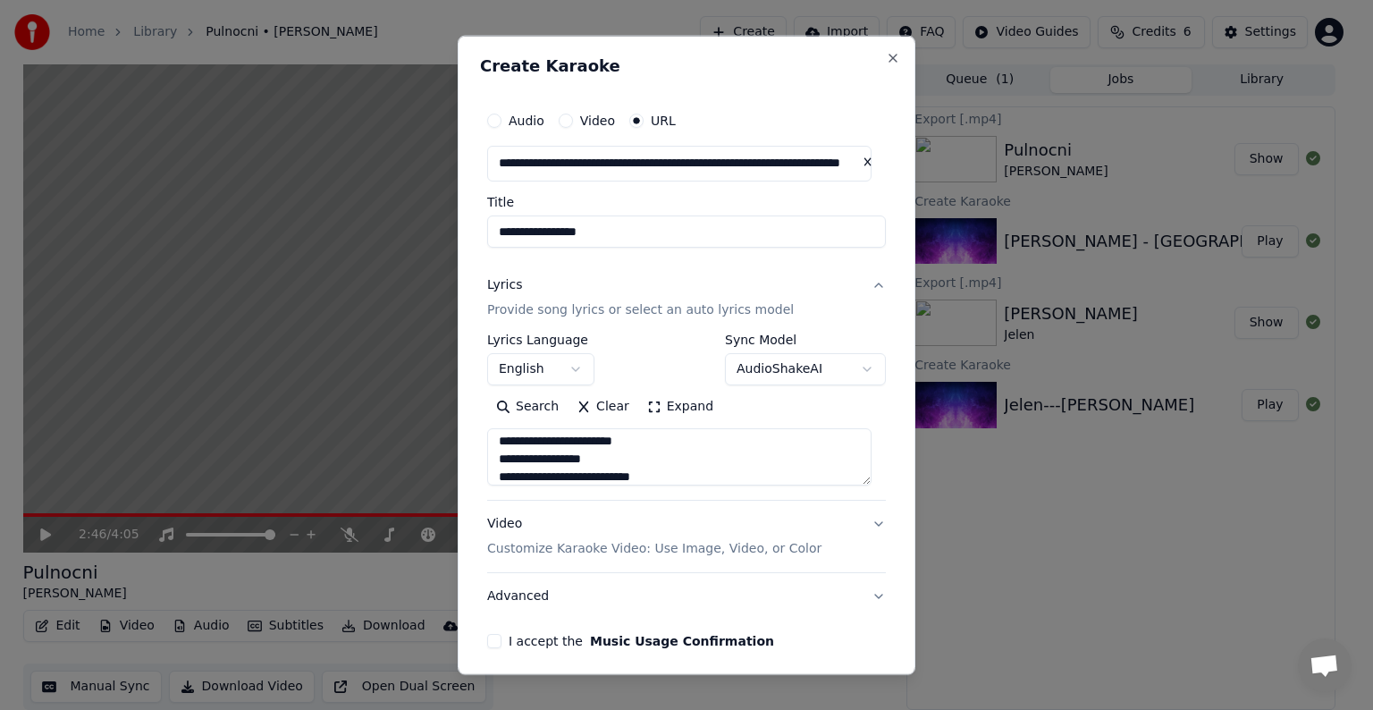
type textarea "**********"
click at [563, 375] on body "**********" at bounding box center [679, 354] width 1358 height 710
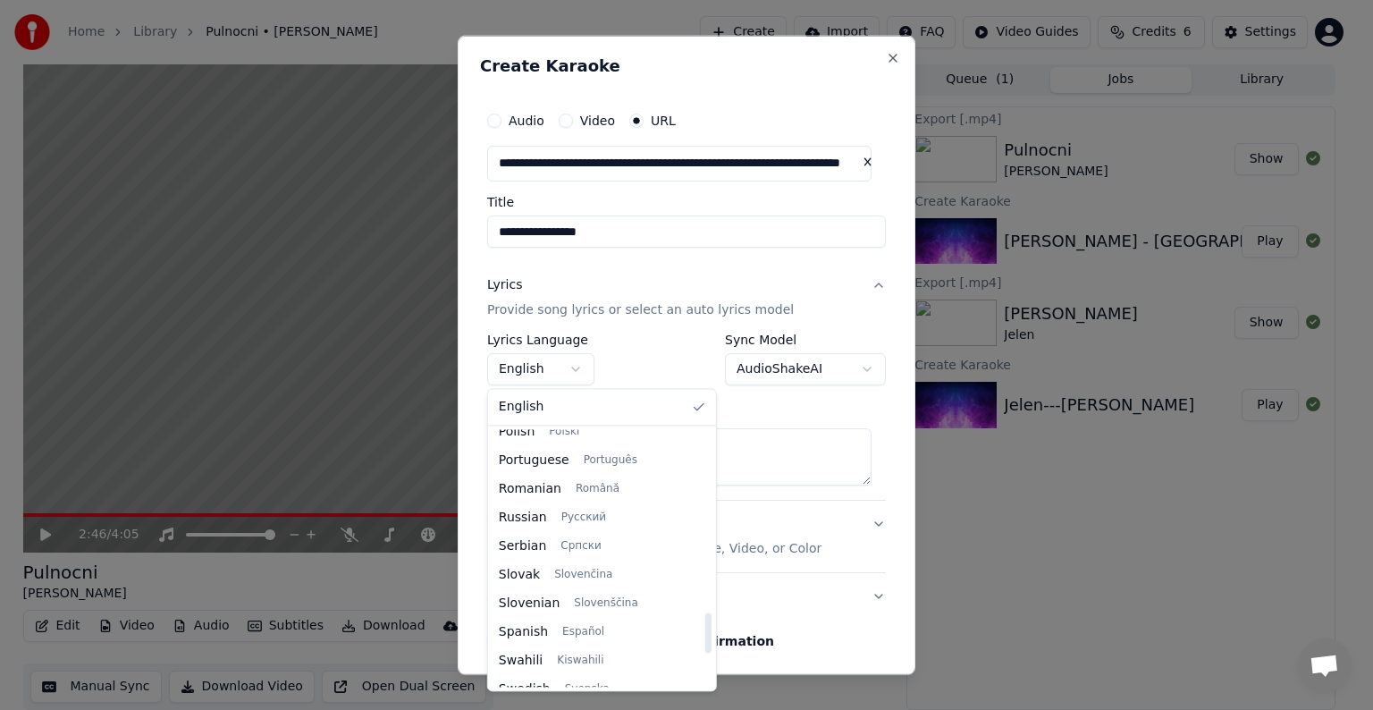
scroll to position [1162, 0]
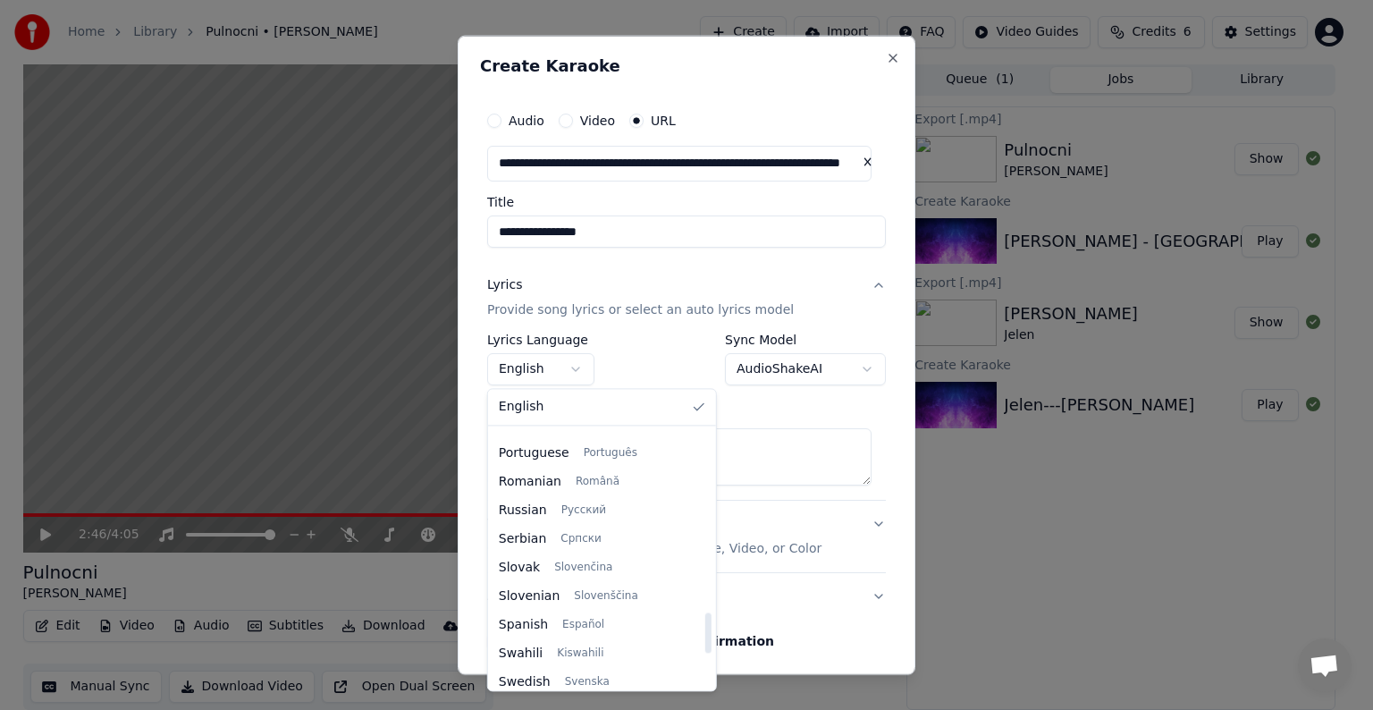
select select "**"
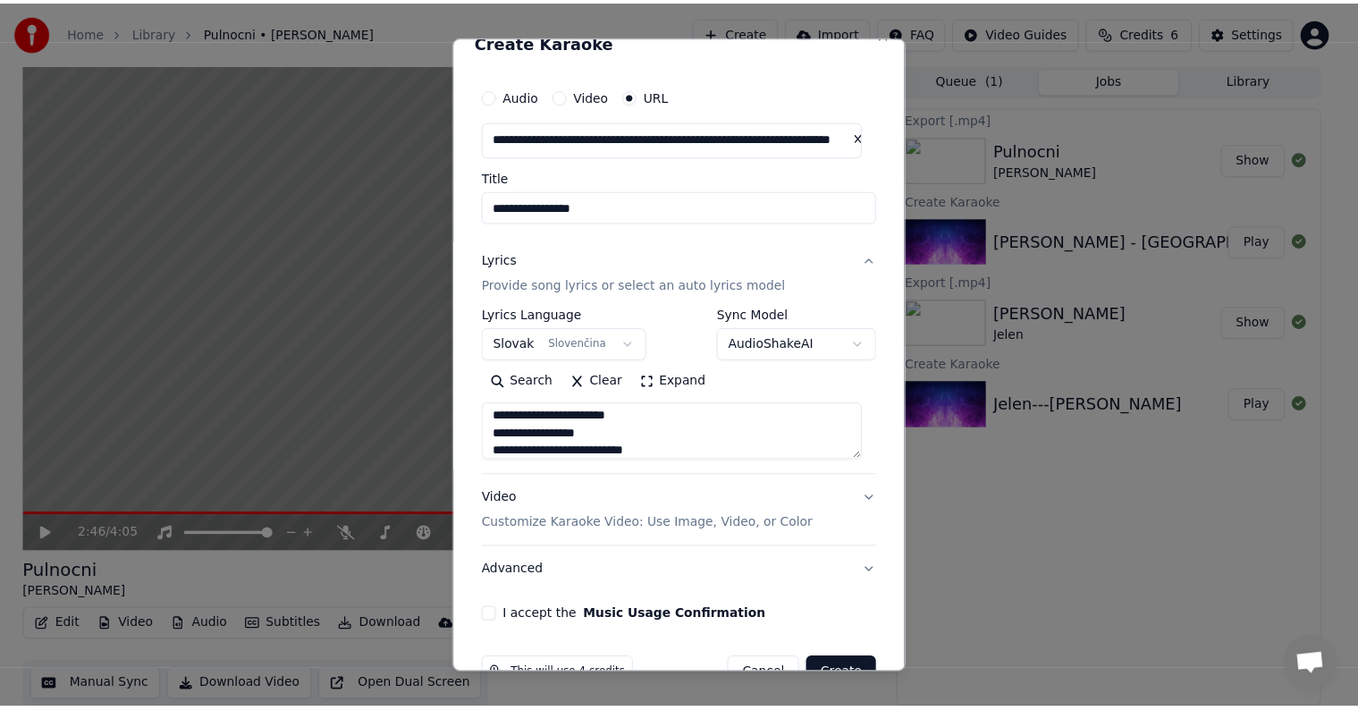
scroll to position [70, 0]
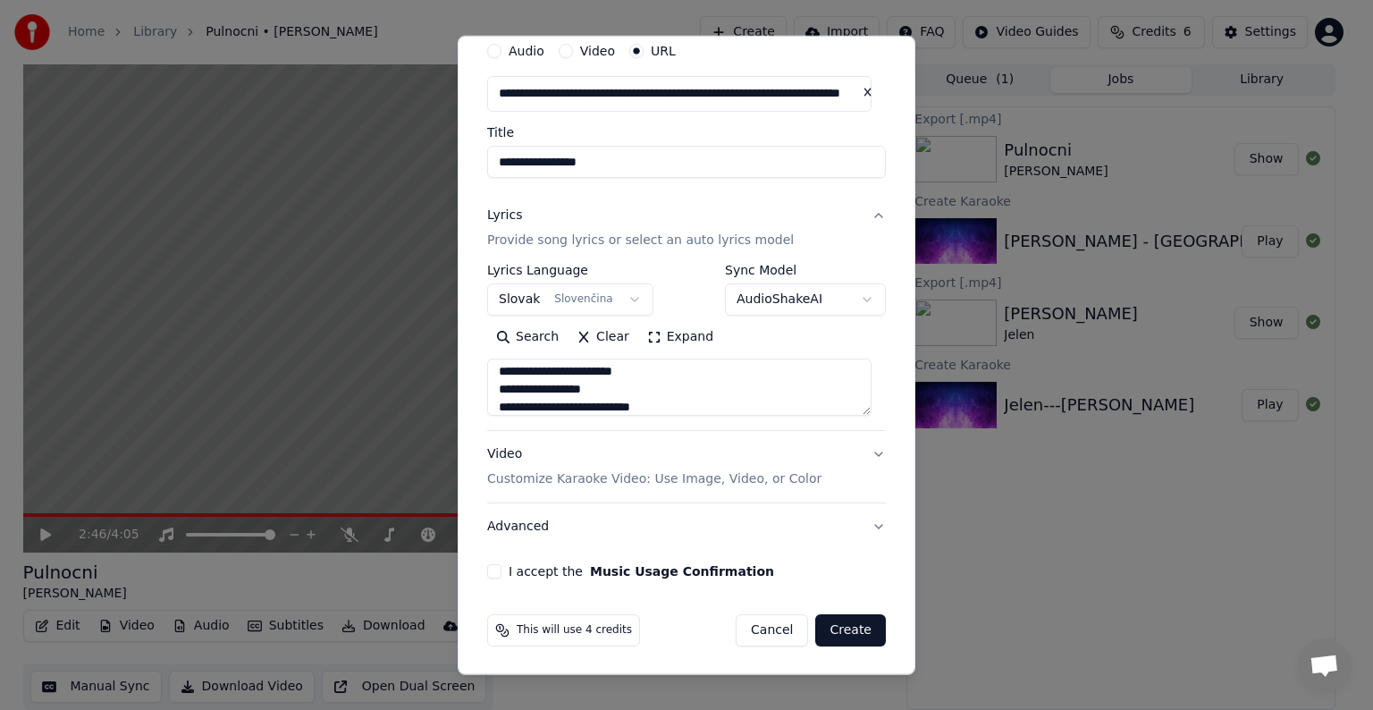
click at [493, 571] on button "I accept the Music Usage Confirmation" at bounding box center [494, 571] width 14 height 14
click at [855, 636] on button "Create" at bounding box center [850, 630] width 71 height 32
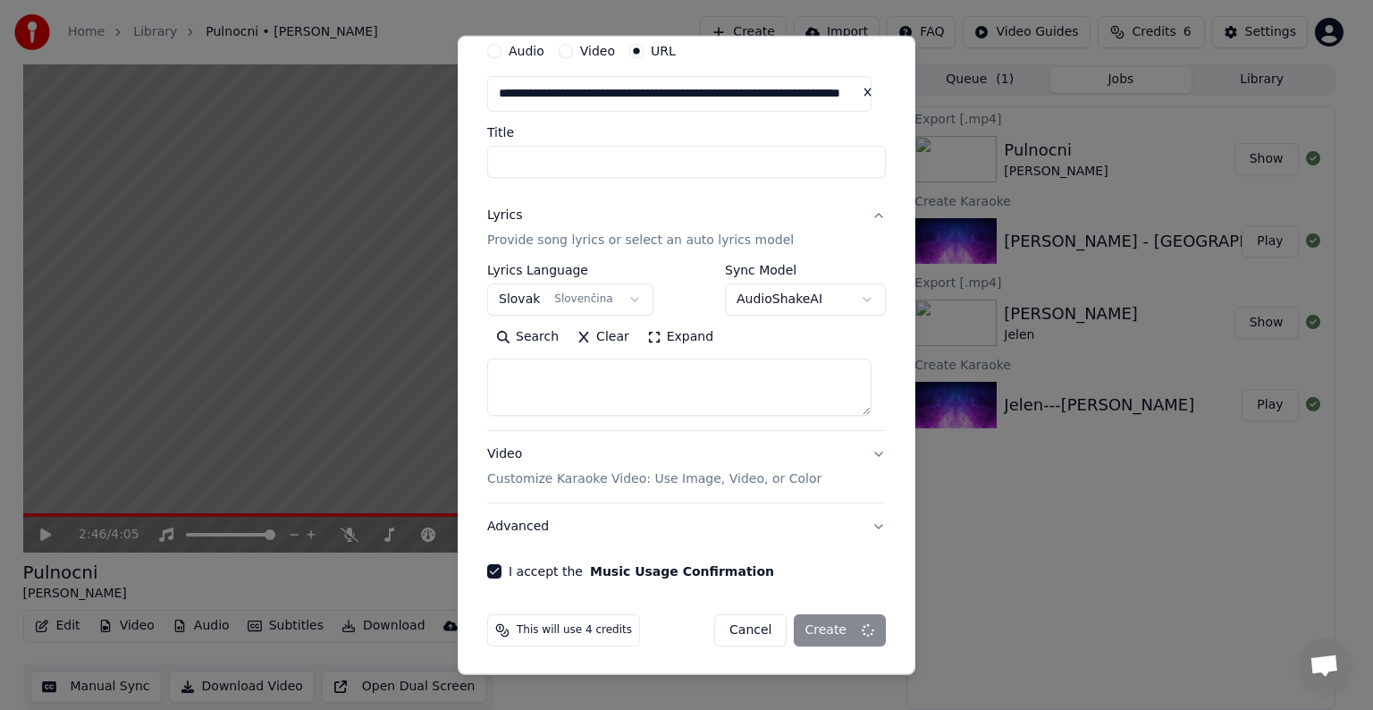
select select
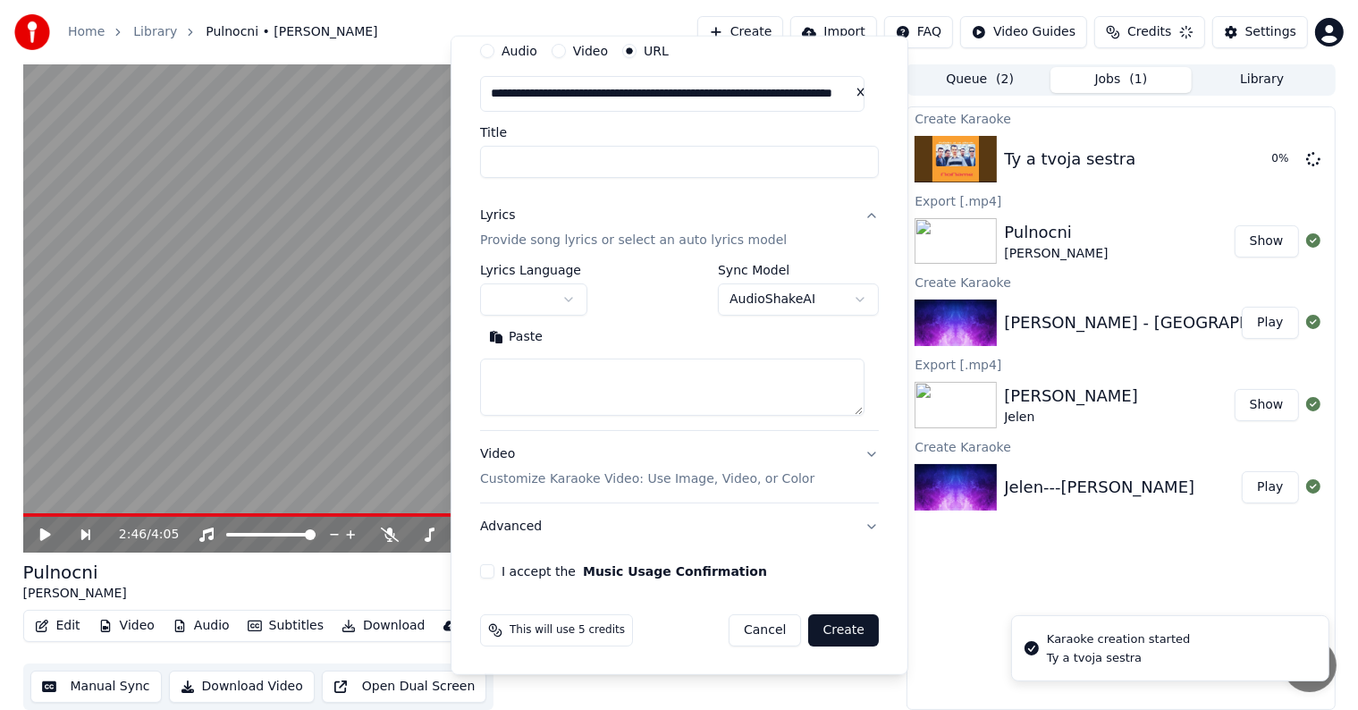
scroll to position [0, 0]
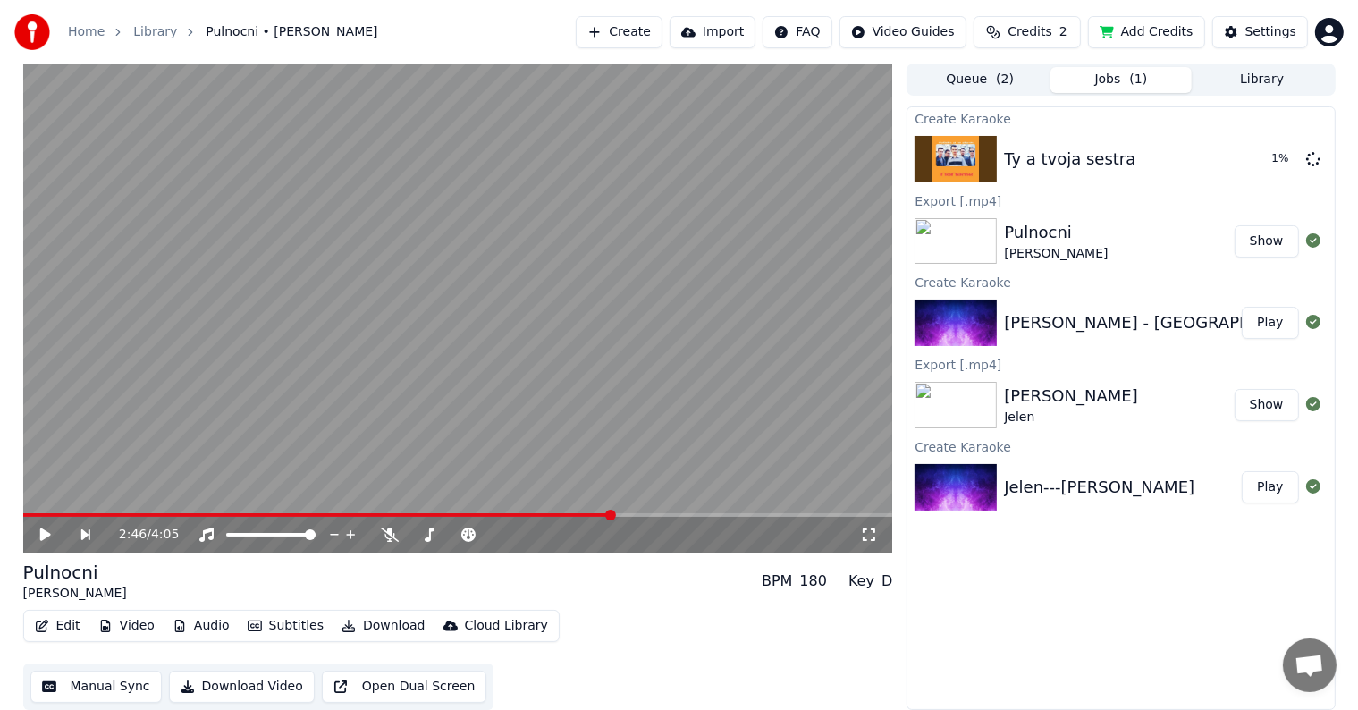
click at [1179, 37] on button "Add Credits" at bounding box center [1146, 32] width 117 height 32
click at [1048, 27] on span "Credits" at bounding box center [1029, 32] width 44 height 18
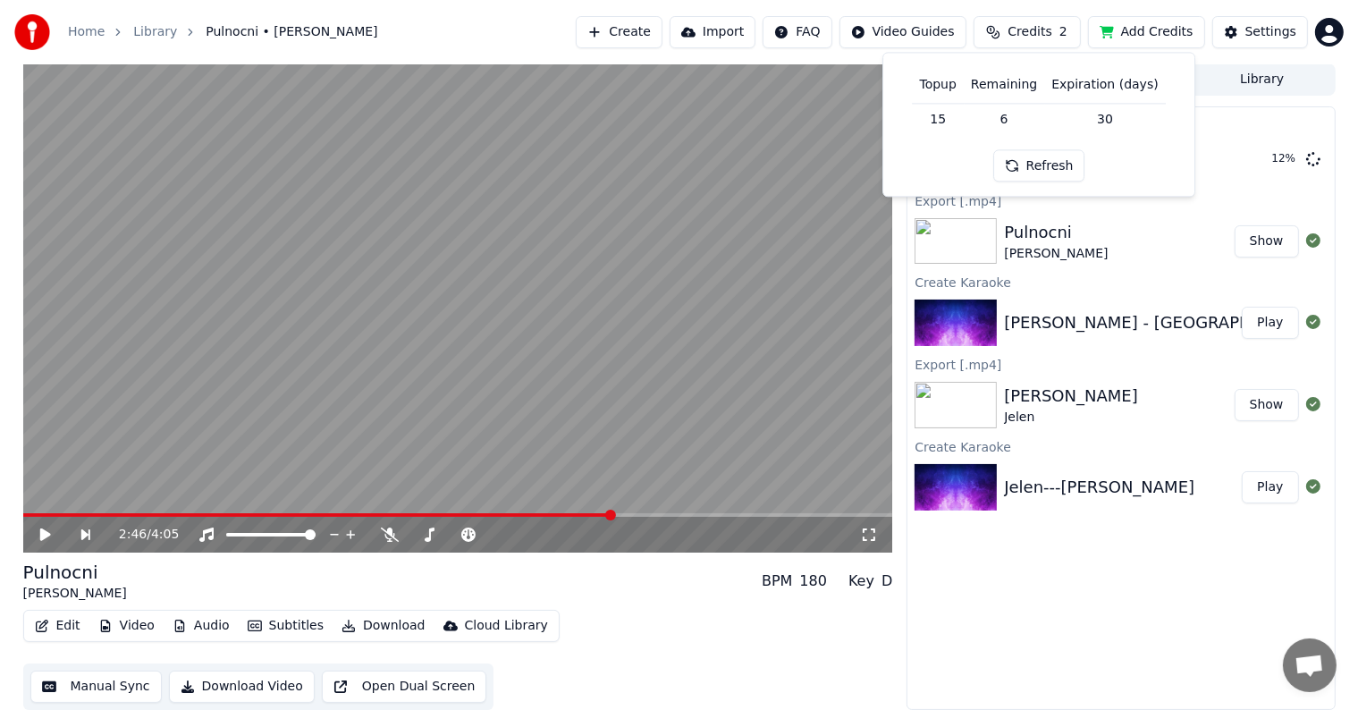
click at [1049, 174] on button "Refresh" at bounding box center [1039, 166] width 92 height 32
click at [1043, 35] on span "Credits" at bounding box center [1029, 32] width 44 height 18
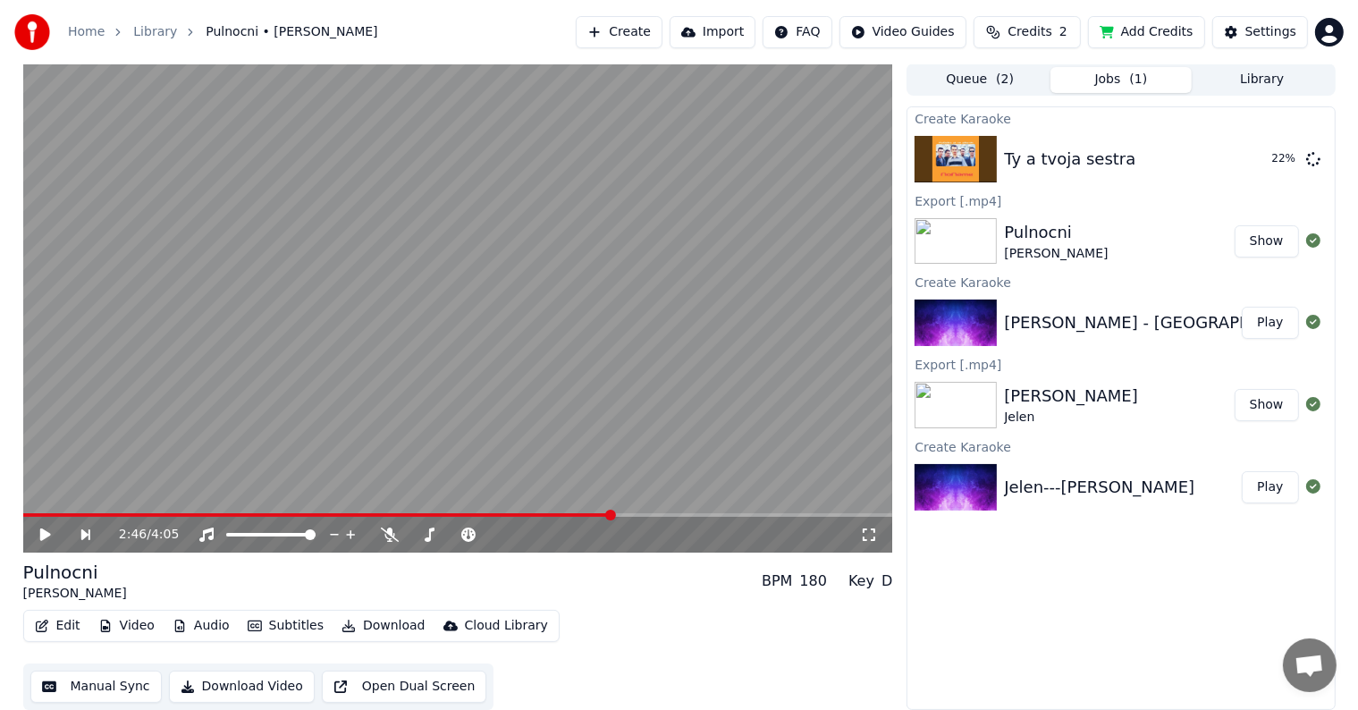
click at [1151, 29] on button "Add Credits" at bounding box center [1146, 32] width 117 height 32
click at [1263, 157] on button "Play" at bounding box center [1270, 159] width 56 height 32
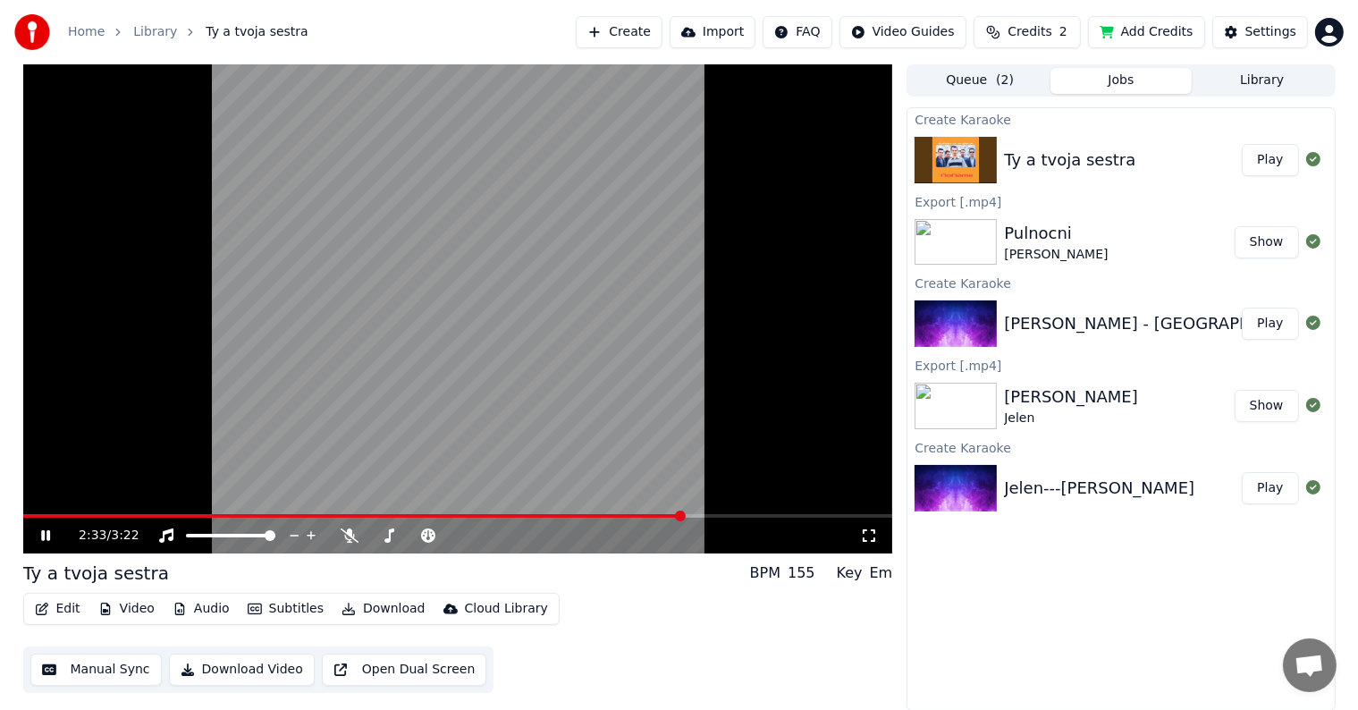
click at [47, 538] on icon at bounding box center [45, 535] width 9 height 11
click at [47, 606] on icon "button" at bounding box center [42, 608] width 14 height 13
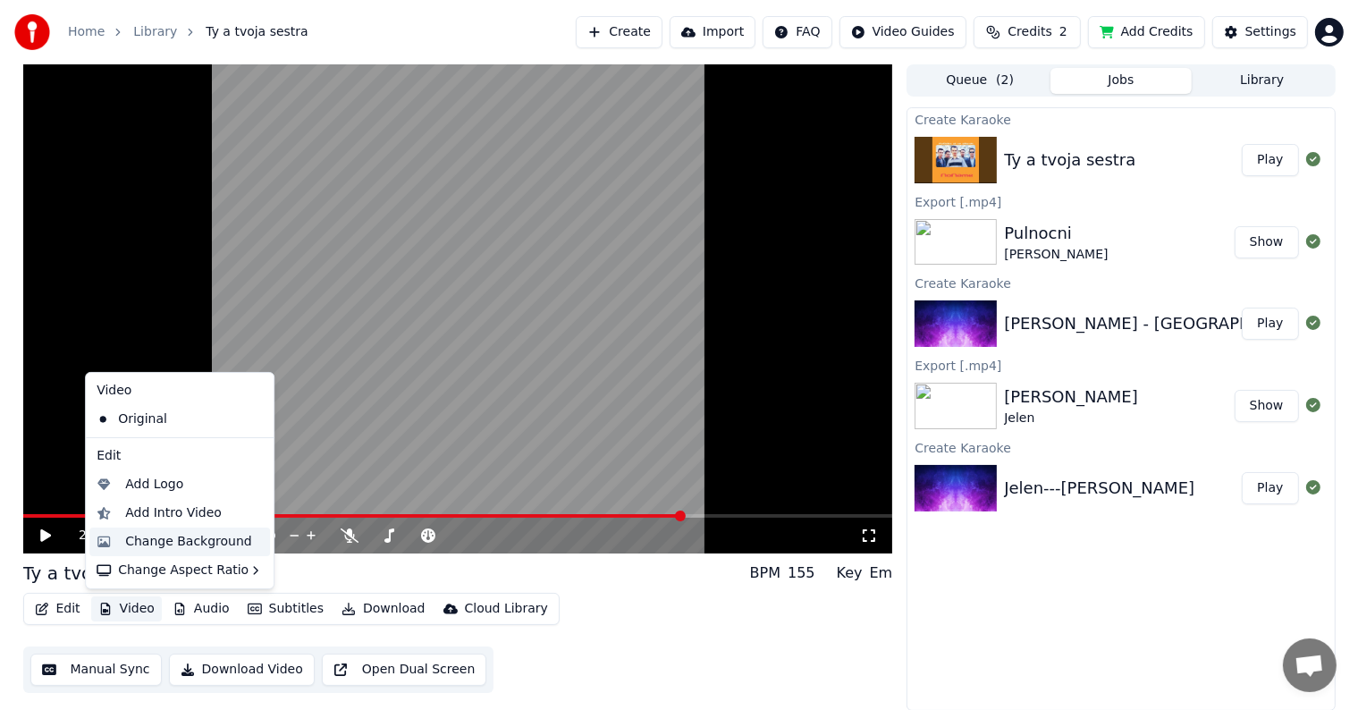
click at [185, 543] on div "Change Background" at bounding box center [188, 542] width 127 height 18
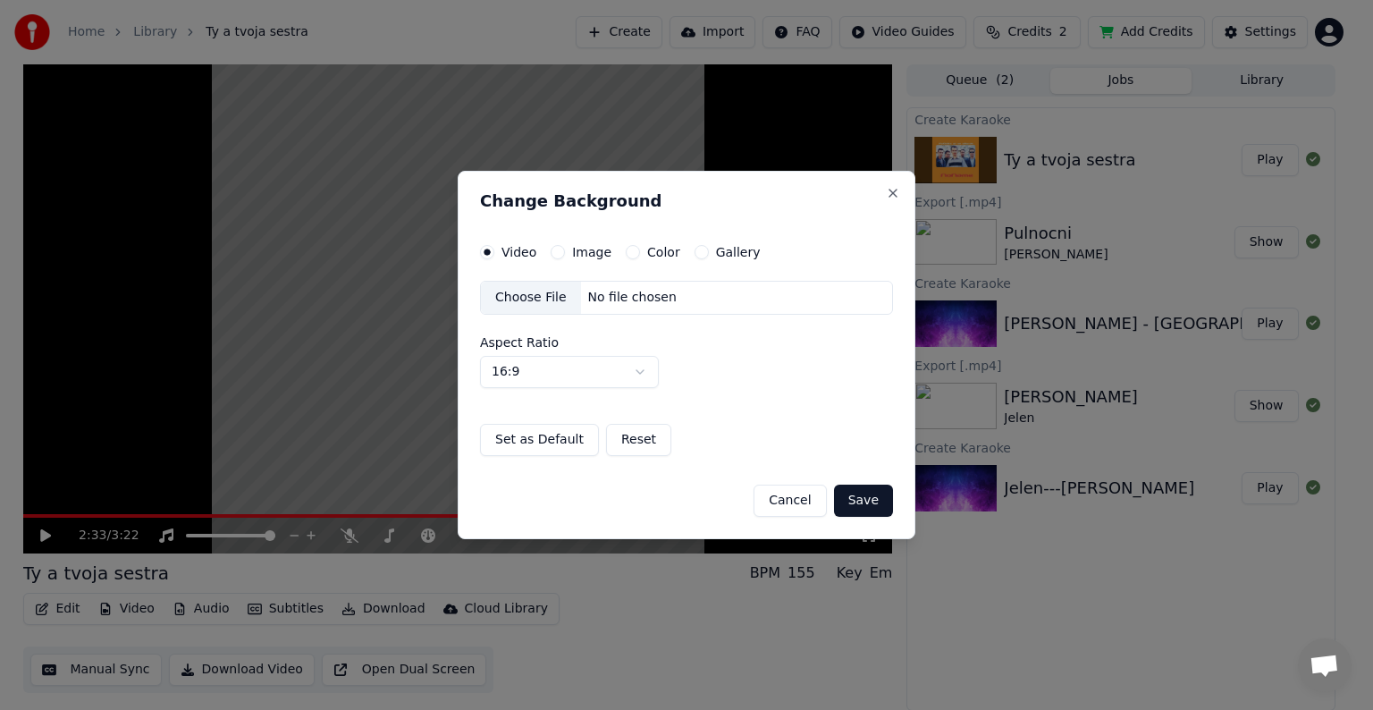
click at [647, 250] on label "Color" at bounding box center [663, 252] width 33 height 13
click at [640, 250] on button "Color" at bounding box center [633, 252] width 14 height 14
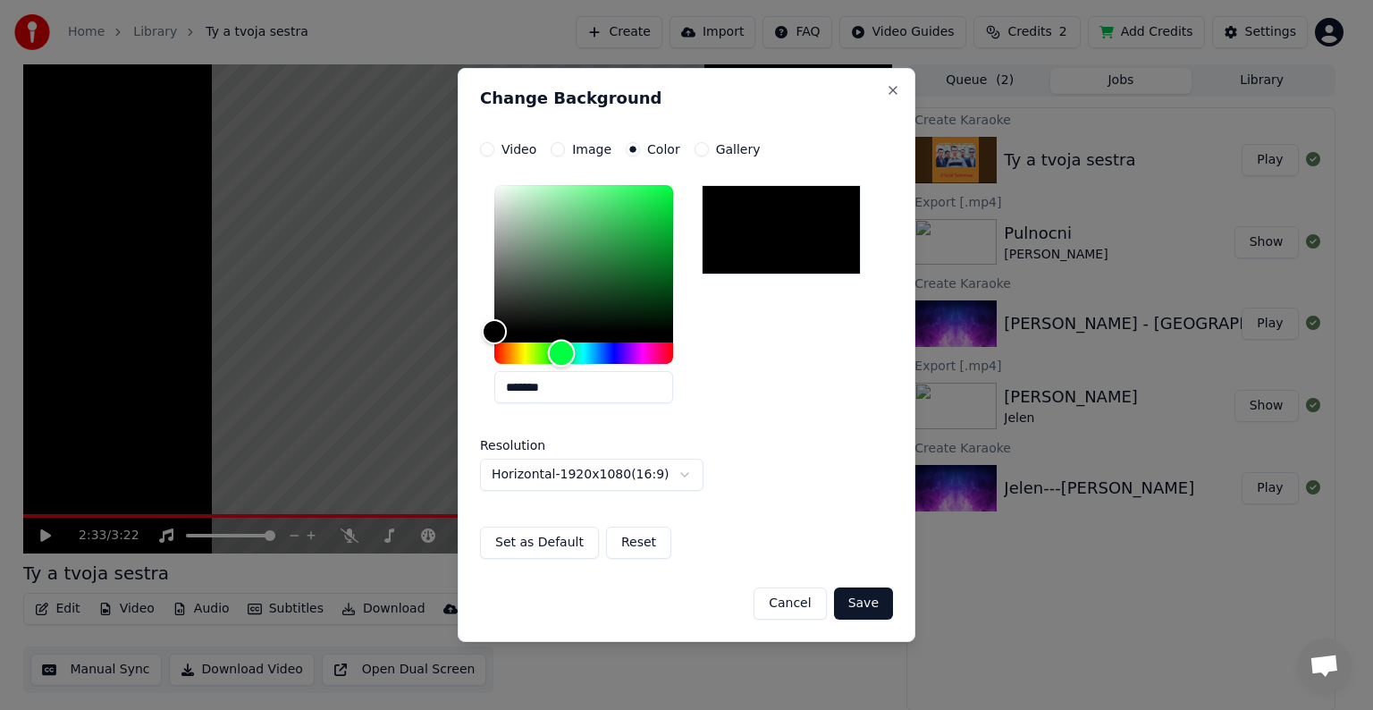
click at [561, 350] on div "Hue" at bounding box center [583, 352] width 179 height 21
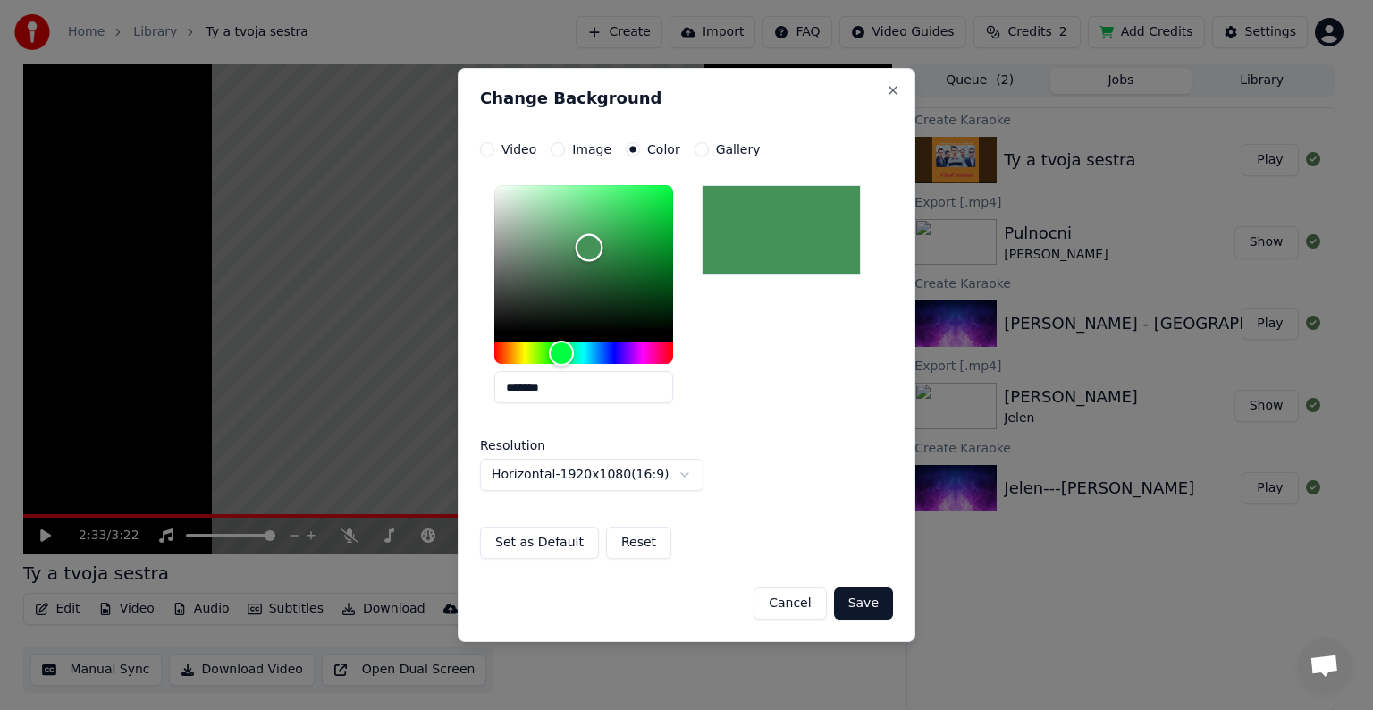
type input "*******"
drag, startPoint x: 490, startPoint y: 328, endPoint x: 588, endPoint y: 251, distance: 124.8
click at [588, 251] on div "Color" at bounding box center [589, 252] width 28 height 28
click at [873, 599] on button "Save" at bounding box center [863, 603] width 59 height 32
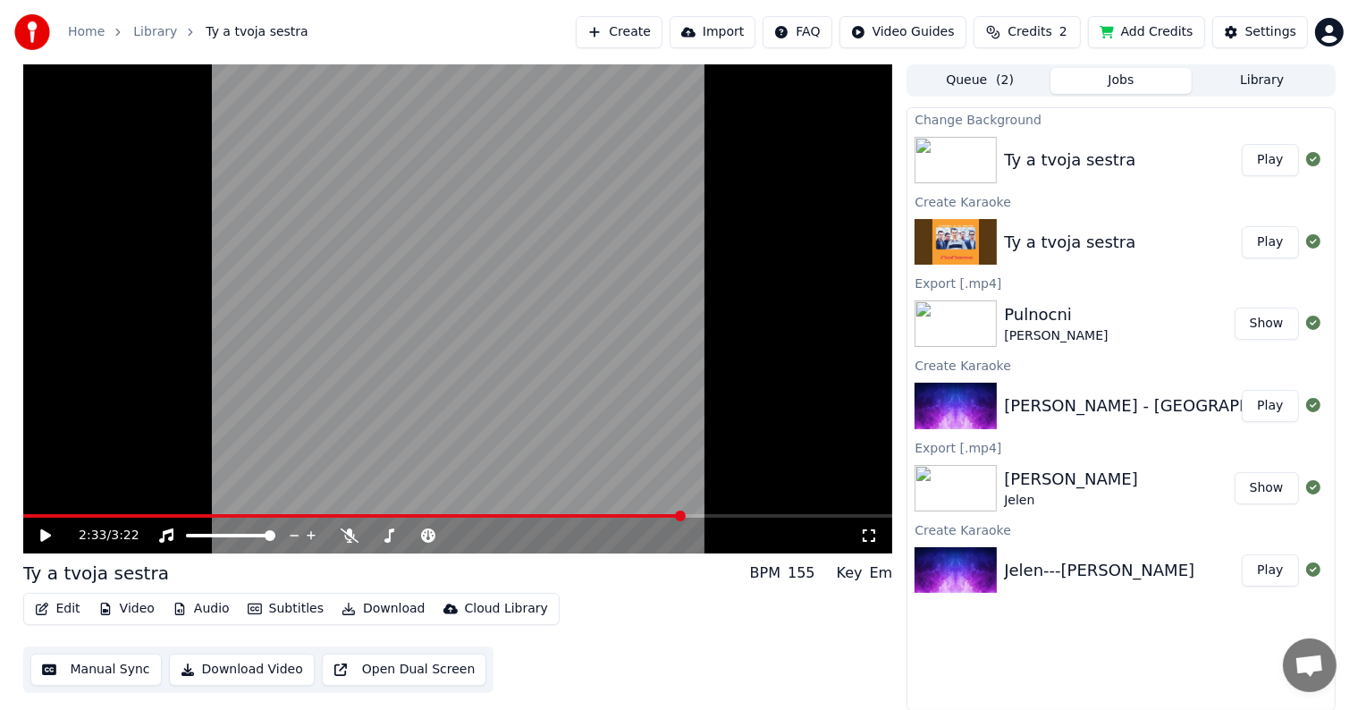
click at [1260, 155] on button "Play" at bounding box center [1270, 160] width 56 height 32
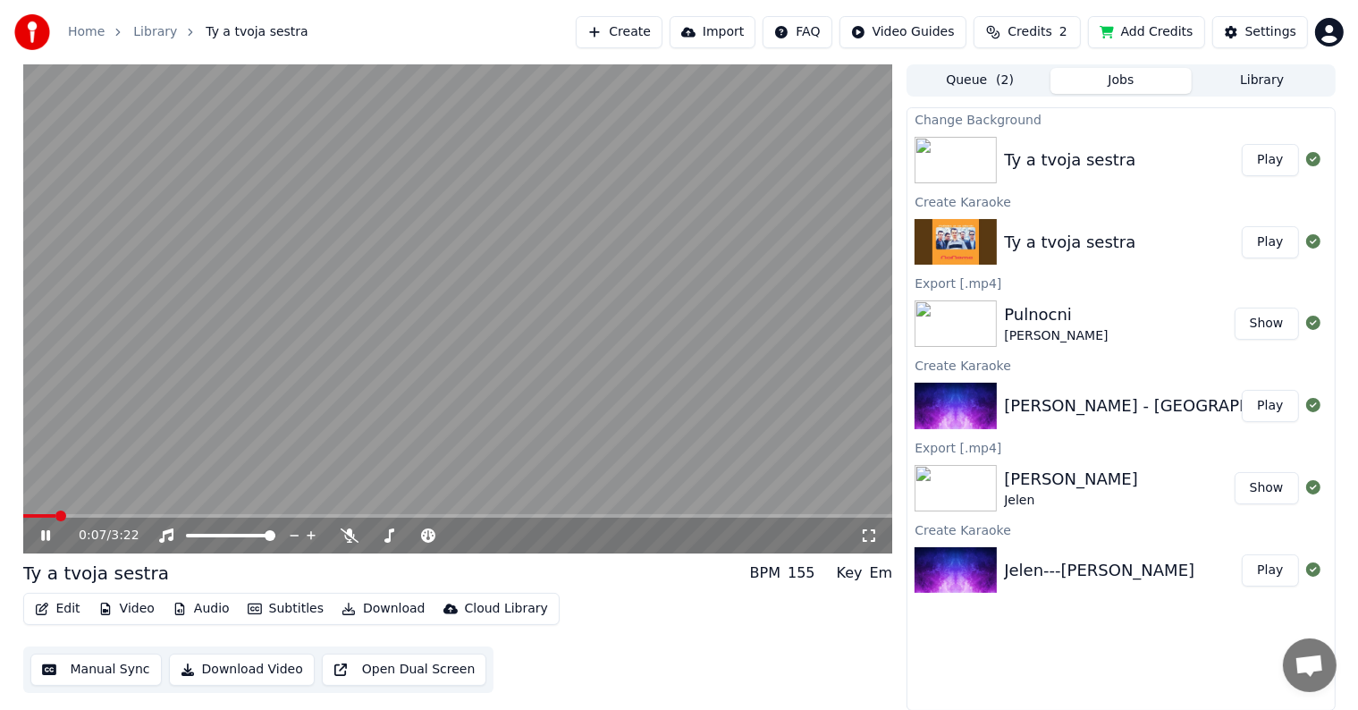
click at [43, 538] on icon at bounding box center [45, 535] width 9 height 11
click at [285, 612] on button "Subtitles" at bounding box center [285, 608] width 90 height 25
click at [89, 665] on button "Manual Sync" at bounding box center [95, 669] width 131 height 32
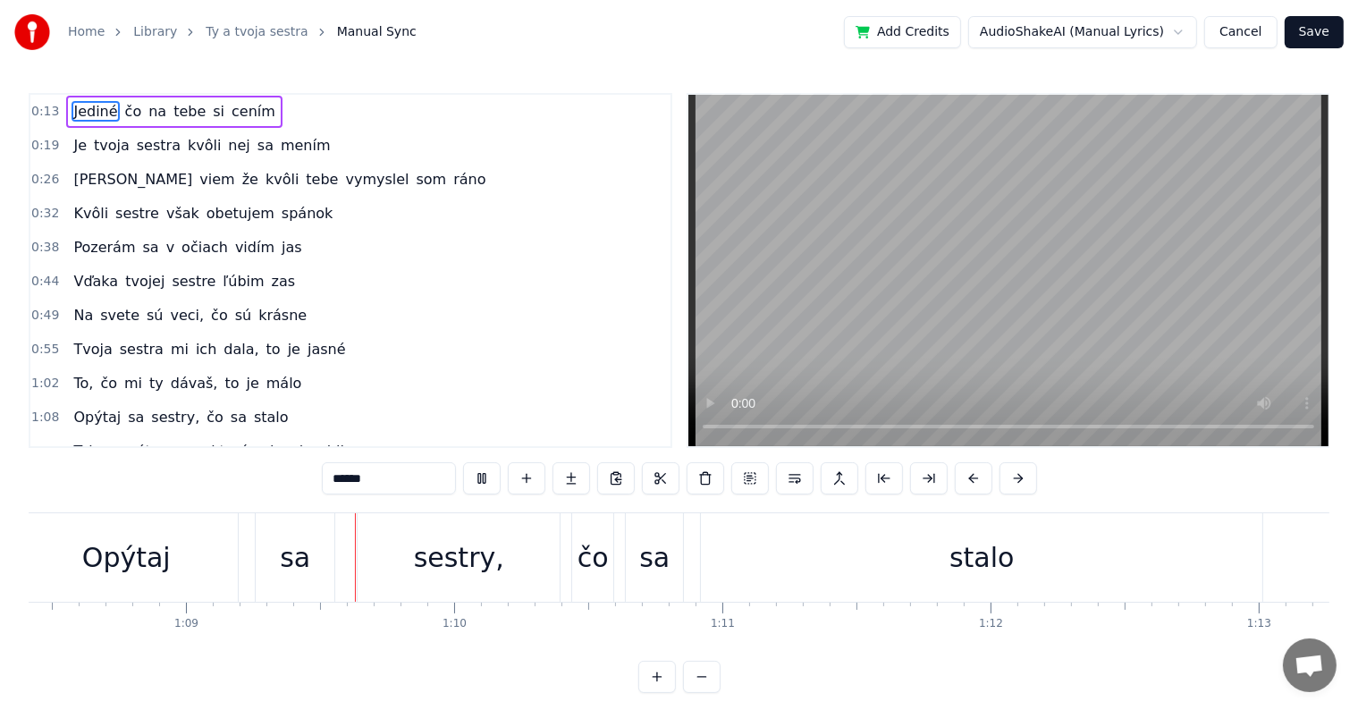
scroll to position [0, 18417]
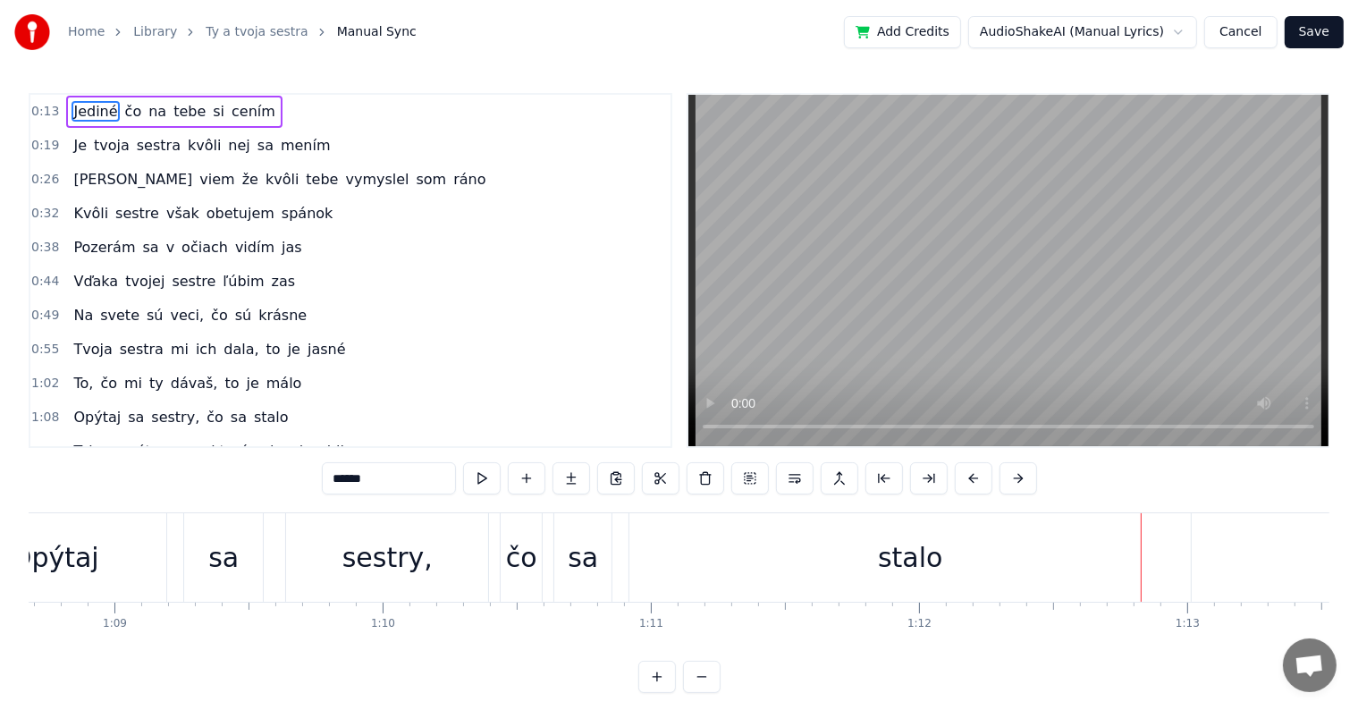
click at [1133, 556] on div "stalo" at bounding box center [909, 557] width 561 height 88
type input "*****"
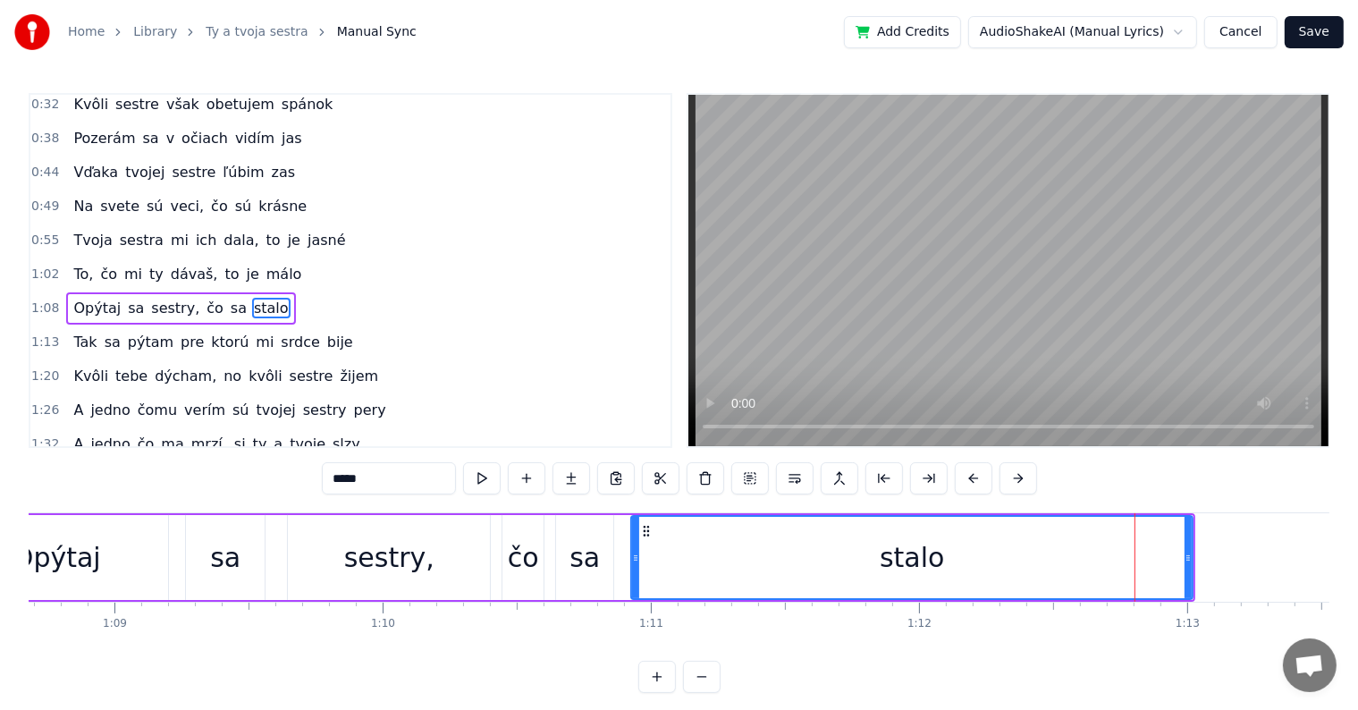
scroll to position [136, 0]
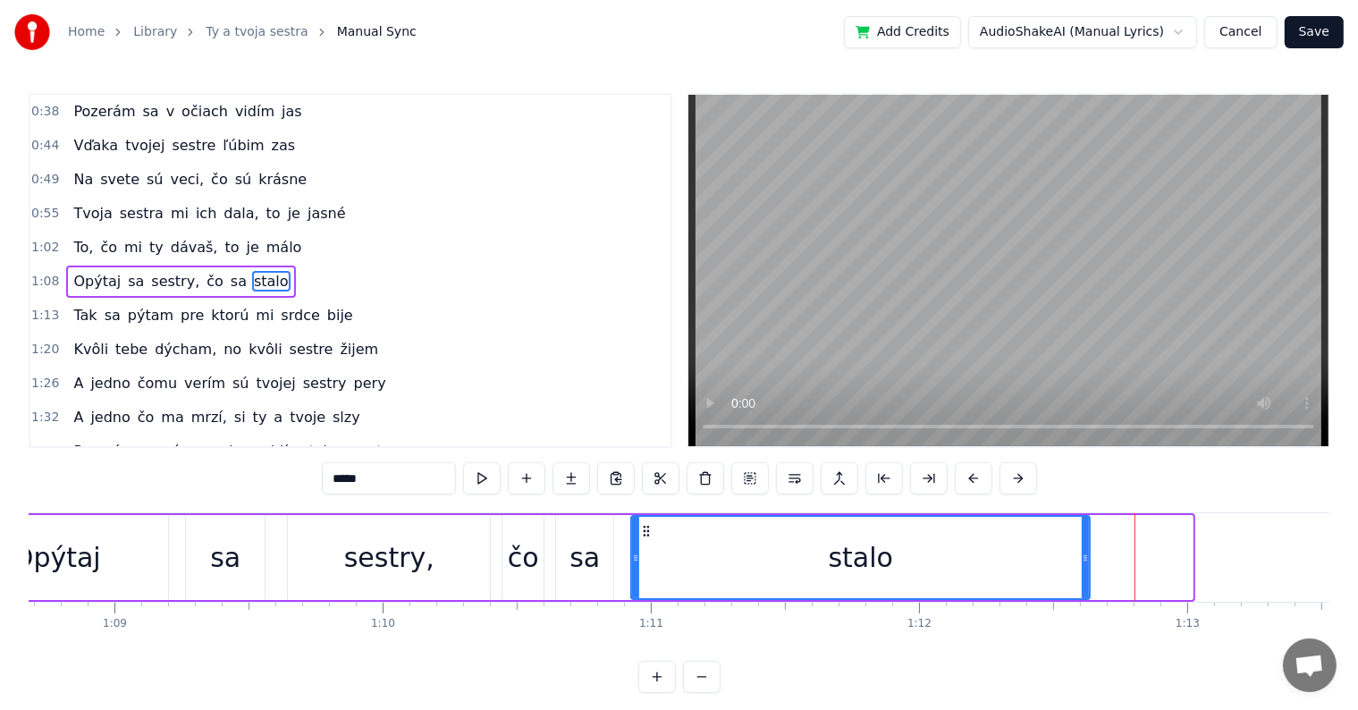
drag, startPoint x: 1186, startPoint y: 557, endPoint x: 981, endPoint y: 545, distance: 205.9
click at [1082, 545] on div at bounding box center [1085, 557] width 7 height 81
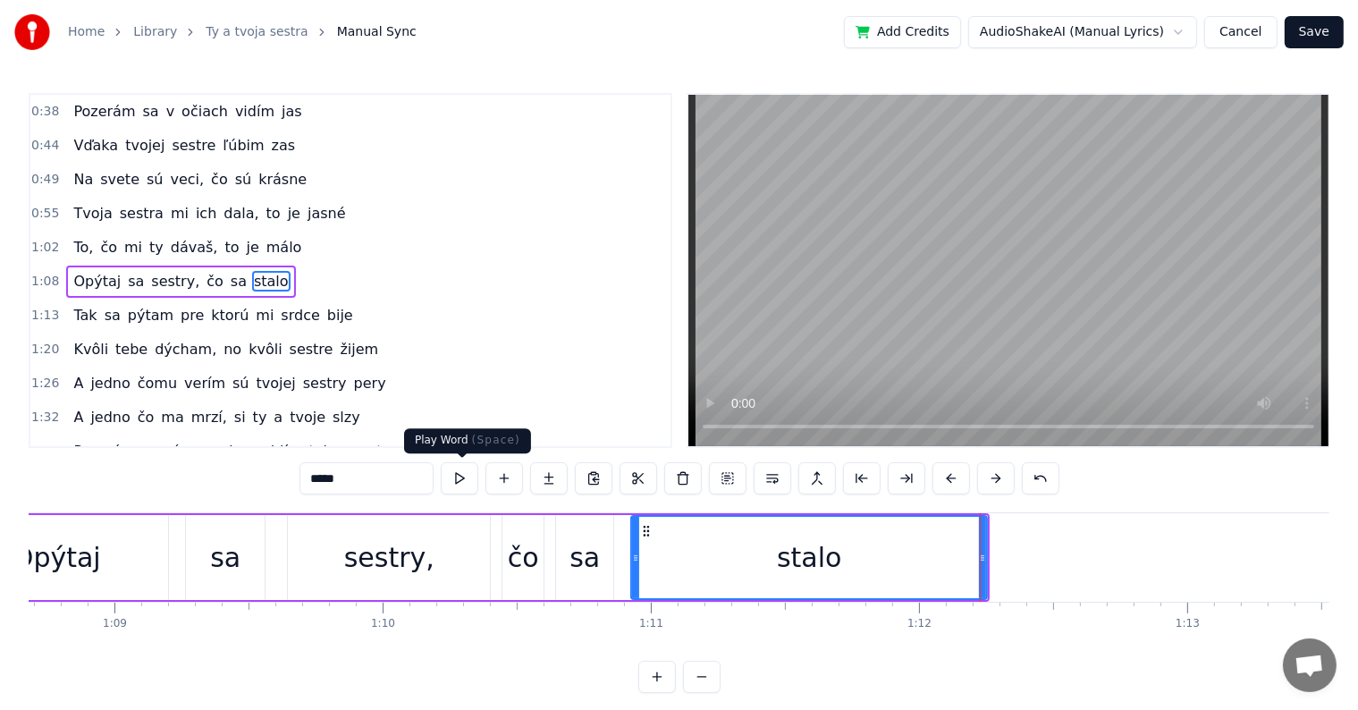
click at [464, 476] on button at bounding box center [460, 478] width 38 height 32
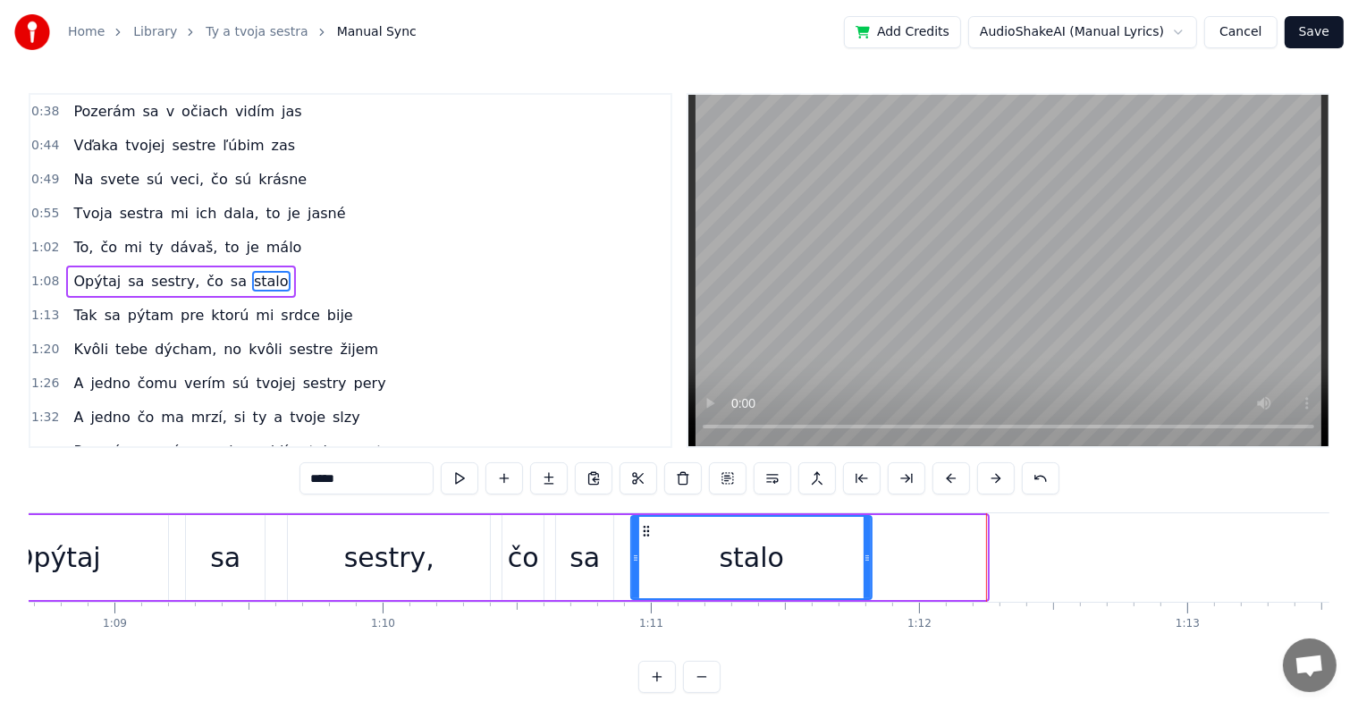
drag, startPoint x: 981, startPoint y: 555, endPoint x: 762, endPoint y: 551, distance: 219.0
click at [863, 554] on icon at bounding box center [866, 558] width 7 height 14
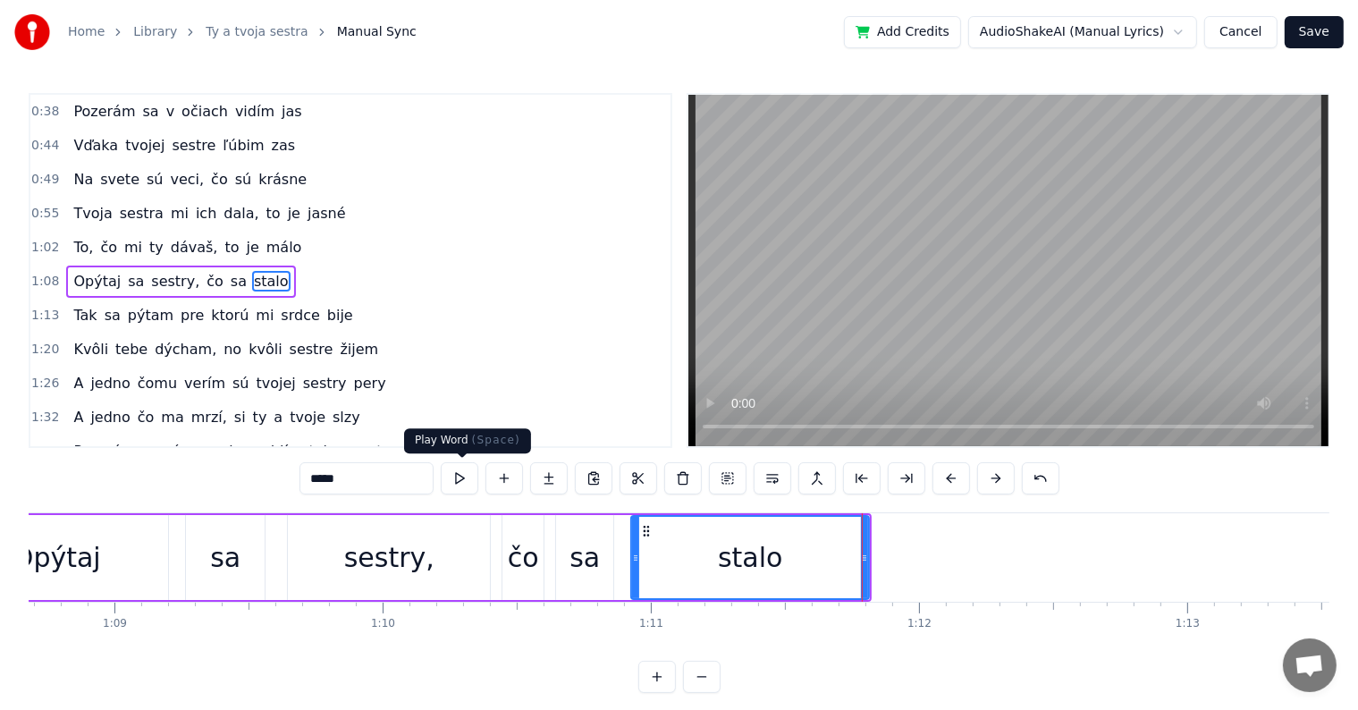
click at [467, 483] on button at bounding box center [460, 478] width 38 height 32
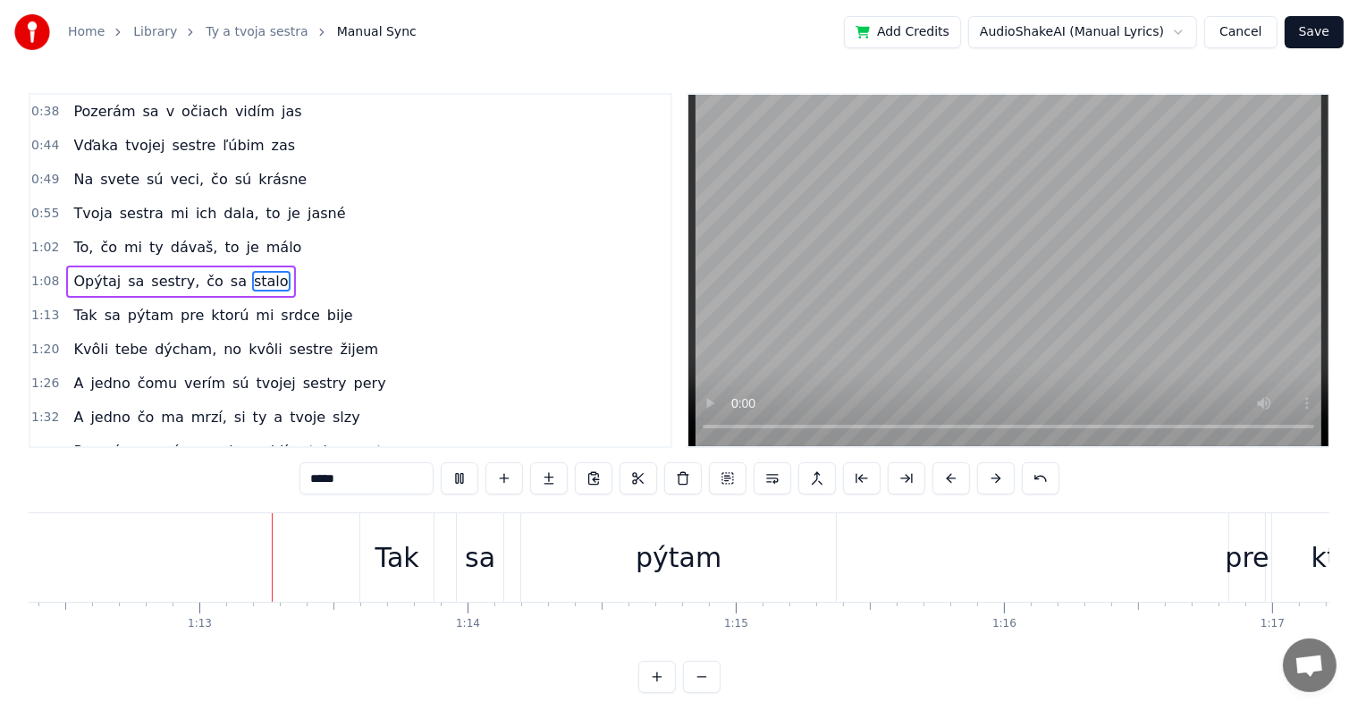
scroll to position [0, 19411]
